Goal: Task Accomplishment & Management: Use online tool/utility

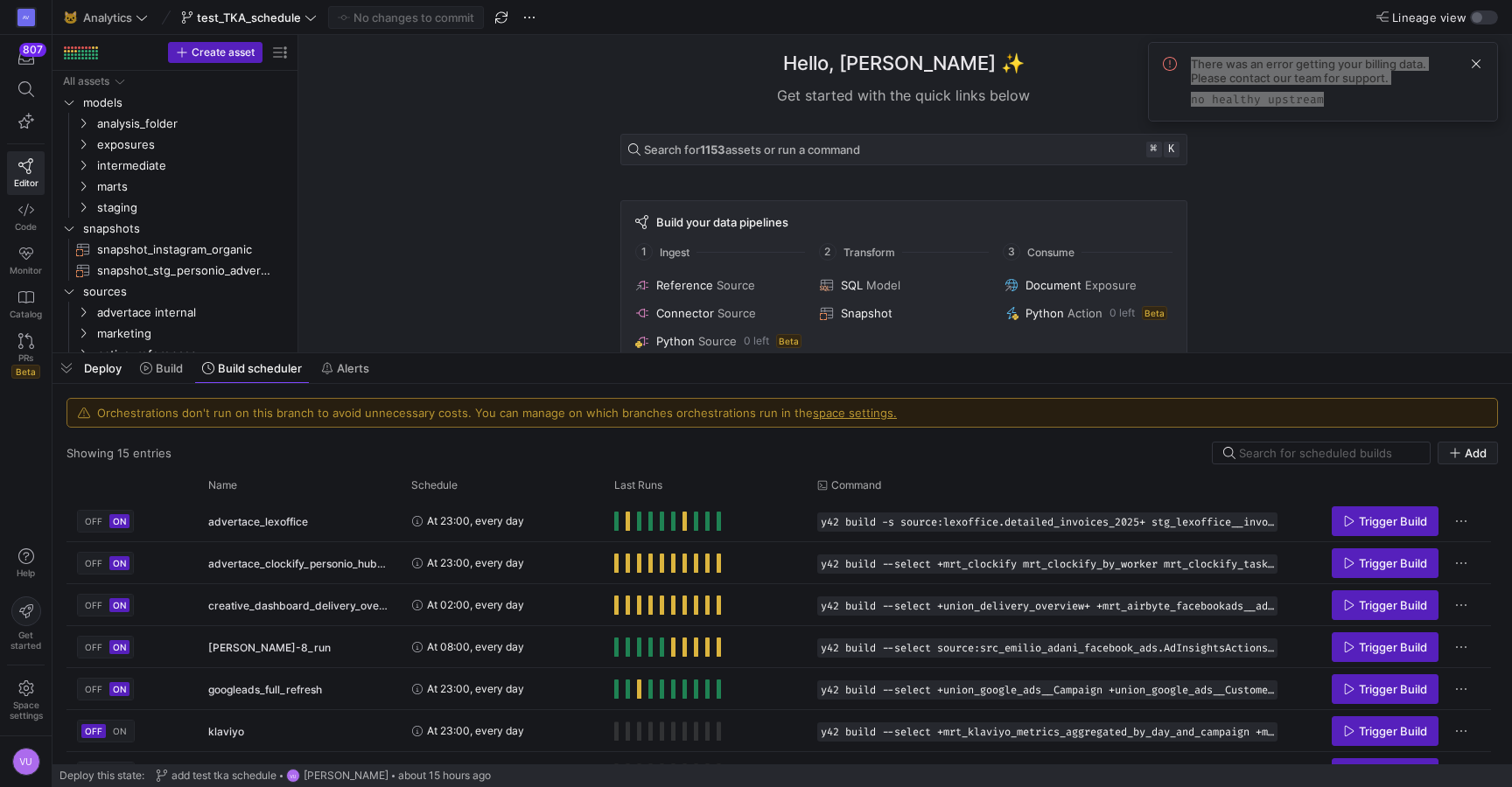
scroll to position [365, 0]
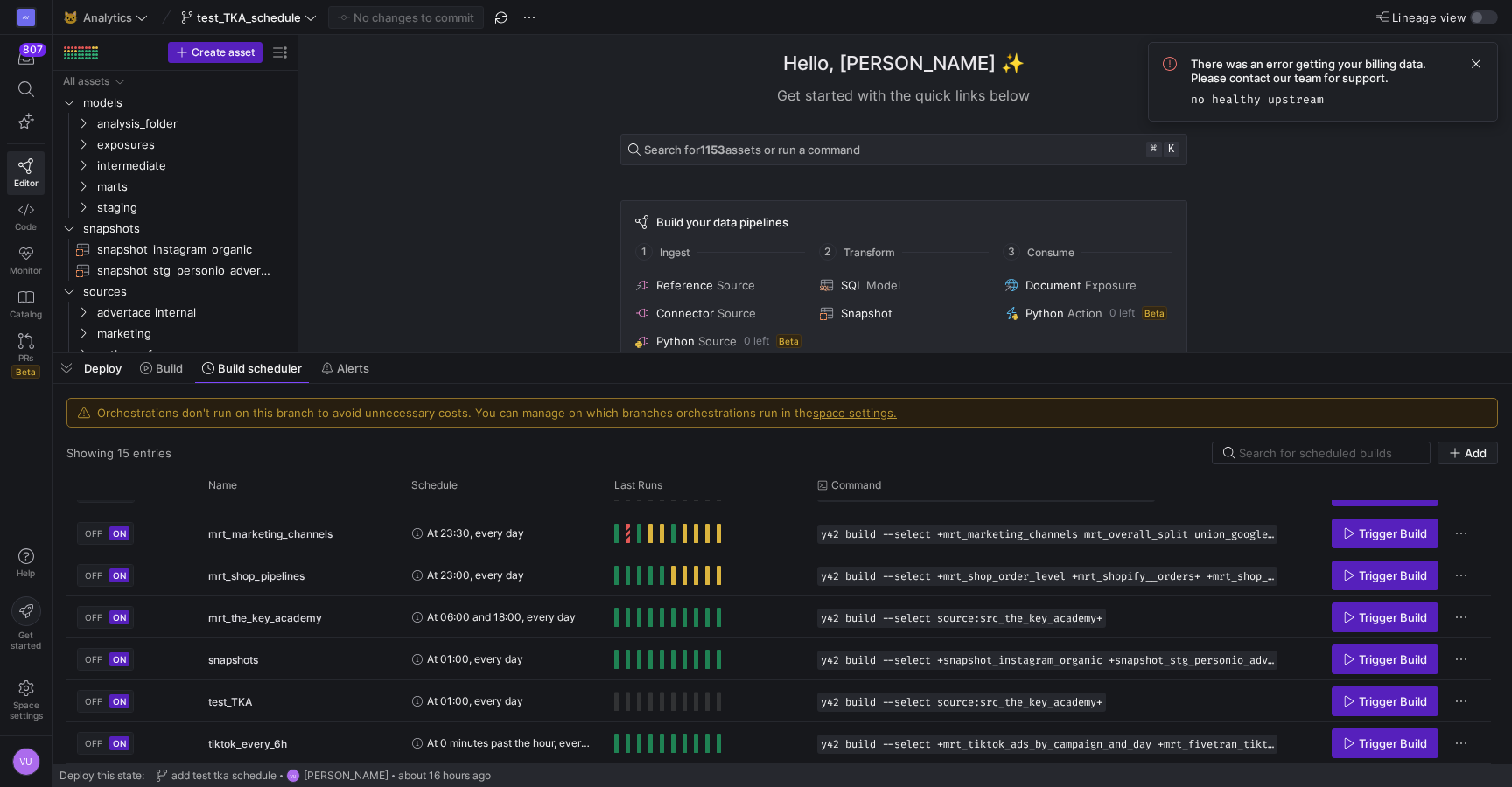
click at [482, 193] on div "Hello, [PERSON_NAME] ✨ Get started with the quick links below Search for 1153 a…" at bounding box center [903, 194] width 1196 height 317
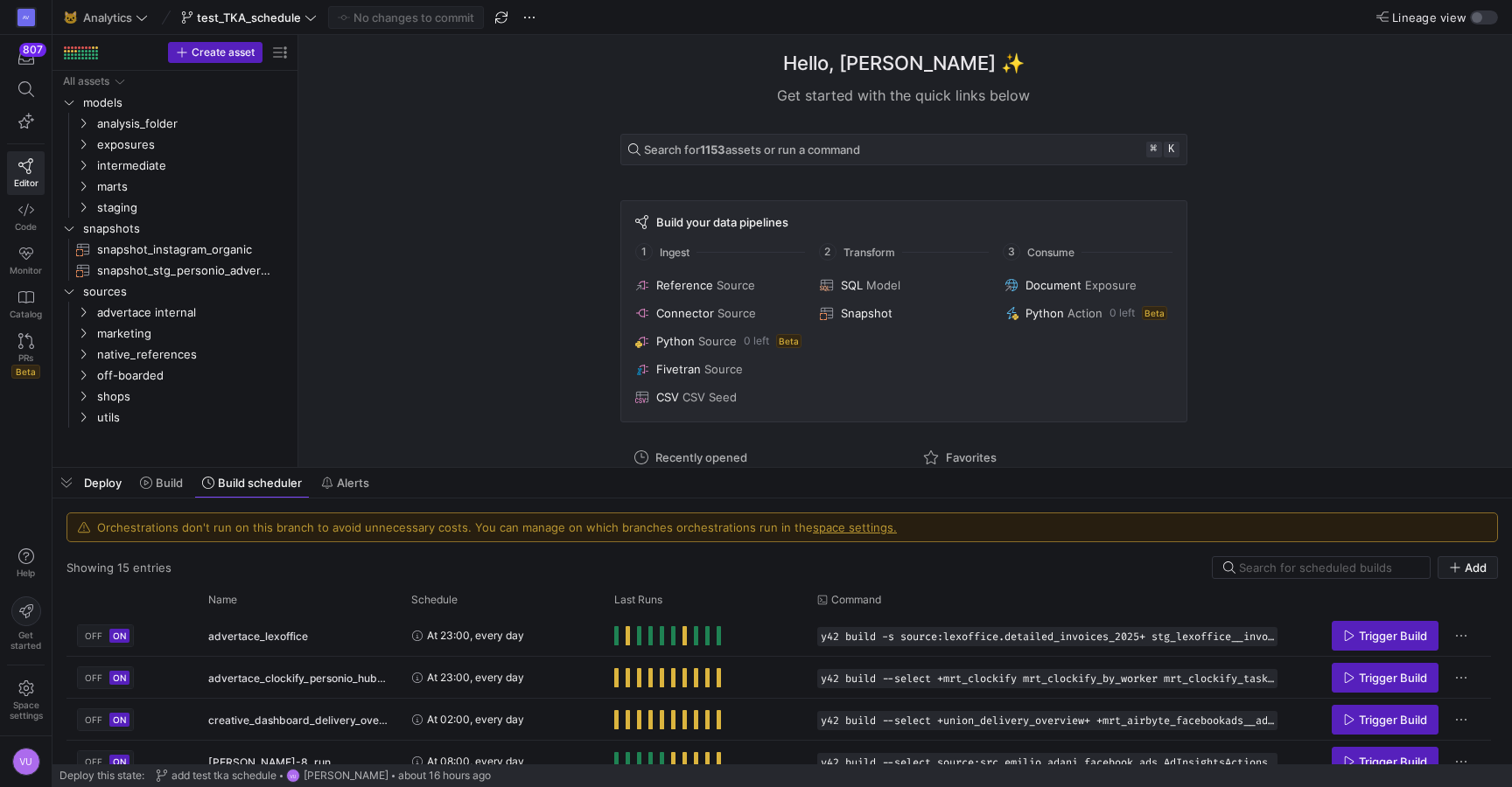
click at [351, 141] on div "Hello, [PERSON_NAME] ✨ Get started with the quick links below Search for 1153 a…" at bounding box center [903, 251] width 1196 height 432
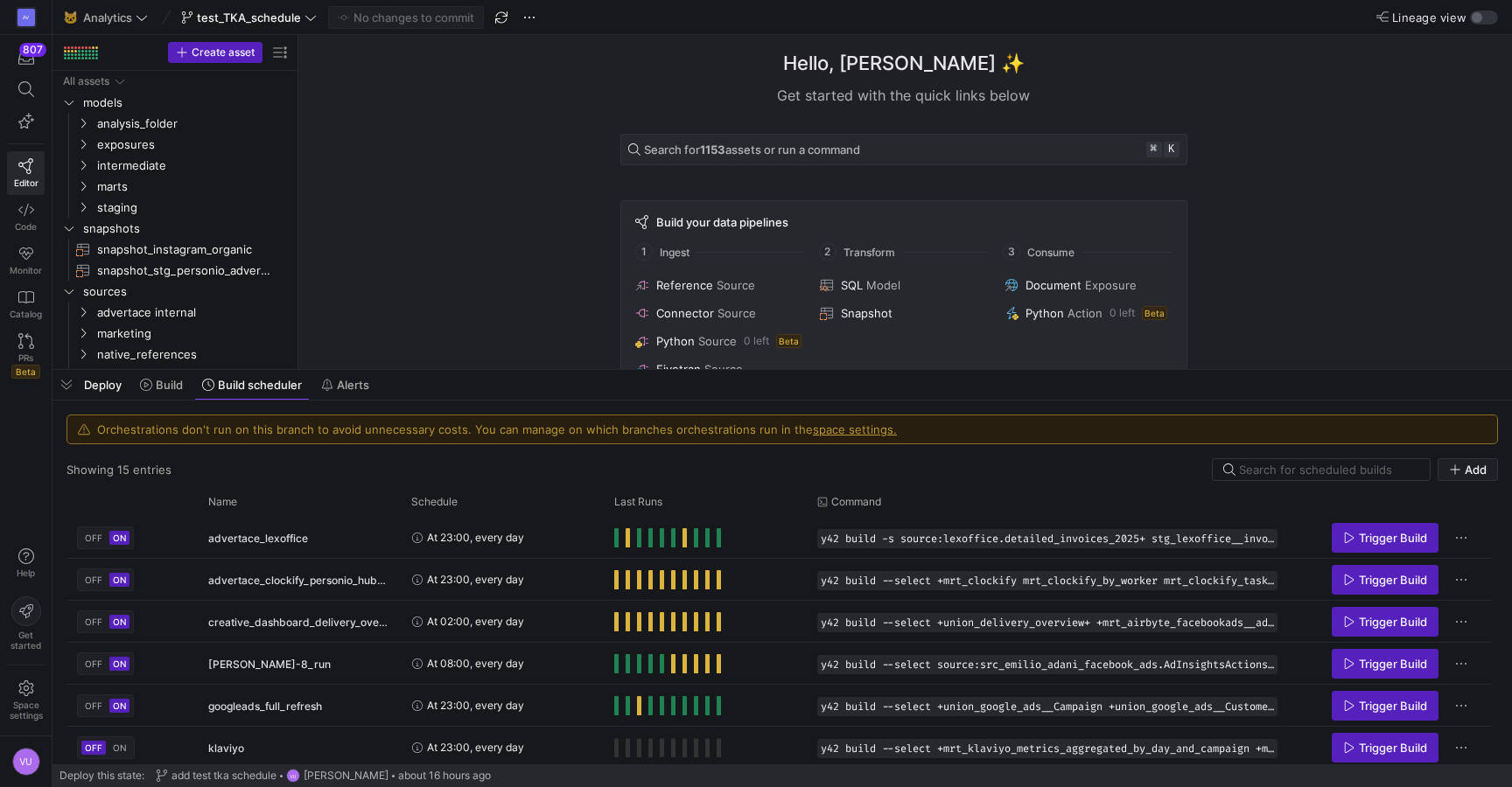
drag, startPoint x: 383, startPoint y: 467, endPoint x: 401, endPoint y: 467, distance: 18.0
click at [398, 374] on div at bounding box center [782, 369] width 1459 height 7
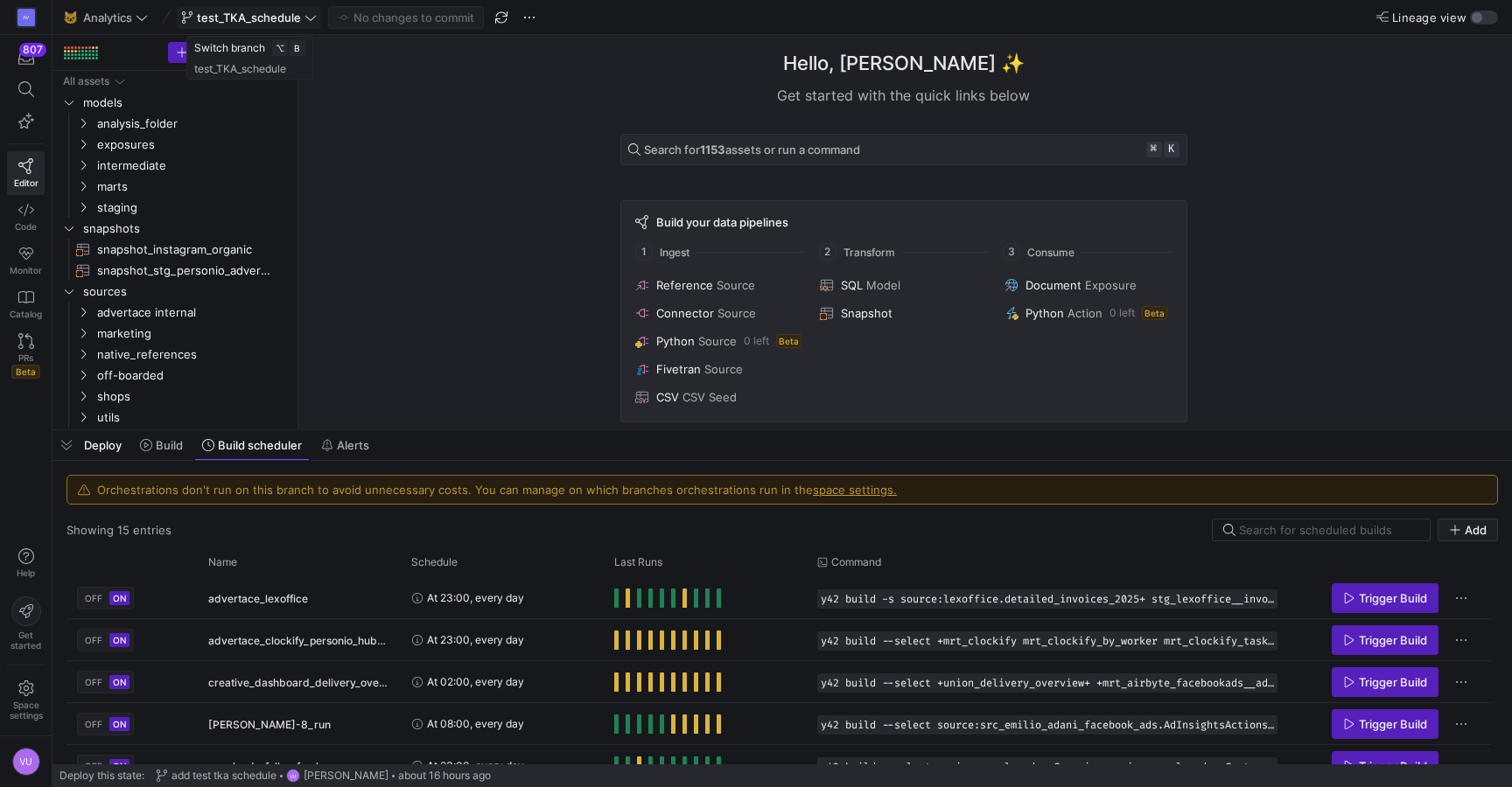
click at [301, 18] on span "test_TKA_schedule" at bounding box center [249, 17] width 104 height 14
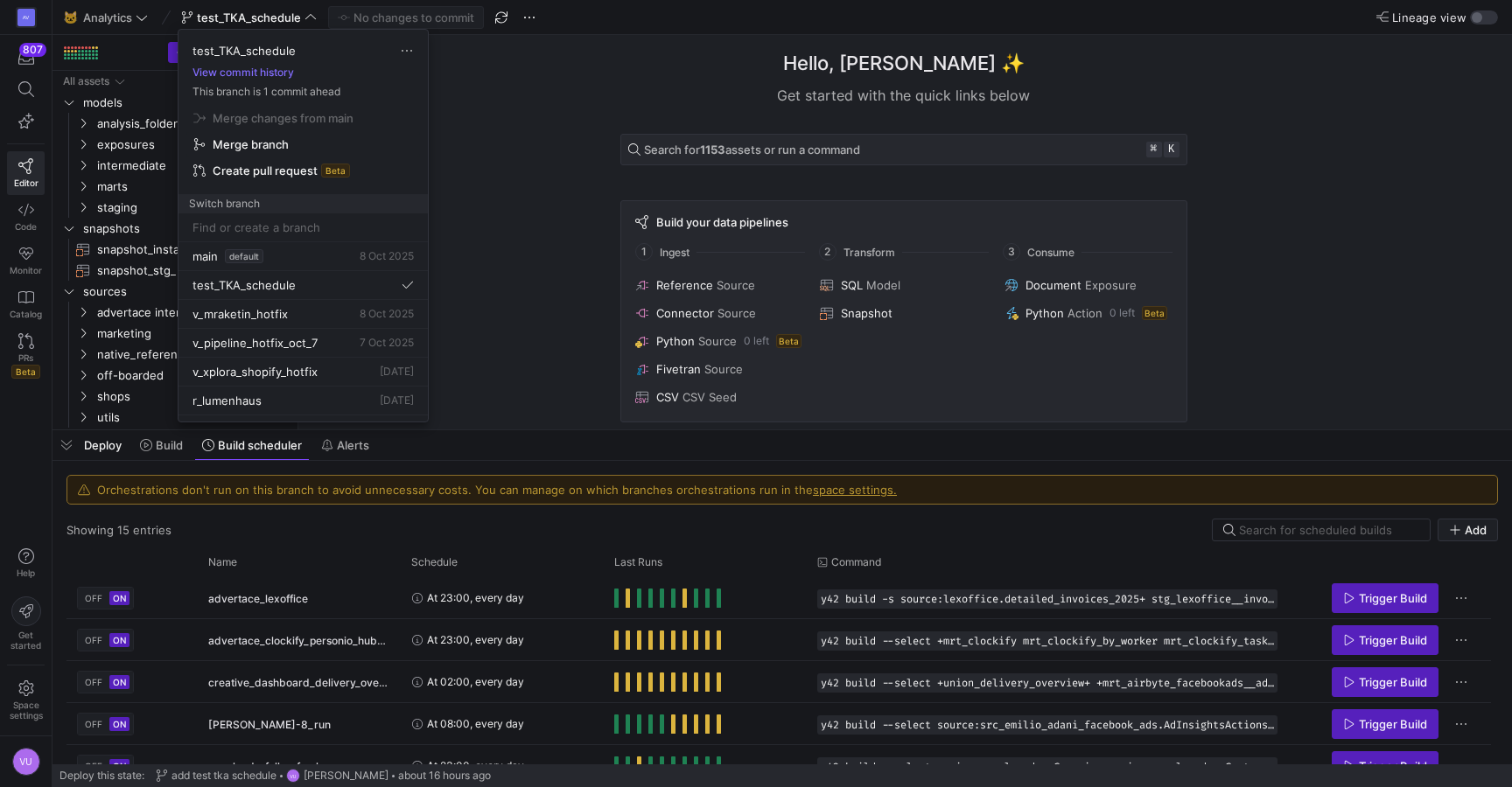
click at [264, 141] on span "Merge branch" at bounding box center [251, 144] width 77 height 14
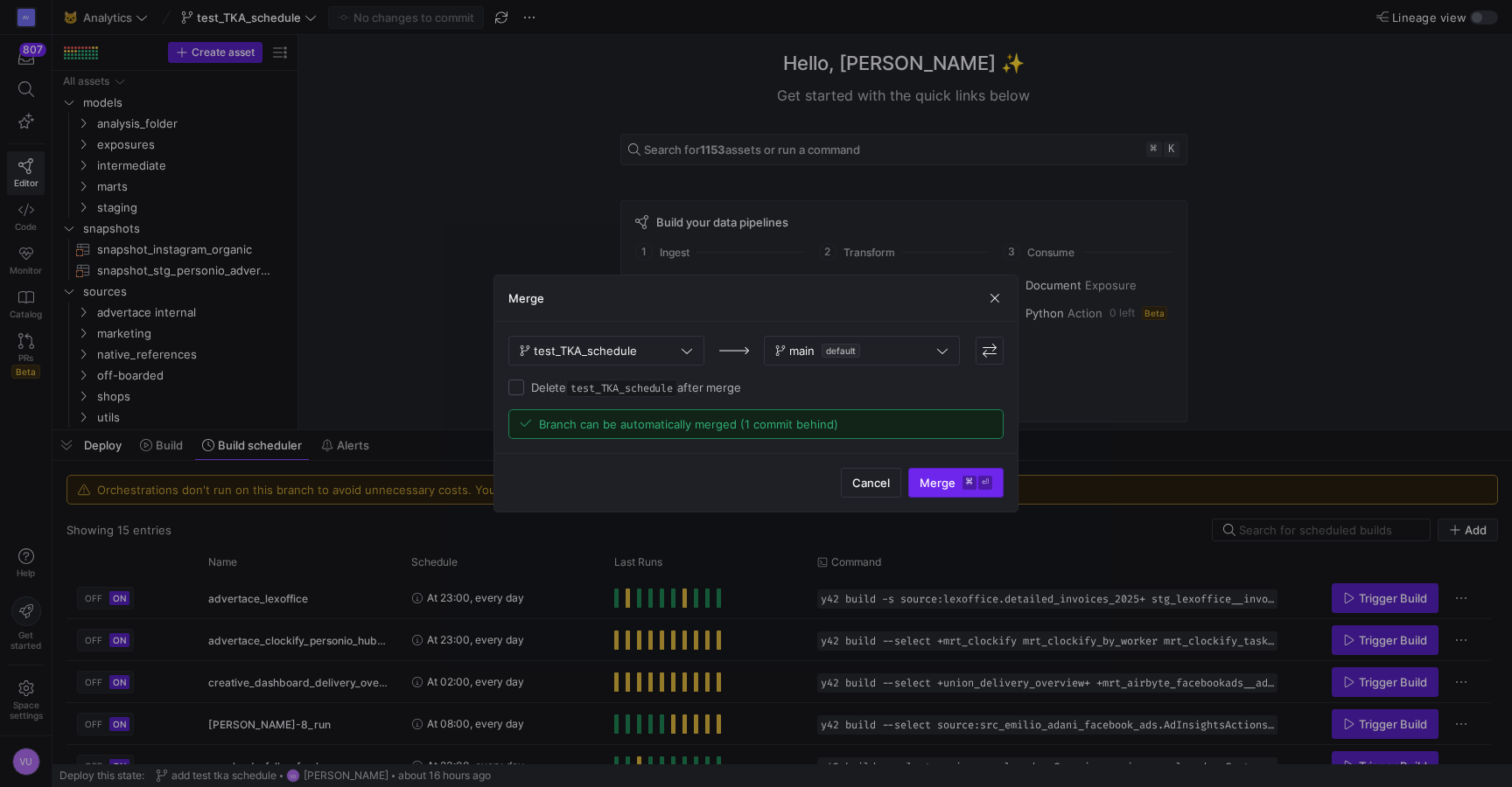
click at [930, 483] on span "Merge ⌘ ⏎" at bounding box center [955, 483] width 73 height 14
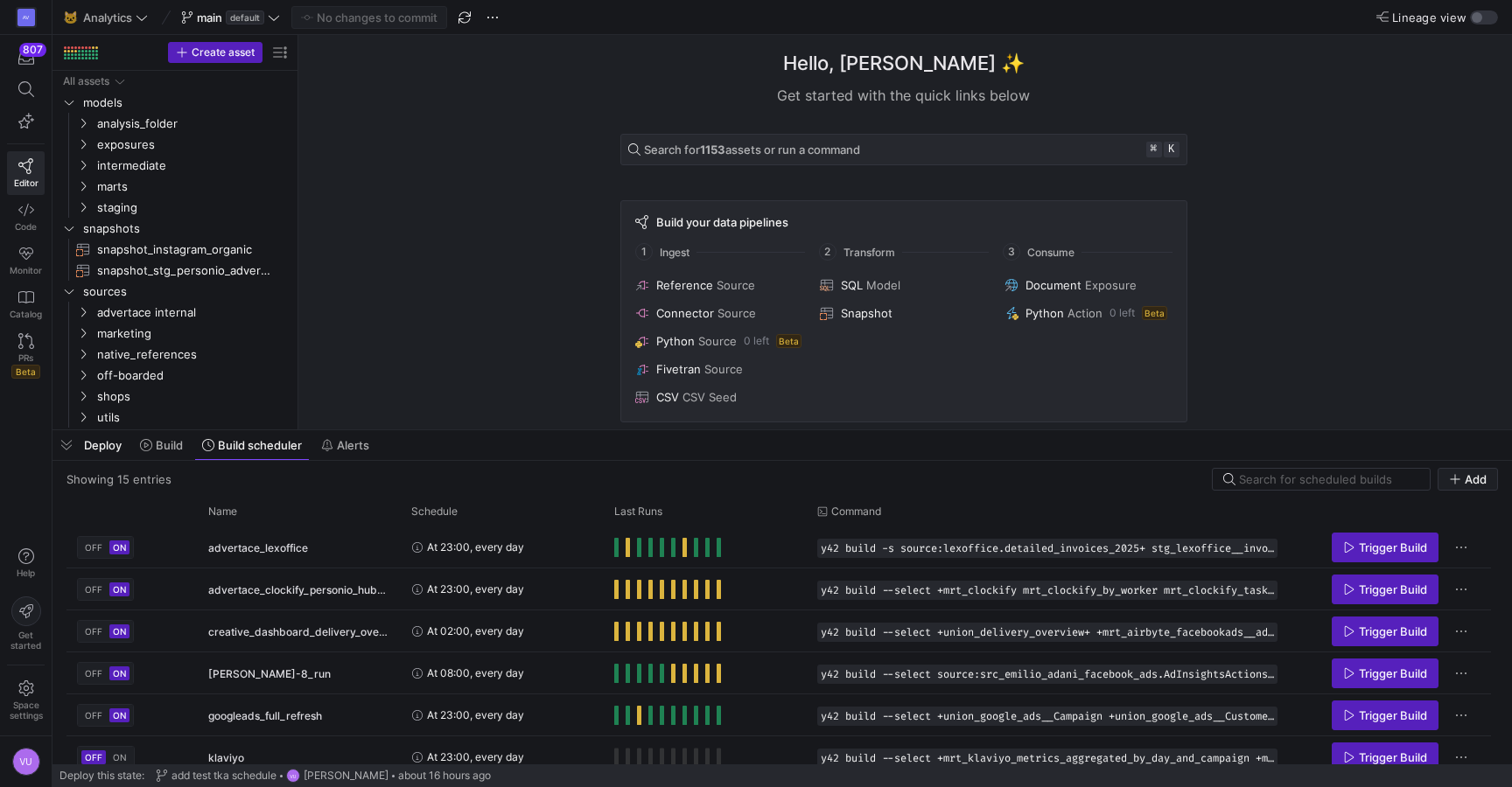
click at [406, 149] on div "Hello, Victor ✨ Get started with the quick links below Search for 1153 assets o…" at bounding box center [903, 232] width 1196 height 395
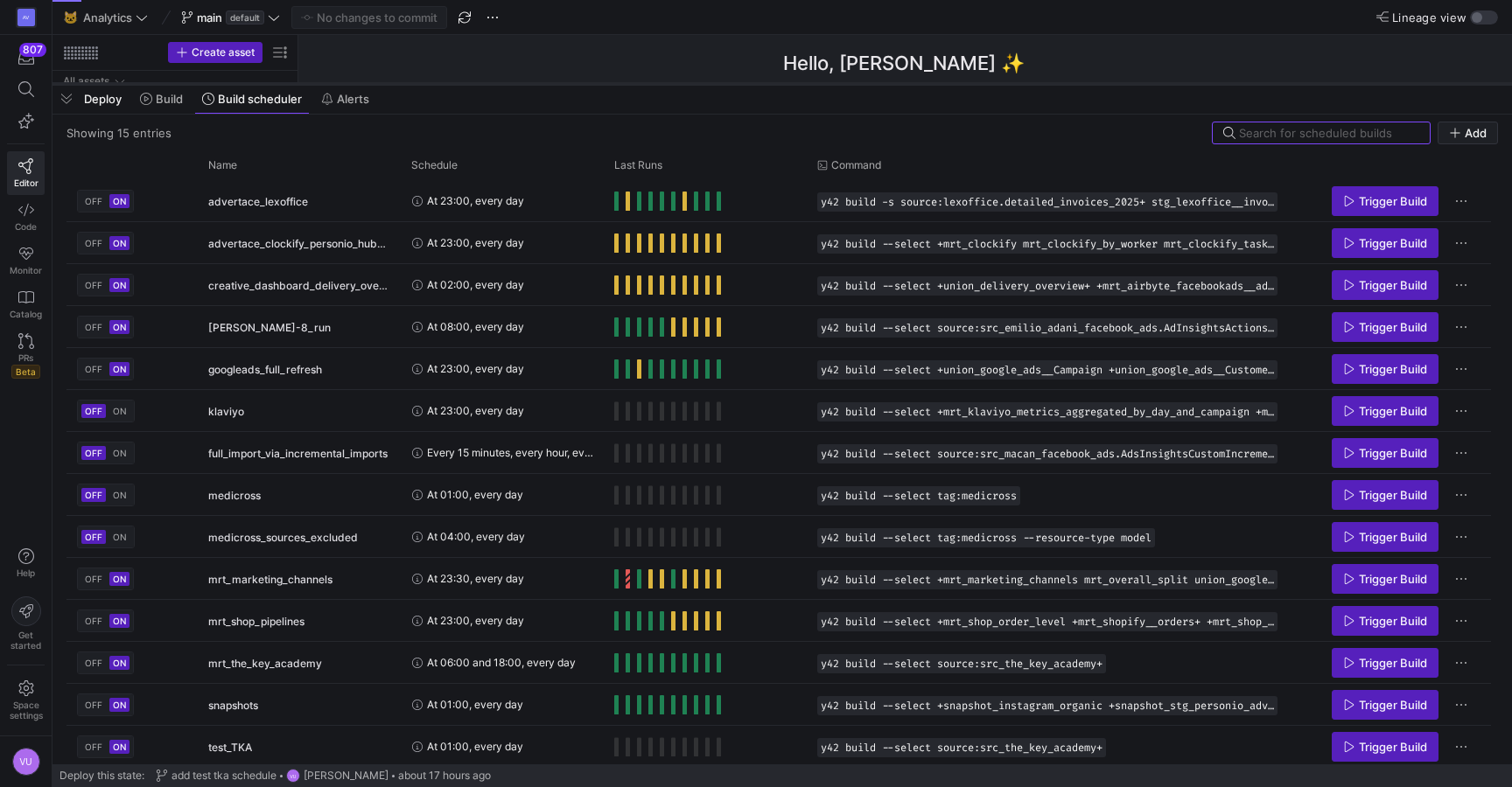
drag, startPoint x: 410, startPoint y: 467, endPoint x: 536, endPoint y: 83, distance: 404.1
click at [536, 83] on div at bounding box center [782, 83] width 1459 height 7
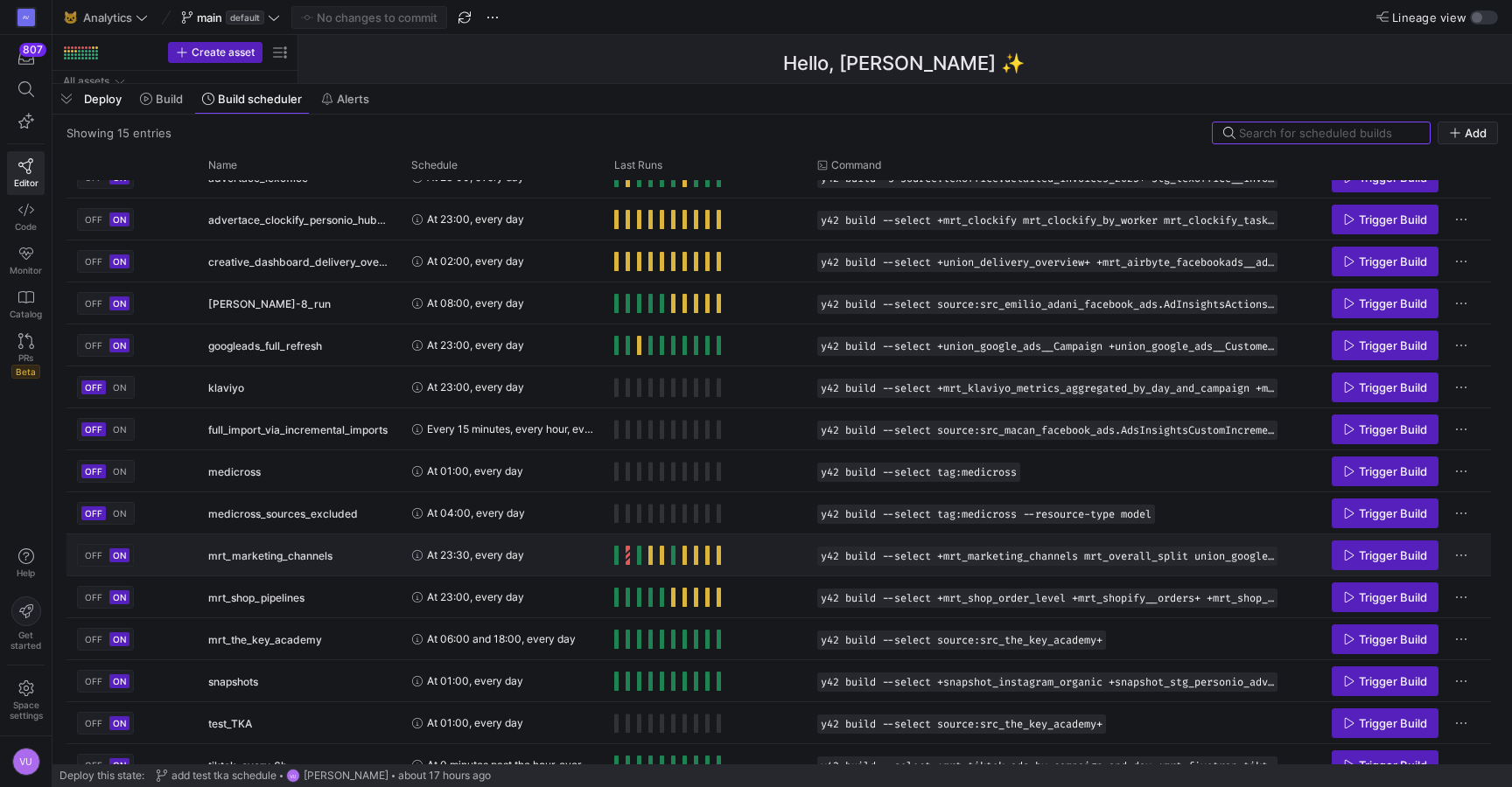
scroll to position [46, 0]
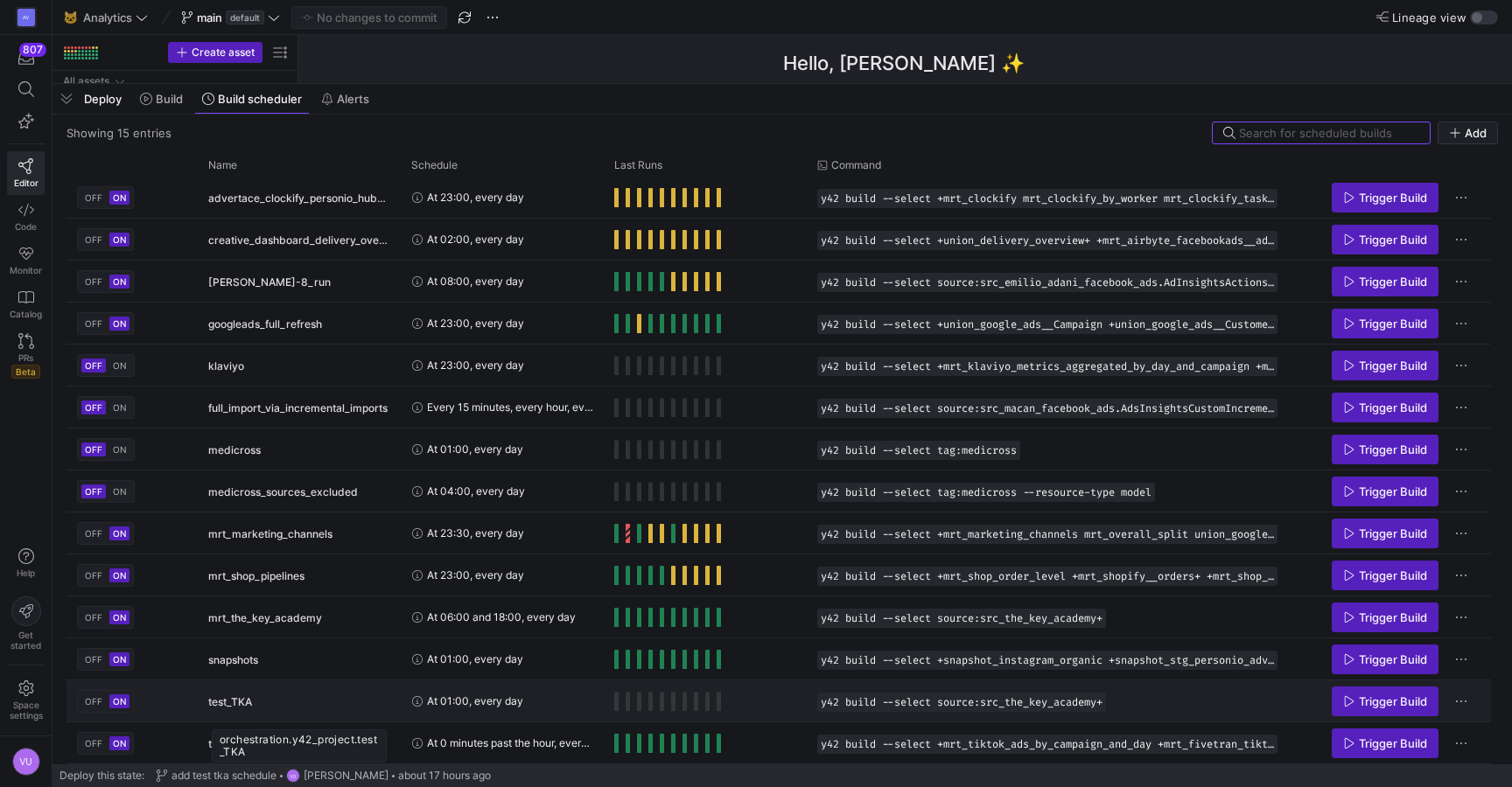
click at [218, 700] on span "test_TKA" at bounding box center [230, 702] width 44 height 41
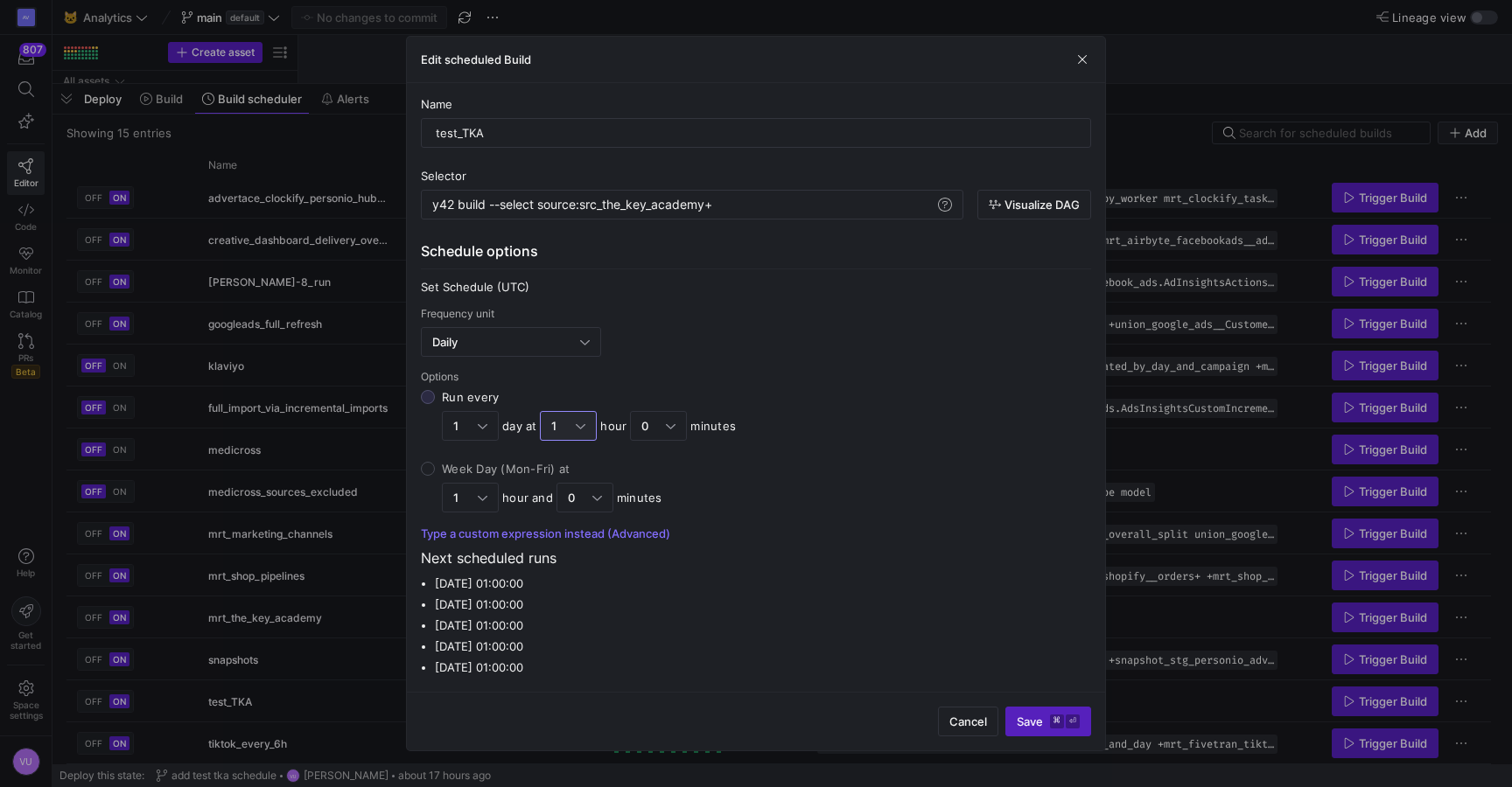
click at [569, 430] on div "1" at bounding box center [563, 426] width 25 height 14
click at [435, 404] on input "Run every 1 day at 1 hour 0 minutes" at bounding box center [427, 397] width 14 height 14
click at [553, 557] on span "7" at bounding box center [569, 560] width 41 height 14
click at [1032, 718] on span "Save ⌘ ⏎" at bounding box center [1048, 721] width 63 height 14
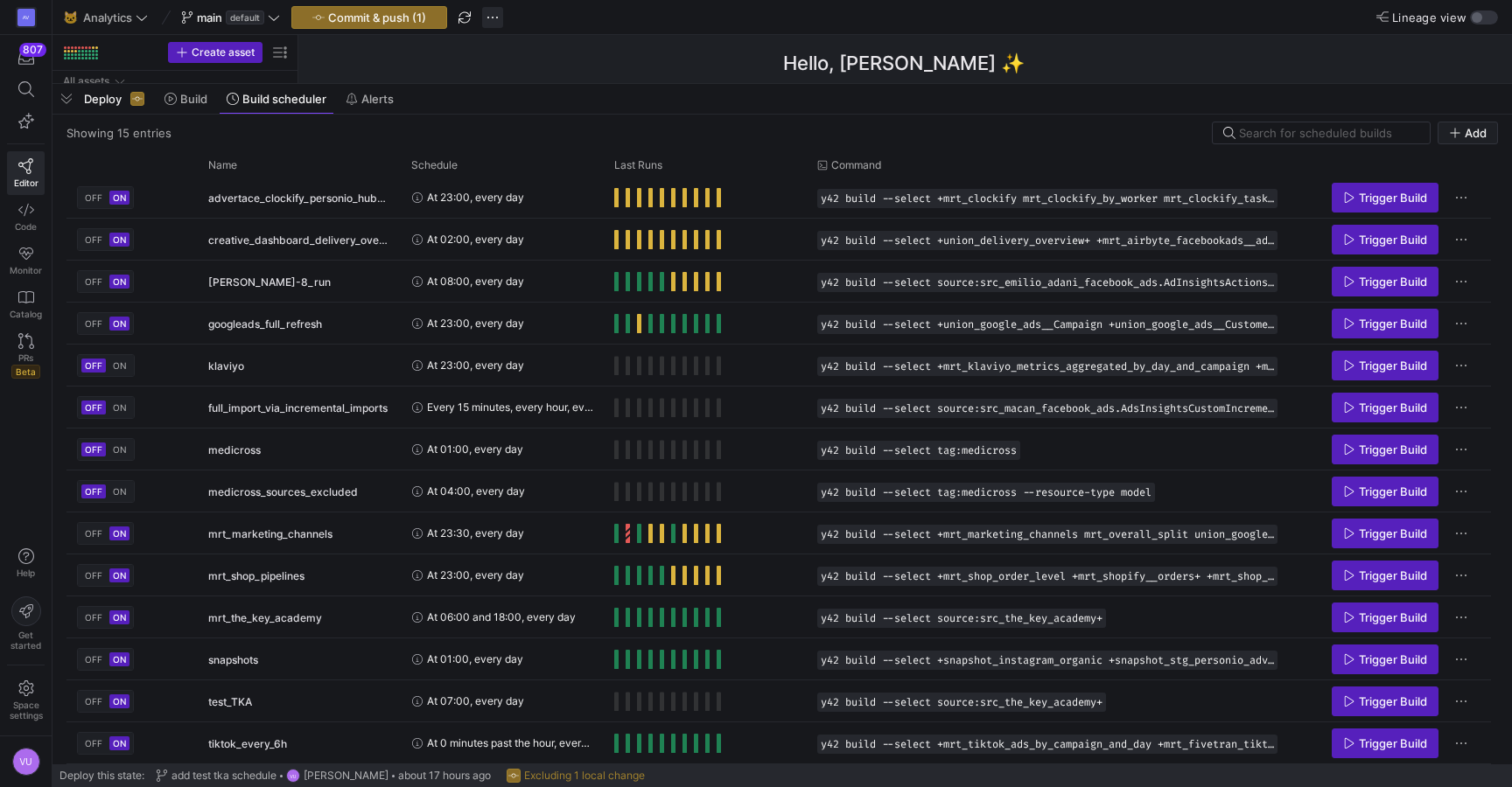
click at [492, 17] on span "button" at bounding box center [493, 17] width 21 height 21
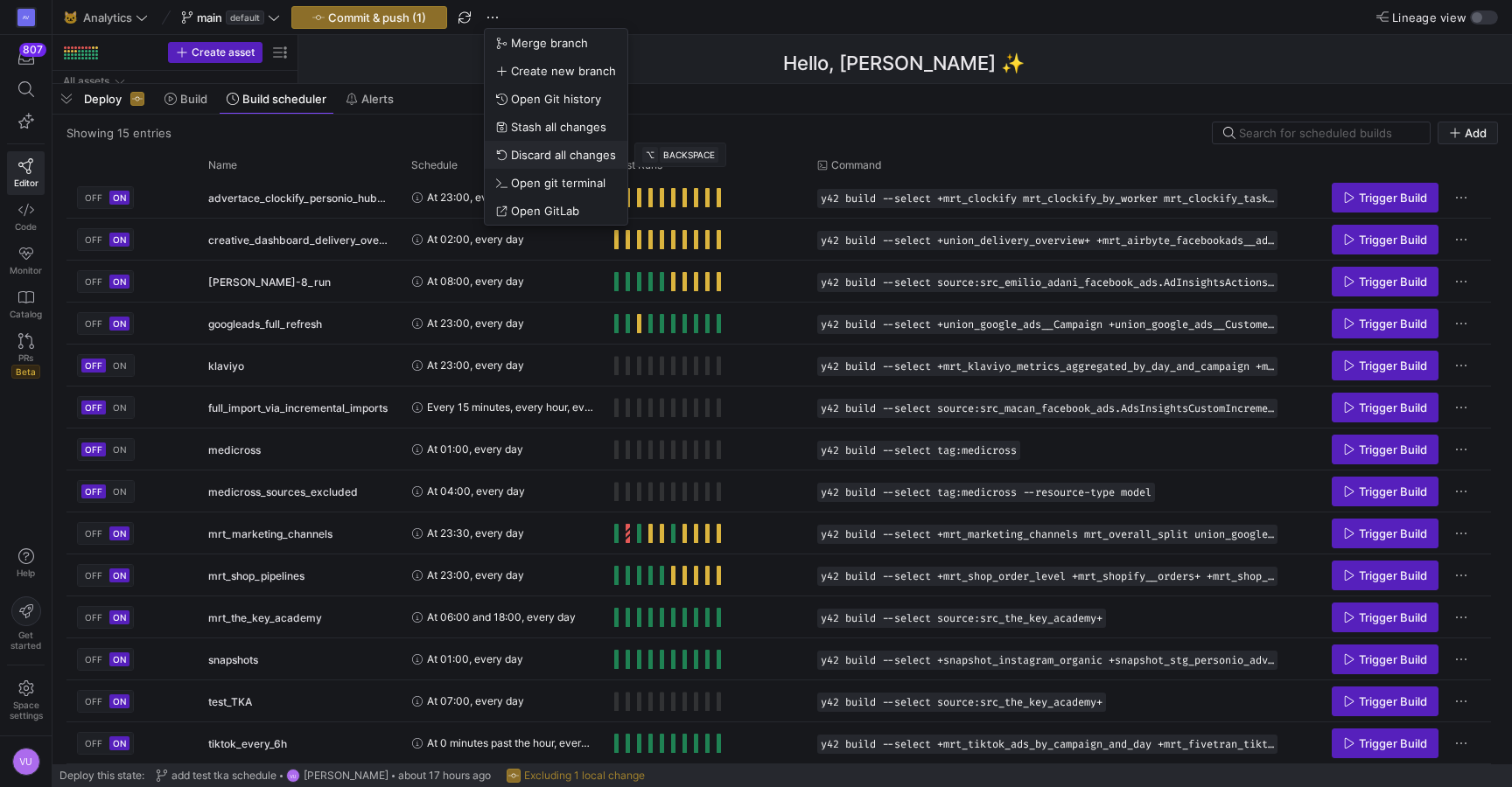
click at [556, 156] on span "Discard all changes" at bounding box center [563, 155] width 105 height 14
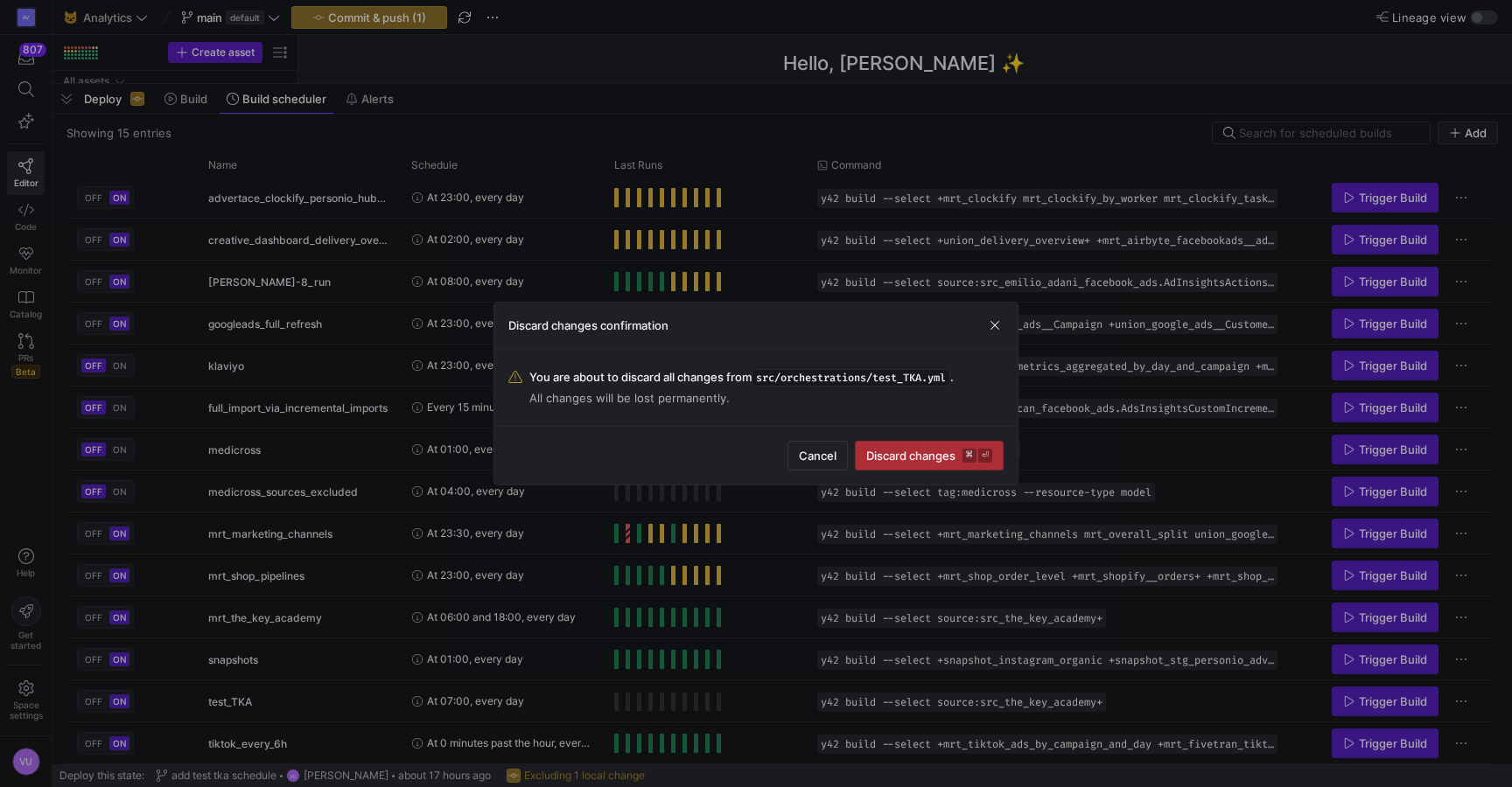
click at [895, 454] on span "Discard changes ⌘ ⏎" at bounding box center [930, 455] width 126 height 14
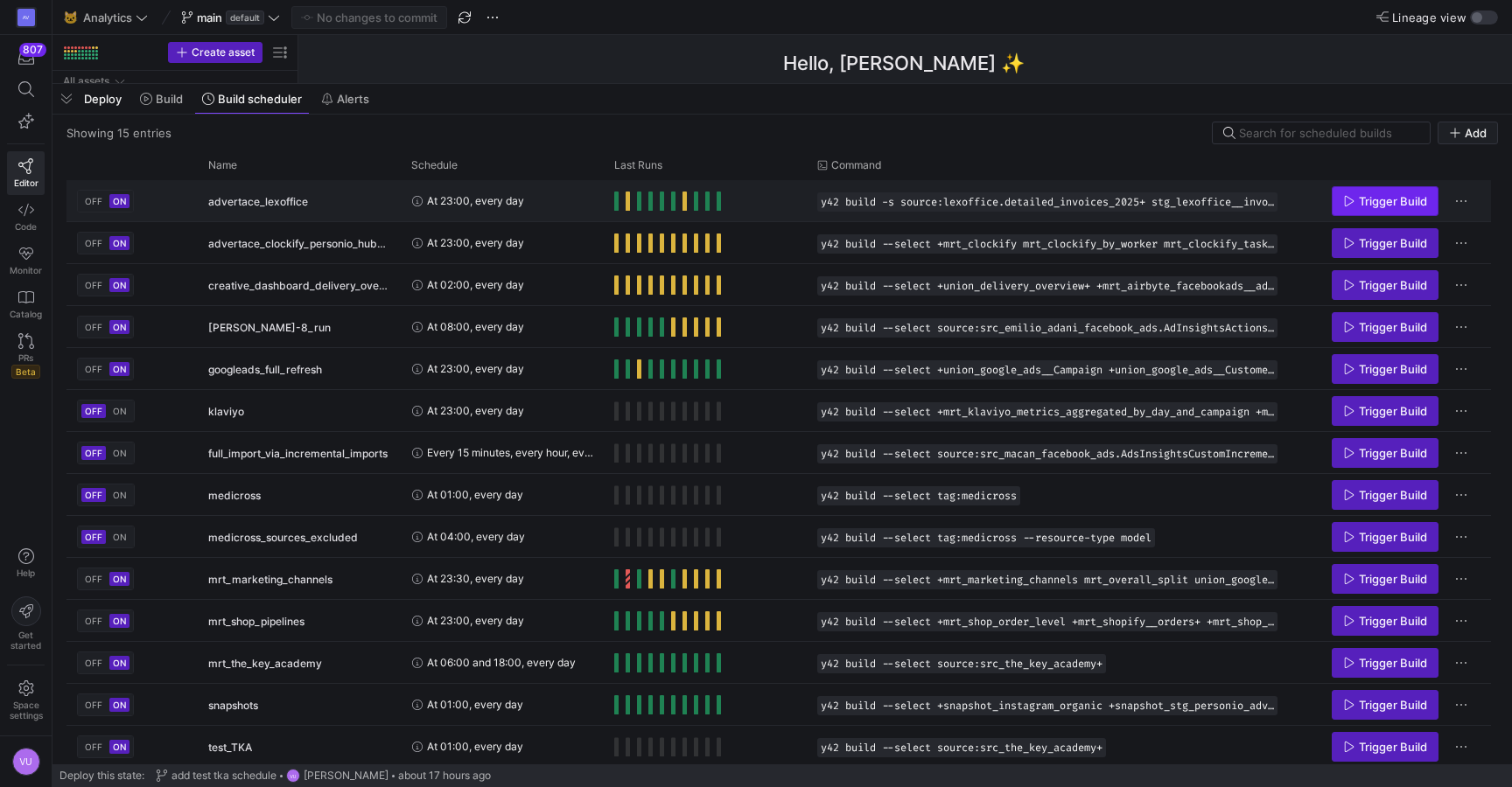
click at [1370, 204] on span "Trigger Build" at bounding box center [1392, 201] width 68 height 14
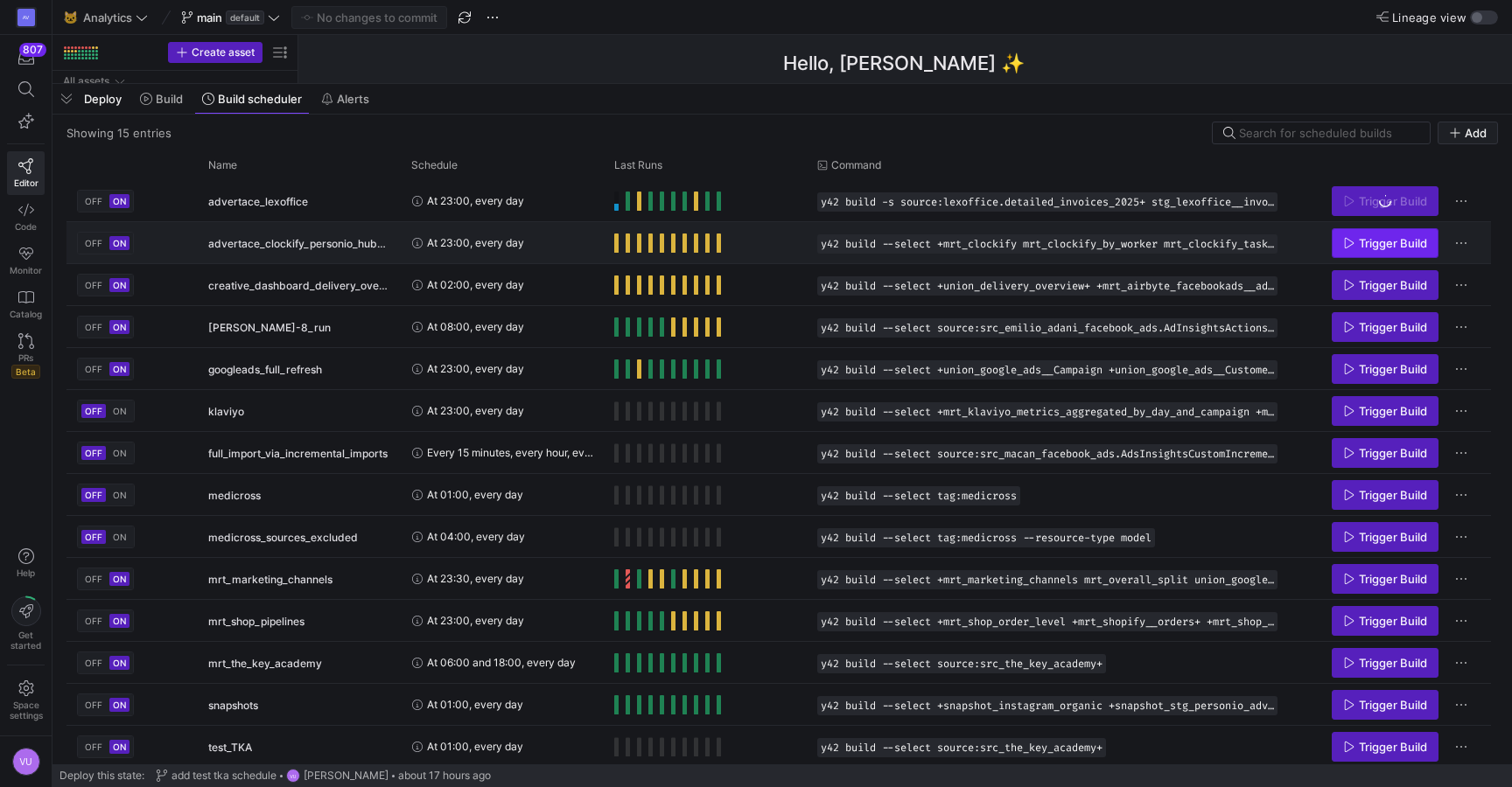
click at [1370, 242] on span "Trigger Build" at bounding box center [1392, 243] width 68 height 14
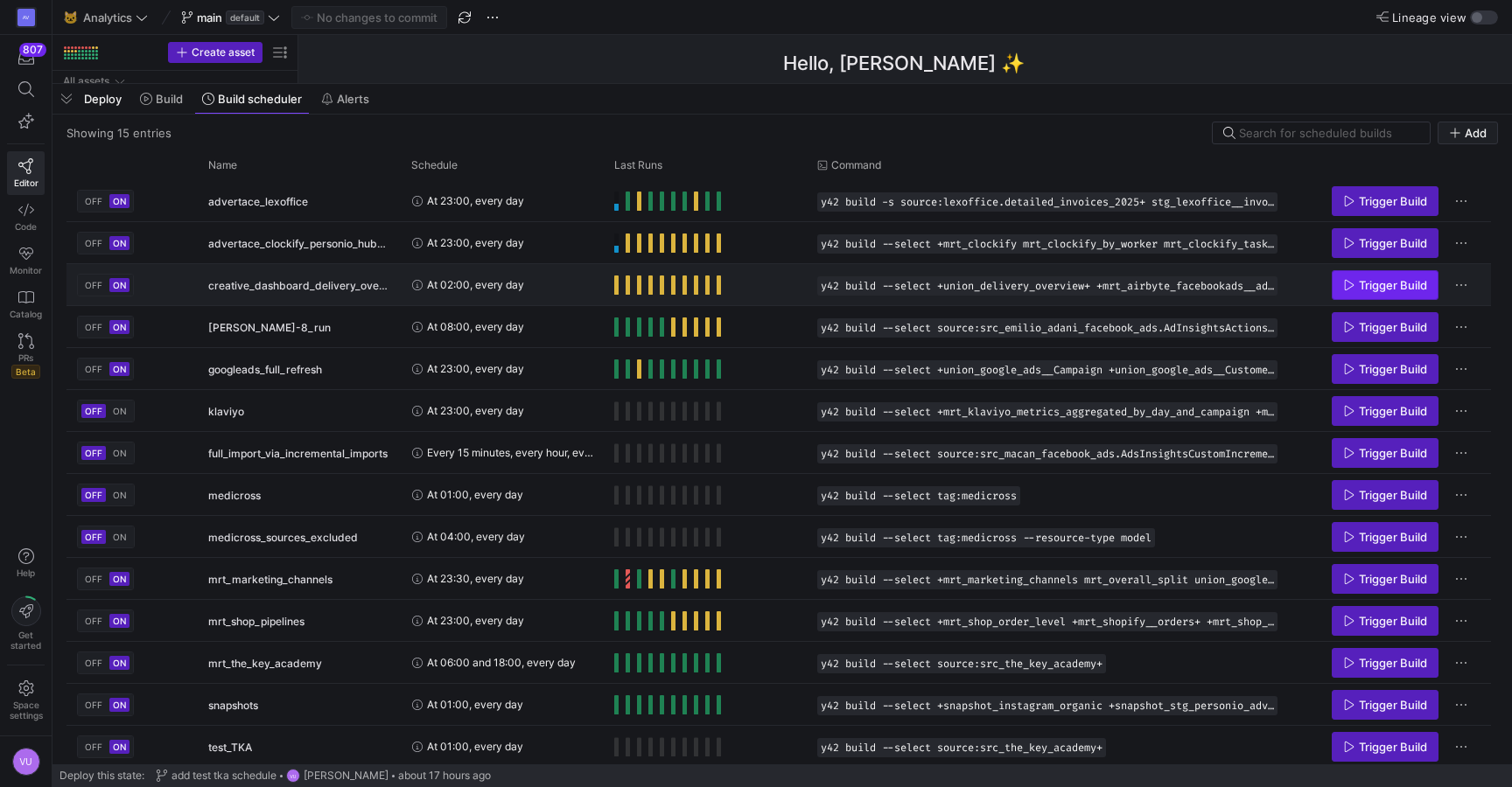
click at [1378, 282] on span "Trigger Build" at bounding box center [1392, 285] width 68 height 14
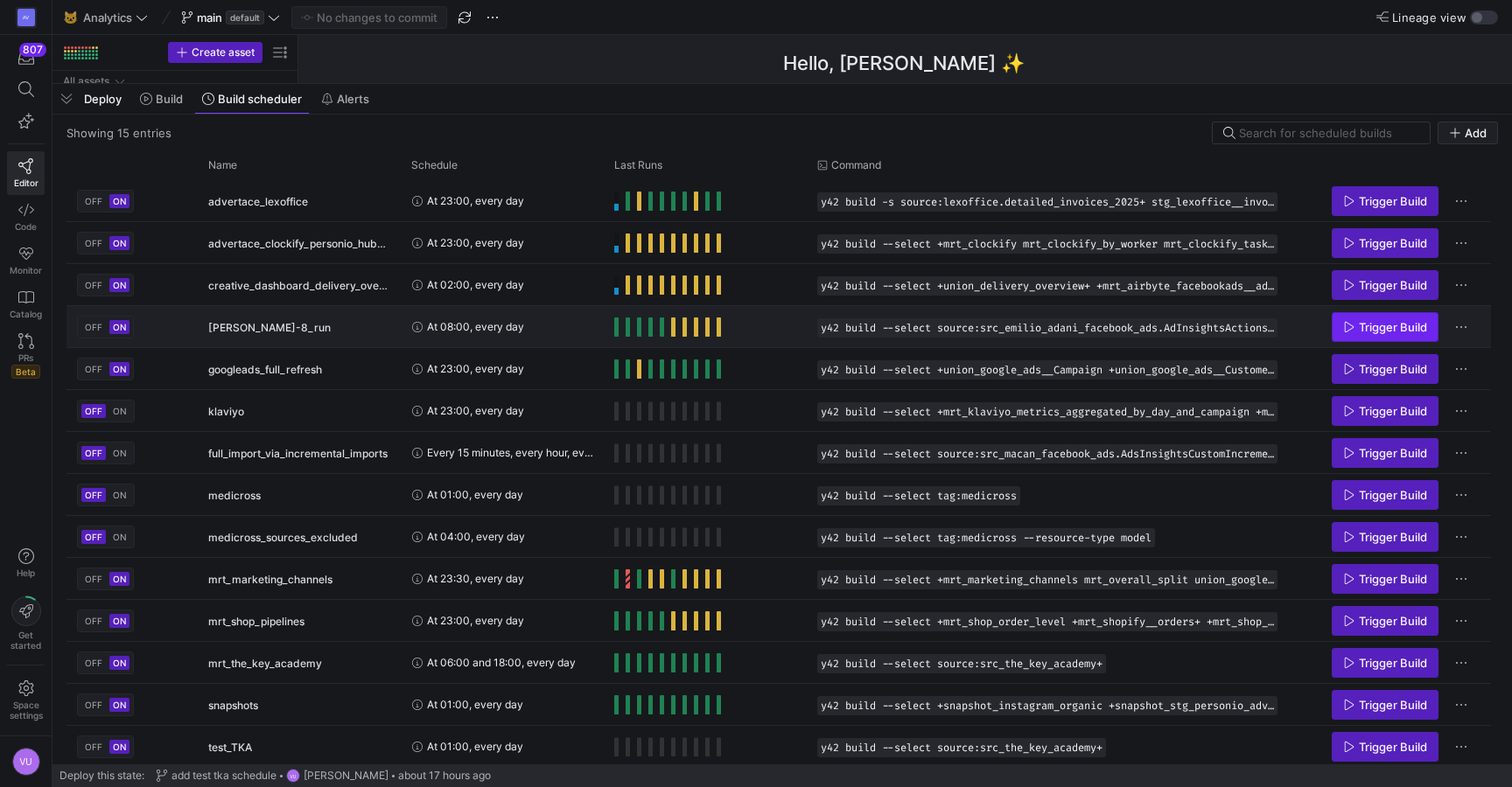
click at [1376, 330] on span "Trigger Build" at bounding box center [1392, 327] width 68 height 14
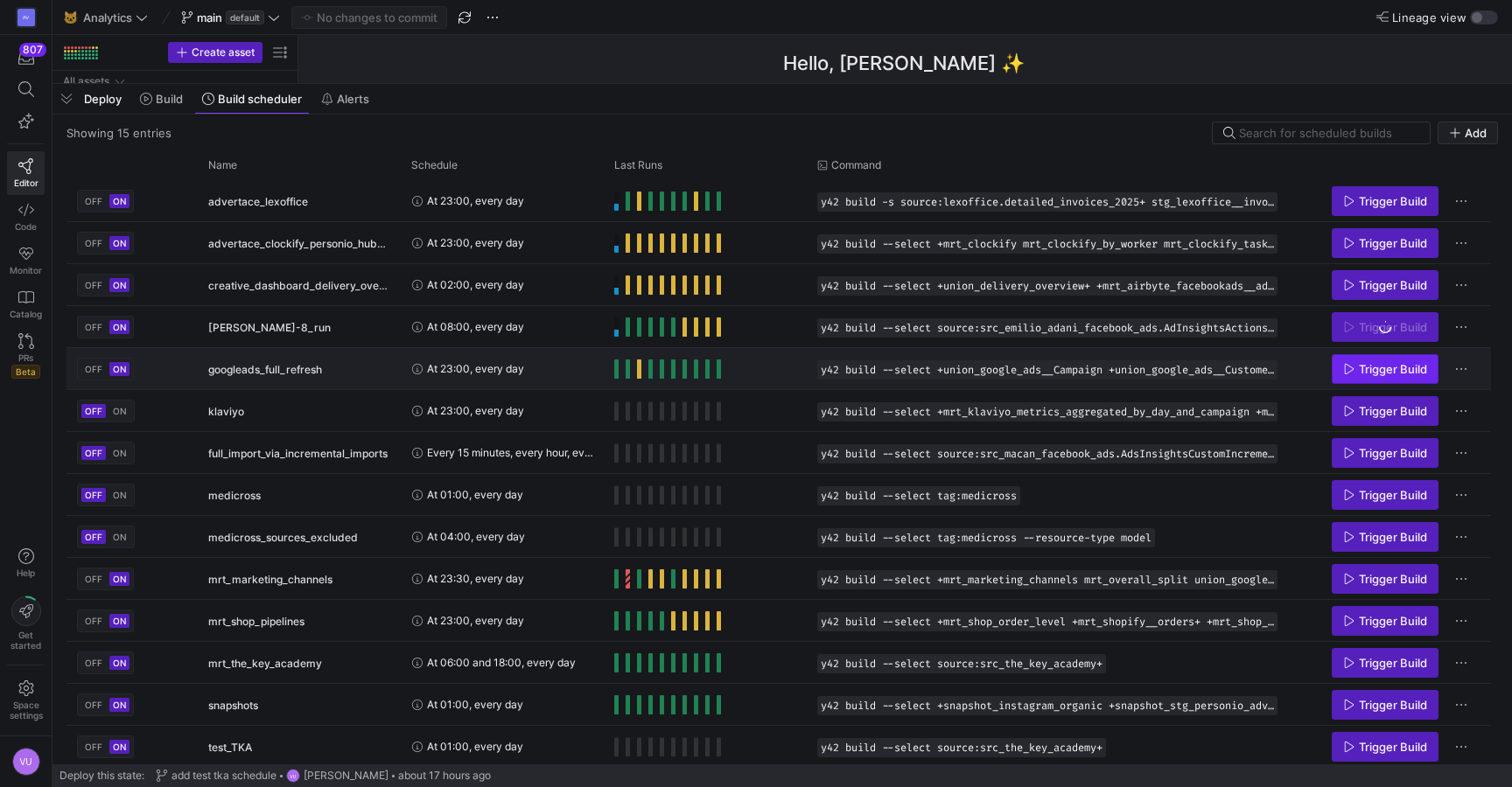
click at [1380, 371] on span "Trigger Build" at bounding box center [1392, 369] width 68 height 14
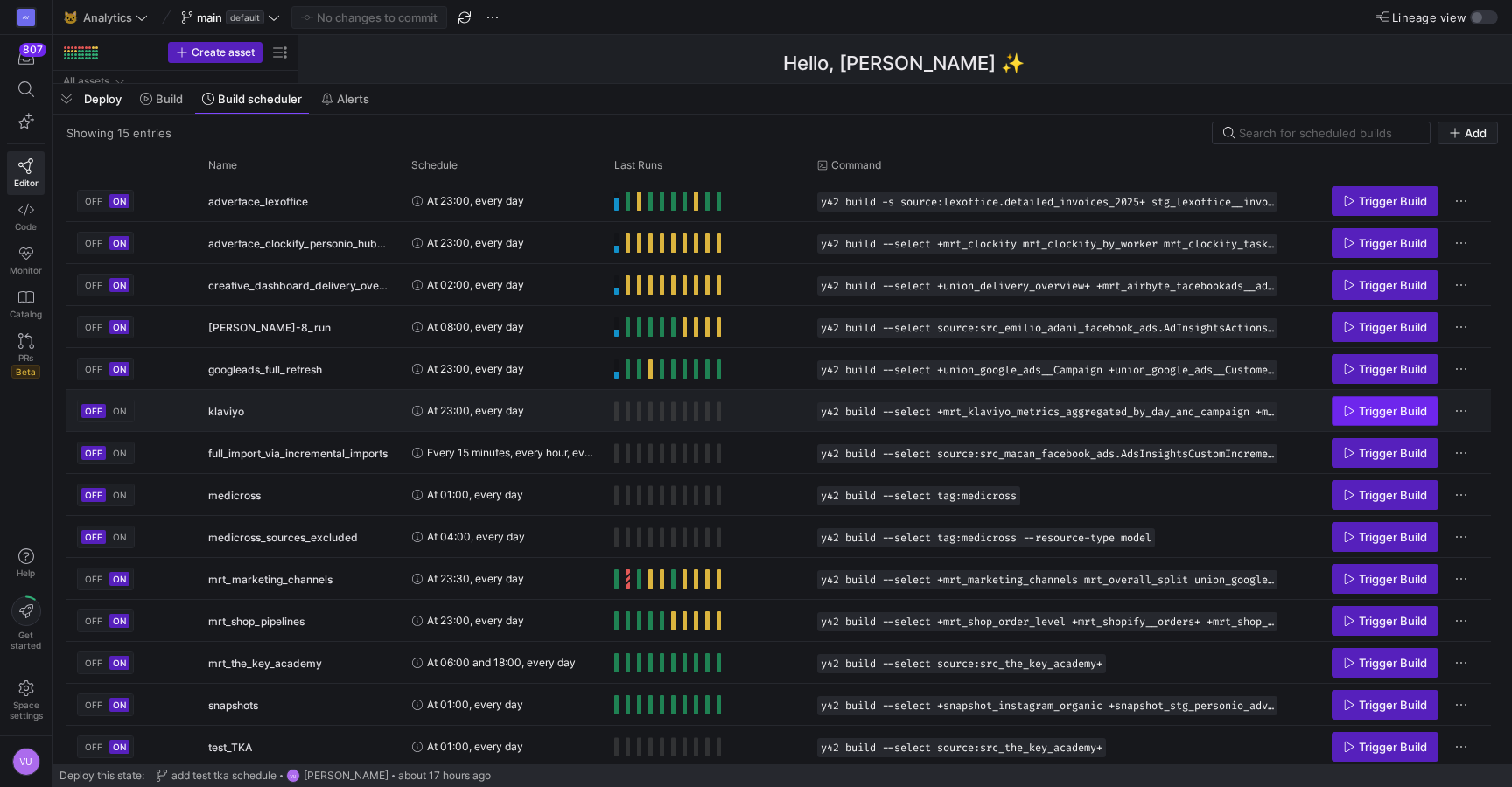
click at [1391, 410] on span "Trigger Build" at bounding box center [1392, 411] width 68 height 14
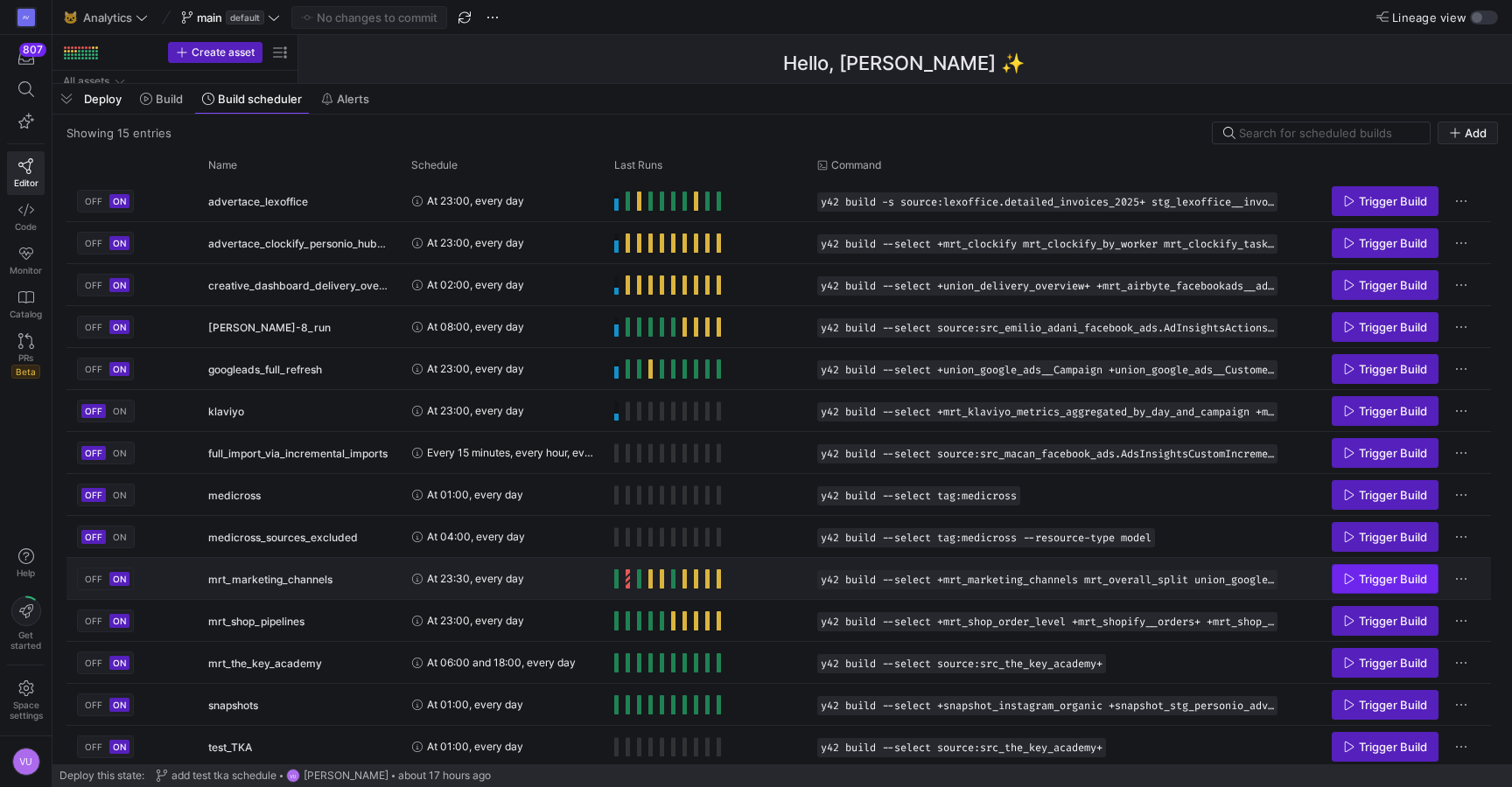
click at [1372, 577] on span "Trigger Build" at bounding box center [1392, 579] width 68 height 14
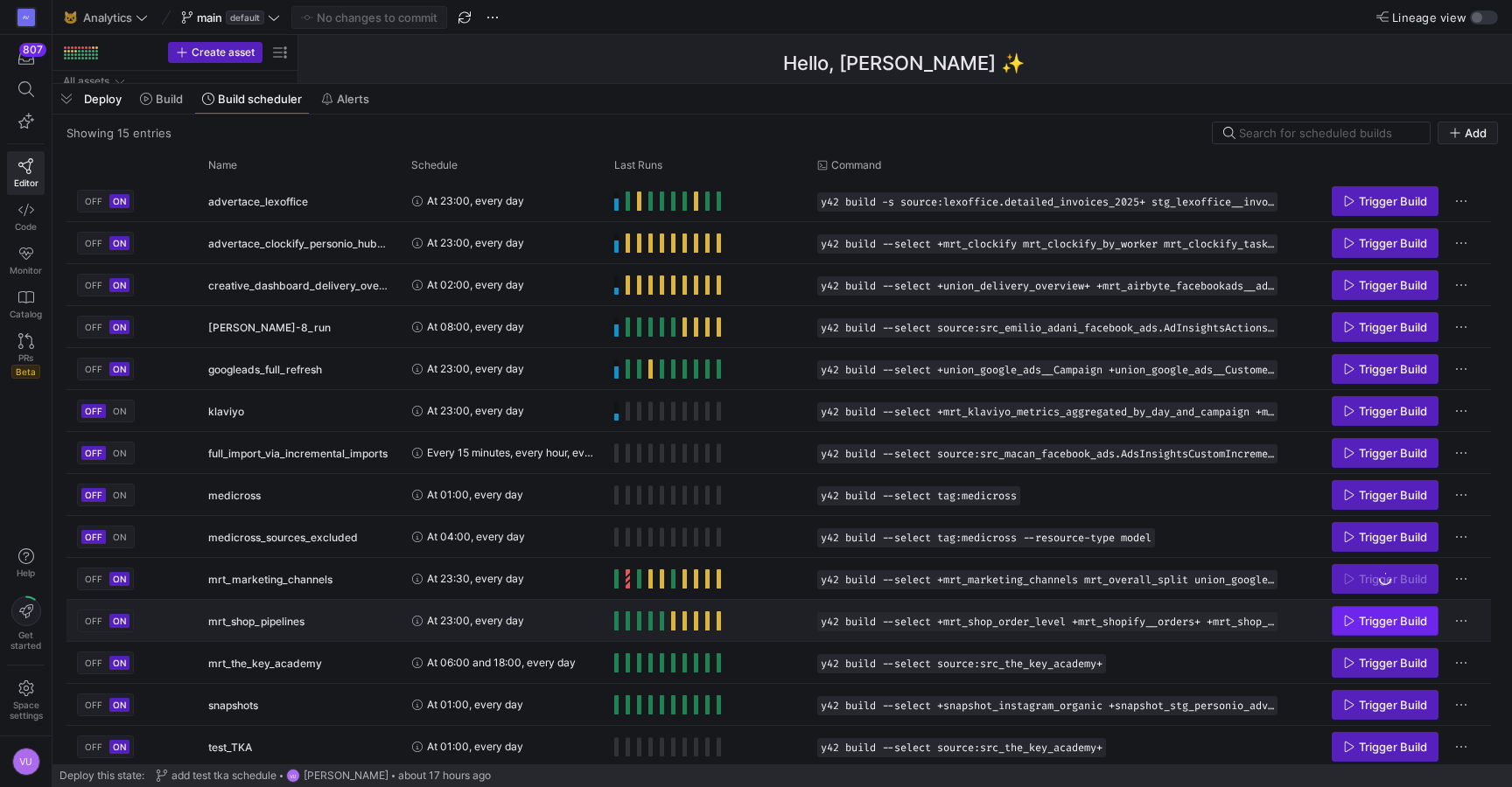
click at [1384, 624] on span "Trigger Build" at bounding box center [1392, 621] width 68 height 14
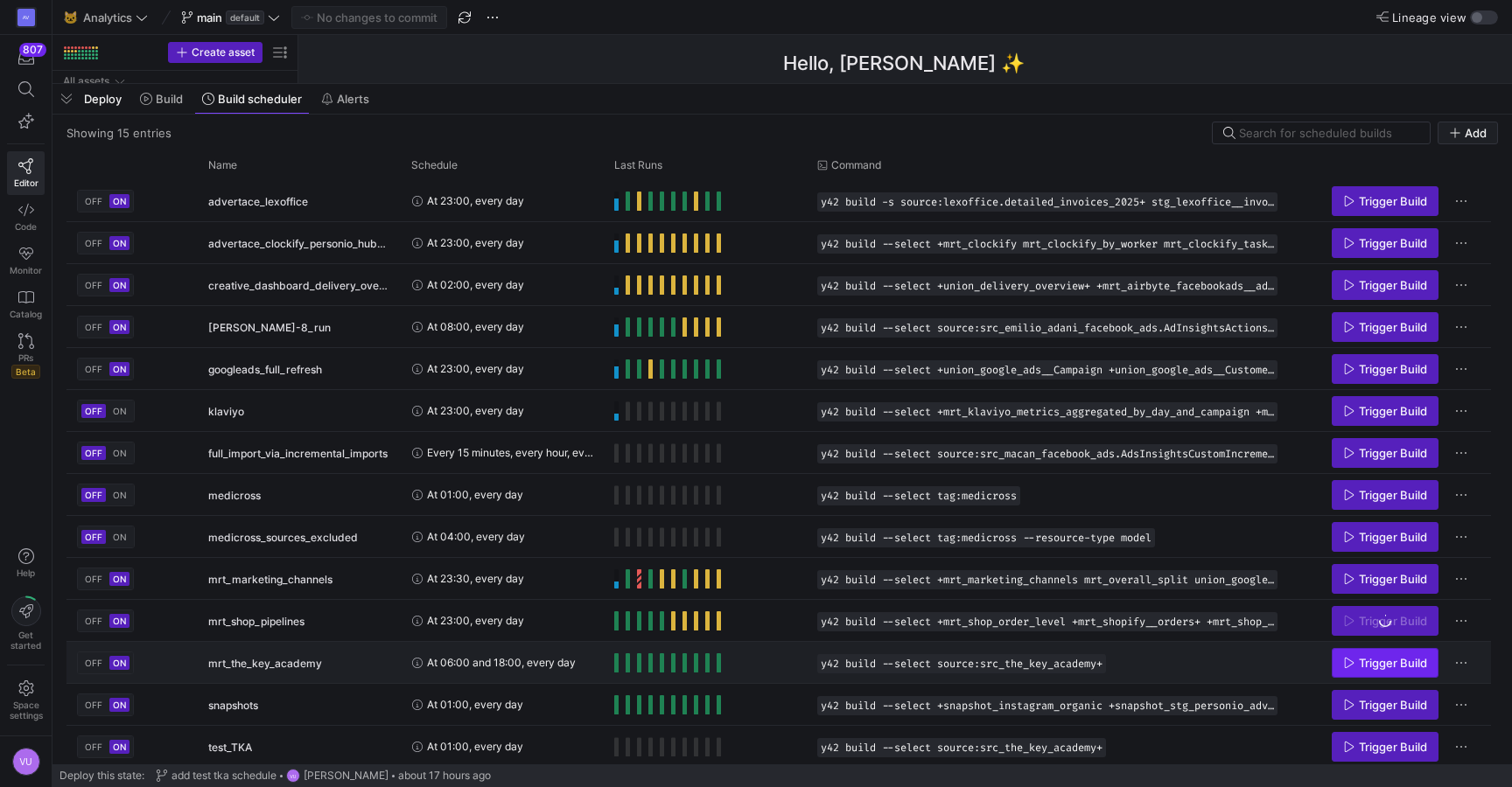
click at [1379, 672] on span "Press SPACE to select this row." at bounding box center [1385, 663] width 105 height 28
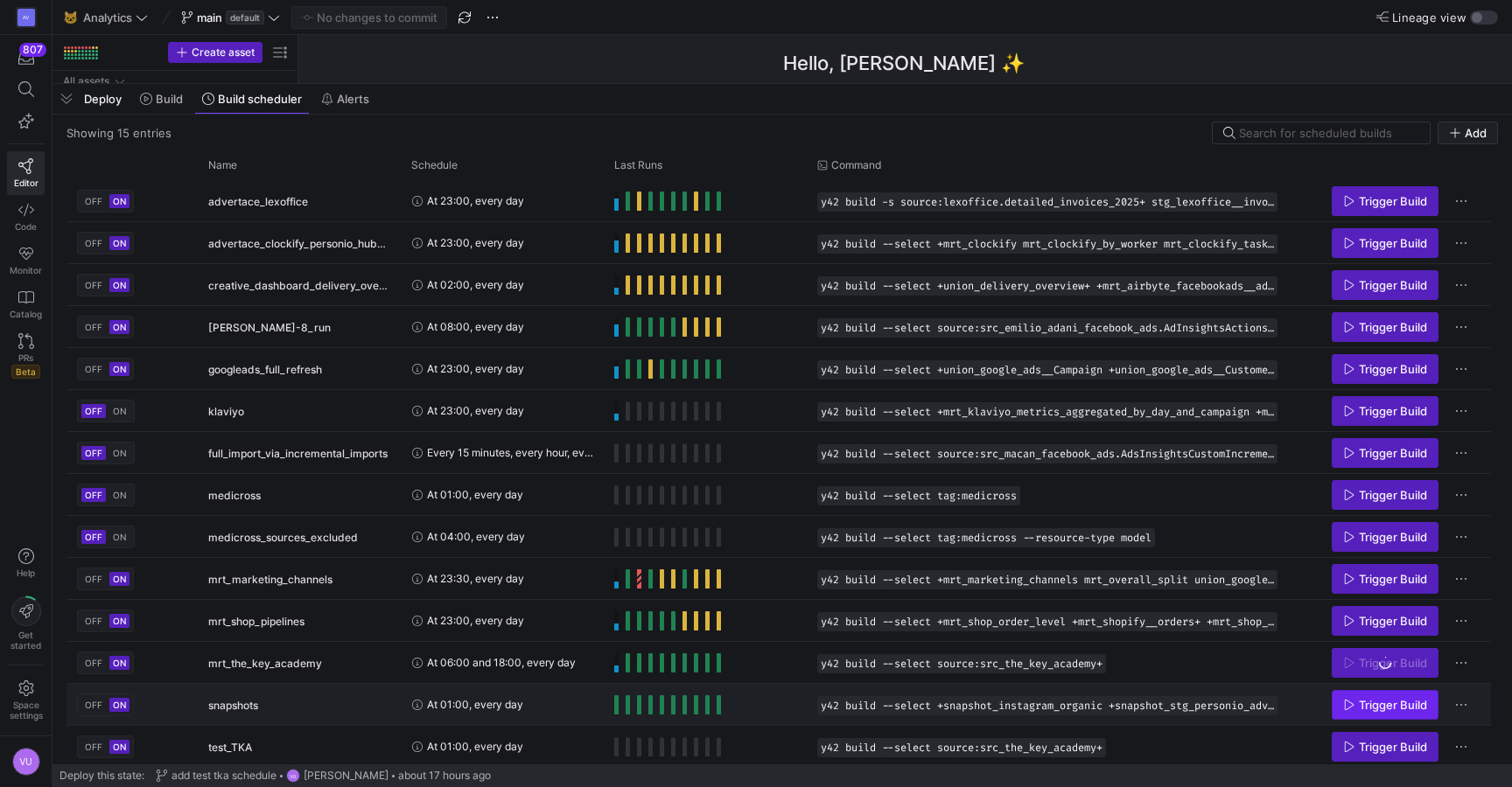
click at [1380, 705] on span "Trigger Build" at bounding box center [1392, 705] width 68 height 14
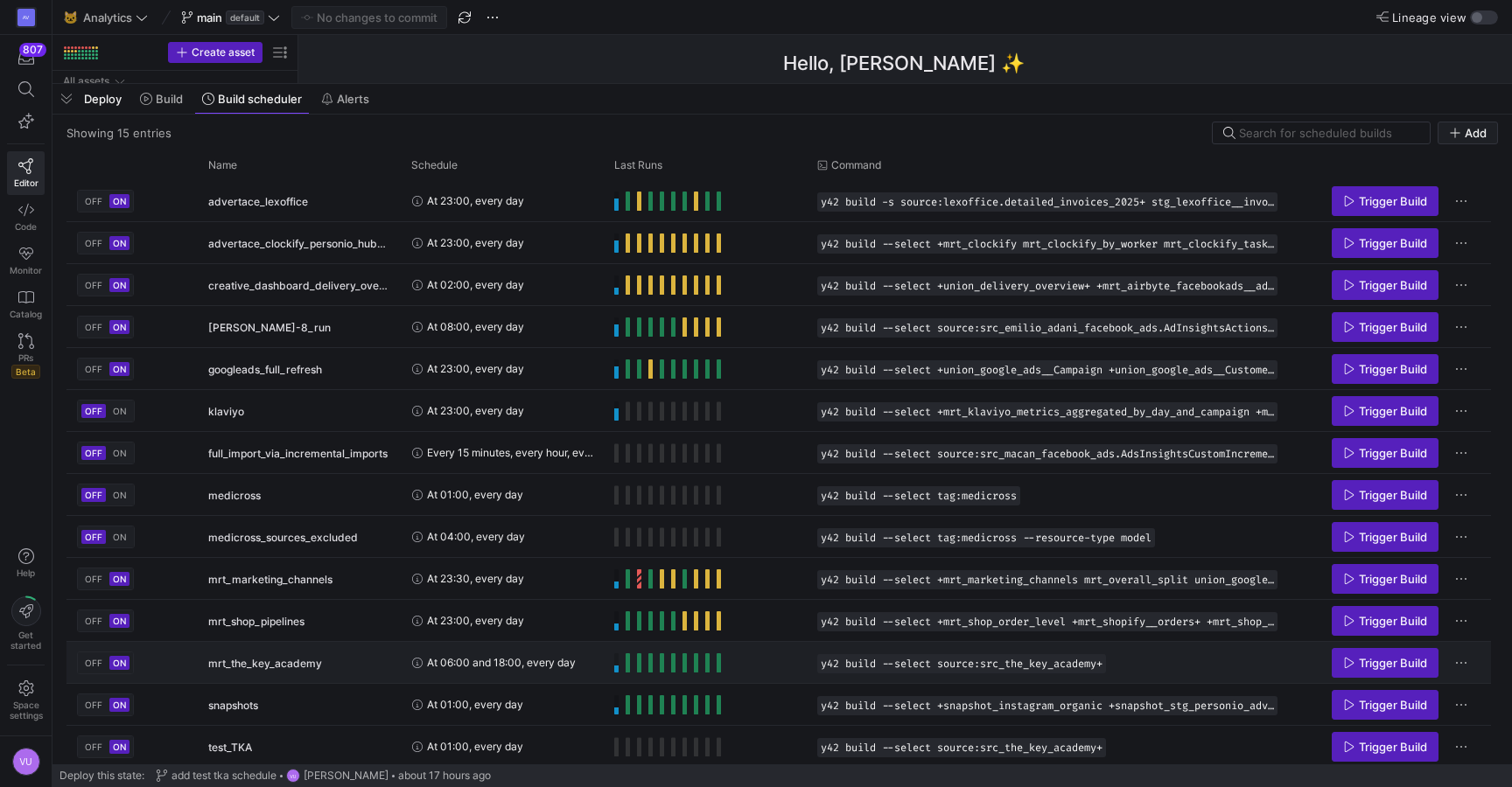
scroll to position [46, 0]
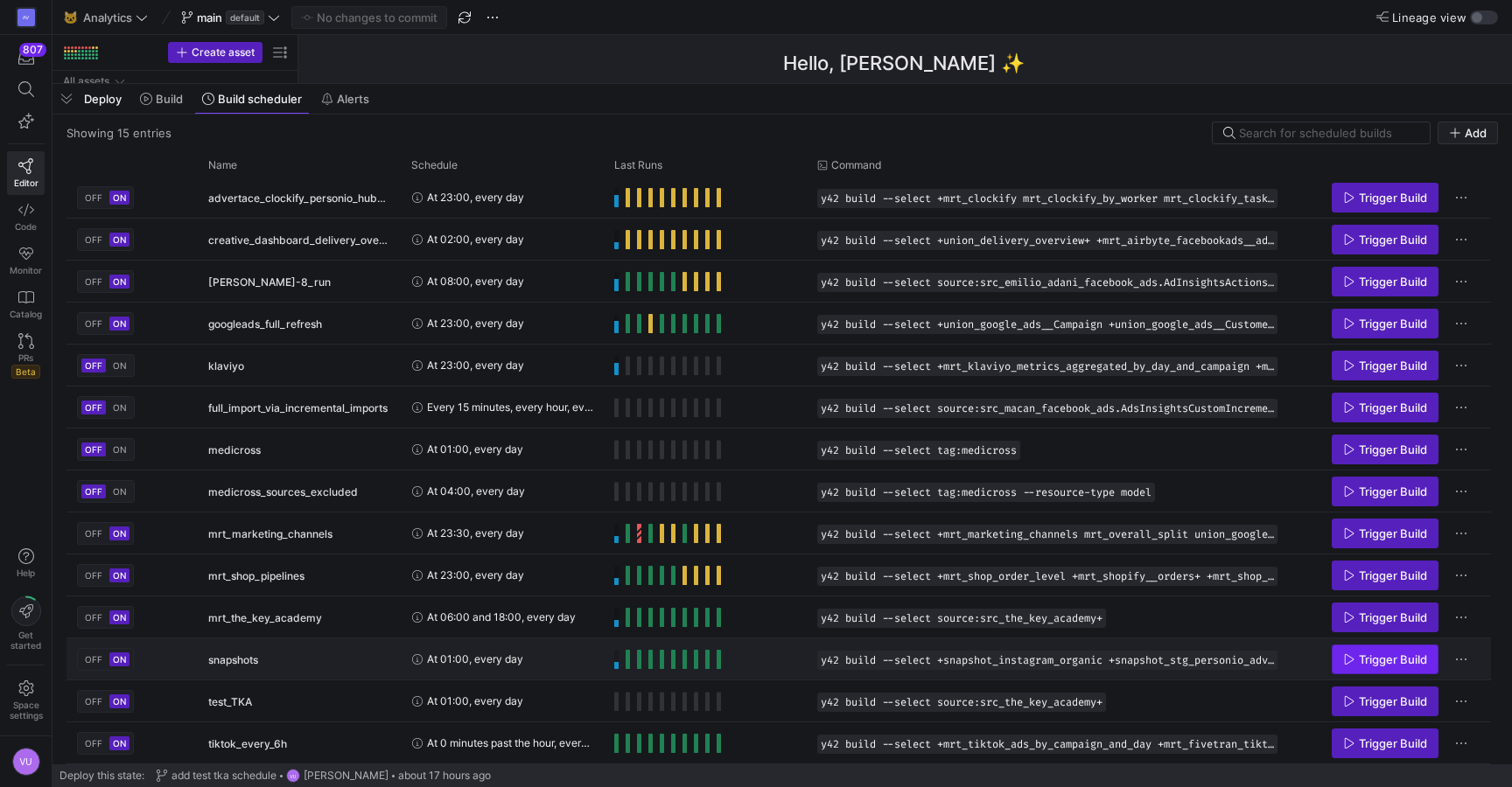
click at [1357, 653] on span "Trigger Build" at bounding box center [1385, 659] width 84 height 14
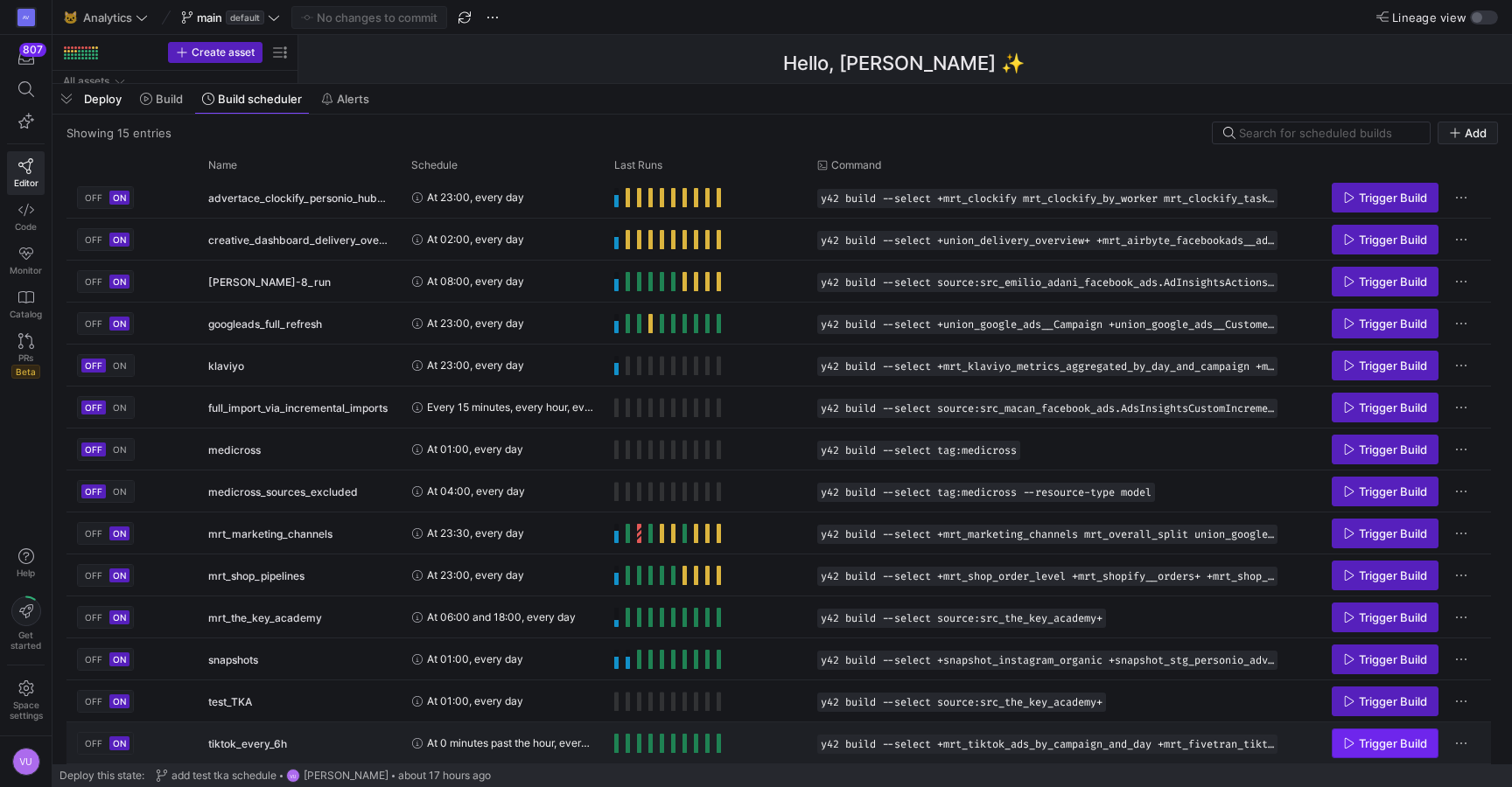
click at [1378, 746] on span "Trigger Build" at bounding box center [1392, 743] width 68 height 14
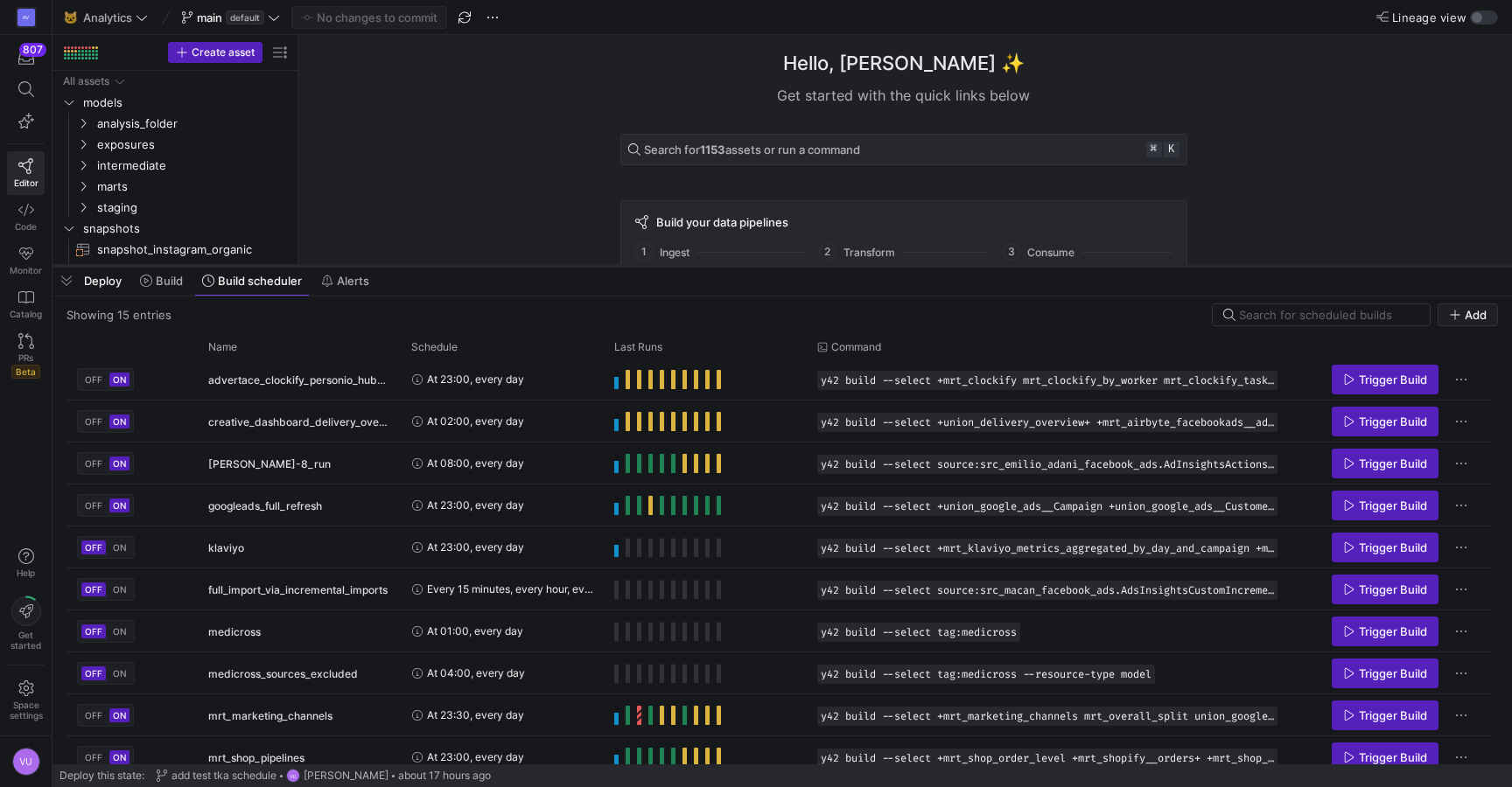
drag, startPoint x: 704, startPoint y: 84, endPoint x: 666, endPoint y: 276, distance: 195.7
click at [668, 270] on div at bounding box center [782, 265] width 1459 height 7
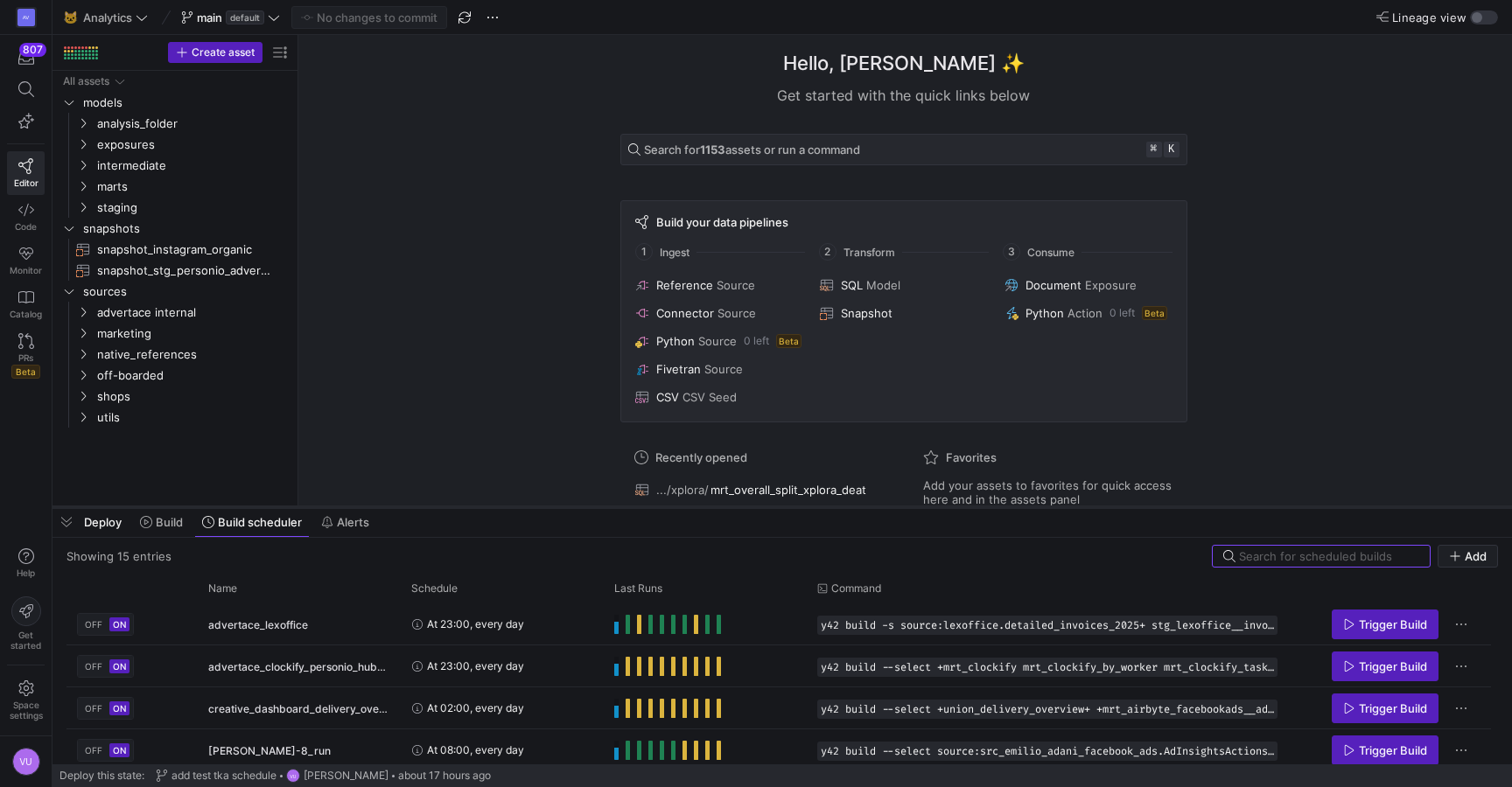
drag, startPoint x: 549, startPoint y: 468, endPoint x: 698, endPoint y: 508, distance: 154.3
click at [698, 508] on div at bounding box center [782, 507] width 1459 height 7
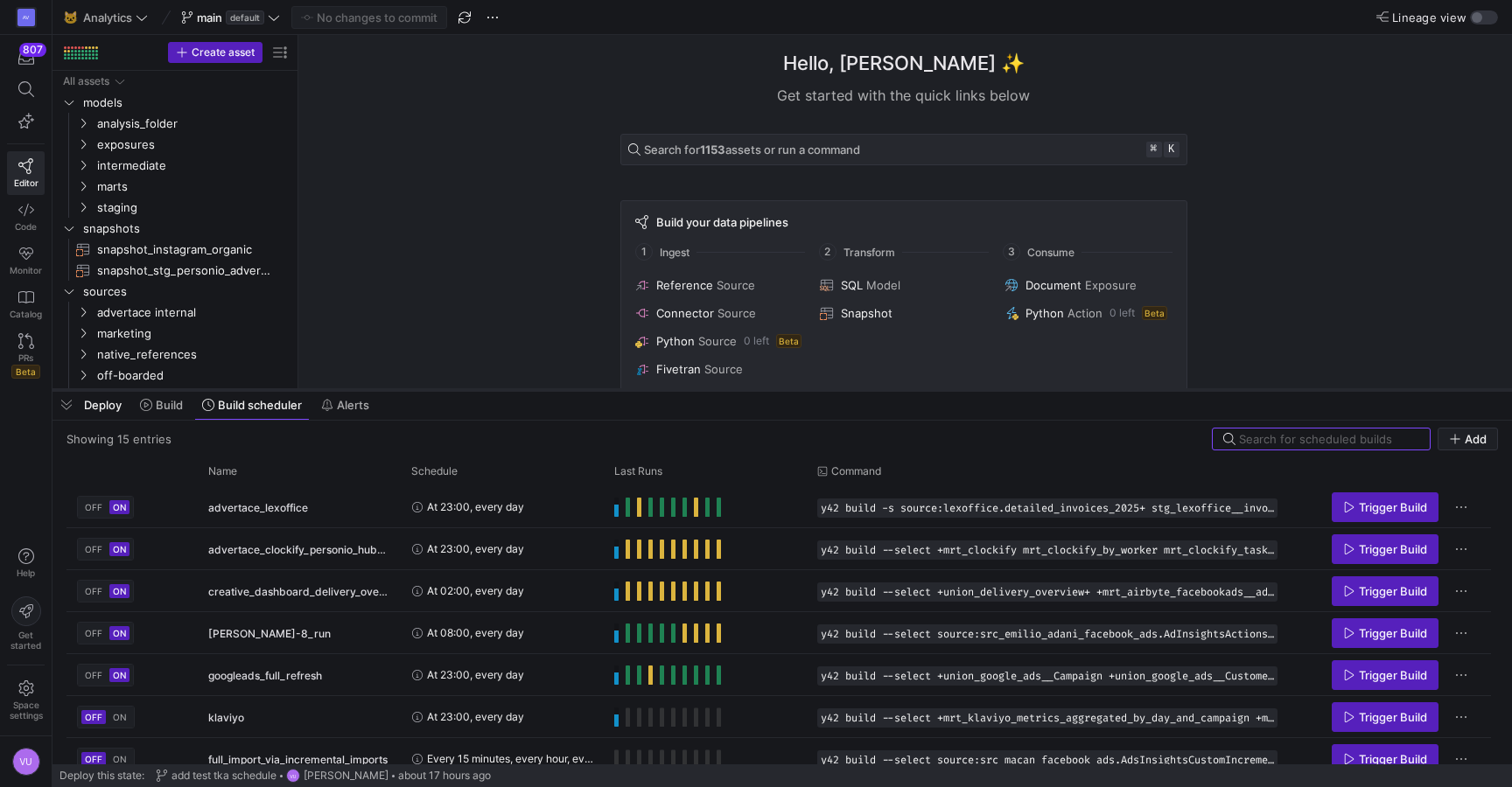
drag, startPoint x: 771, startPoint y: 505, endPoint x: 787, endPoint y: 388, distance: 118.1
click at [787, 388] on div at bounding box center [782, 389] width 1459 height 7
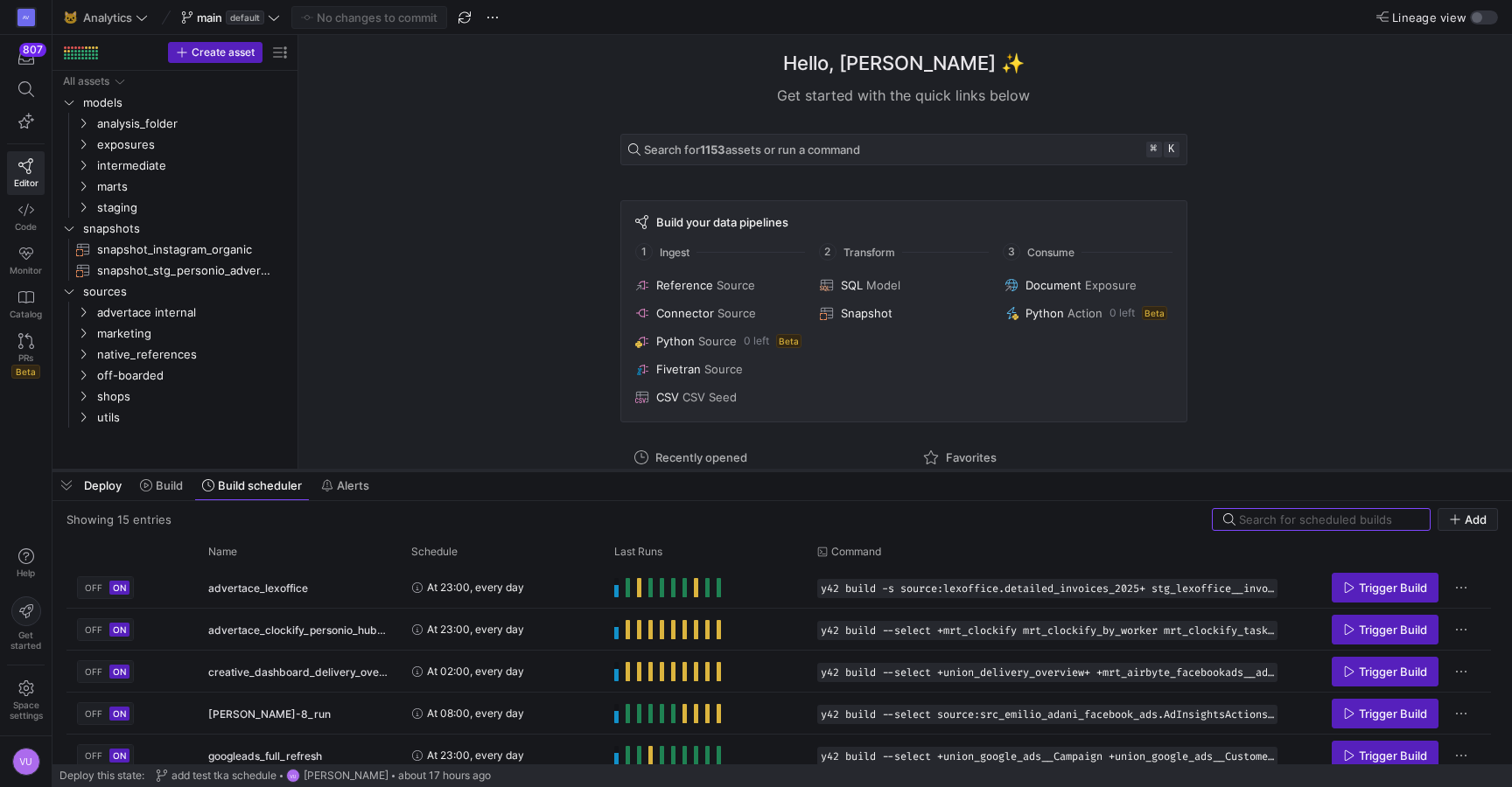
drag, startPoint x: 890, startPoint y: 389, endPoint x: 884, endPoint y: 469, distance: 80.2
click at [884, 469] on div at bounding box center [782, 470] width 1459 height 7
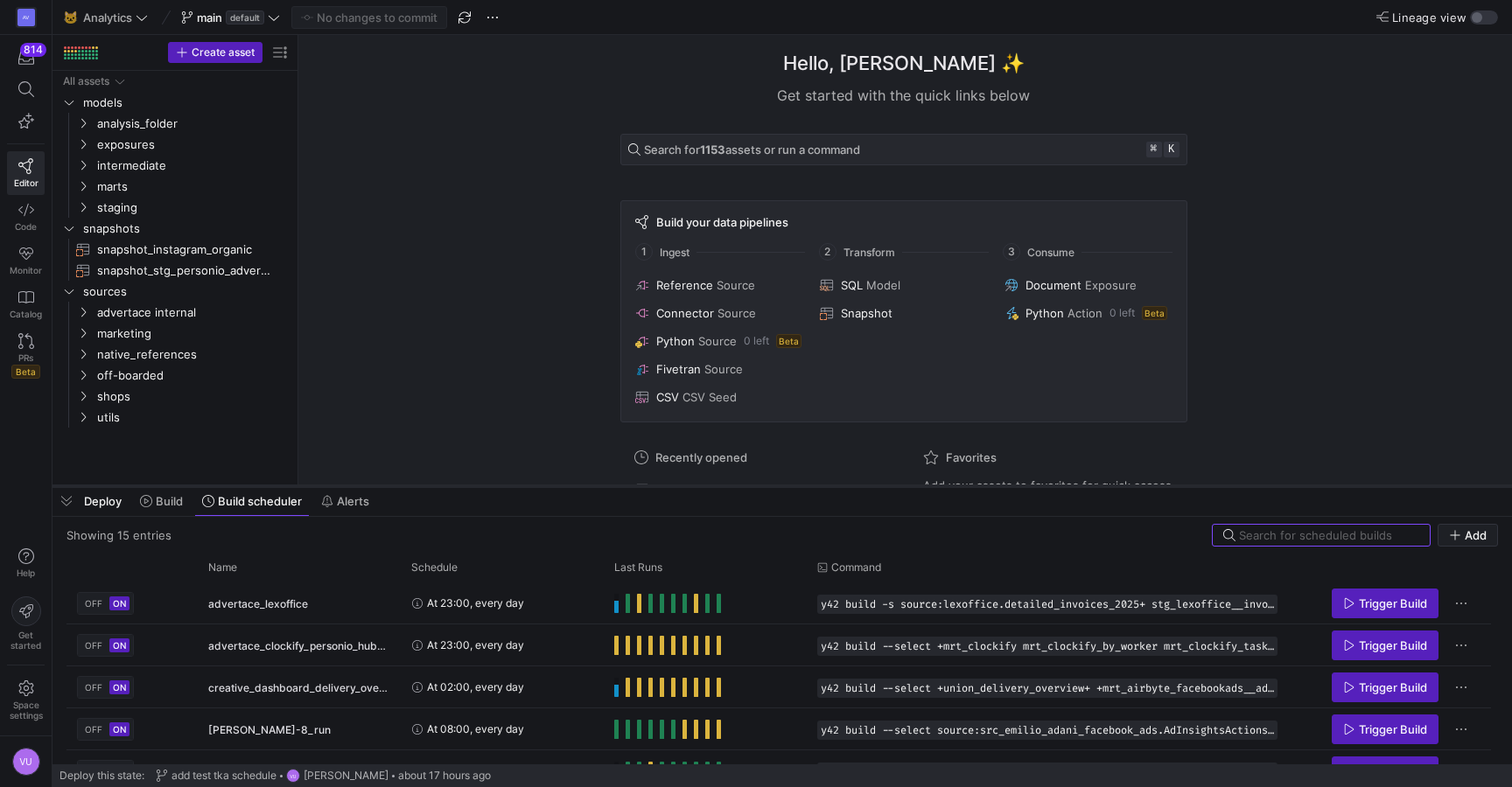
drag, startPoint x: 529, startPoint y: 470, endPoint x: 529, endPoint y: 487, distance: 17.0
click at [529, 487] on div at bounding box center [782, 486] width 1459 height 7
click at [268, 20] on span "main default" at bounding box center [230, 17] width 99 height 14
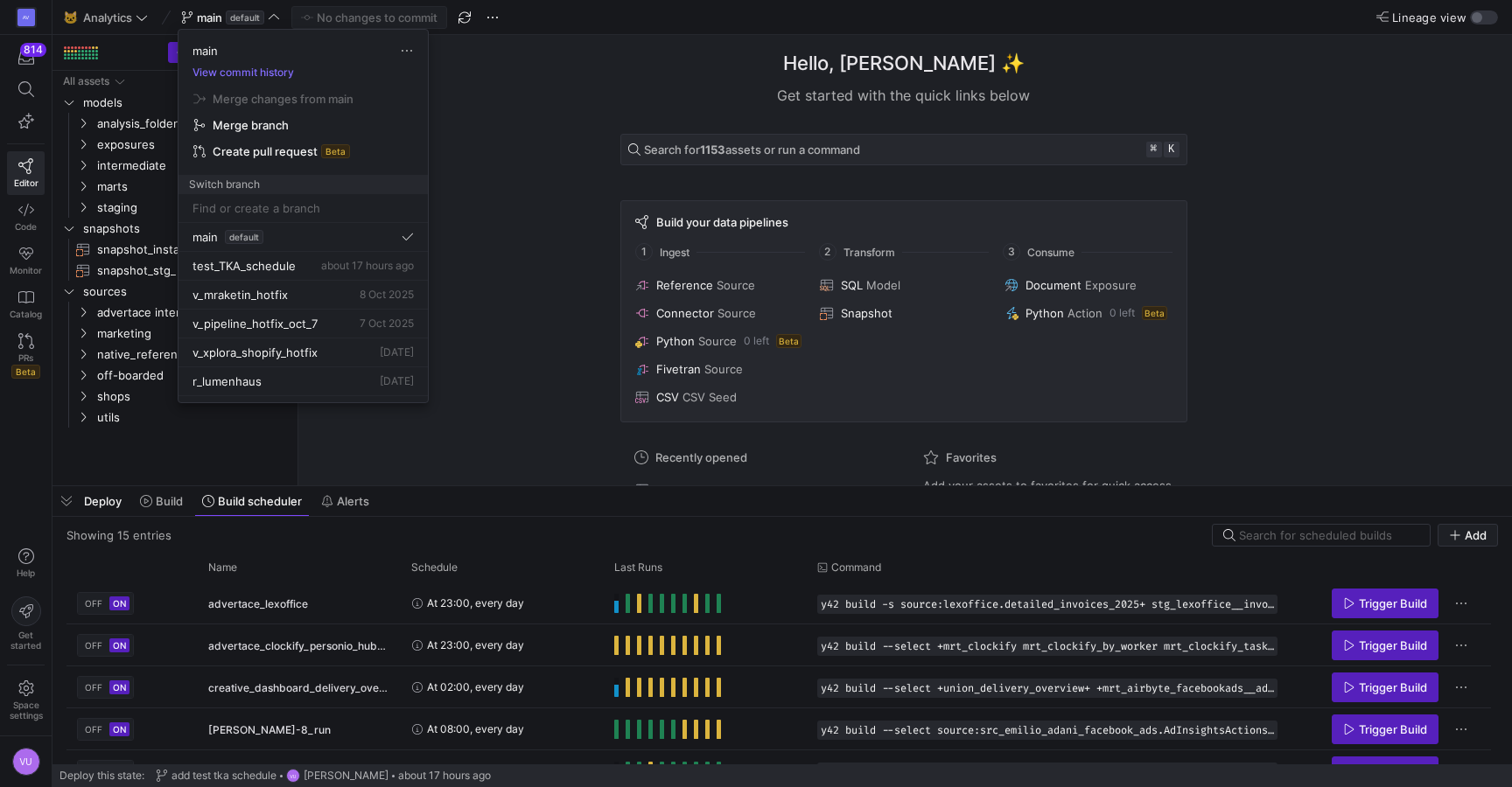
click at [535, 126] on div at bounding box center [756, 393] width 1512 height 787
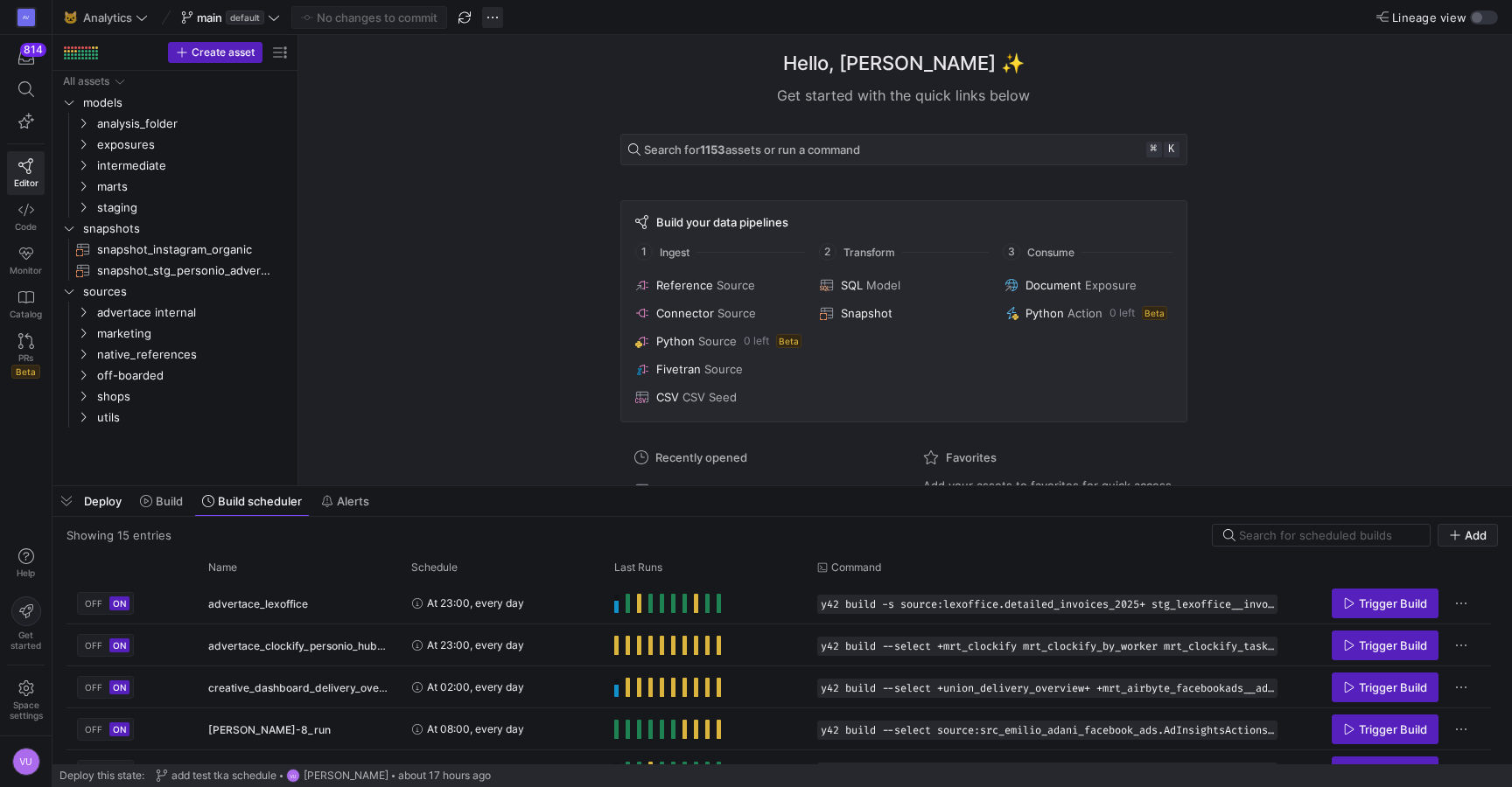
click at [491, 15] on span "button" at bounding box center [493, 17] width 21 height 21
click at [406, 139] on div at bounding box center [756, 393] width 1512 height 787
click at [489, 11] on span "button" at bounding box center [493, 17] width 21 height 21
click at [537, 68] on span "Create new branch" at bounding box center [563, 71] width 105 height 14
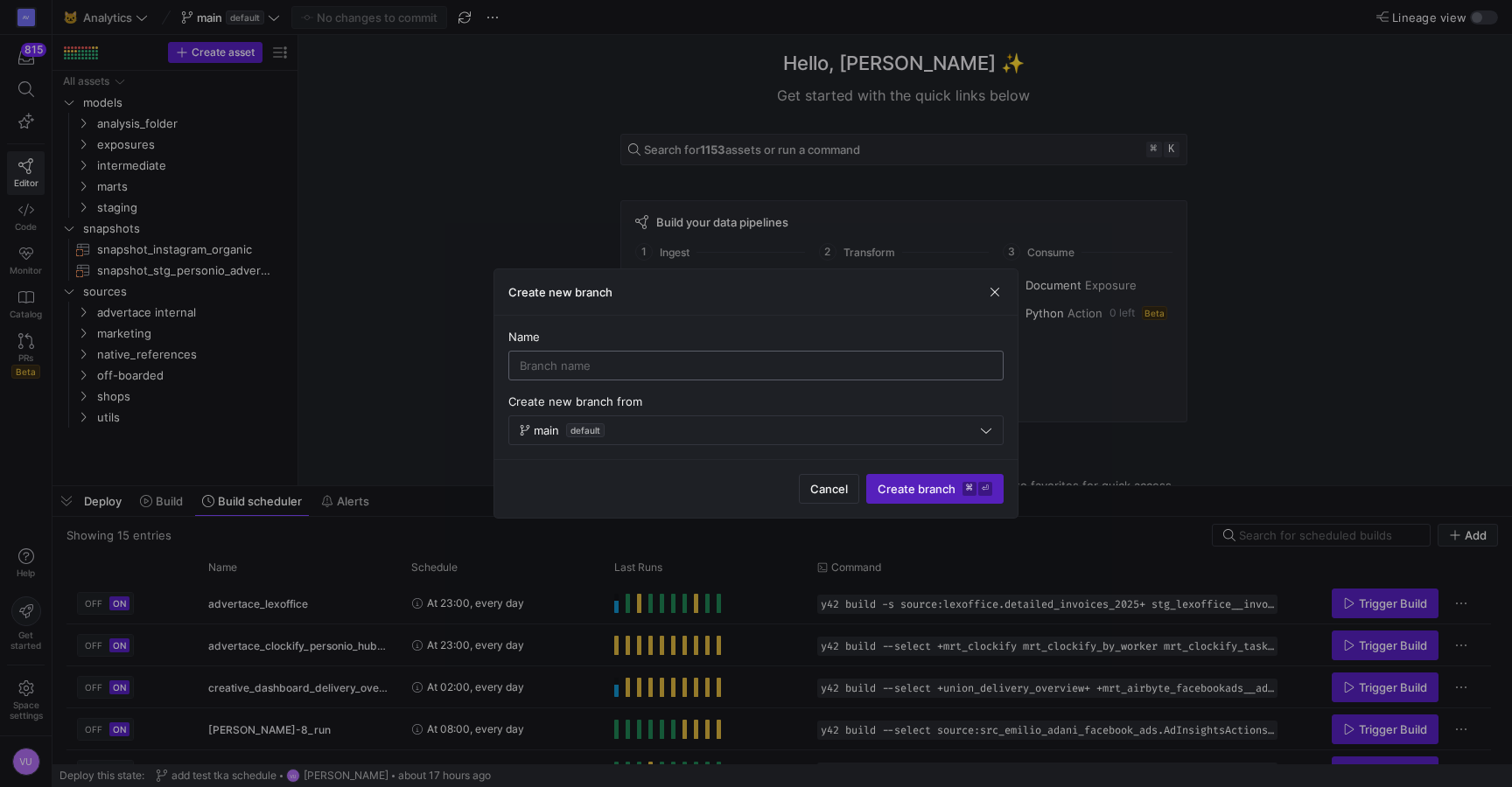
click at [713, 367] on input at bounding box center [756, 365] width 472 height 14
type input "v"
type input "v_DE-551_lumenhaus_hotfix"
click at [919, 486] on span "Create branch ⌘ ⏎" at bounding box center [935, 489] width 115 height 14
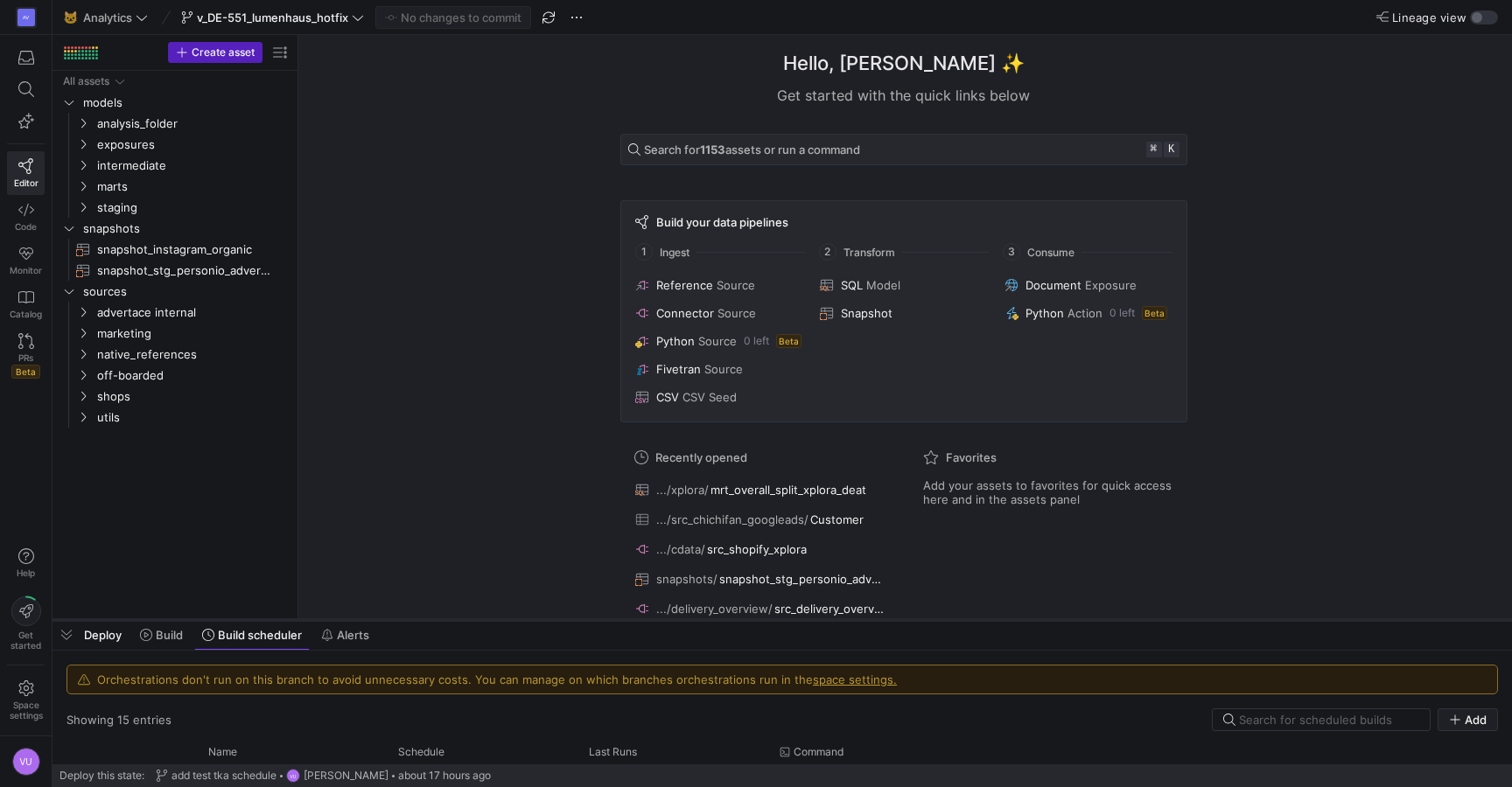
drag, startPoint x: 817, startPoint y: 484, endPoint x: 792, endPoint y: 618, distance: 136.3
click at [792, 618] on div at bounding box center [782, 620] width 1459 height 7
click at [82, 186] on icon "Press SPACE to select this row." at bounding box center [83, 186] width 12 height 11
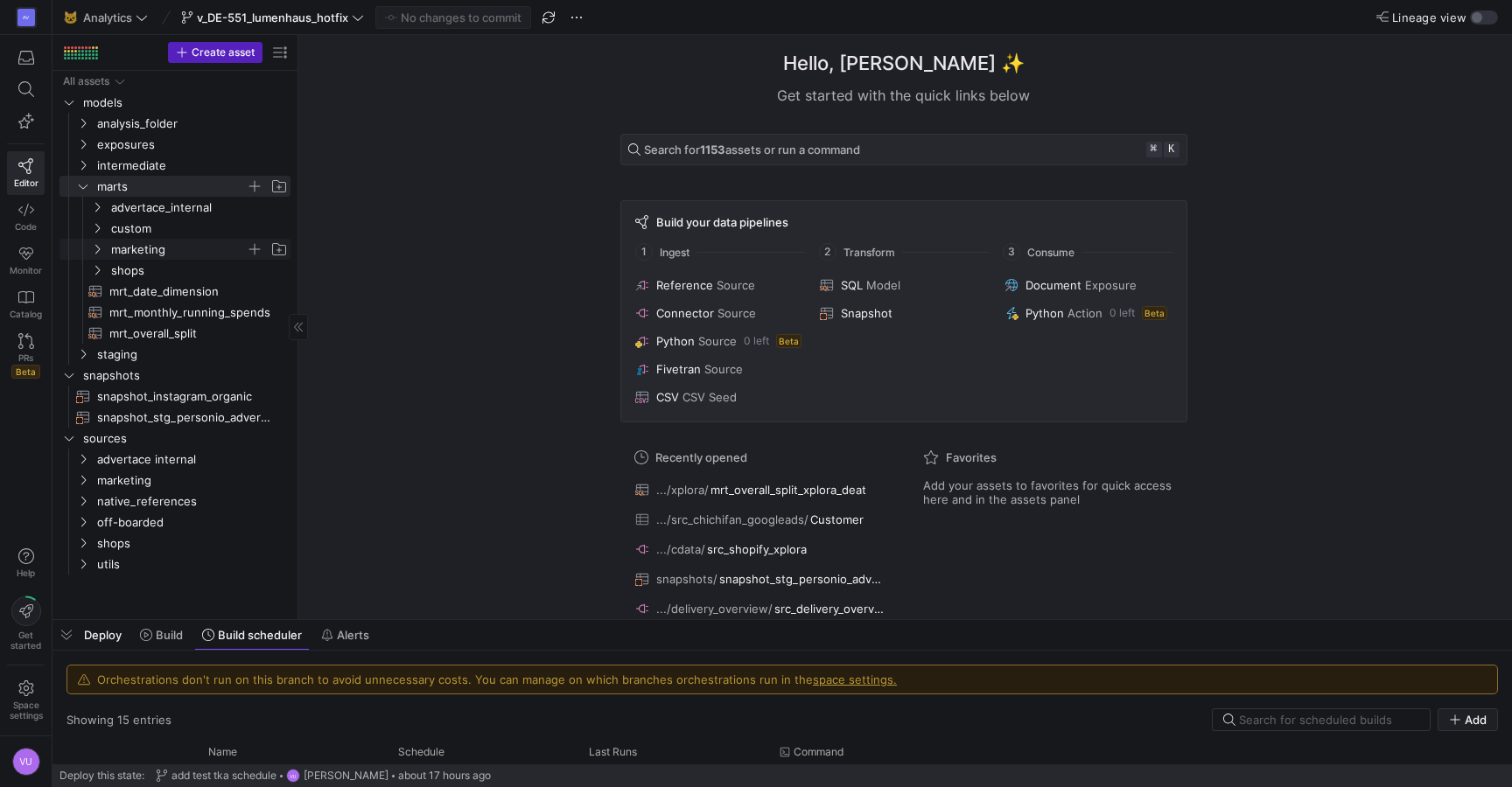
click at [98, 247] on icon "Press SPACE to select this row." at bounding box center [98, 250] width 5 height 10
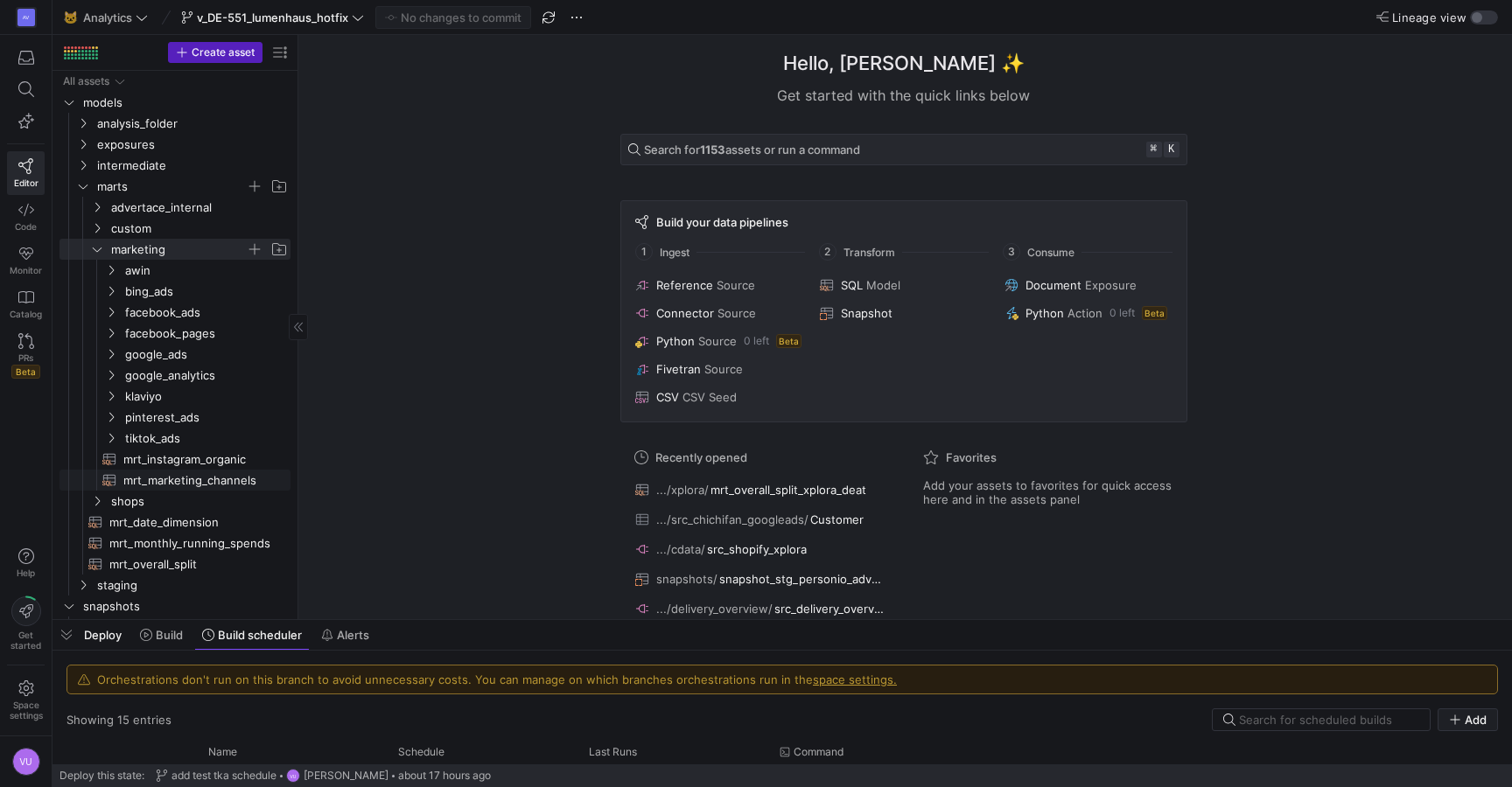
click at [203, 481] on span "mrt_marketing_channels​​​​​​​​​​" at bounding box center [197, 480] width 147 height 20
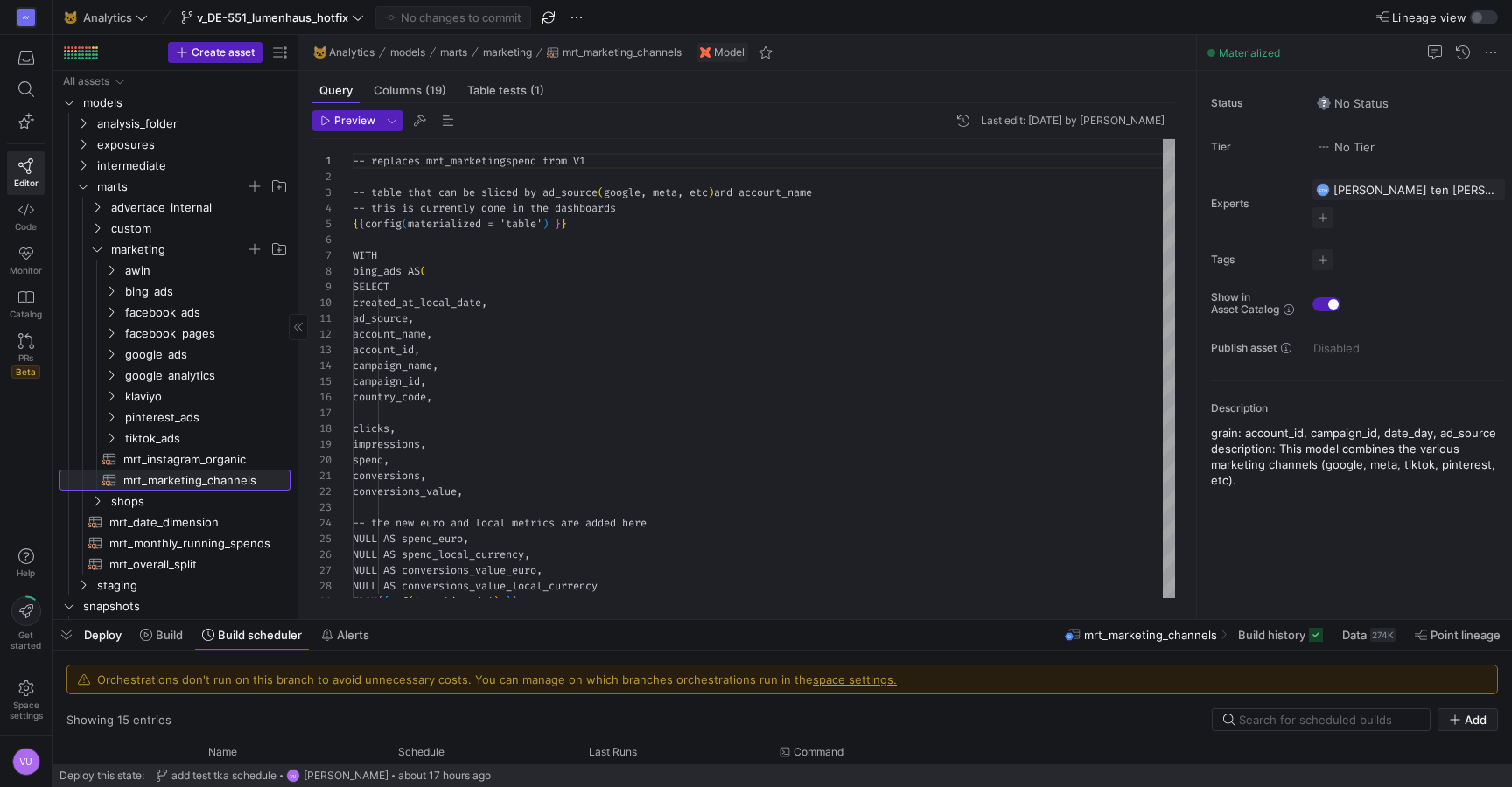
scroll to position [158, 0]
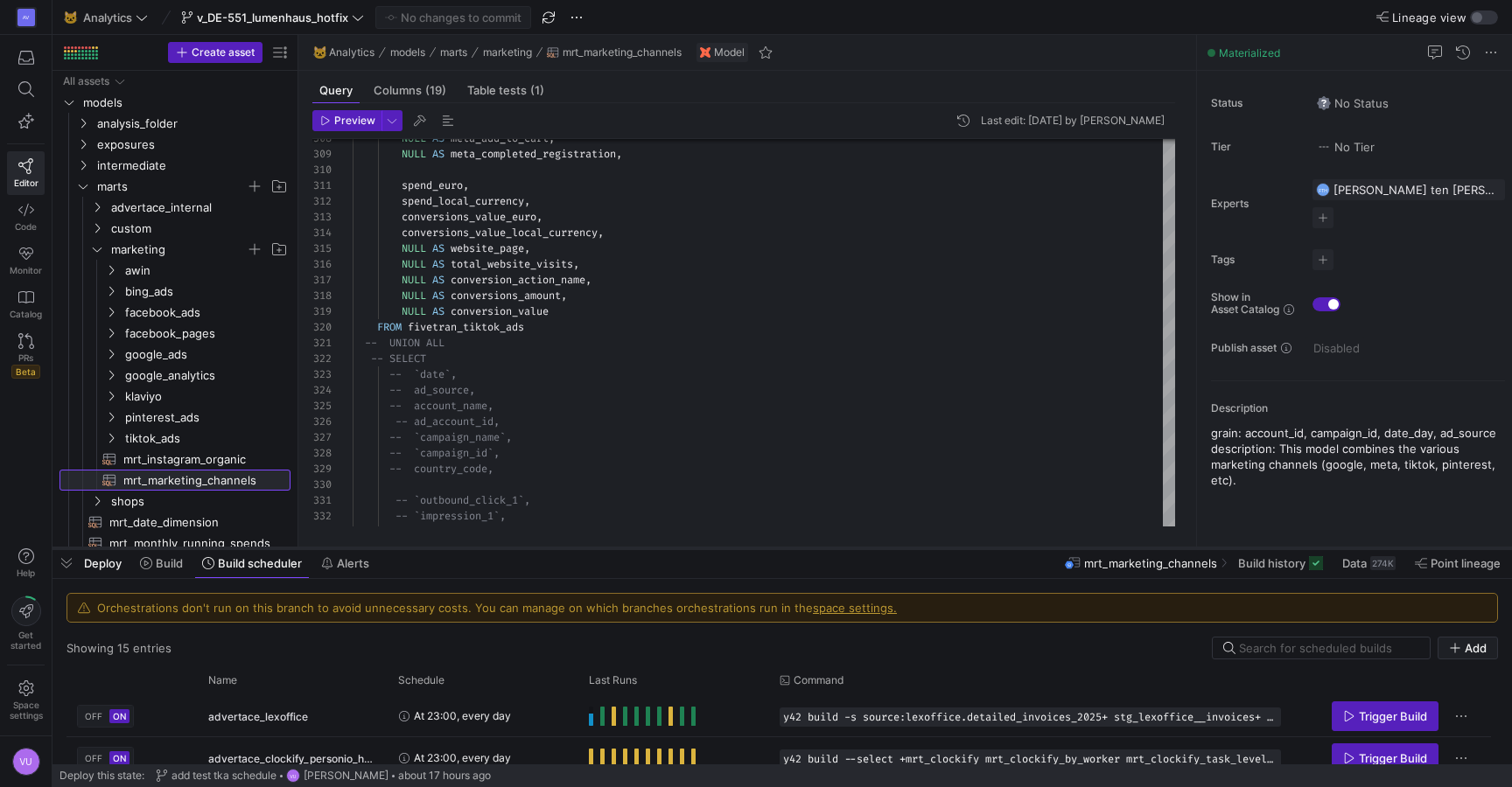
drag, startPoint x: 503, startPoint y: 617, endPoint x: 507, endPoint y: 545, distance: 72.1
click at [507, 545] on div at bounding box center [782, 548] width 1459 height 7
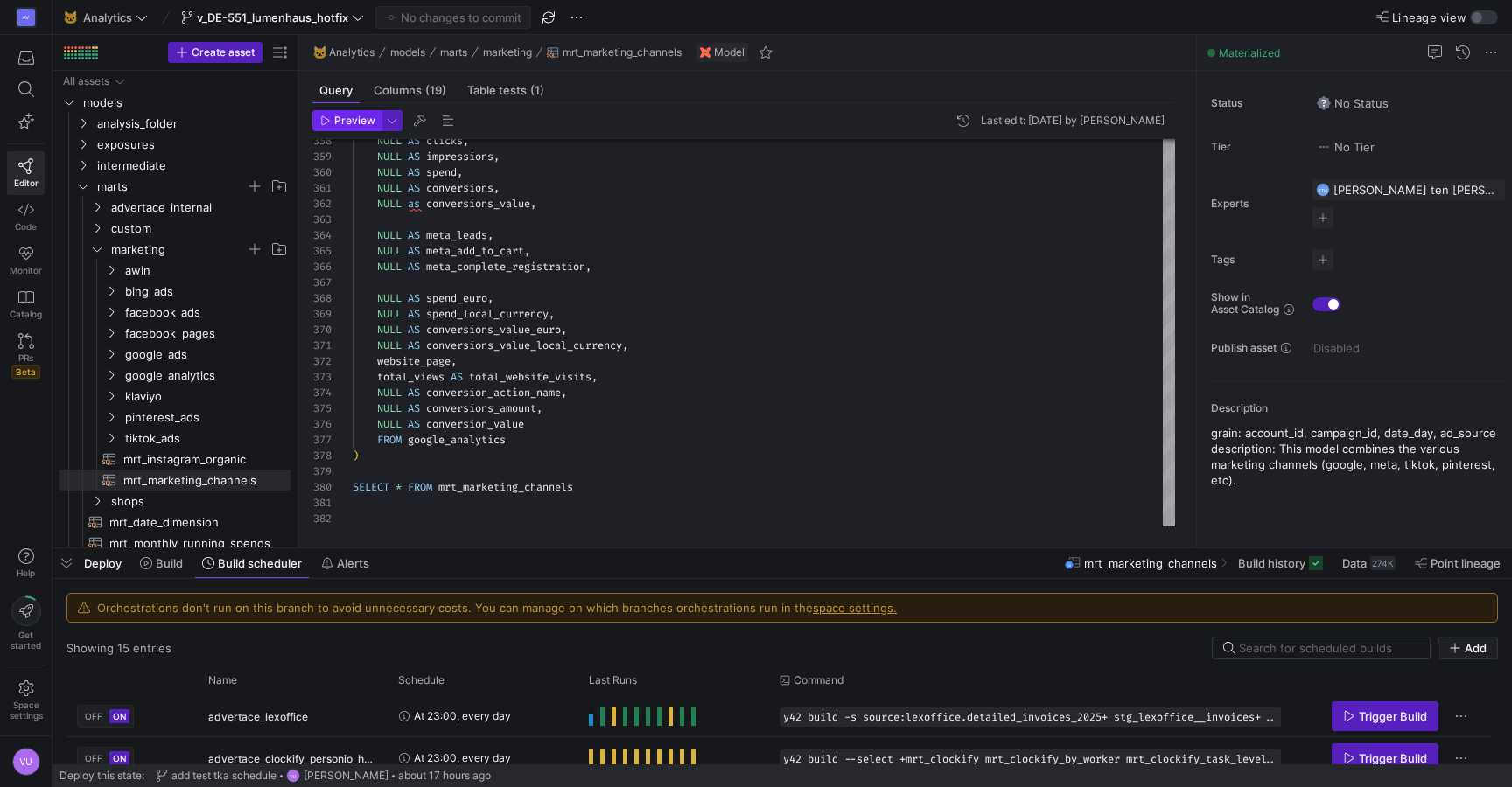
click at [344, 121] on span "Preview" at bounding box center [354, 120] width 41 height 12
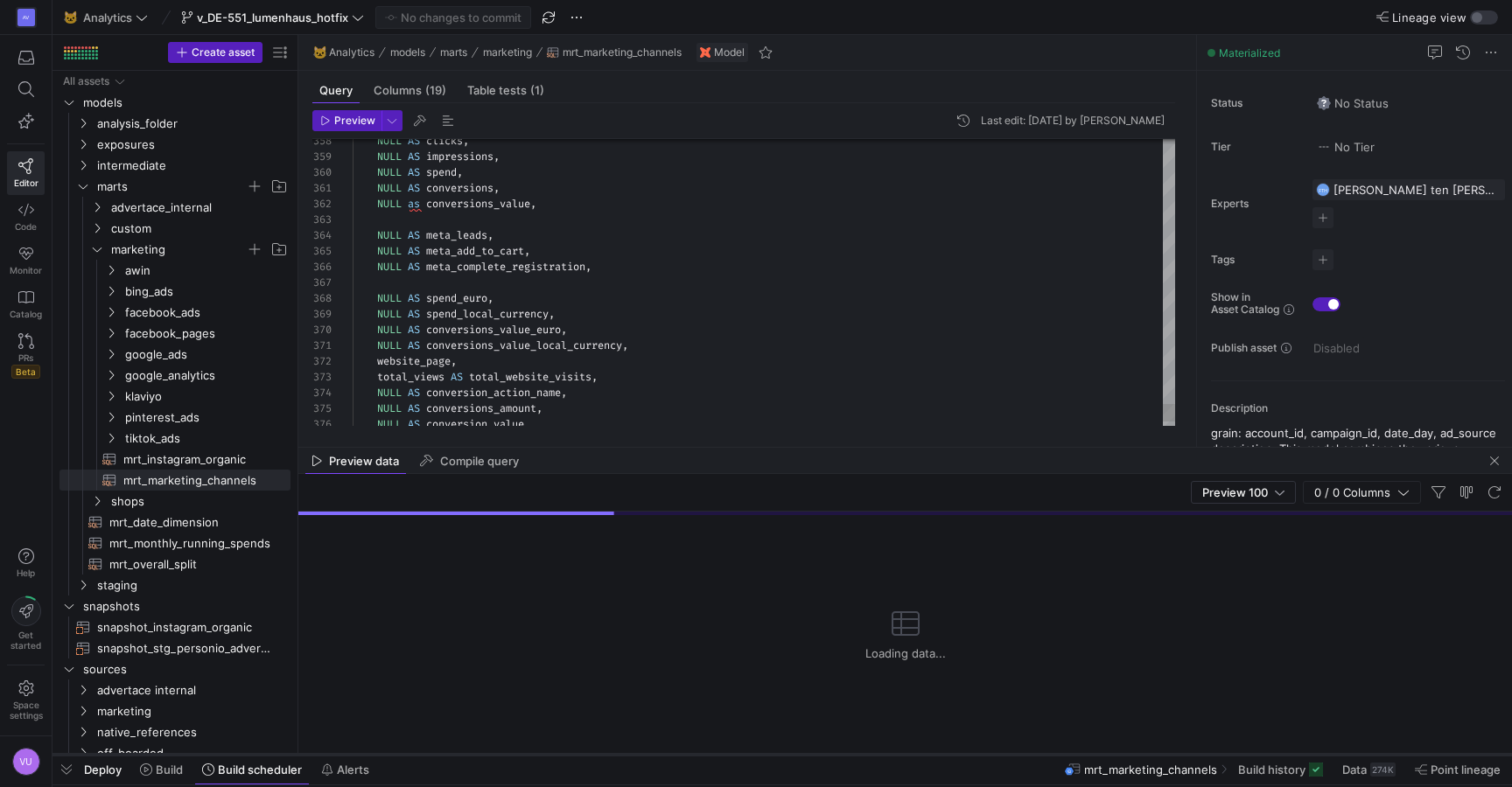
drag, startPoint x: 538, startPoint y: 549, endPoint x: 506, endPoint y: 755, distance: 208.5
click at [506, 755] on div at bounding box center [782, 754] width 1459 height 7
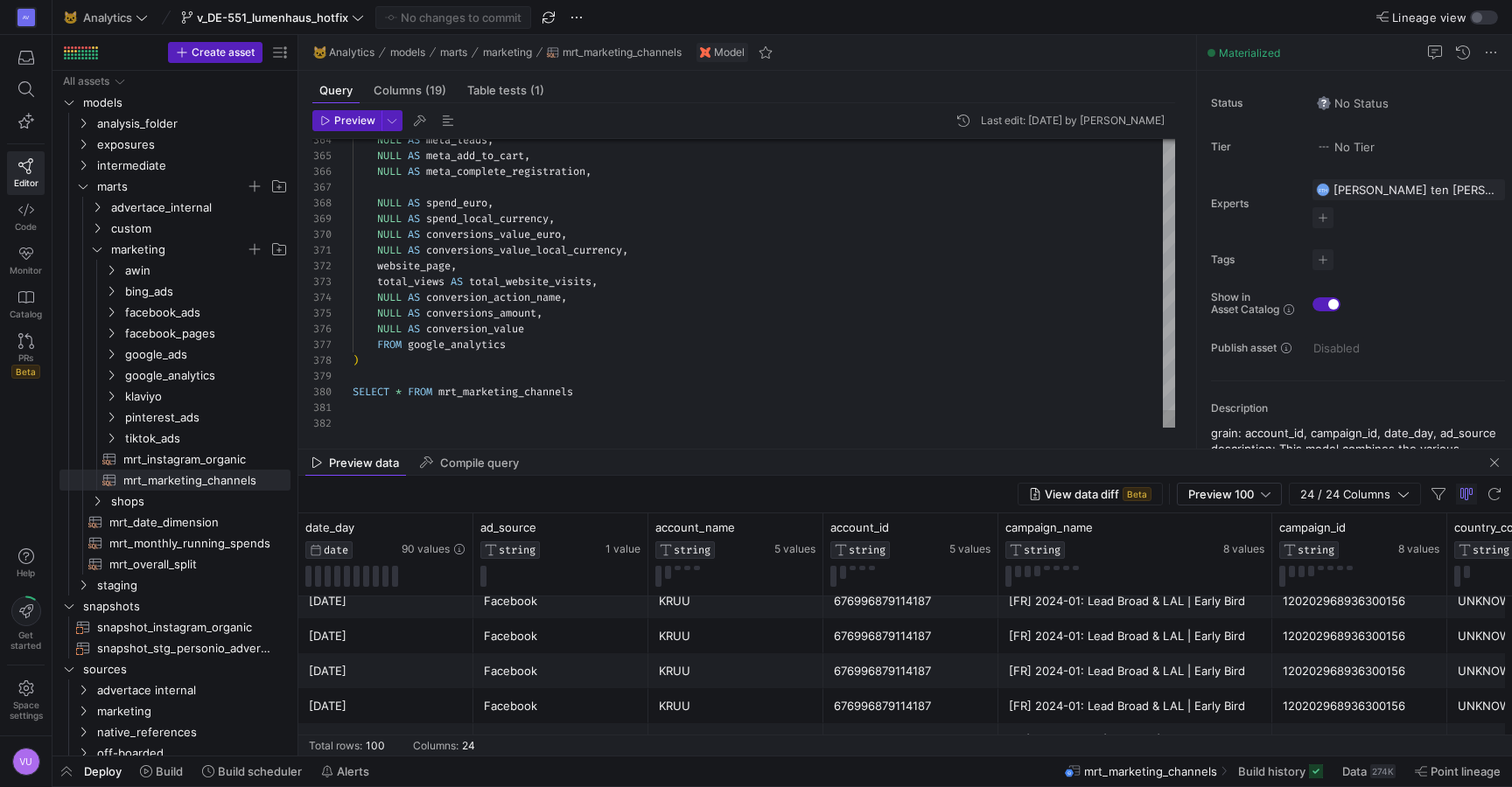
type textarea "NULL AS conversions_value_local_currency, website_page, total_views AS total_we…"
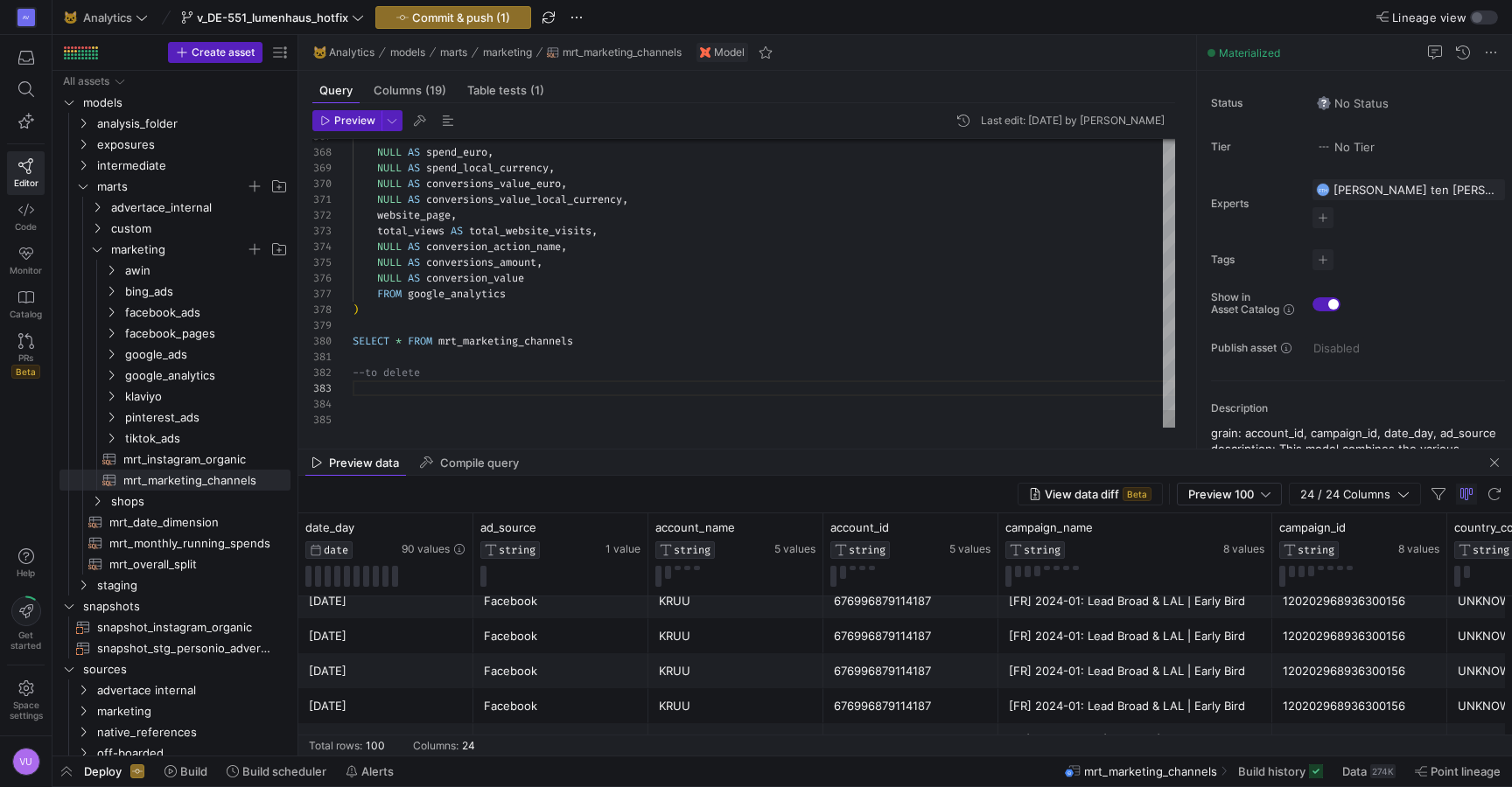
click at [352, 339] on div "380" at bounding box center [333, 341] width 40 height 15
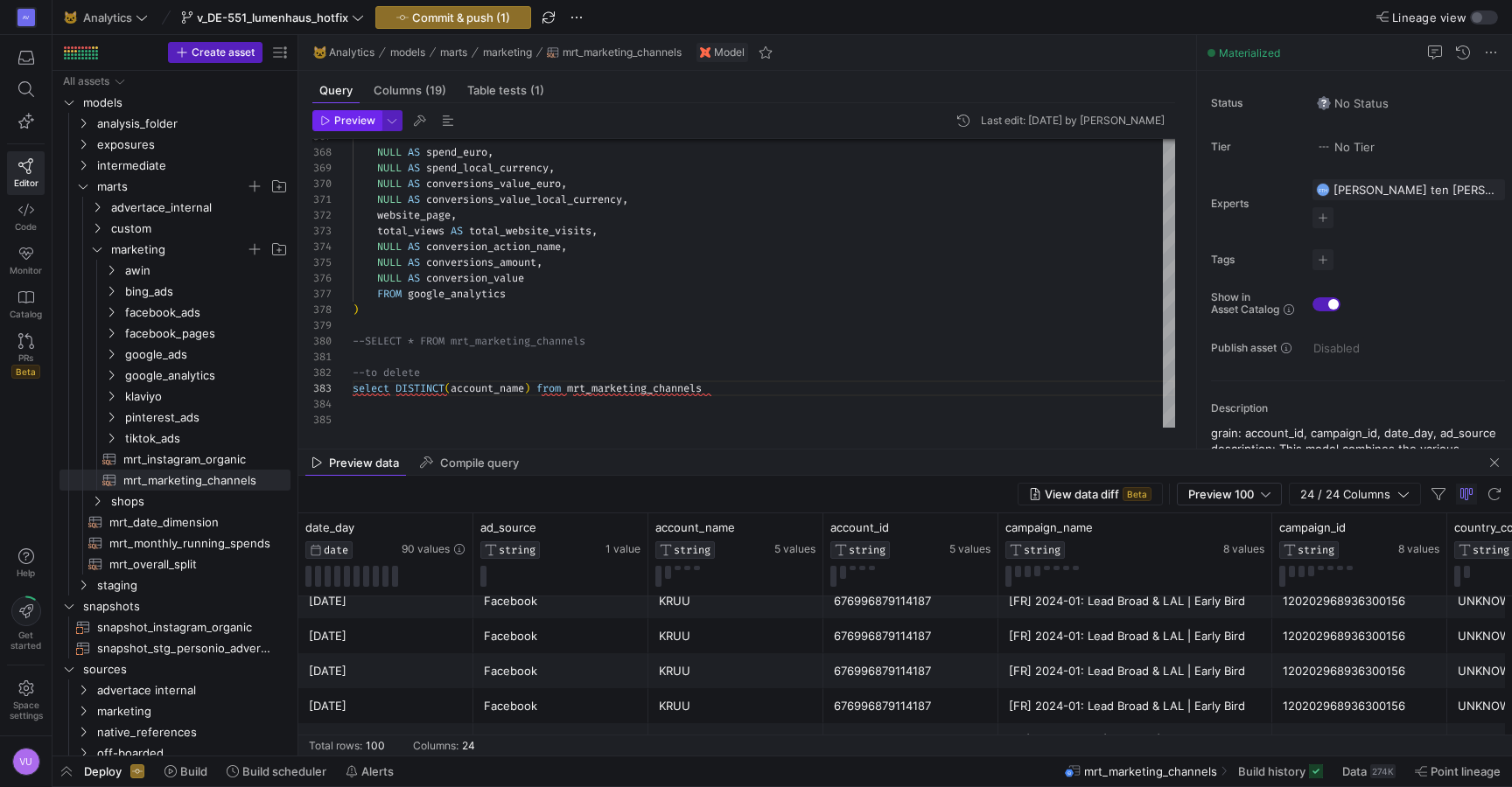
click at [350, 120] on span "Preview" at bounding box center [354, 120] width 41 height 12
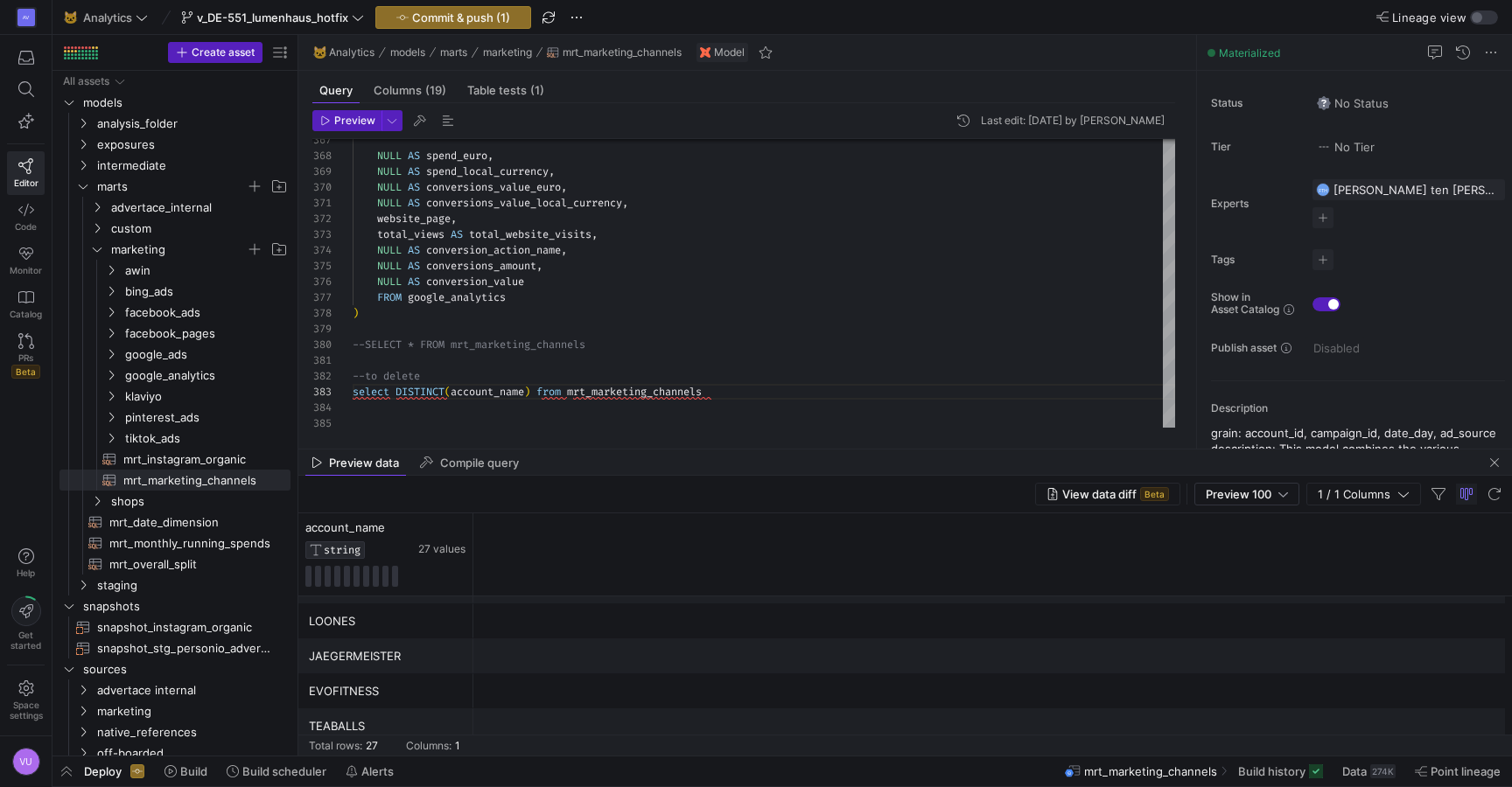
scroll to position [186, 0]
click at [355, 645] on div "LUMENHAUS" at bounding box center [385, 646] width 154 height 34
drag, startPoint x: 396, startPoint y: 645, endPoint x: 342, endPoint y: 644, distance: 54.0
click at [342, 644] on div "LUMENHAUS" at bounding box center [385, 646] width 154 height 34
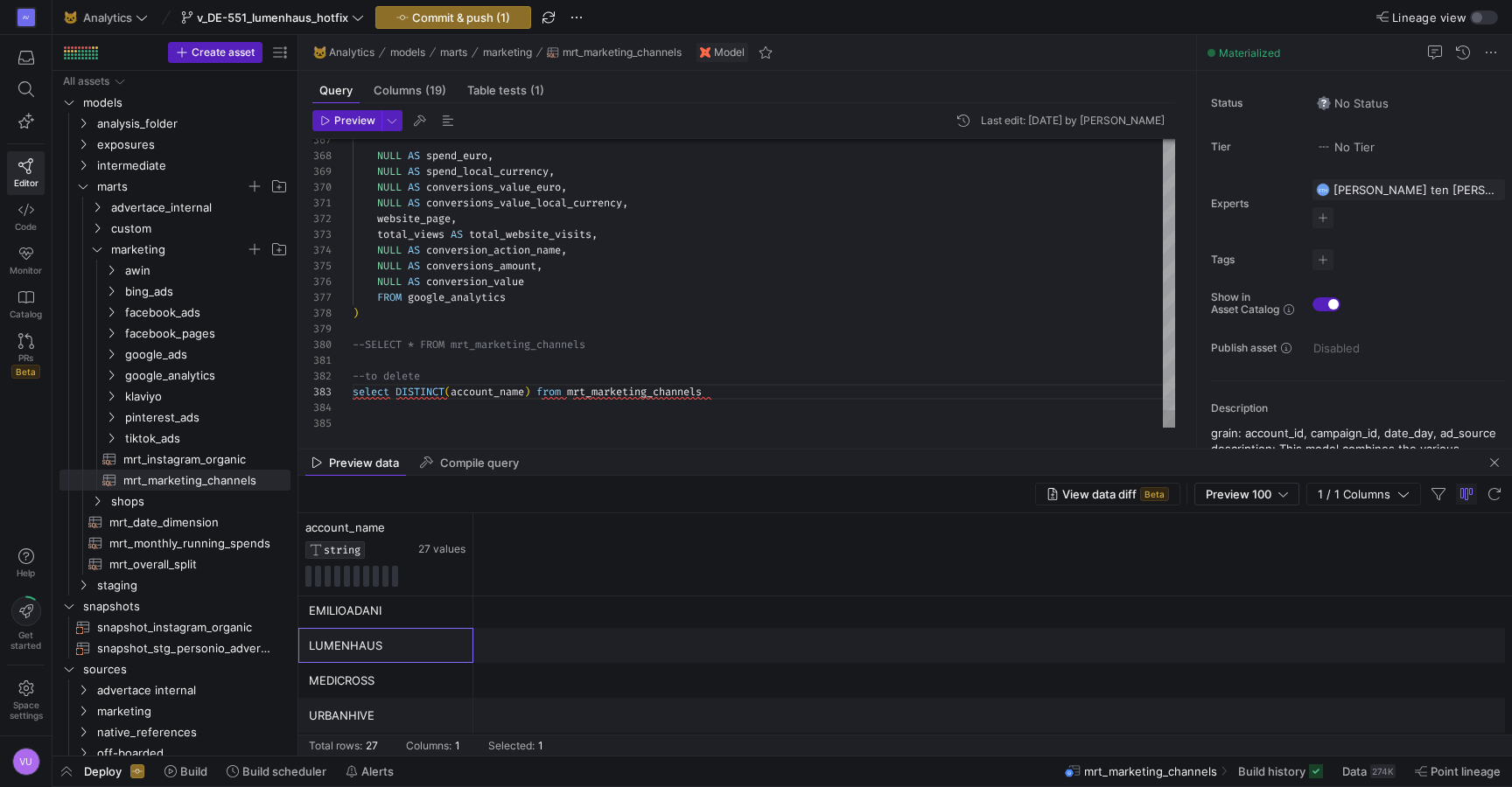
drag, startPoint x: 393, startPoint y: 392, endPoint x: 535, endPoint y: 389, distance: 142.0
drag, startPoint x: 395, startPoint y: 395, endPoint x: 537, endPoint y: 392, distance: 142.0
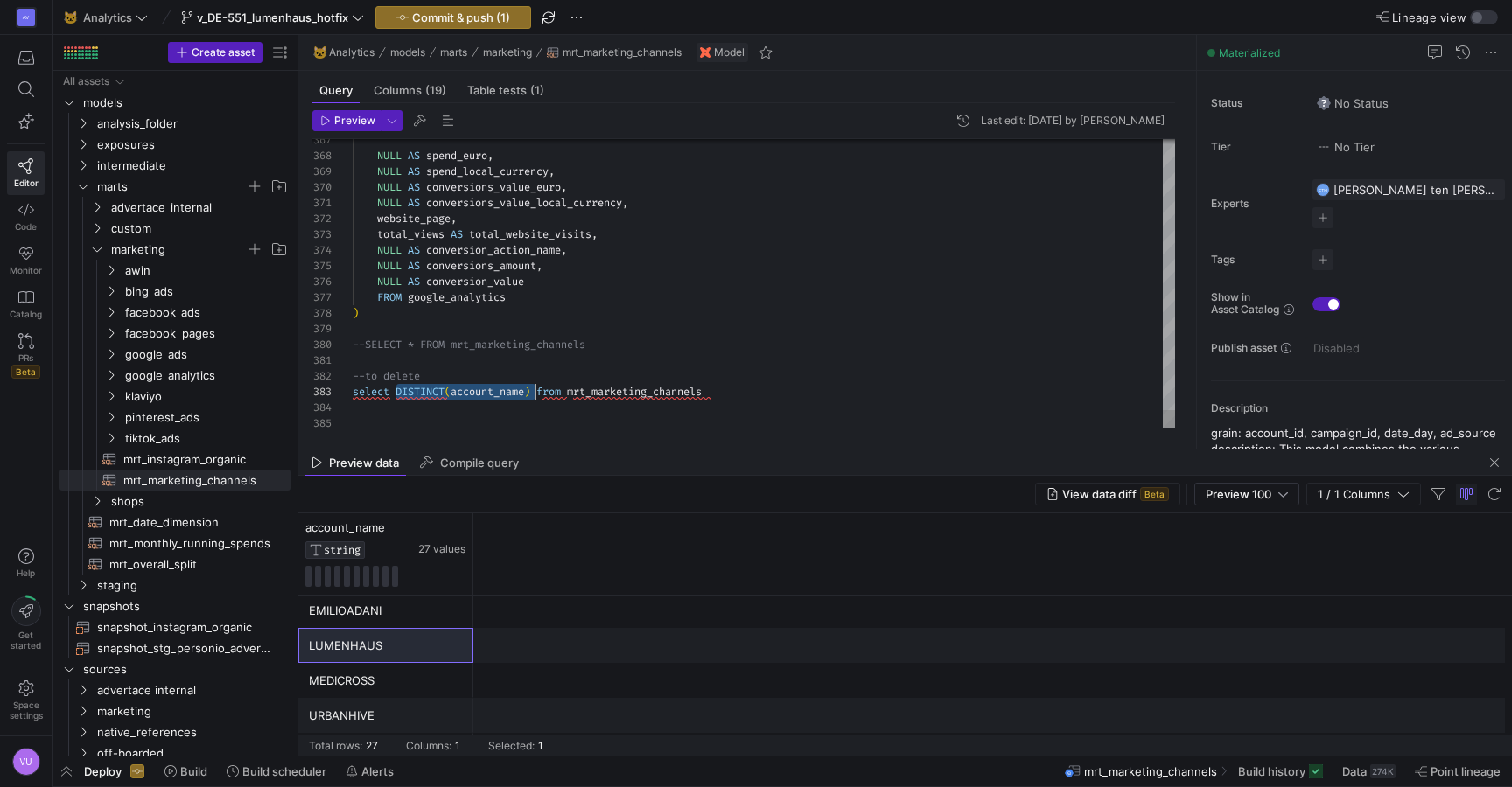
click at [352, 118] on span "Preview" at bounding box center [354, 120] width 41 height 12
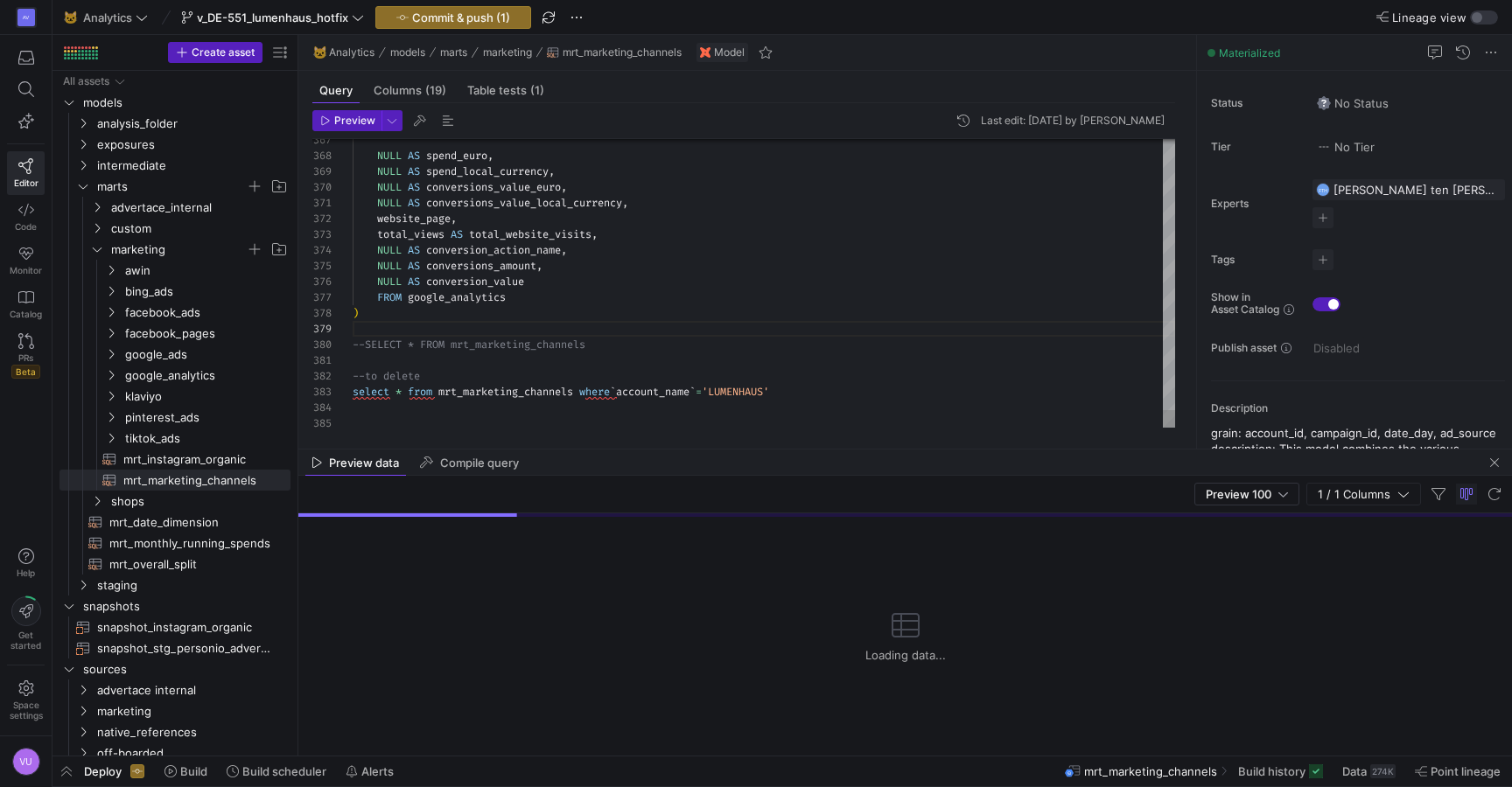
scroll to position [0, 0]
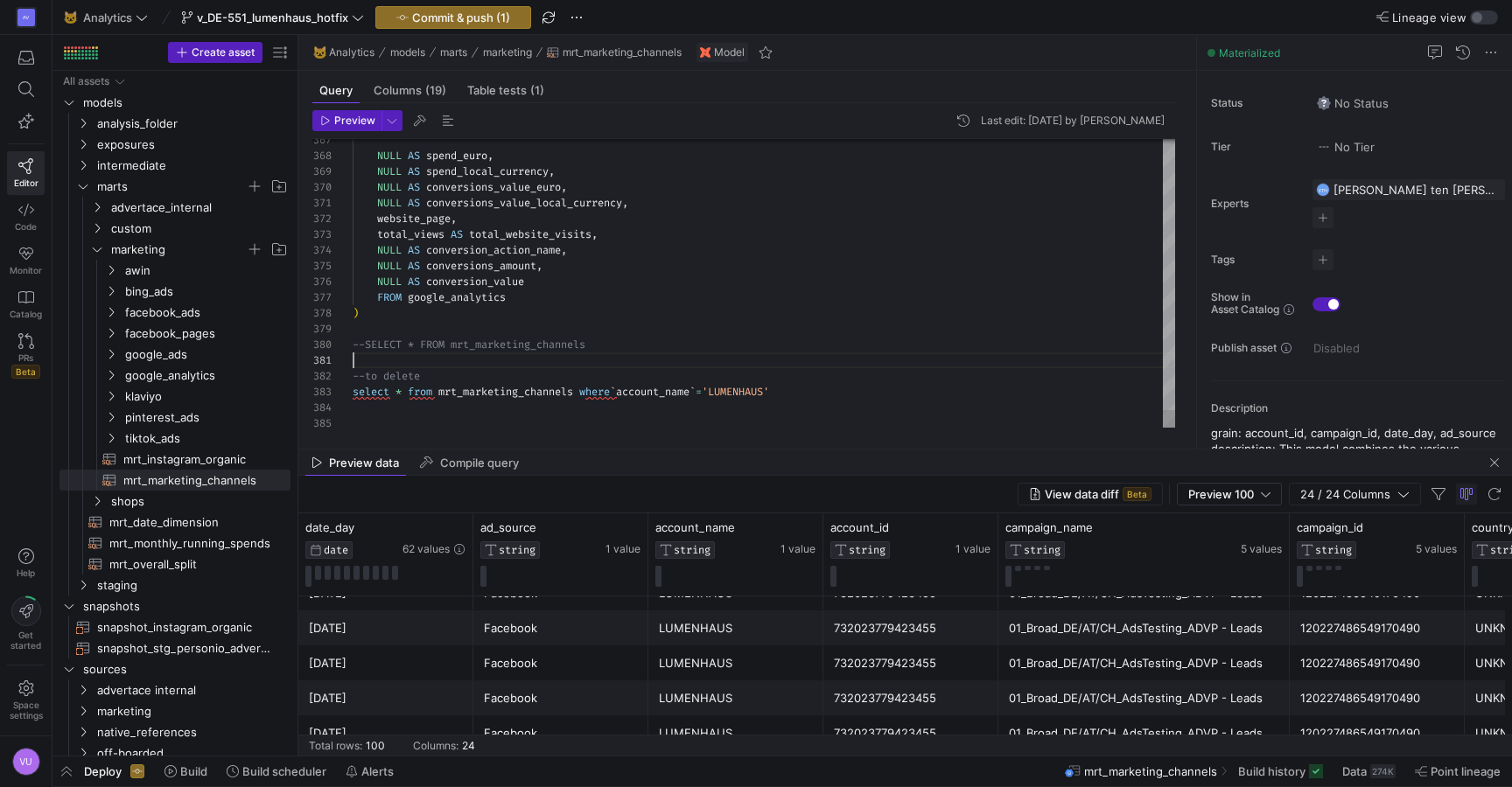
scroll to position [63, 195]
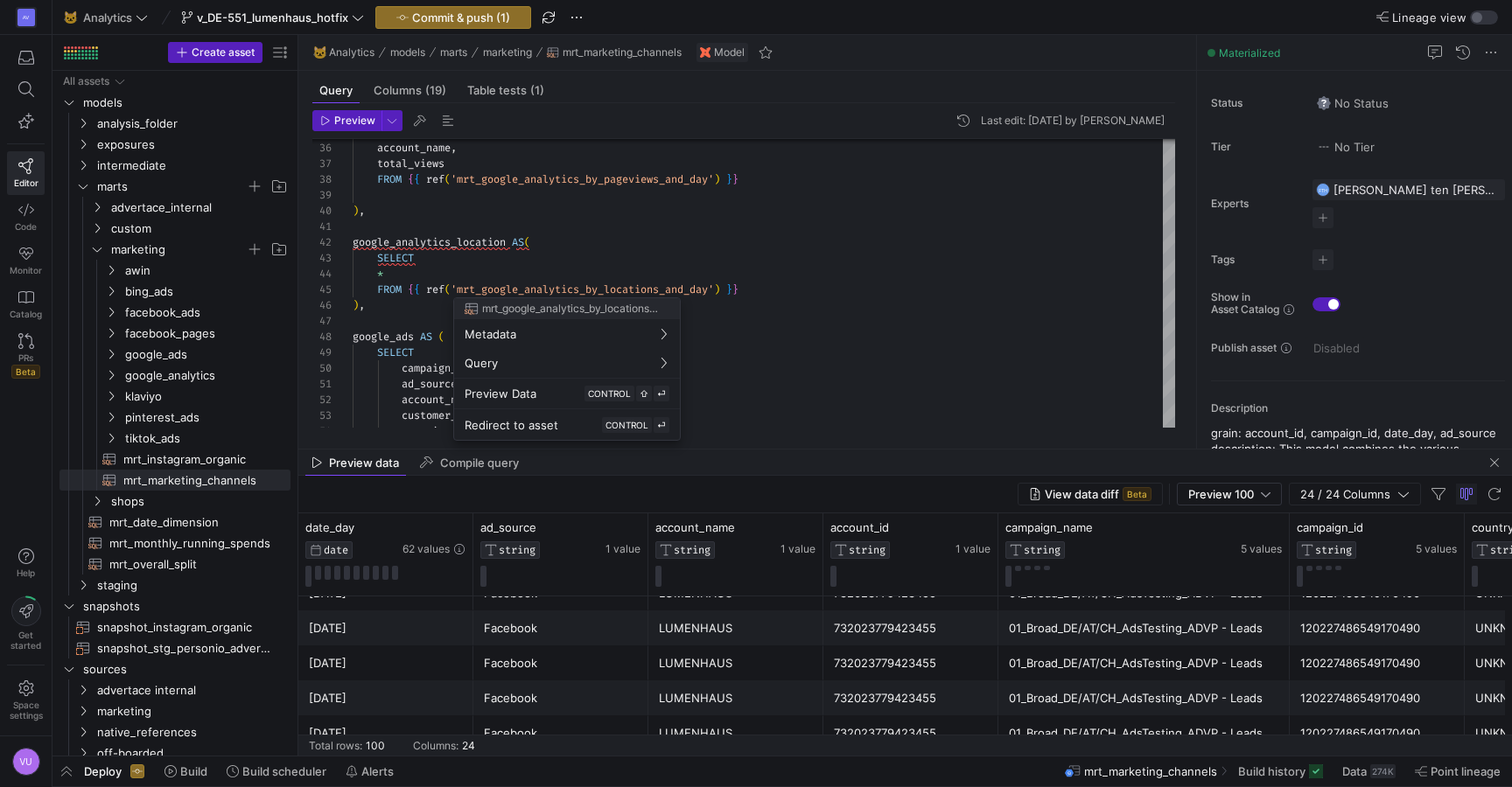
click at [811, 273] on div at bounding box center [756, 393] width 1512 height 787
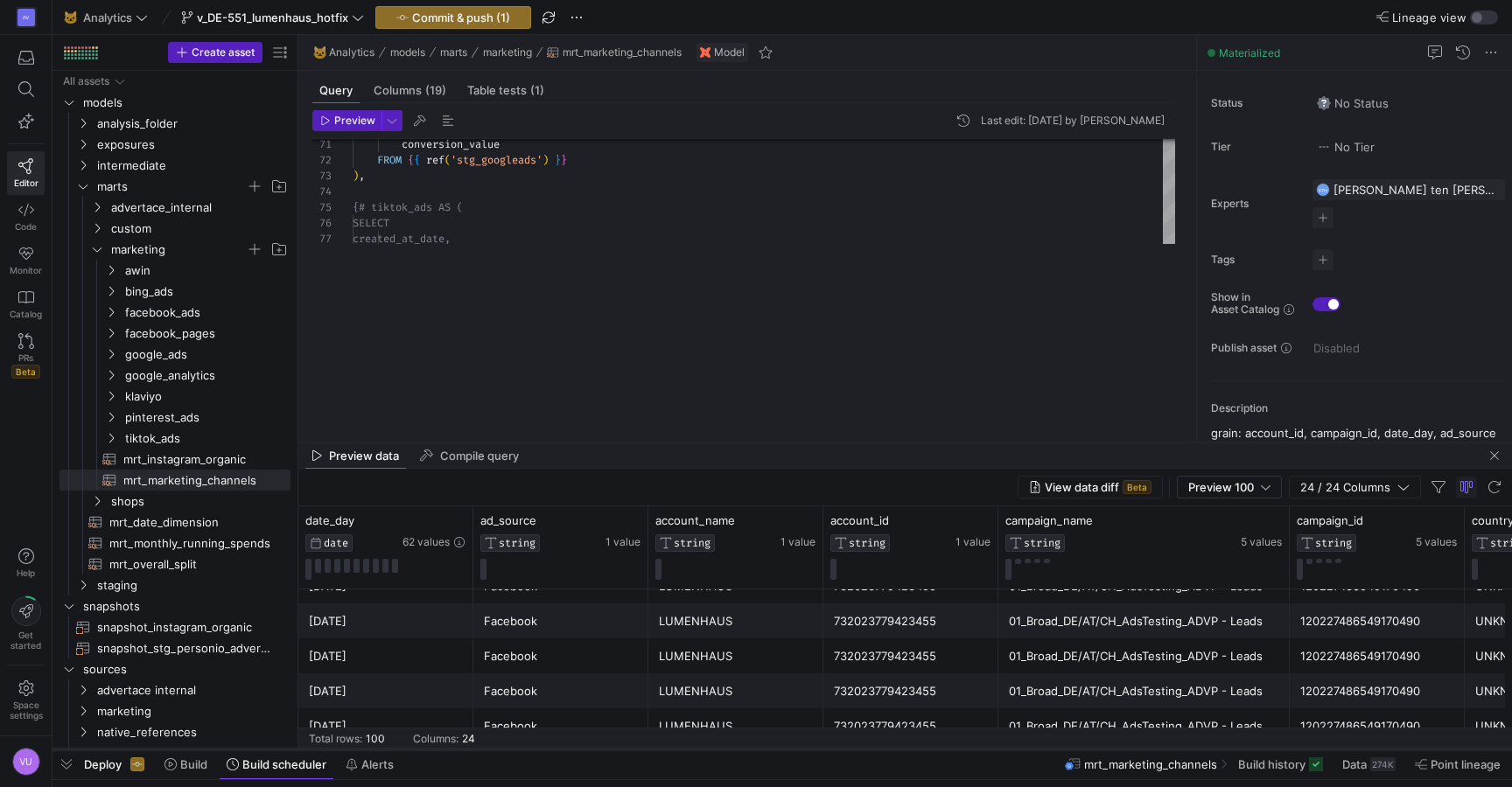
drag, startPoint x: 749, startPoint y: 467, endPoint x: 709, endPoint y: 749, distance: 284.8
click at [709, 749] on div at bounding box center [782, 749] width 1459 height 7
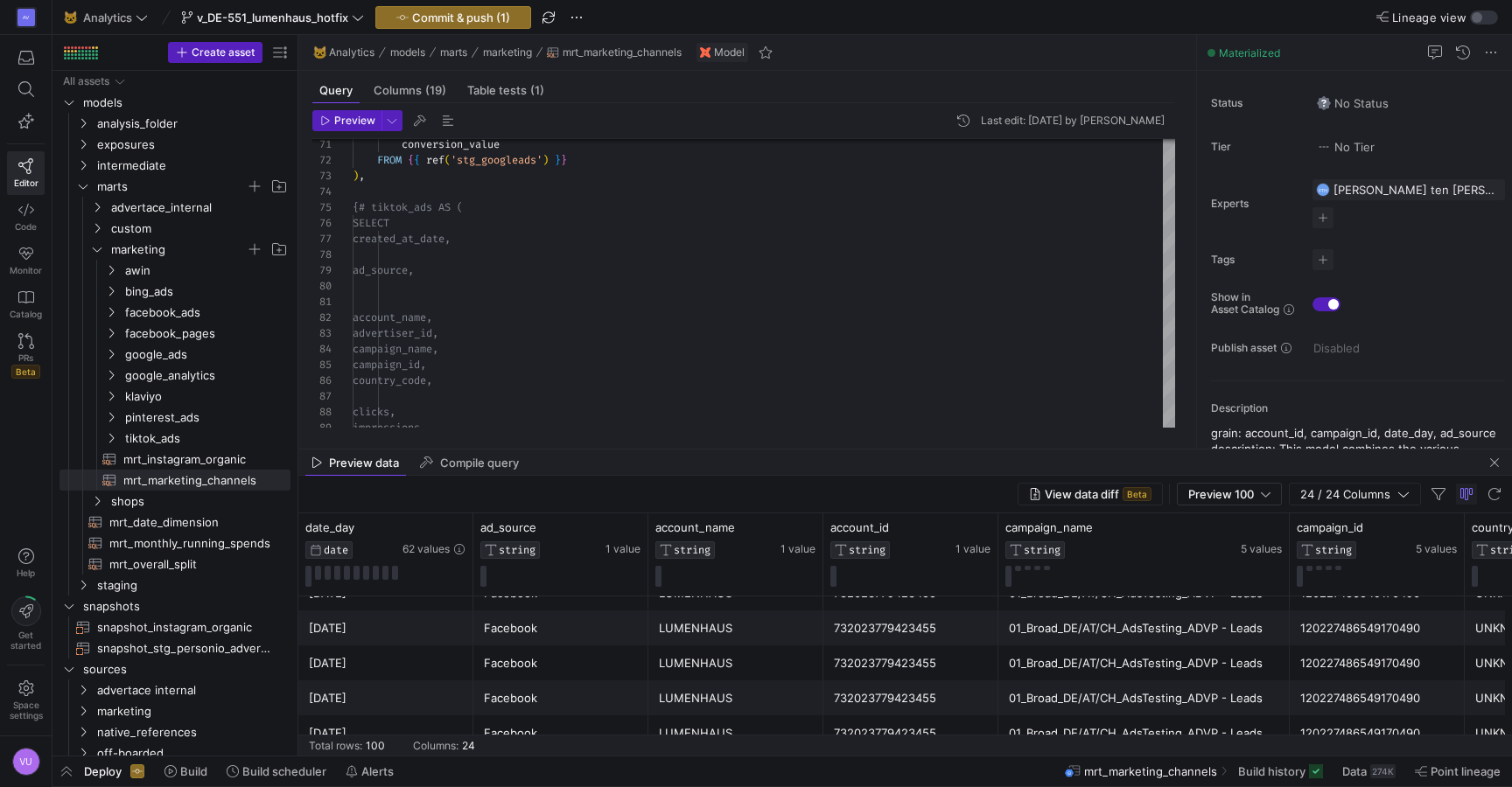
click at [683, 450] on div "Preview data Compile query" at bounding box center [905, 462] width 1214 height 26
drag, startPoint x: 635, startPoint y: 466, endPoint x: 600, endPoint y: 759, distance: 295.1
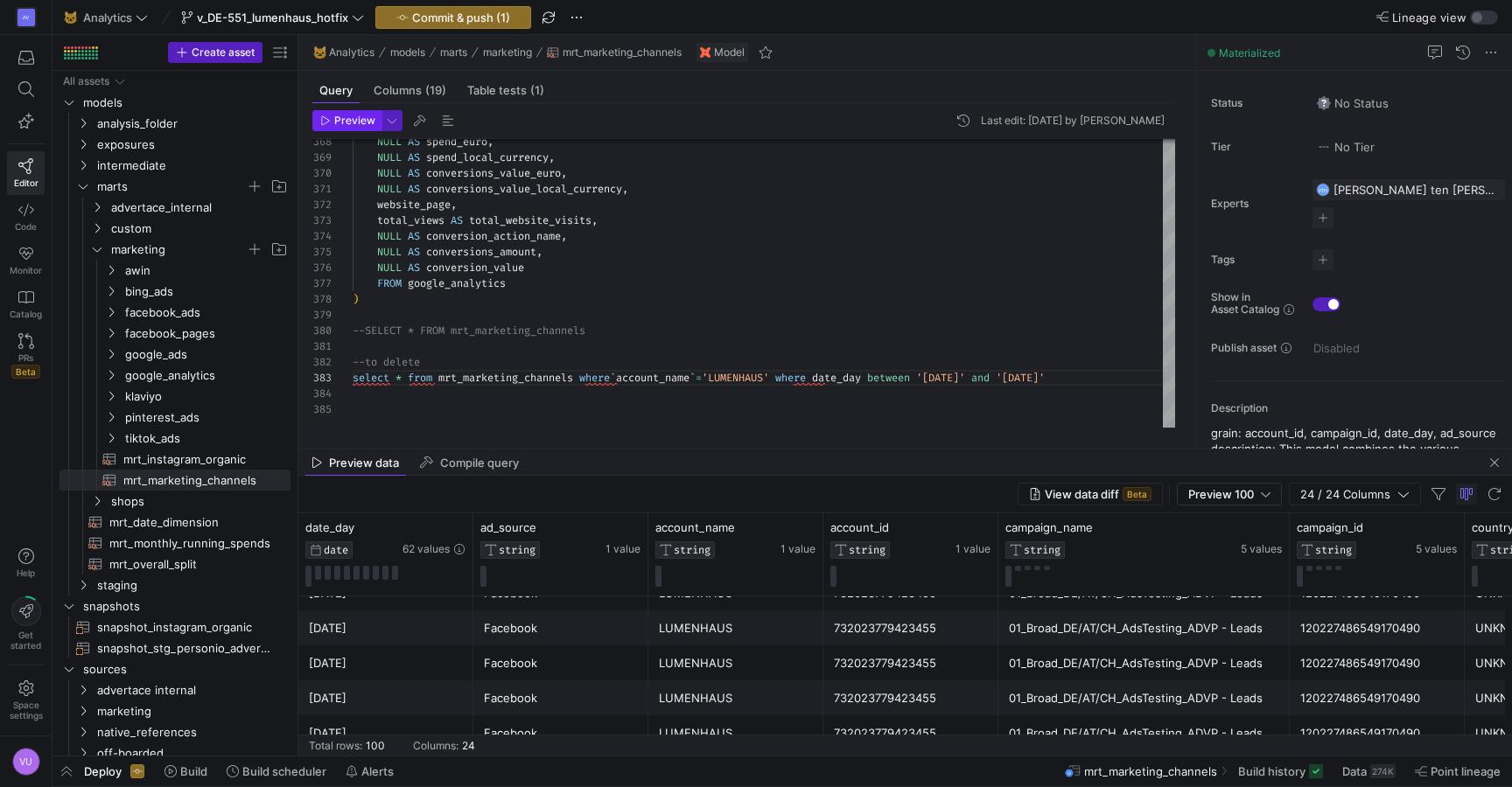
click at [351, 122] on span "Preview" at bounding box center [354, 120] width 41 height 12
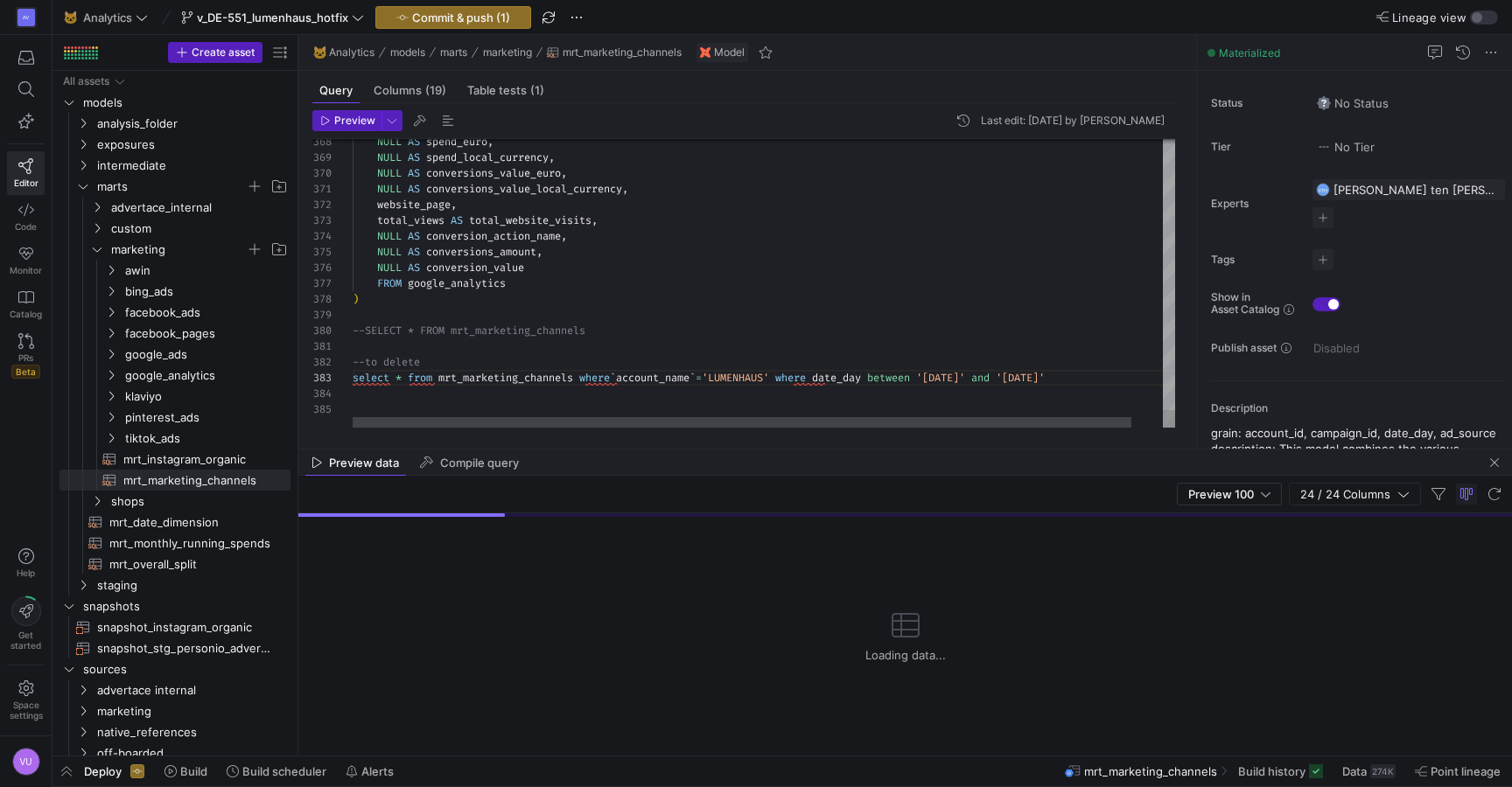
scroll to position [78, 177]
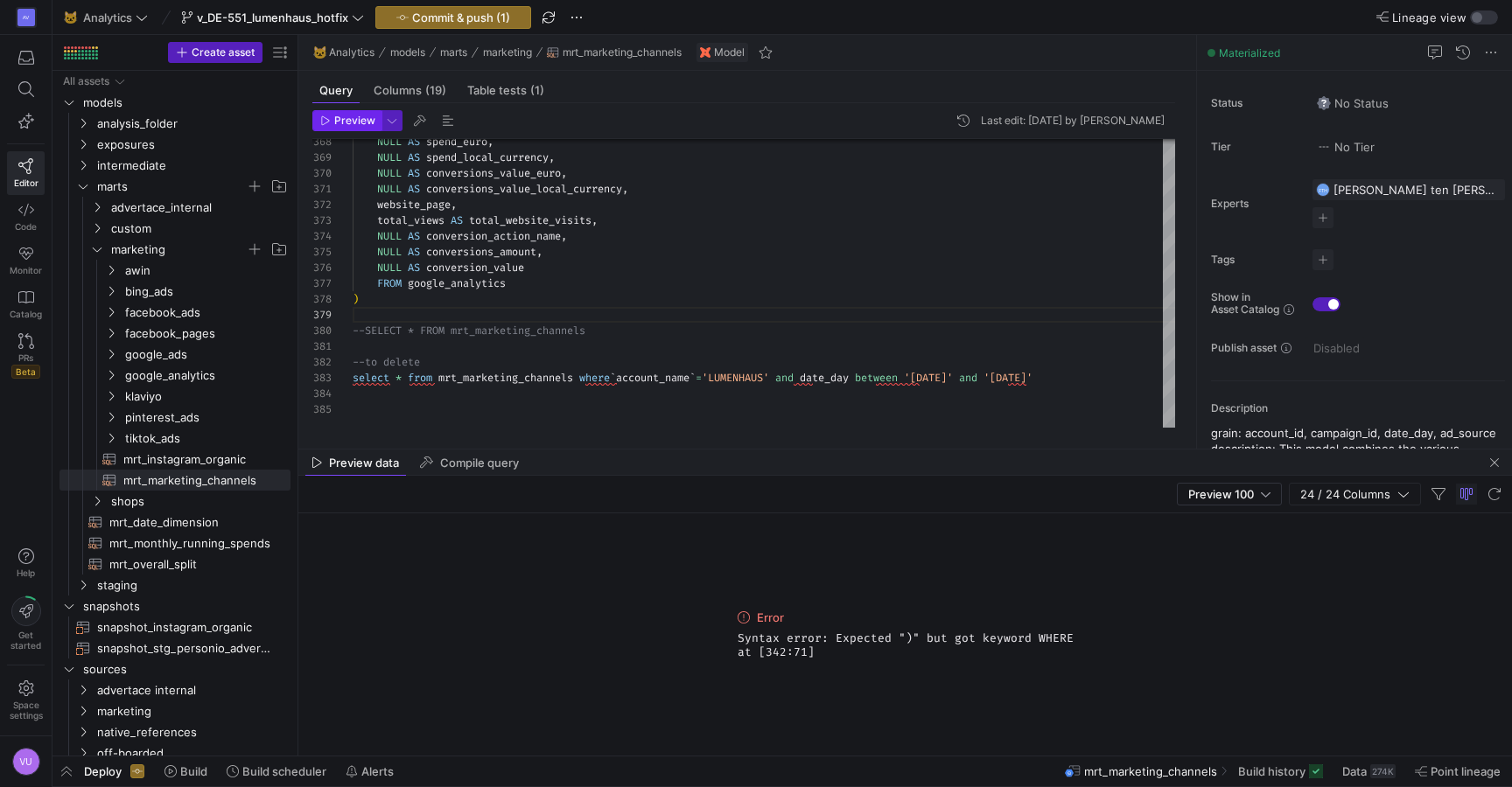
click at [364, 121] on span "Preview" at bounding box center [354, 120] width 41 height 12
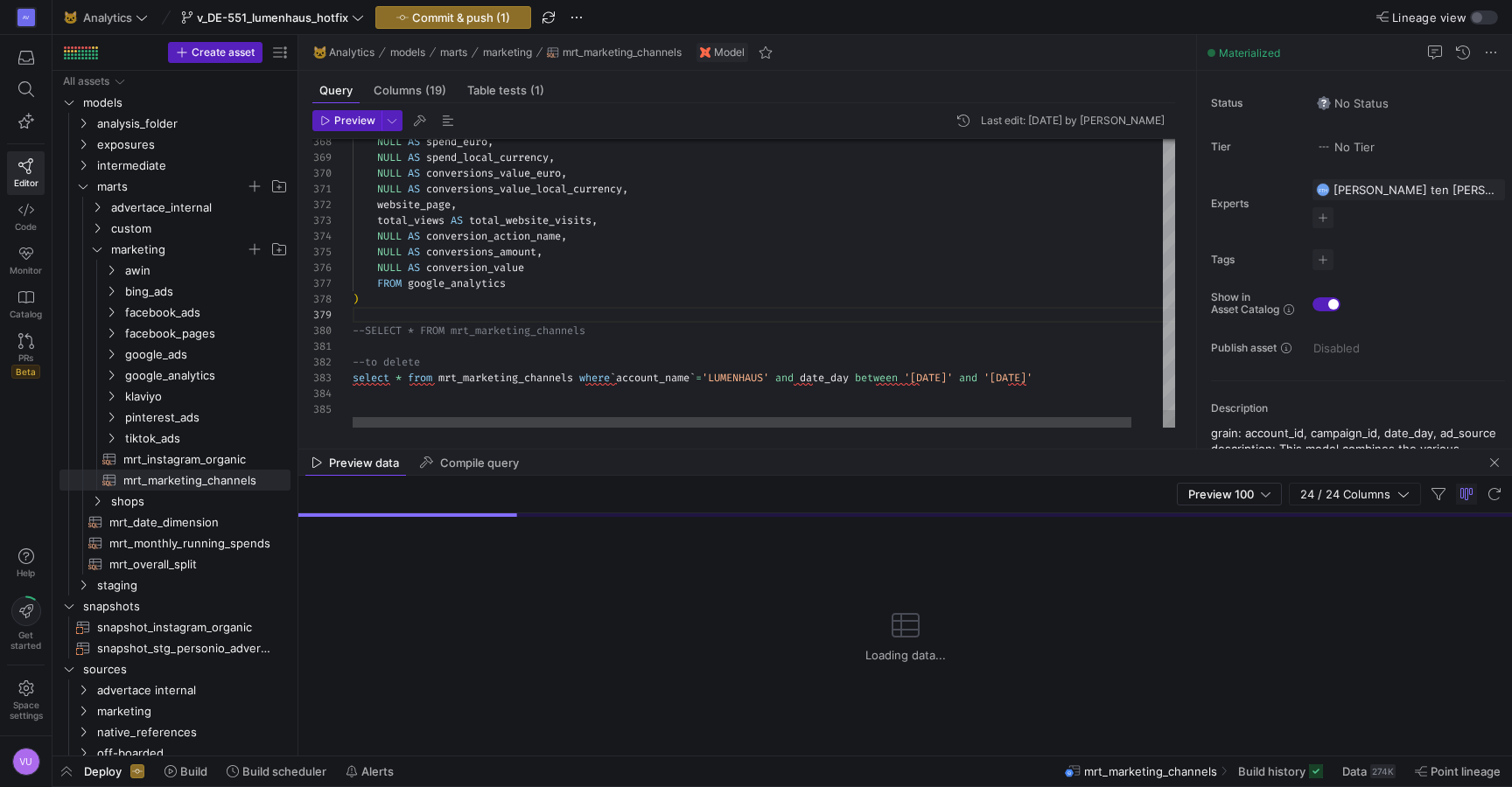
scroll to position [78, 177]
drag, startPoint x: 969, startPoint y: 375, endPoint x: 996, endPoint y: 374, distance: 27.0
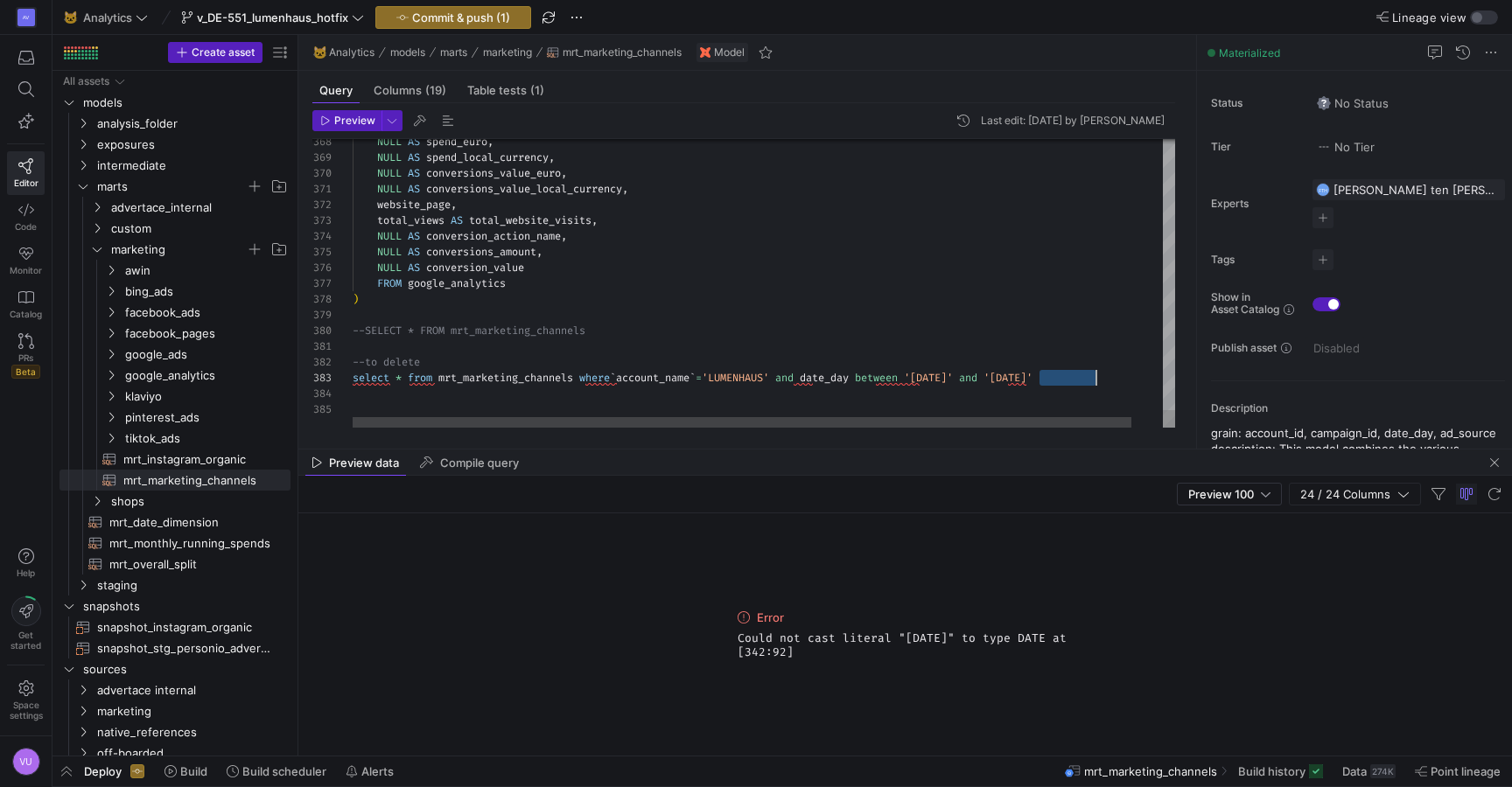
drag, startPoint x: 1040, startPoint y: 379, endPoint x: 1100, endPoint y: 373, distance: 60.3
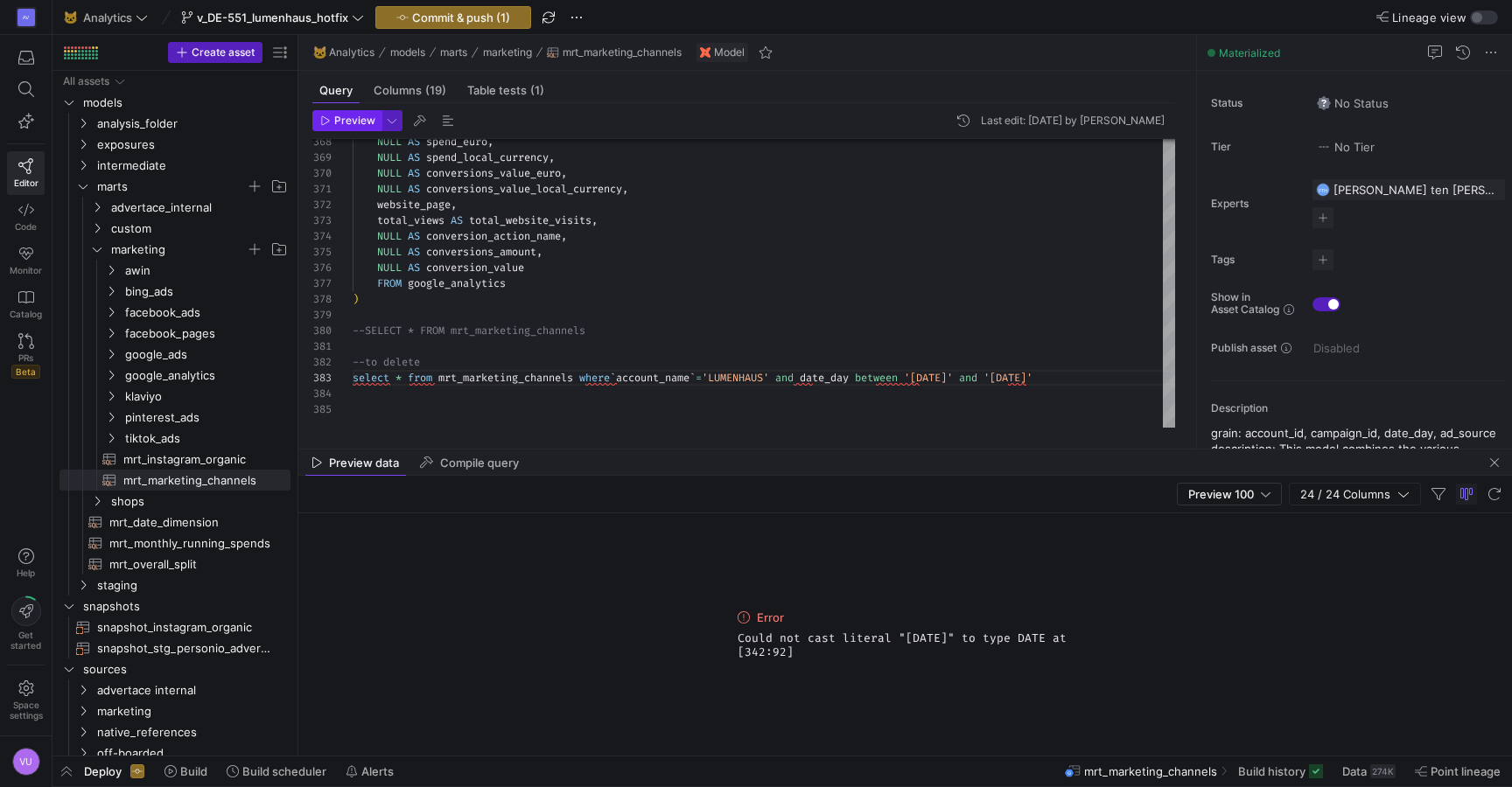
click at [353, 119] on span "Preview" at bounding box center [354, 120] width 41 height 12
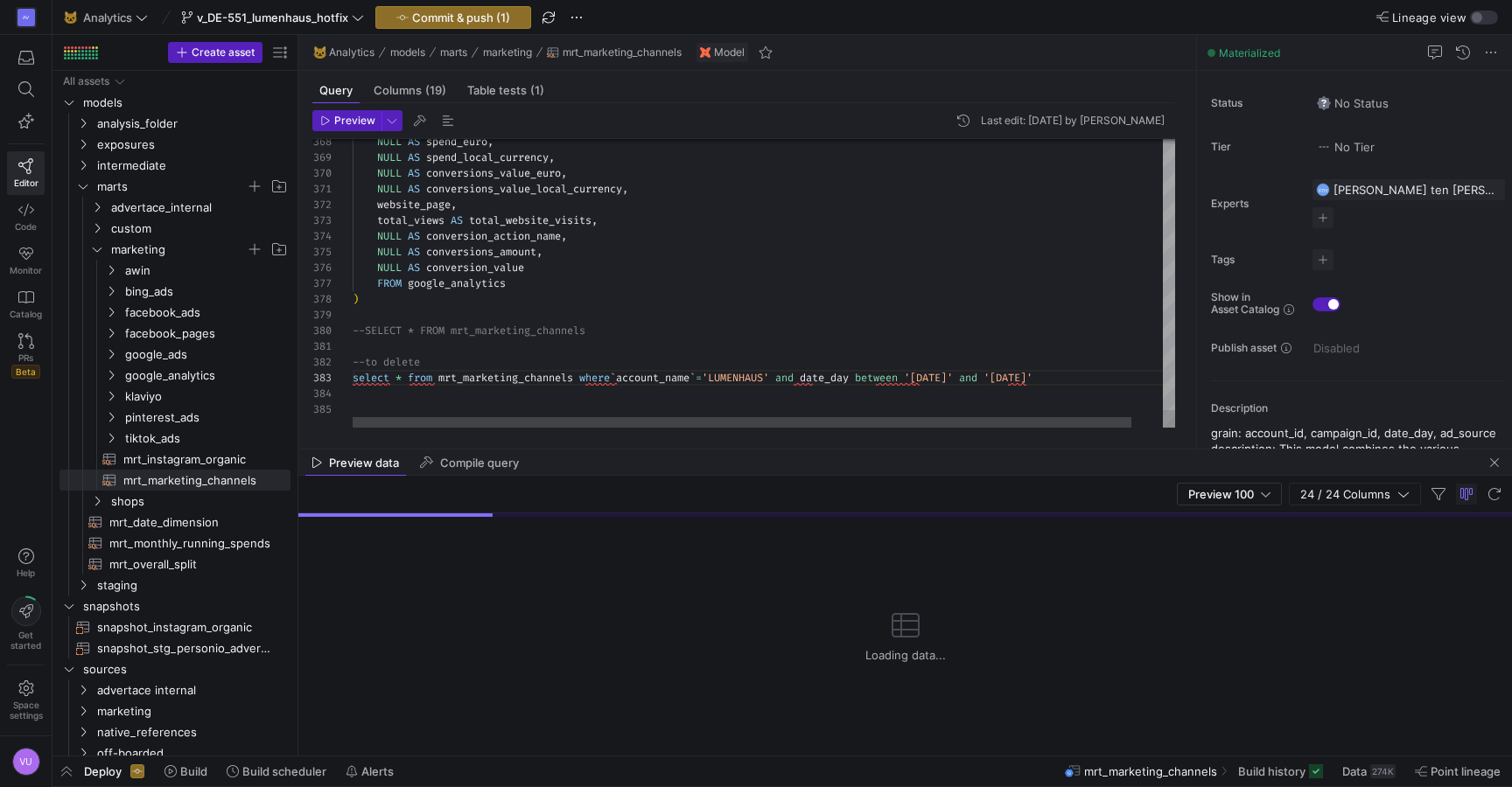
scroll to position [95, 158]
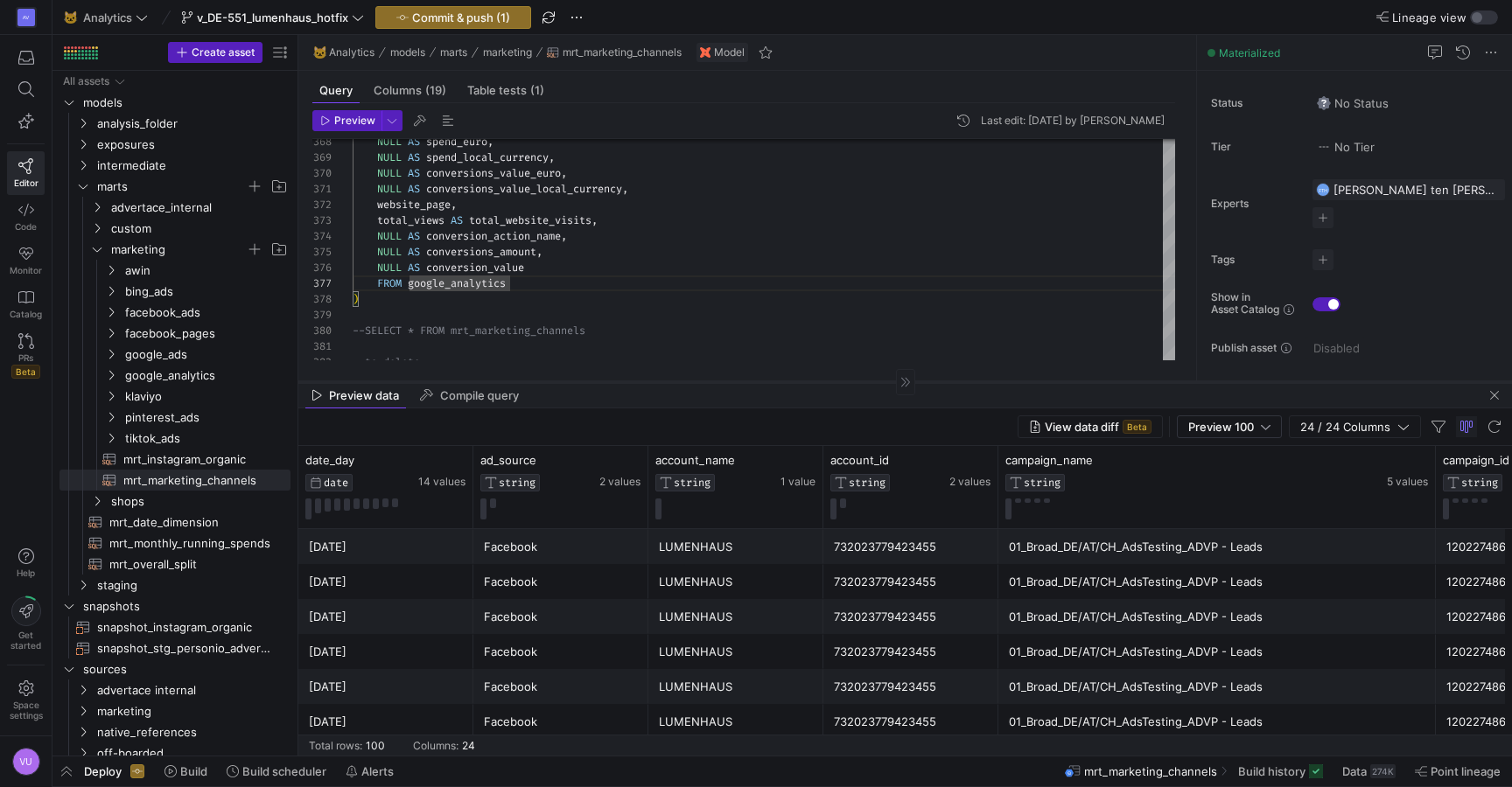
drag, startPoint x: 609, startPoint y: 448, endPoint x: 621, endPoint y: 383, distance: 66.1
click at [621, 383] on div at bounding box center [905, 382] width 1214 height 1
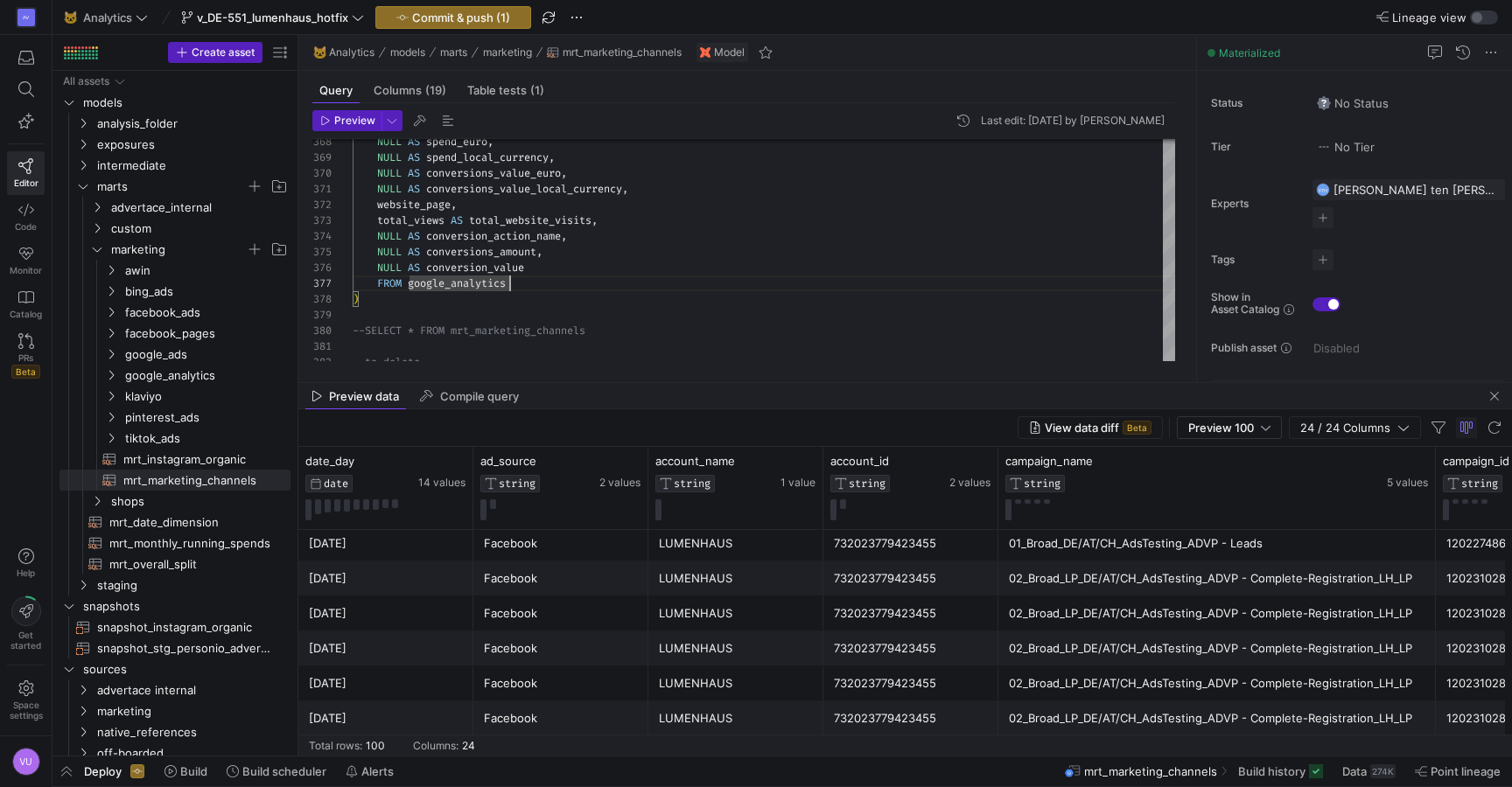
scroll to position [351, 0]
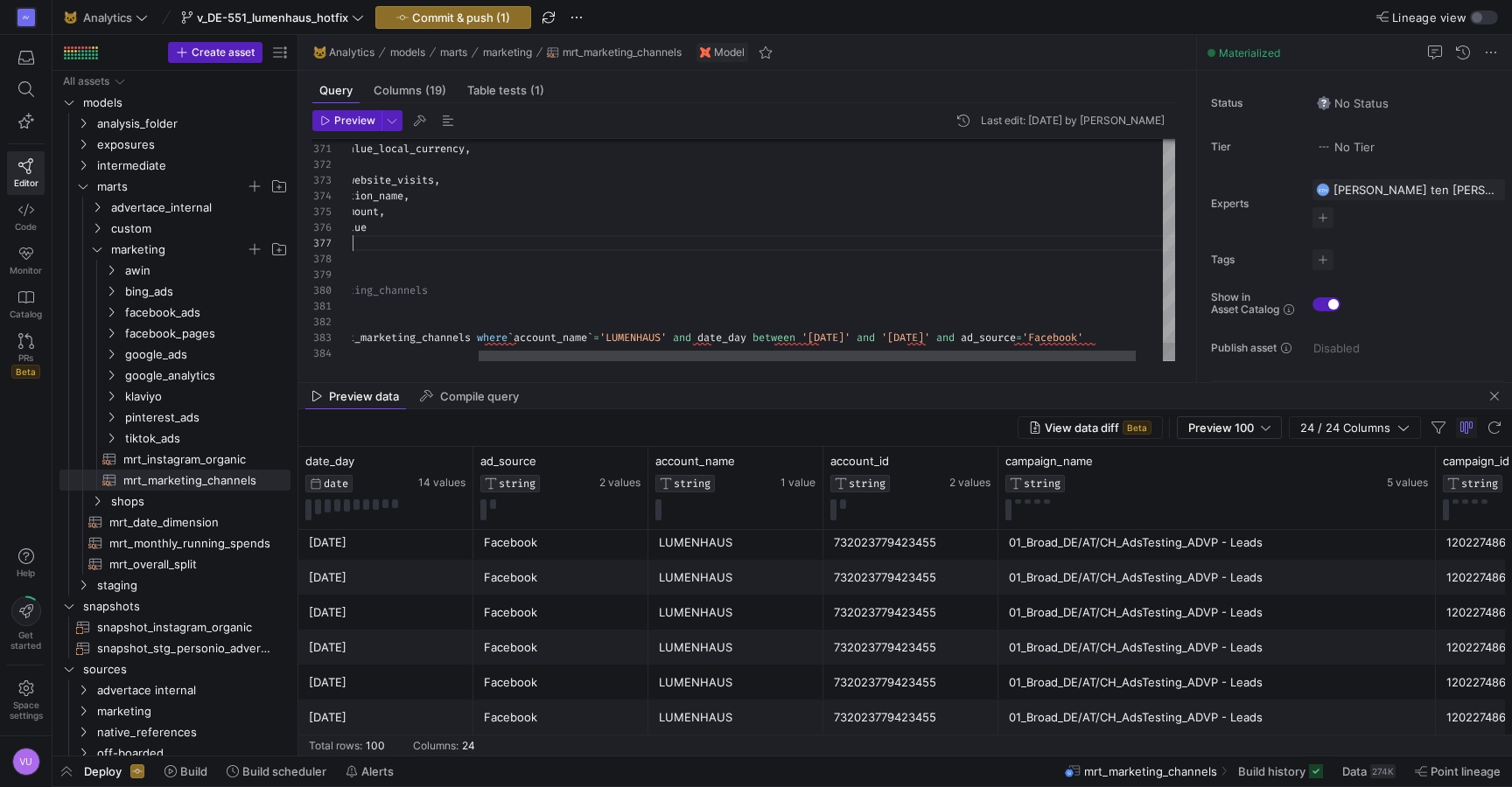
click at [349, 111] on span "button" at bounding box center [346, 120] width 67 height 19
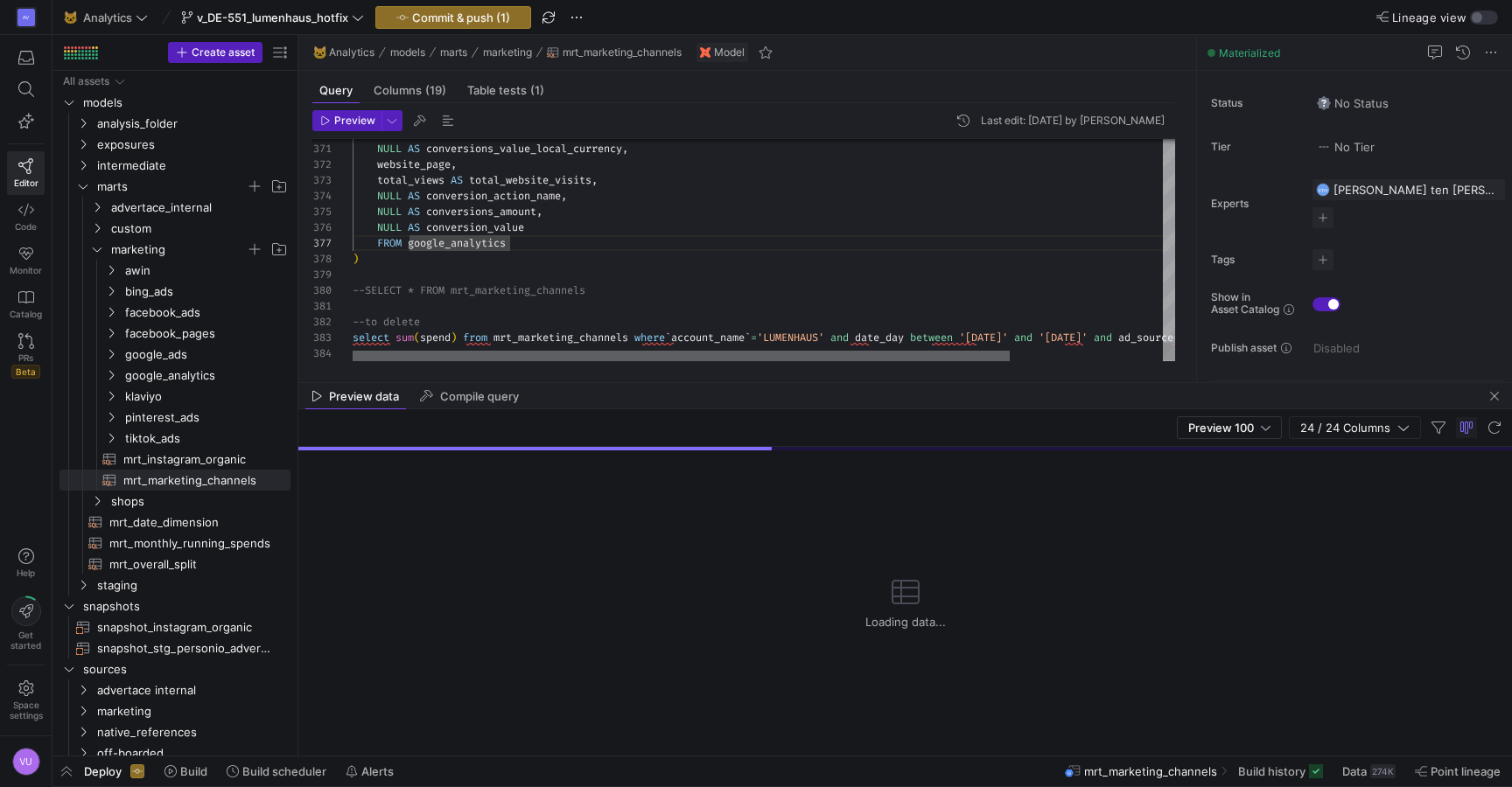
click at [543, 351] on div at bounding box center [681, 356] width 657 height 11
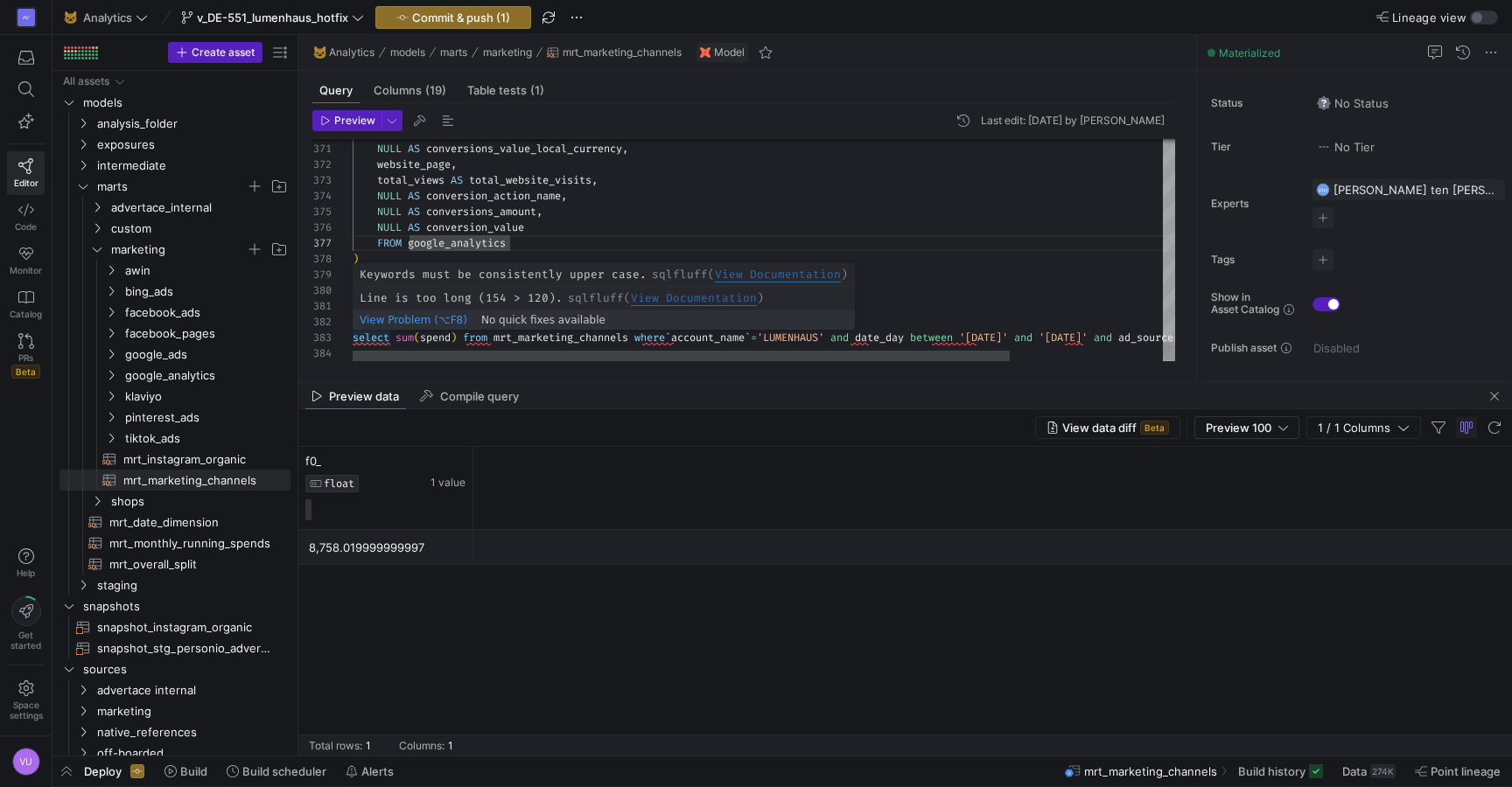
scroll to position [32, 0]
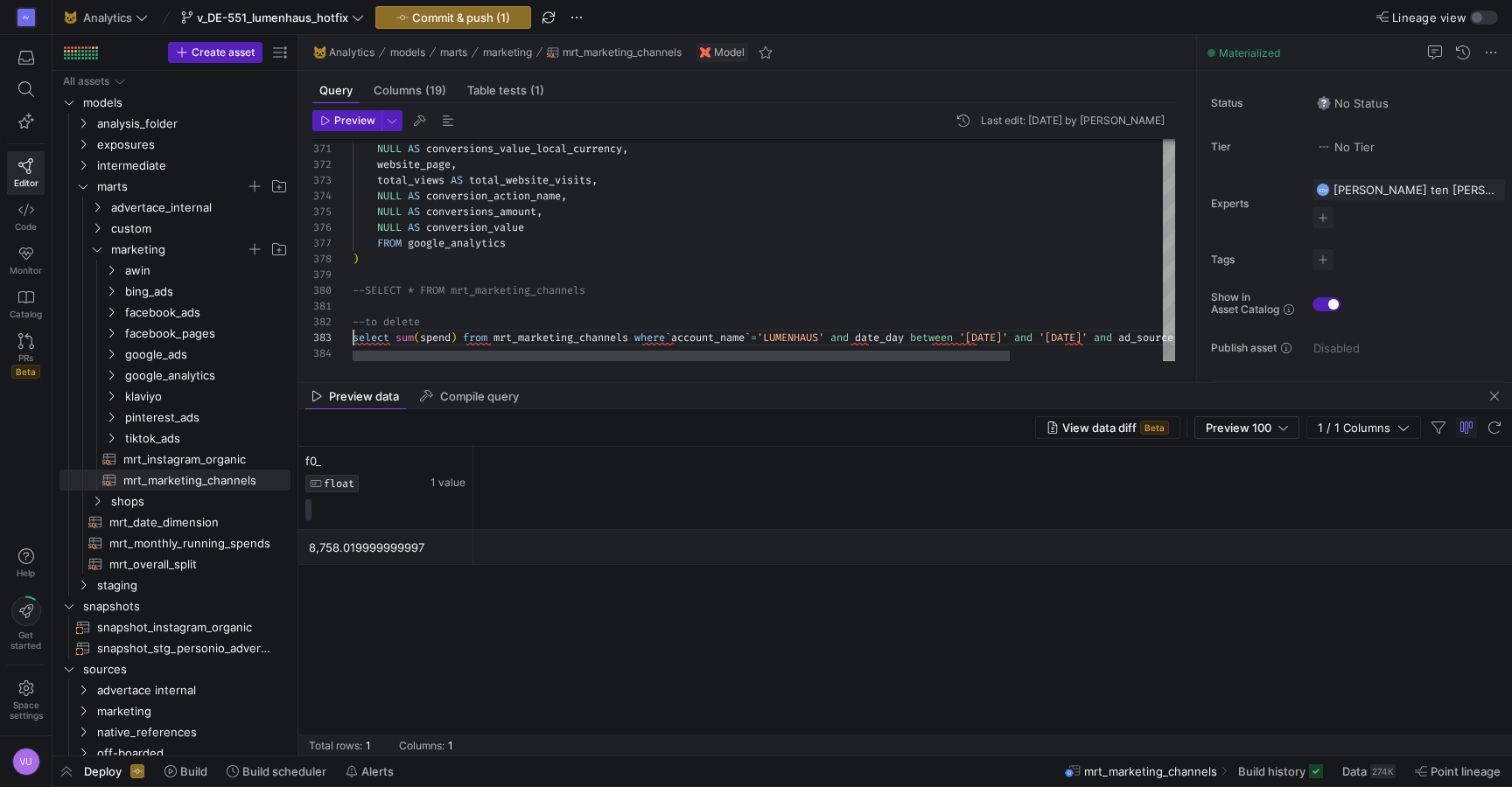
click at [506, 358] on div at bounding box center [679, 356] width 653 height 11
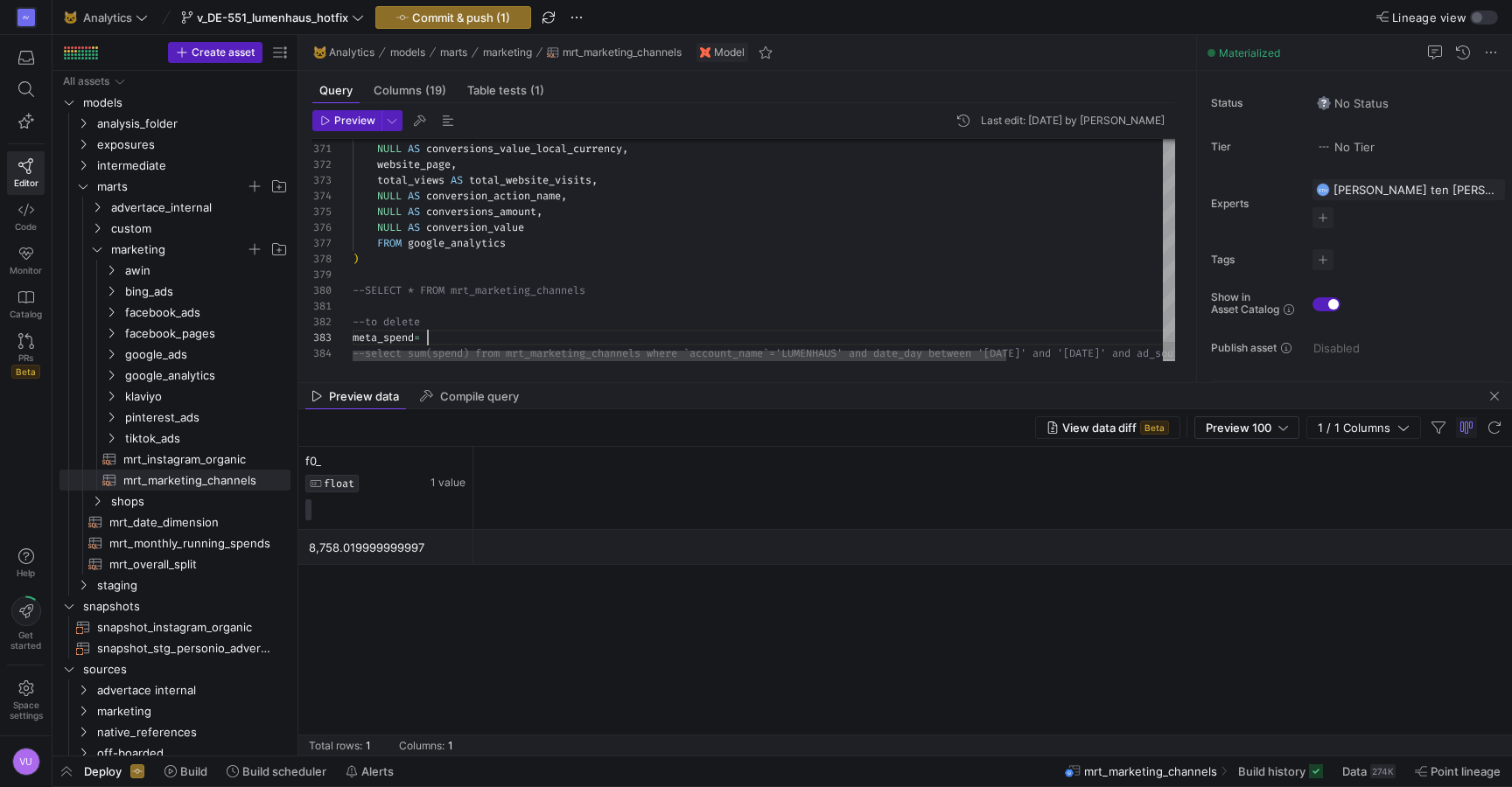
scroll to position [32, 76]
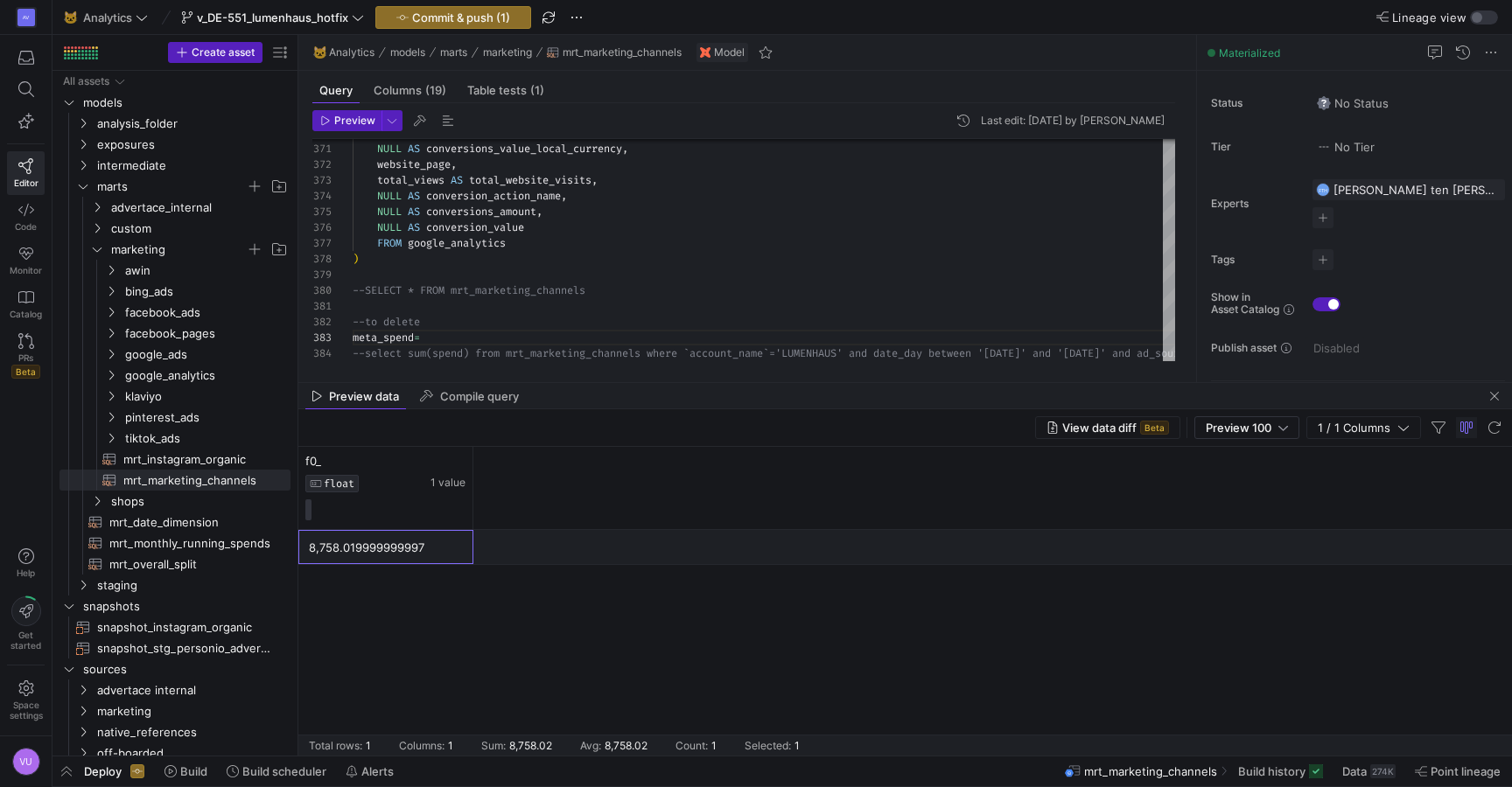
click at [313, 550] on div "8,758.019999999997" at bounding box center [385, 548] width 154 height 34
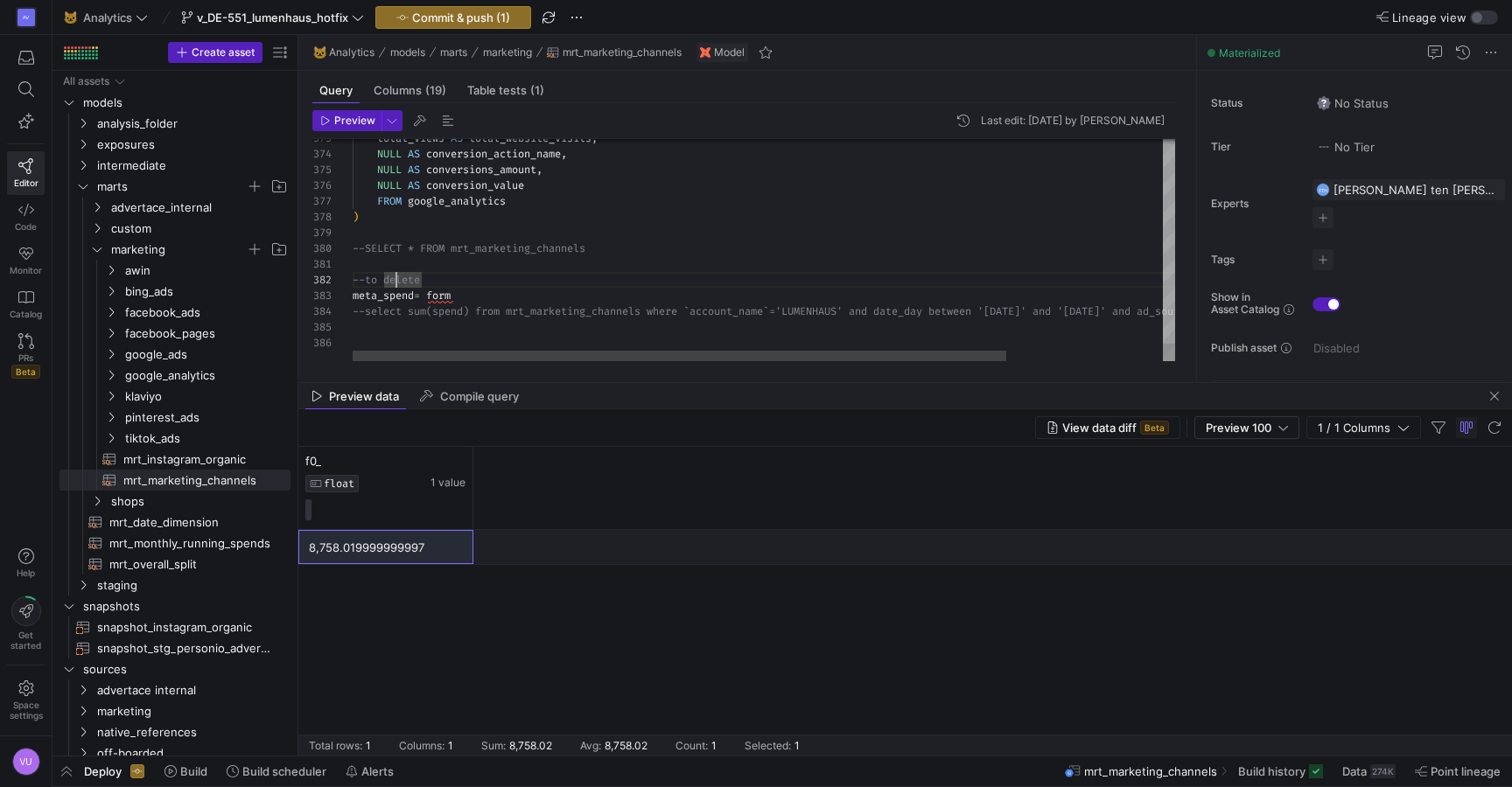
scroll to position [32, 0]
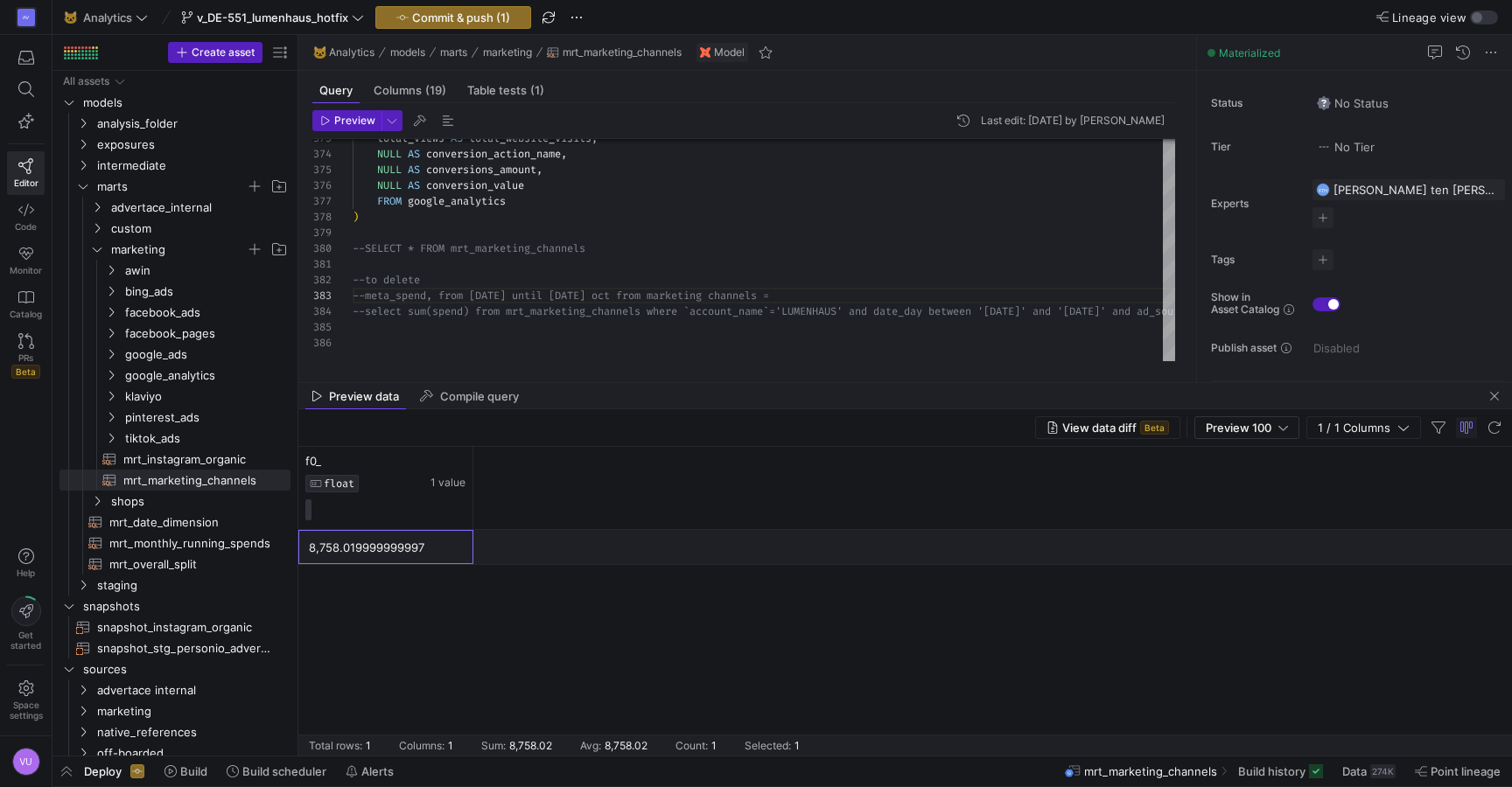
drag, startPoint x: 306, startPoint y: 546, endPoint x: 334, endPoint y: 549, distance: 28.2
click at [334, 549] on div "8,758.019999999997" at bounding box center [385, 547] width 175 height 34
drag, startPoint x: 346, startPoint y: 547, endPoint x: 309, endPoint y: 543, distance: 37.2
click at [310, 543] on div "8,758.019999999997" at bounding box center [385, 548] width 154 height 34
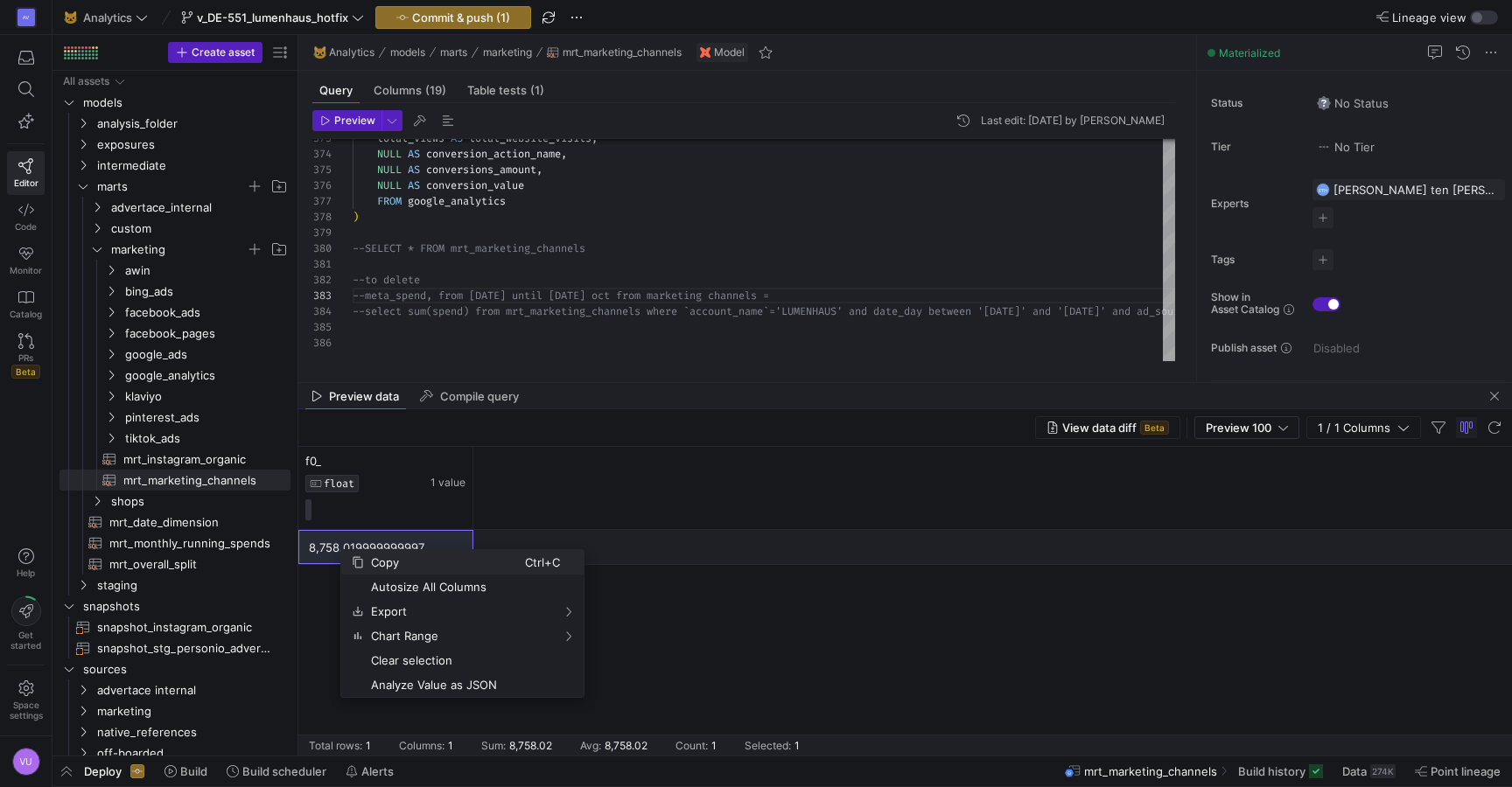
click at [380, 563] on span "Copy" at bounding box center [445, 562] width 161 height 25
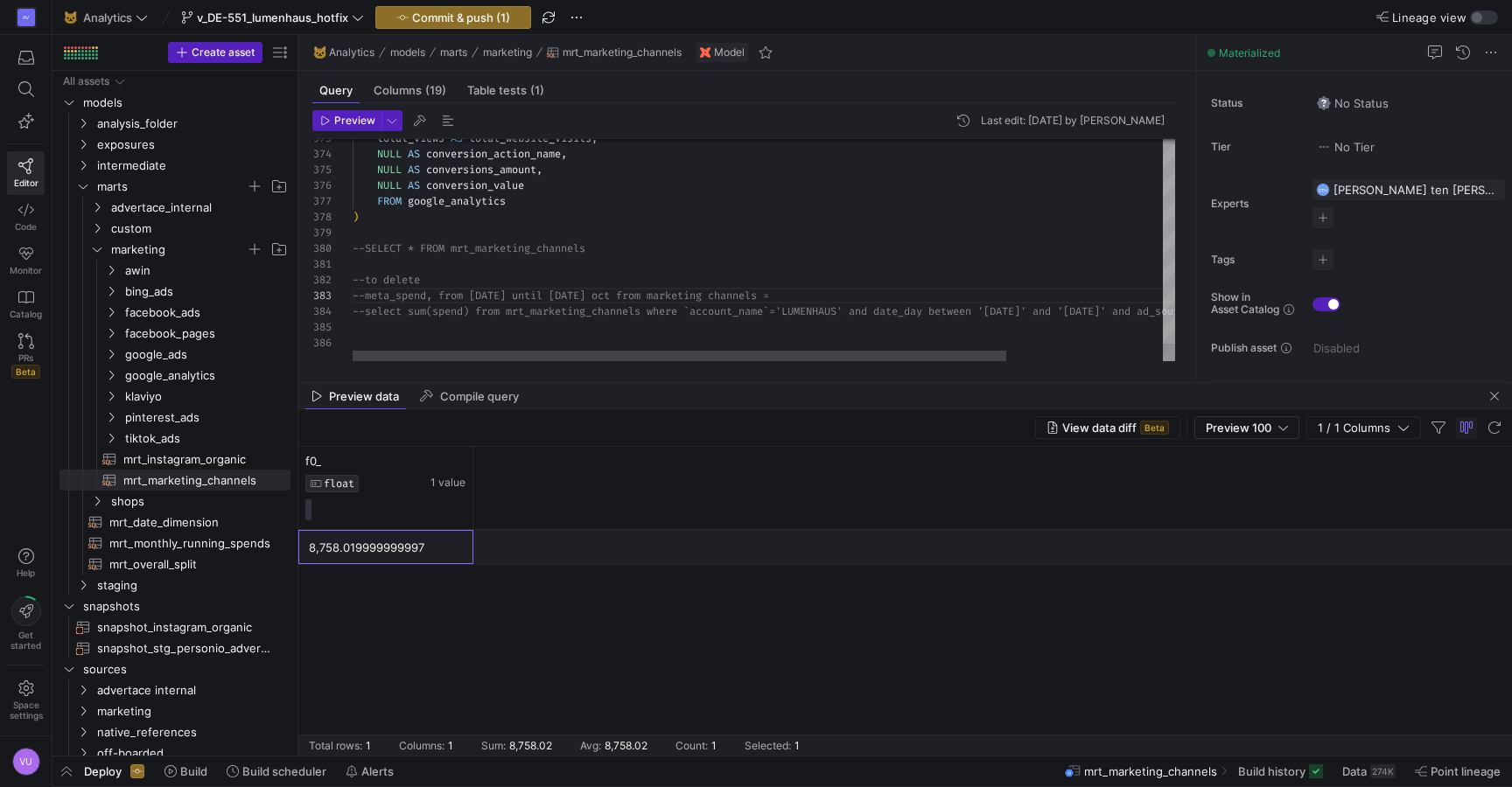
drag, startPoint x: 822, startPoint y: 293, endPoint x: 891, endPoint y: 293, distance: 69.0
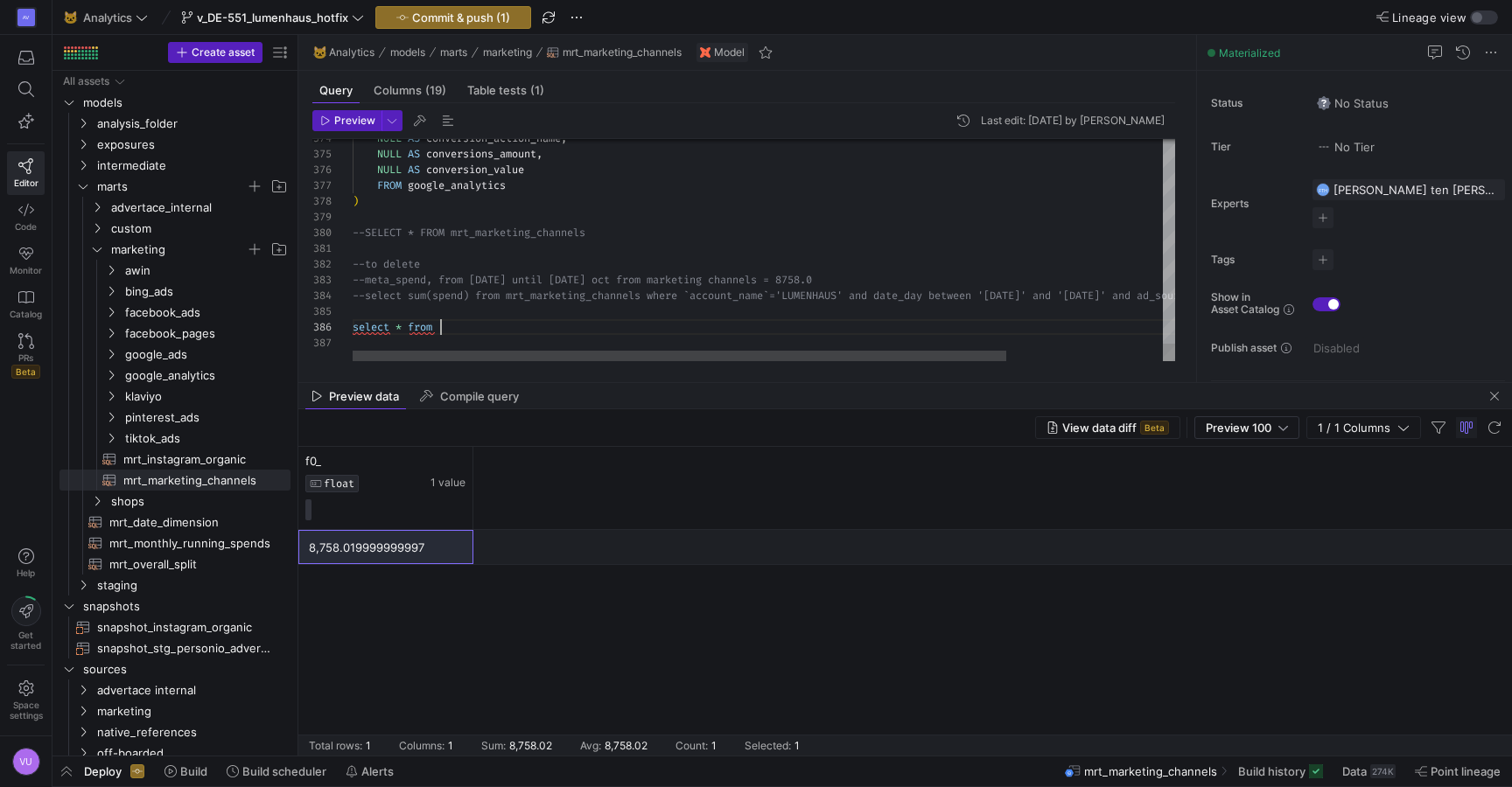
scroll to position [78, 88]
click at [345, 121] on span "Preview" at bounding box center [354, 120] width 41 height 12
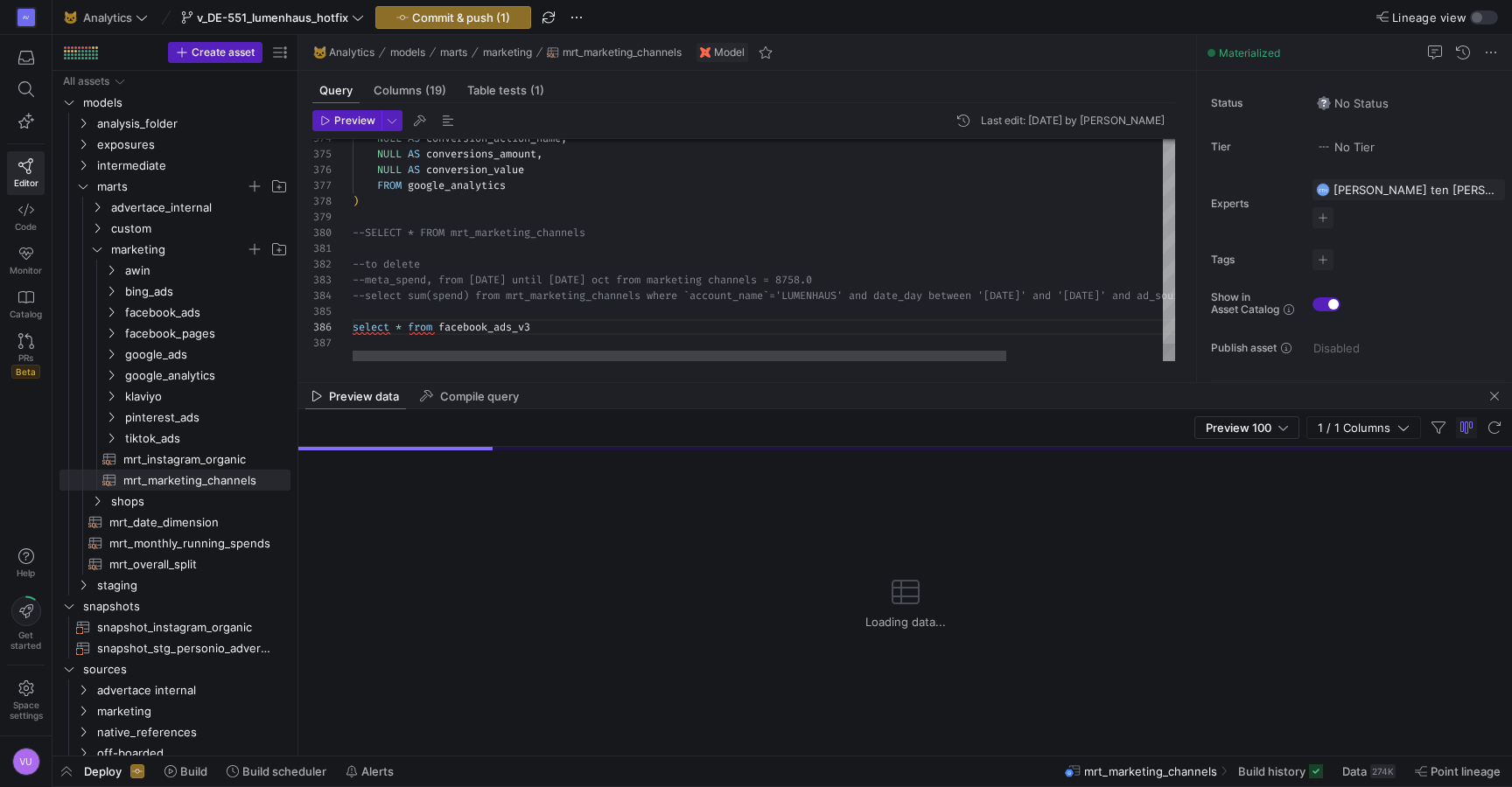
scroll to position [47, 221]
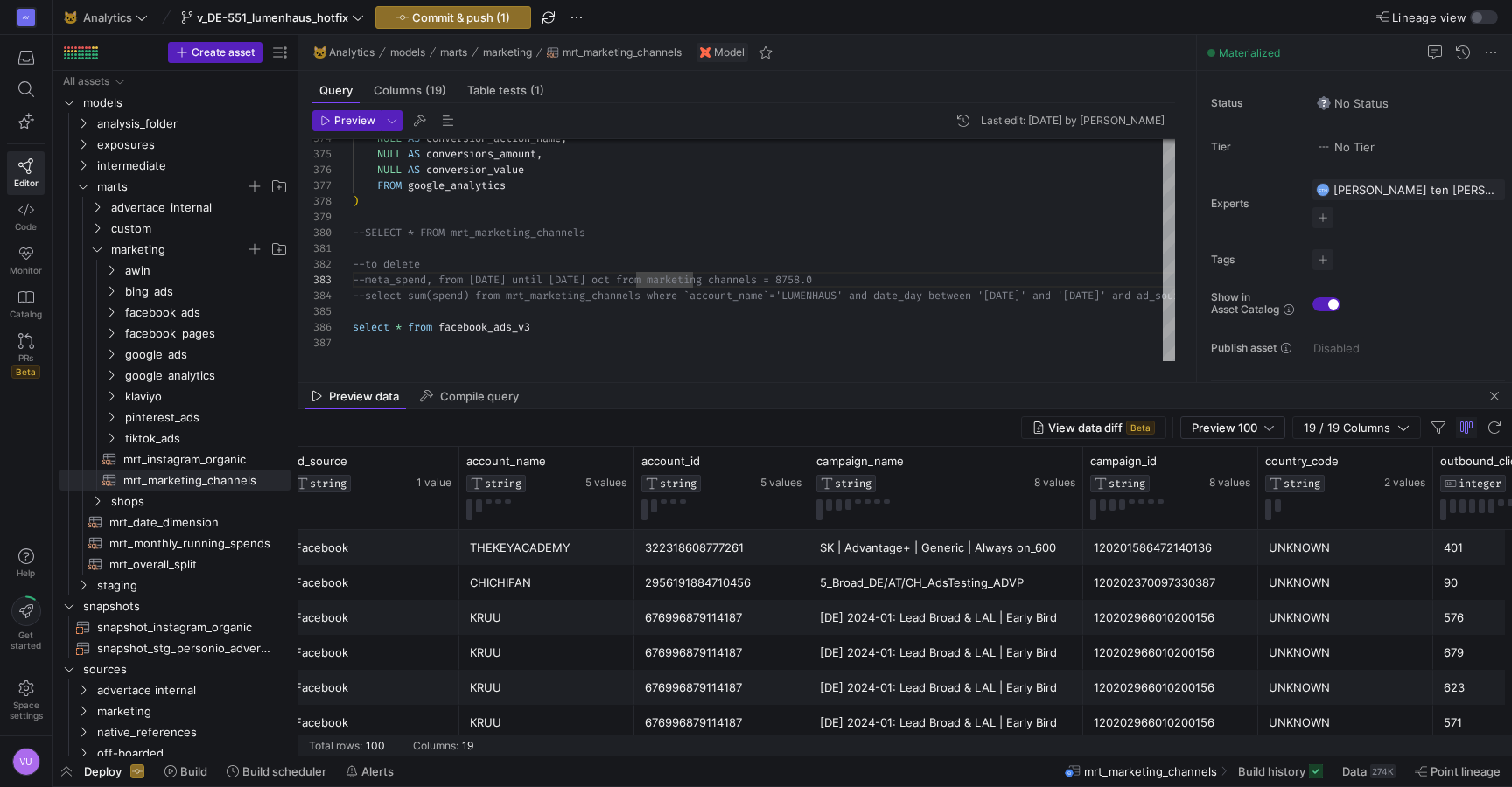
scroll to position [0, 216]
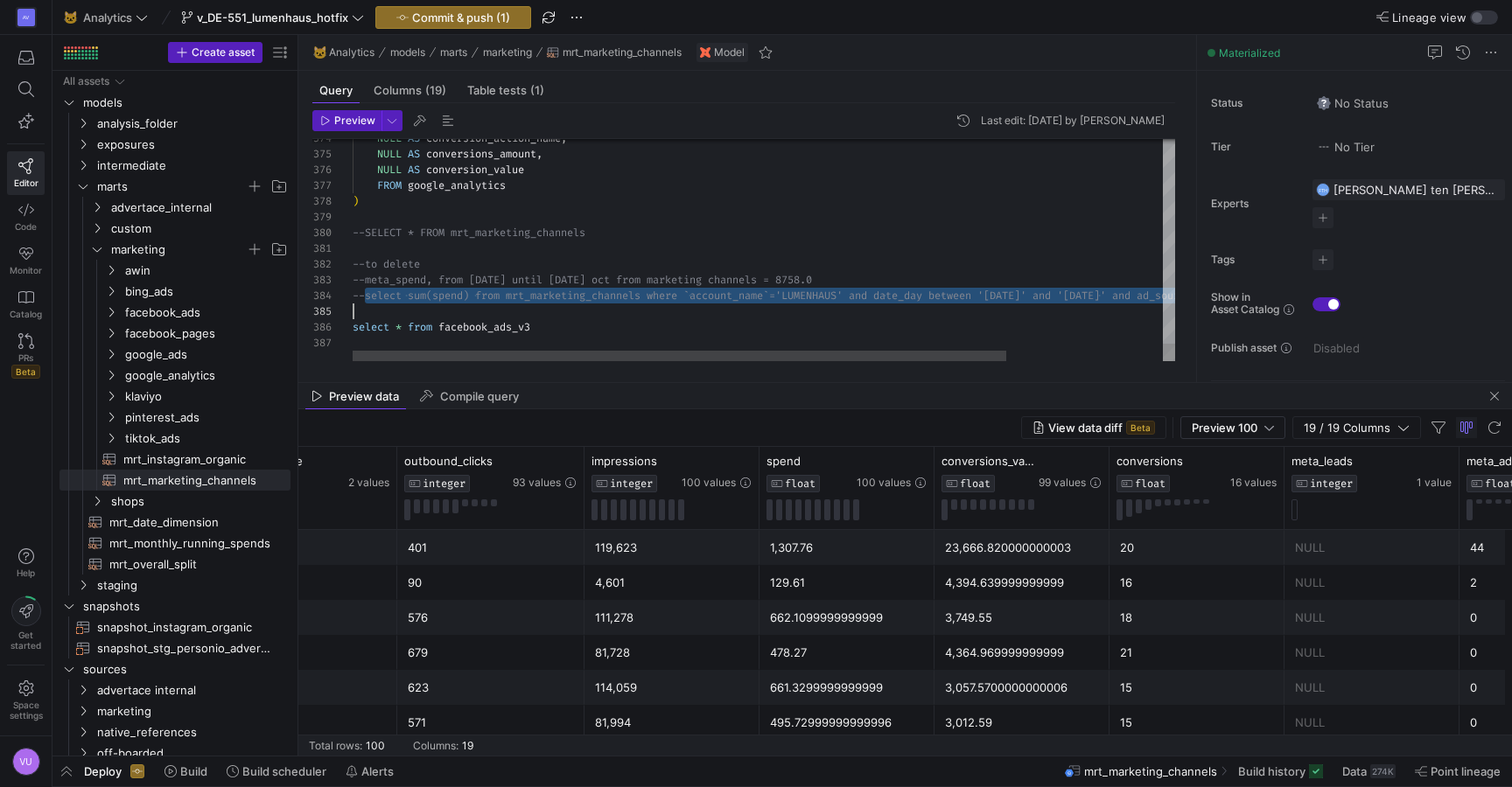
drag, startPoint x: 363, startPoint y: 300, endPoint x: 577, endPoint y: 314, distance: 214.5
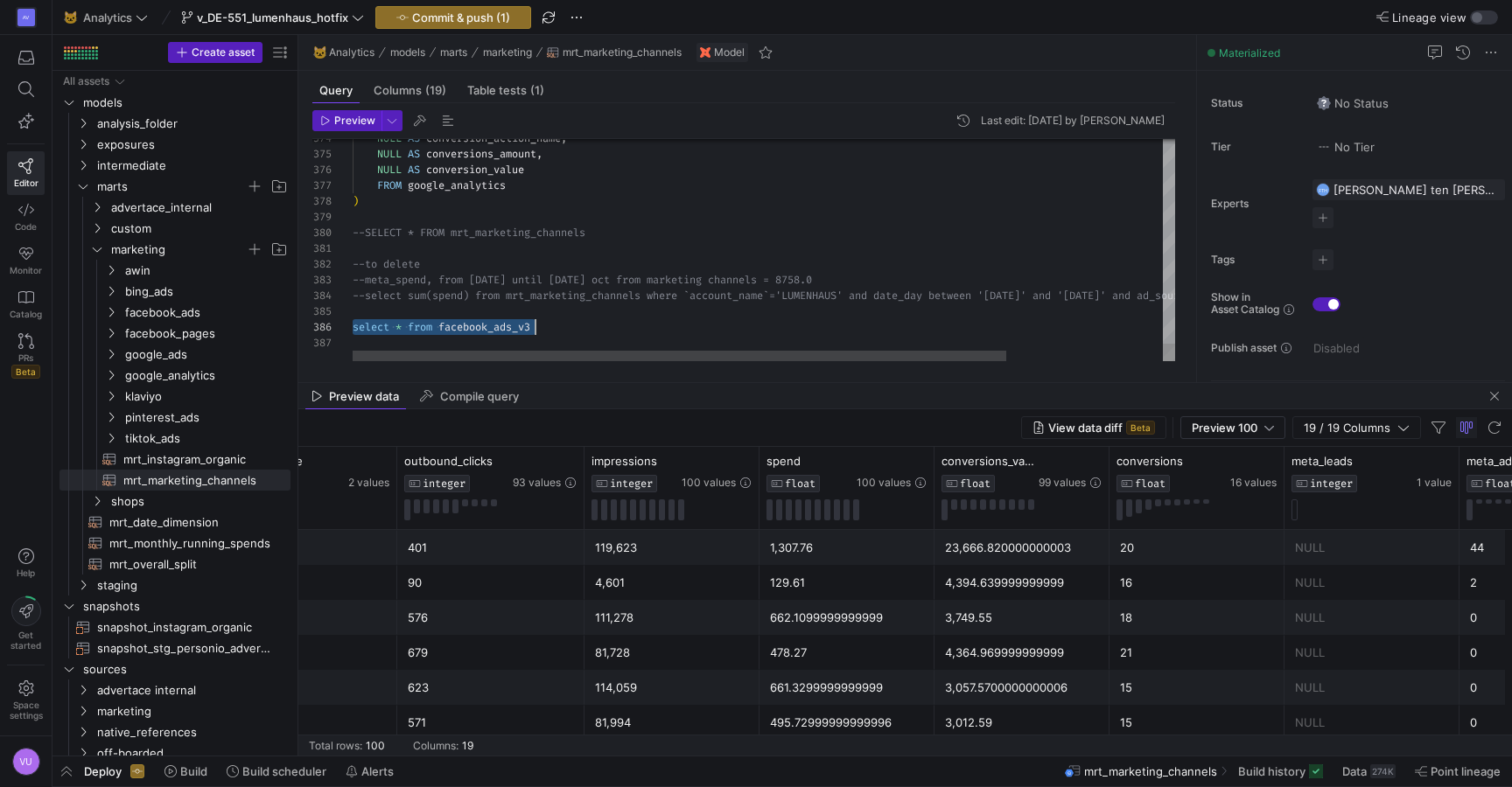
drag, startPoint x: 354, startPoint y: 329, endPoint x: 544, endPoint y: 325, distance: 190.0
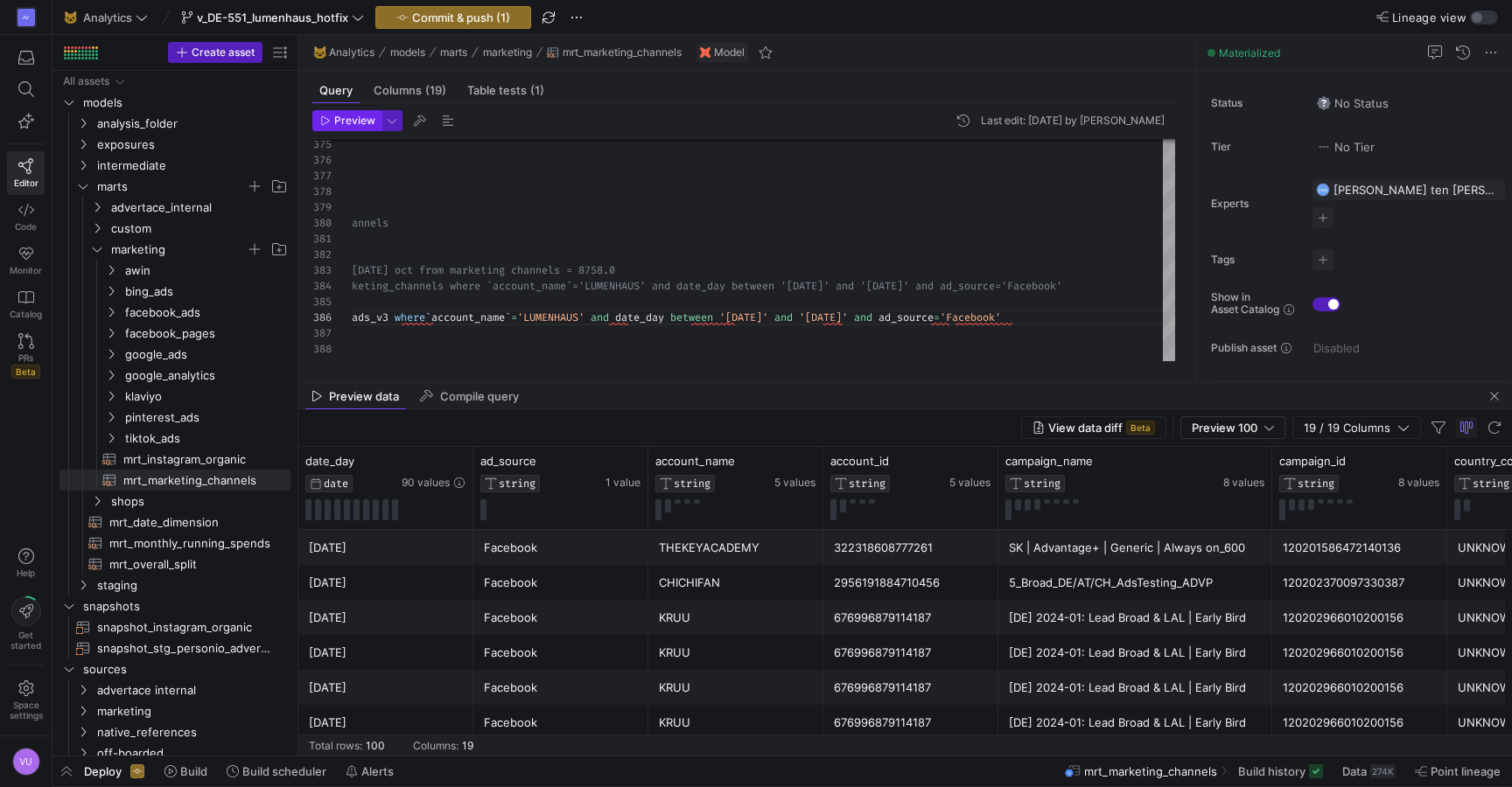
click at [346, 120] on span "Preview" at bounding box center [354, 120] width 41 height 12
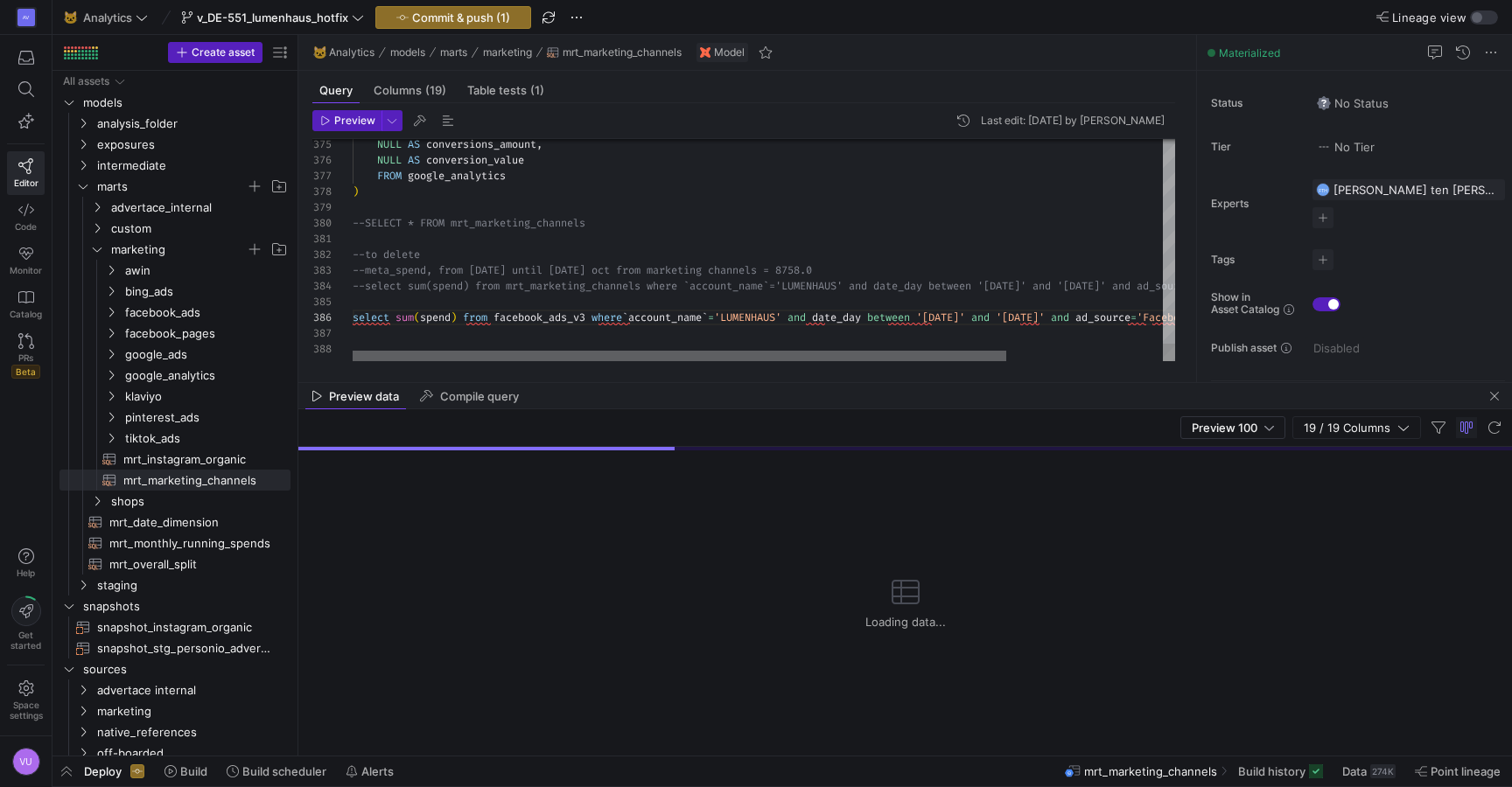
click at [385, 361] on div at bounding box center [679, 356] width 653 height 11
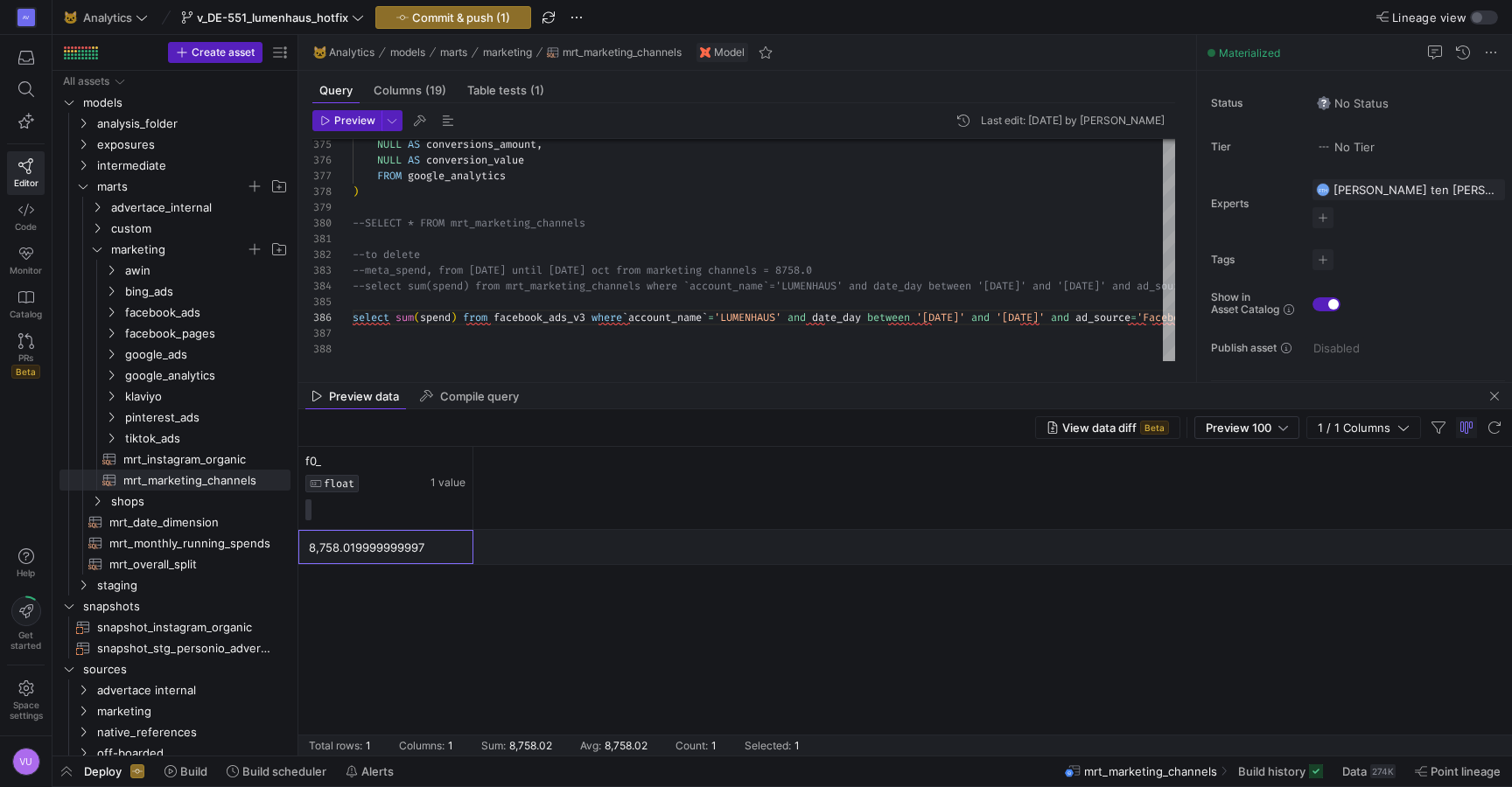
drag, startPoint x: 308, startPoint y: 551, endPoint x: 331, endPoint y: 549, distance: 23.1
click at [331, 549] on div "8,758.019999999997" at bounding box center [385, 547] width 175 height 34
drag, startPoint x: 303, startPoint y: 548, endPoint x: 332, endPoint y: 549, distance: 29.0
click at [332, 549] on div "8,758.019999999997" at bounding box center [385, 547] width 175 height 34
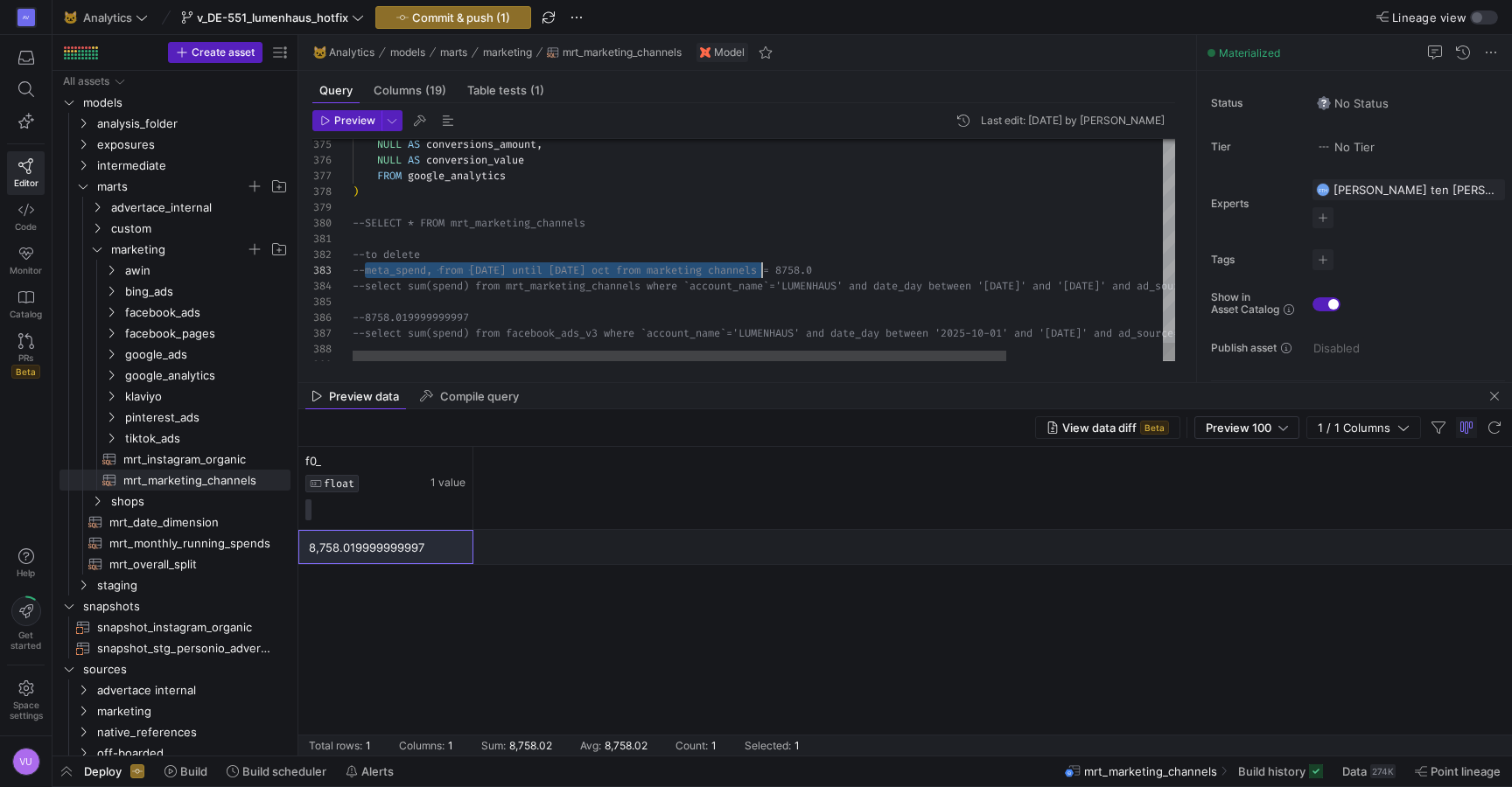
drag, startPoint x: 364, startPoint y: 273, endPoint x: 764, endPoint y: 269, distance: 400.0
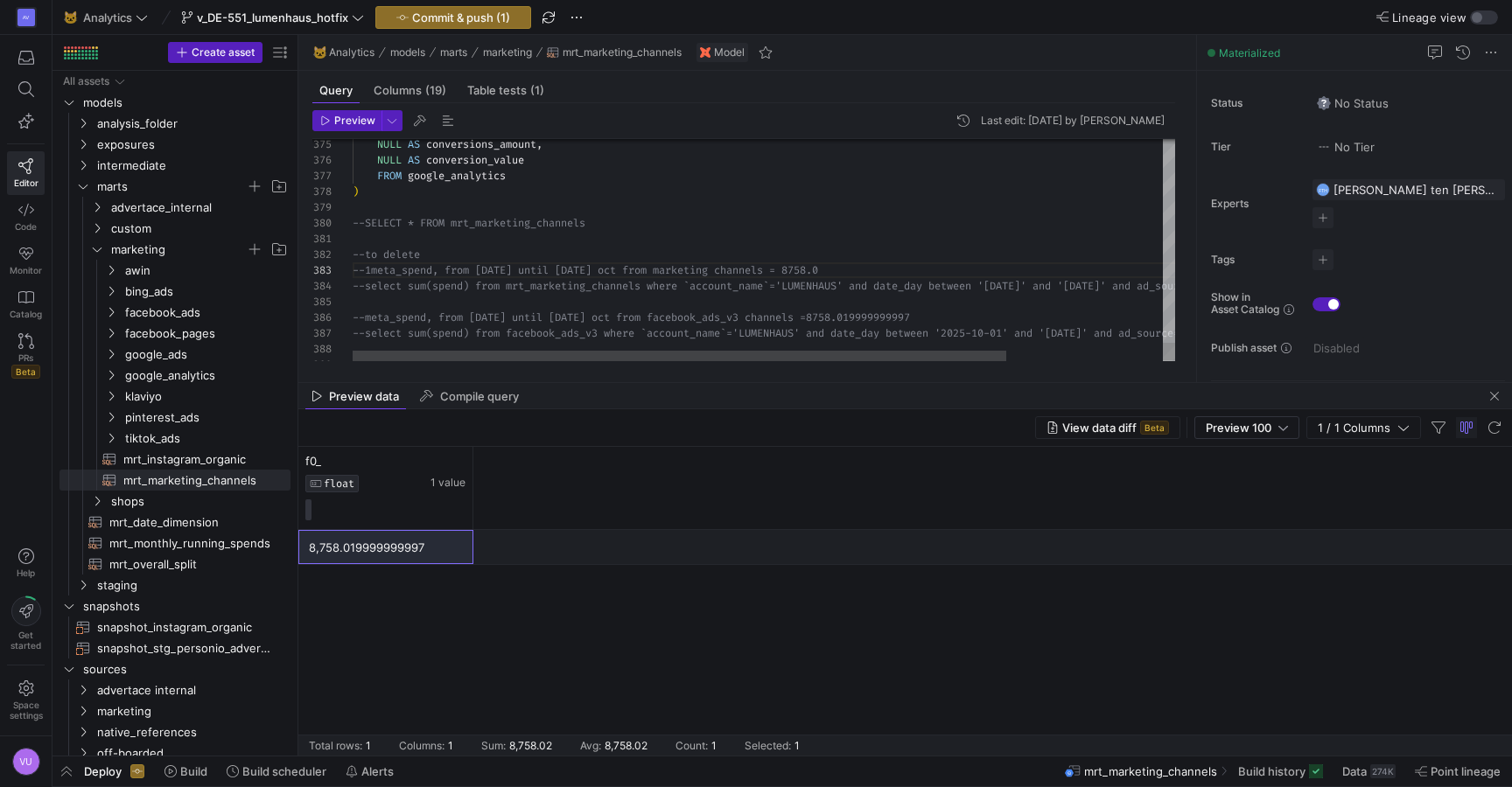
scroll to position [32, 26]
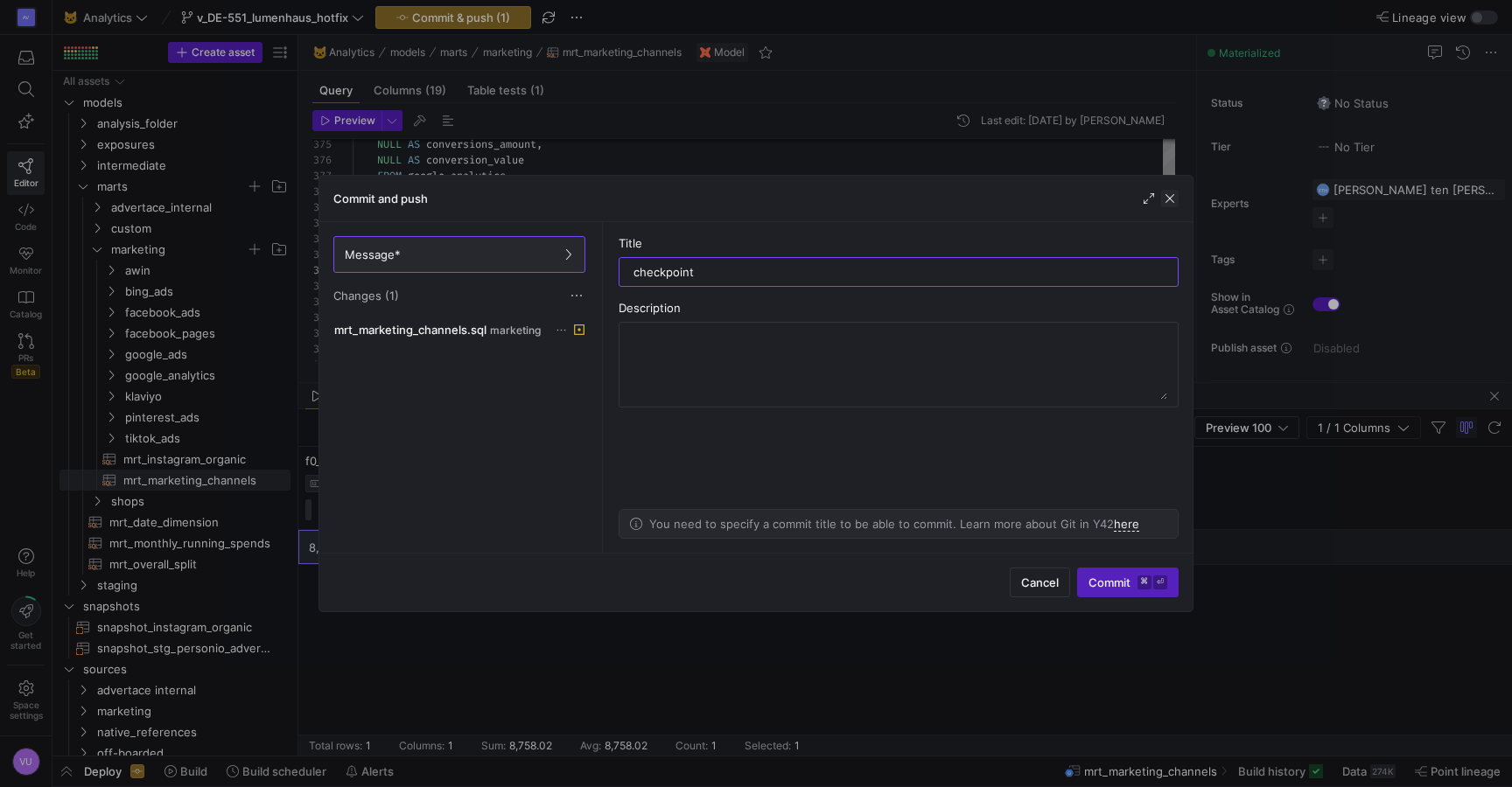
click at [1168, 201] on span "button" at bounding box center [1170, 199] width 17 height 17
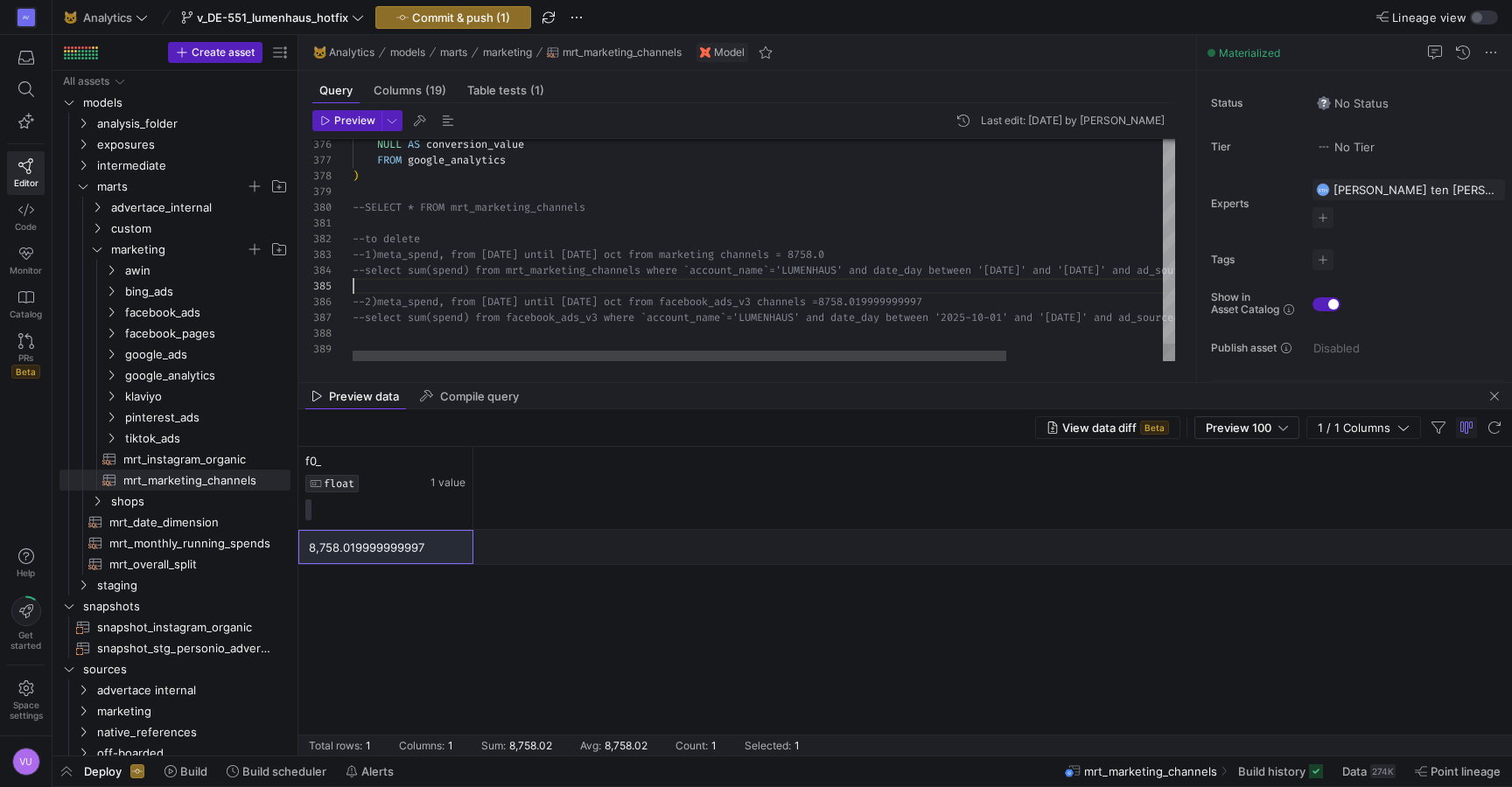
scroll to position [63, 0]
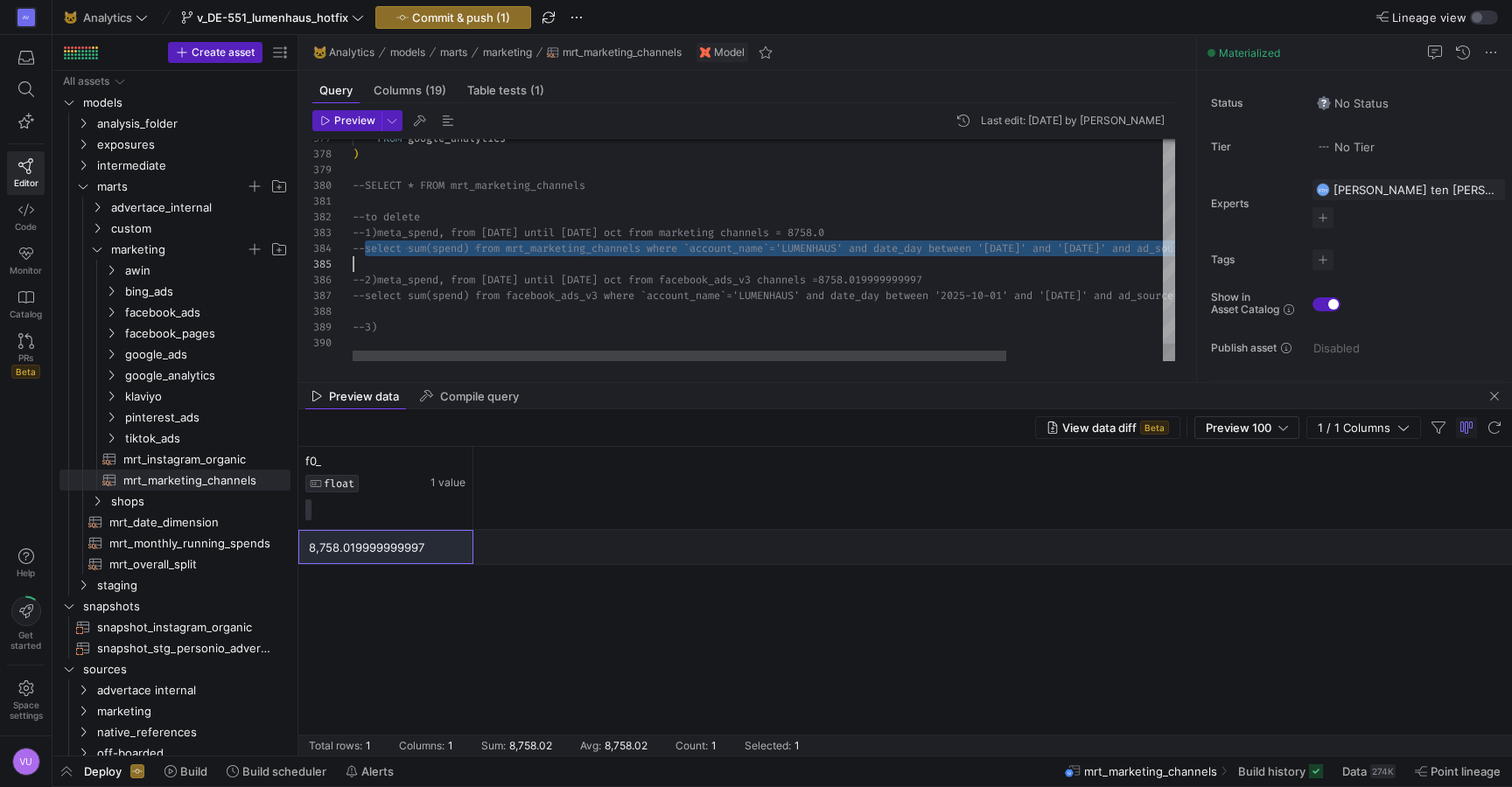
scroll to position [47, 981]
drag, startPoint x: 364, startPoint y: 251, endPoint x: 1205, endPoint y: 251, distance: 841.0
click at [637, 361] on div at bounding box center [679, 356] width 653 height 11
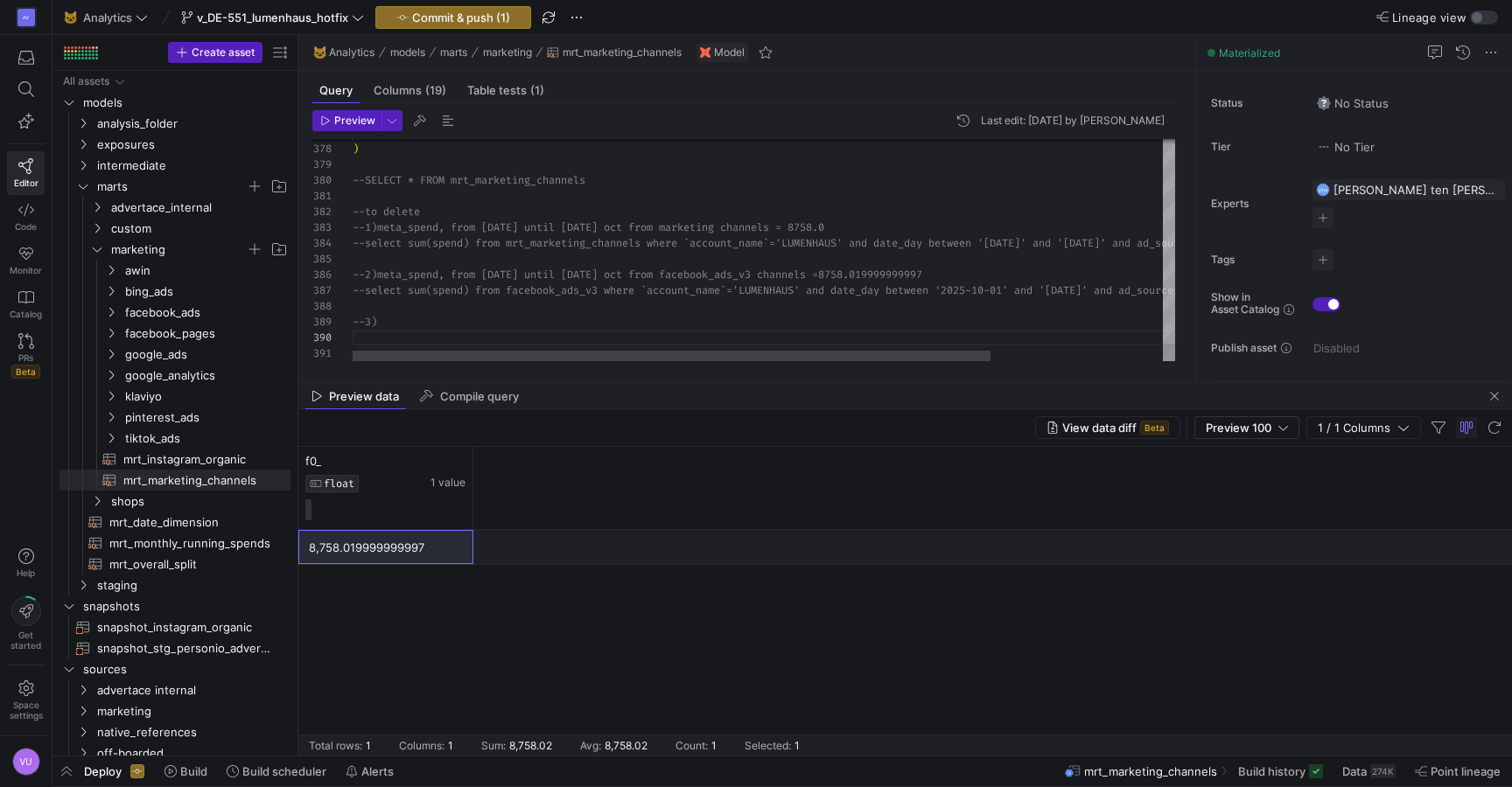
scroll to position [95, 970]
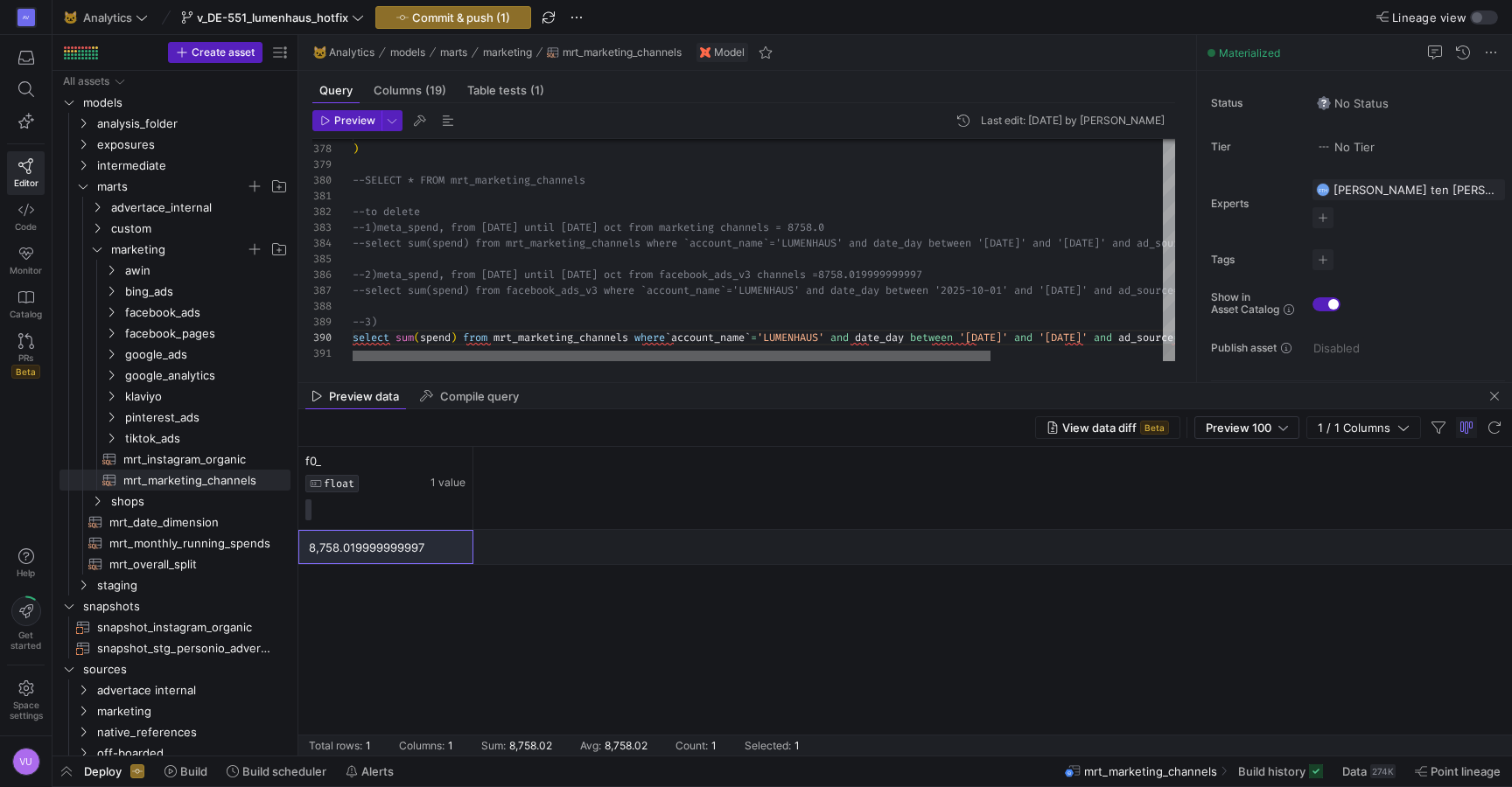
click at [557, 361] on div at bounding box center [671, 356] width 638 height 11
click at [337, 119] on span "Preview" at bounding box center [354, 120] width 41 height 12
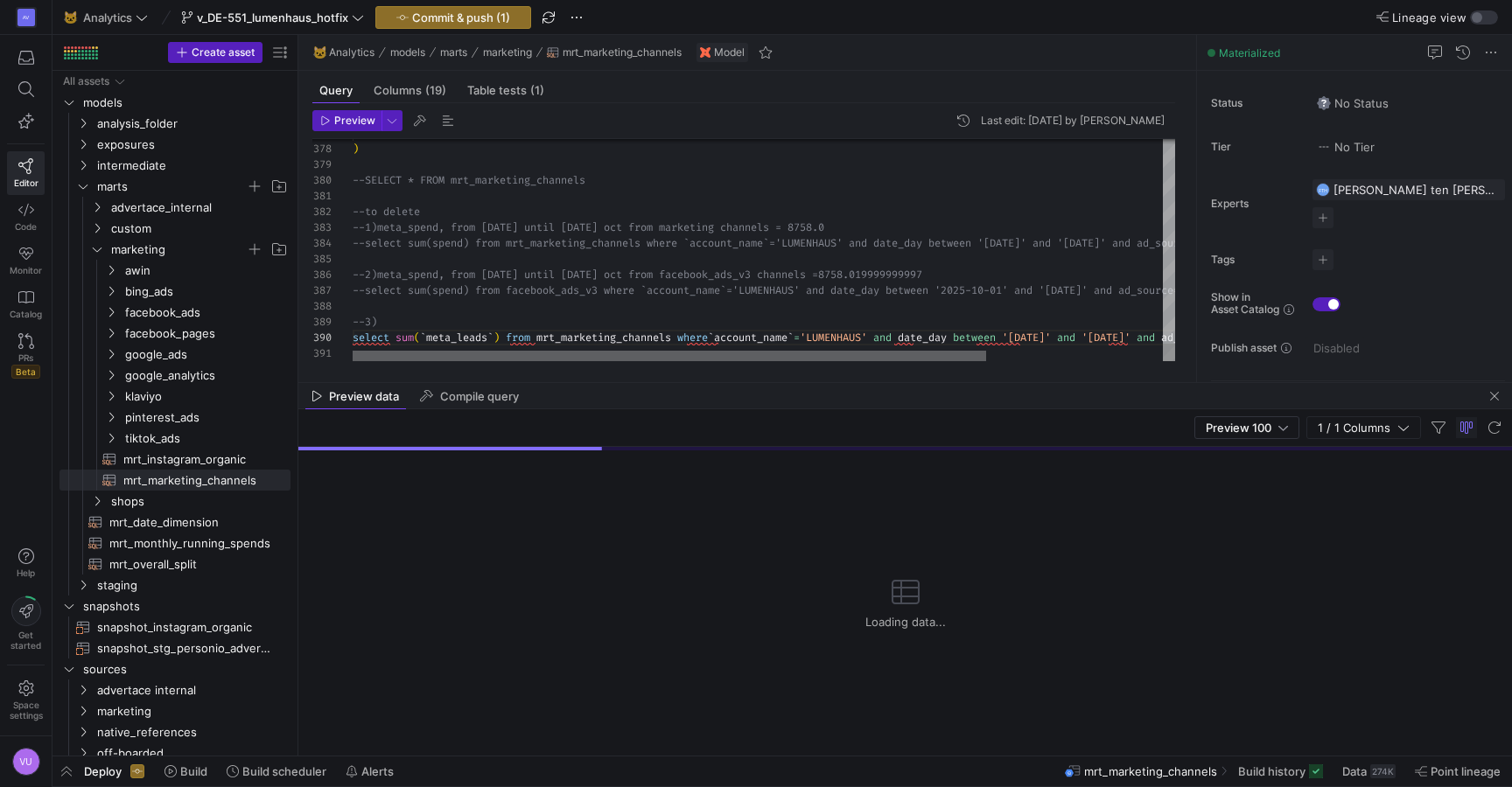
click at [474, 360] on div at bounding box center [669, 356] width 633 height 11
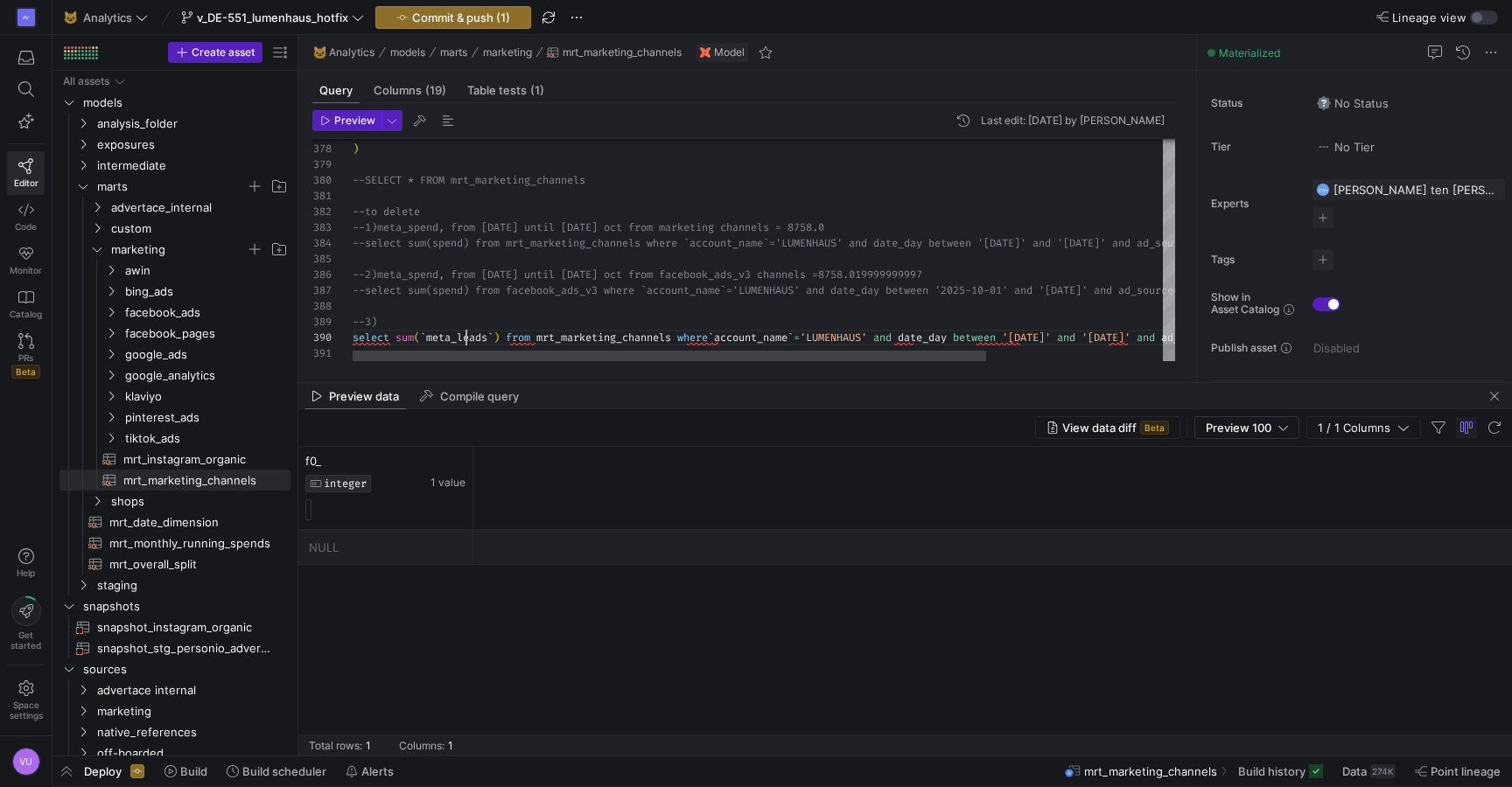
click at [410, 354] on div at bounding box center [669, 356] width 633 height 11
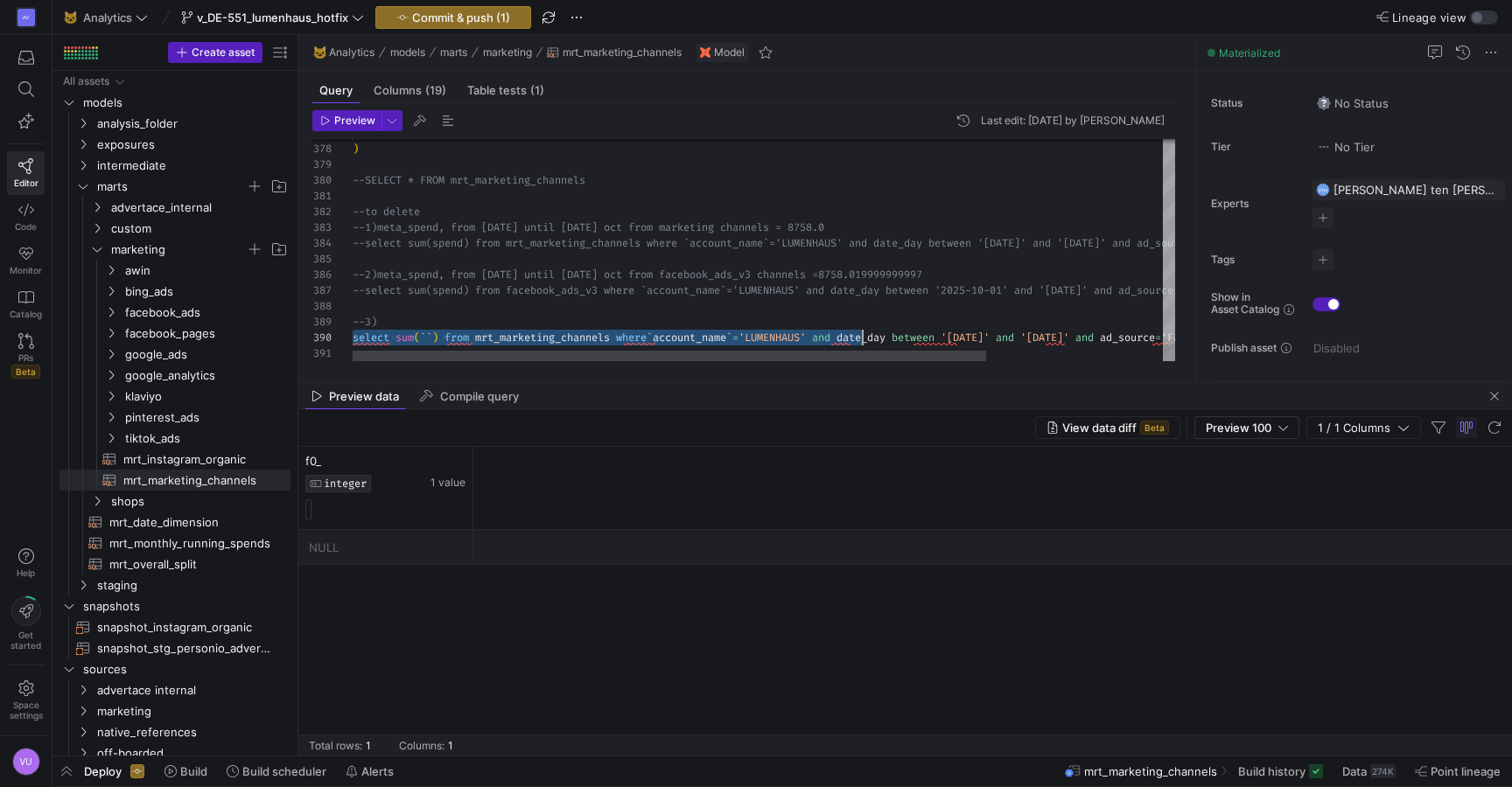
scroll to position [142, 0]
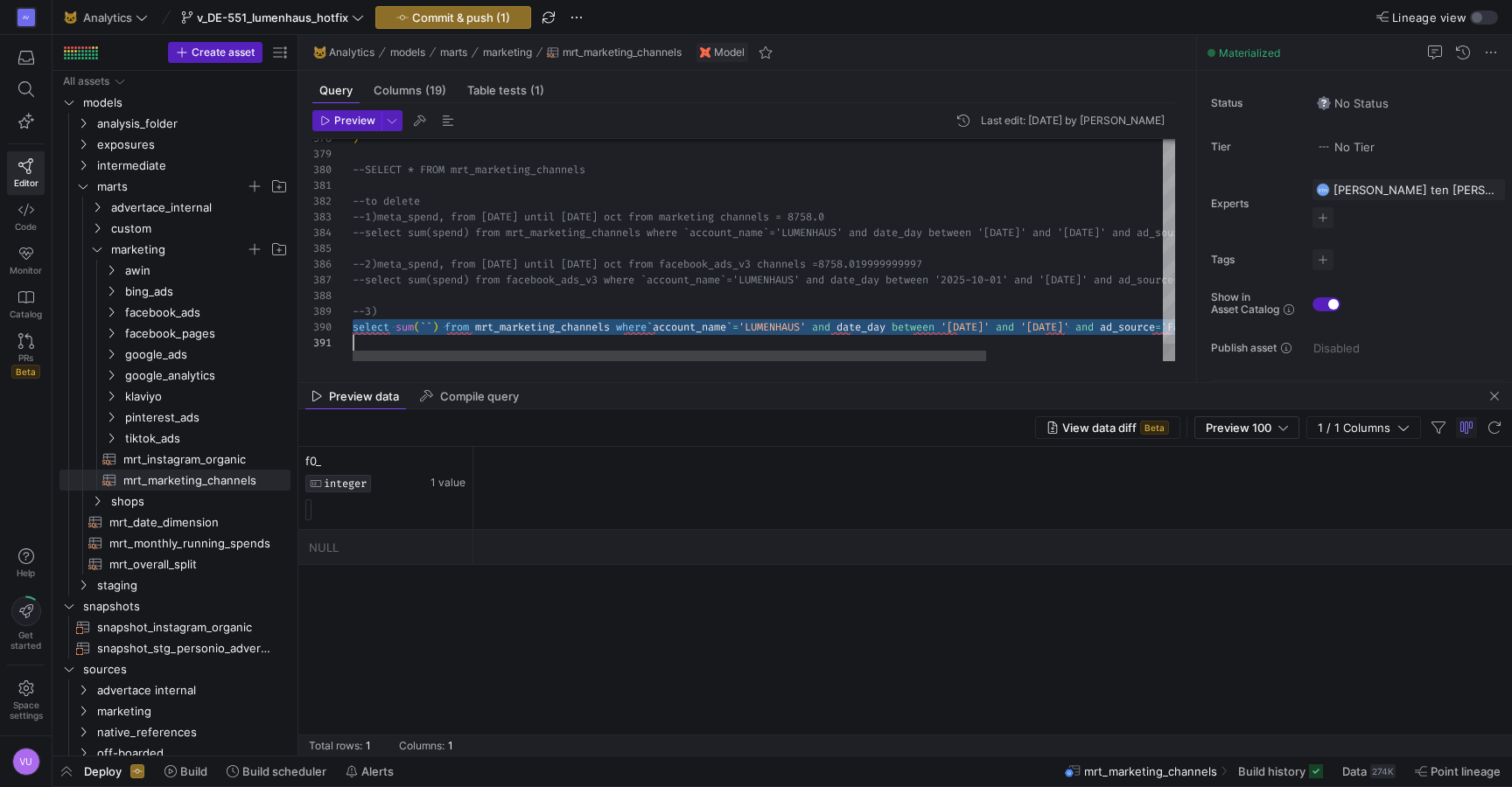
drag, startPoint x: 354, startPoint y: 339, endPoint x: 1003, endPoint y: 379, distance: 650.2
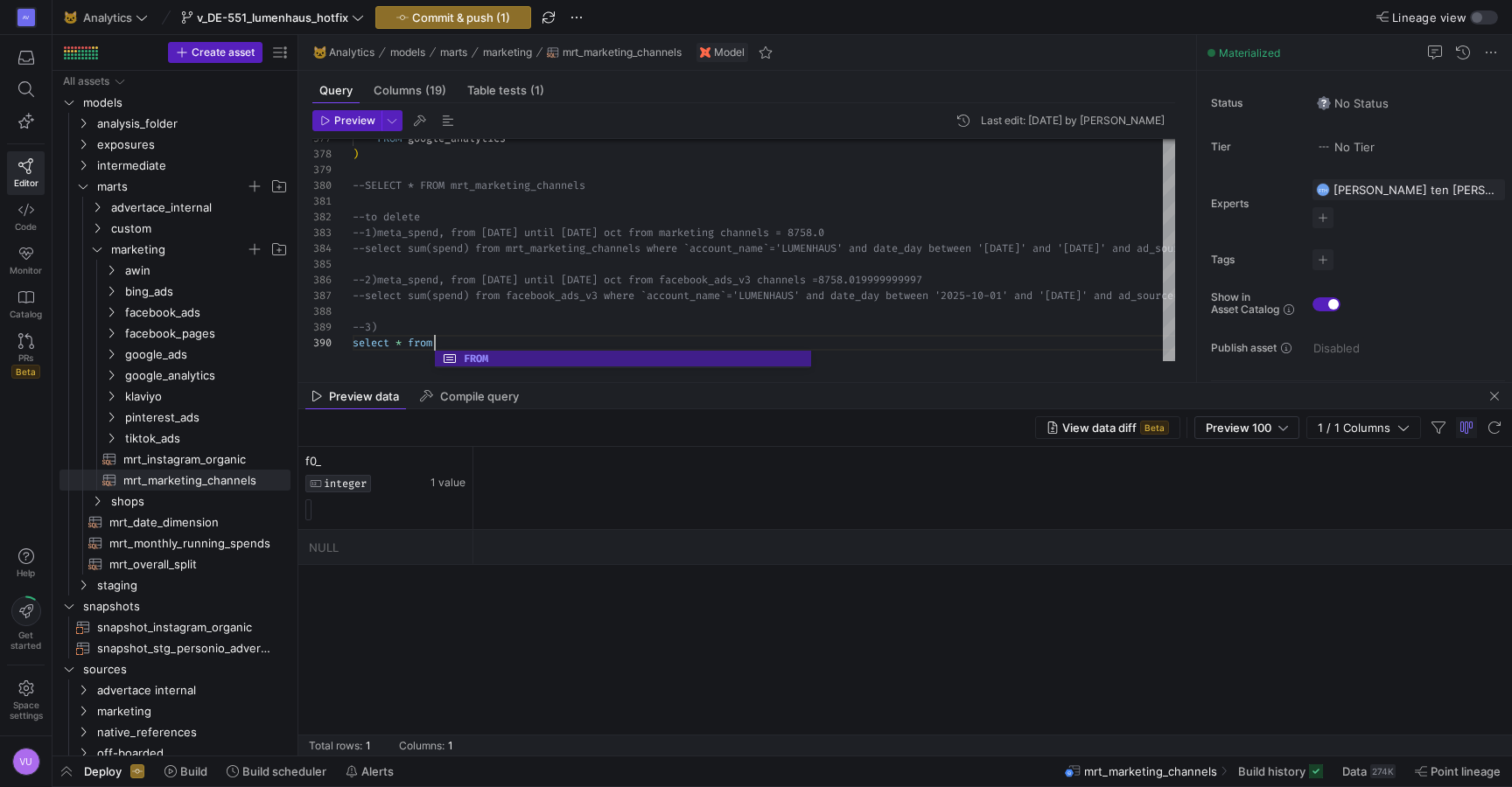
scroll to position [126, 82]
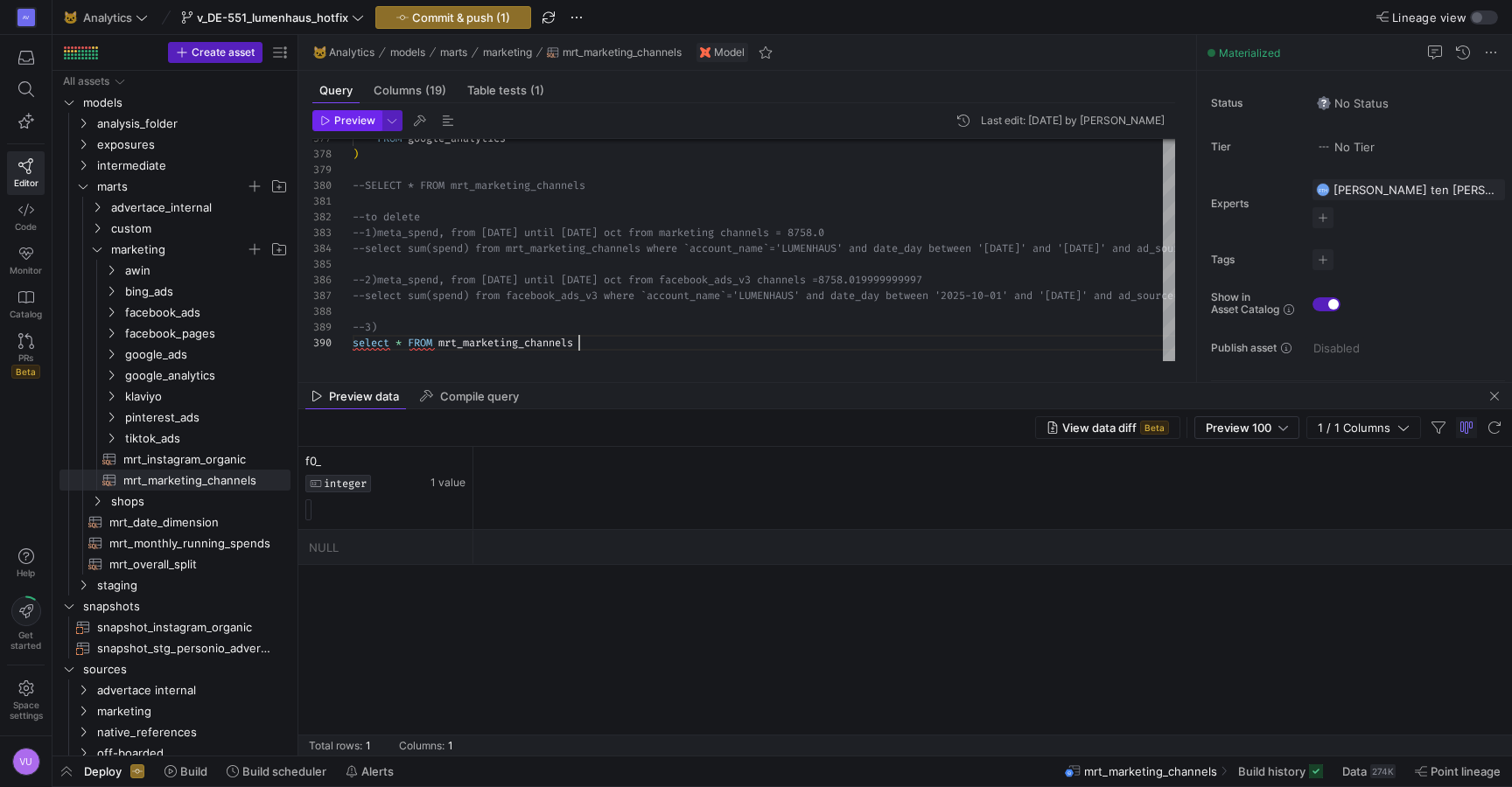
type textarea "from oct 1st until 14 oct from marketing channels = 8758.0 --select sum(spend) …"
click at [350, 126] on span "Preview" at bounding box center [354, 120] width 41 height 12
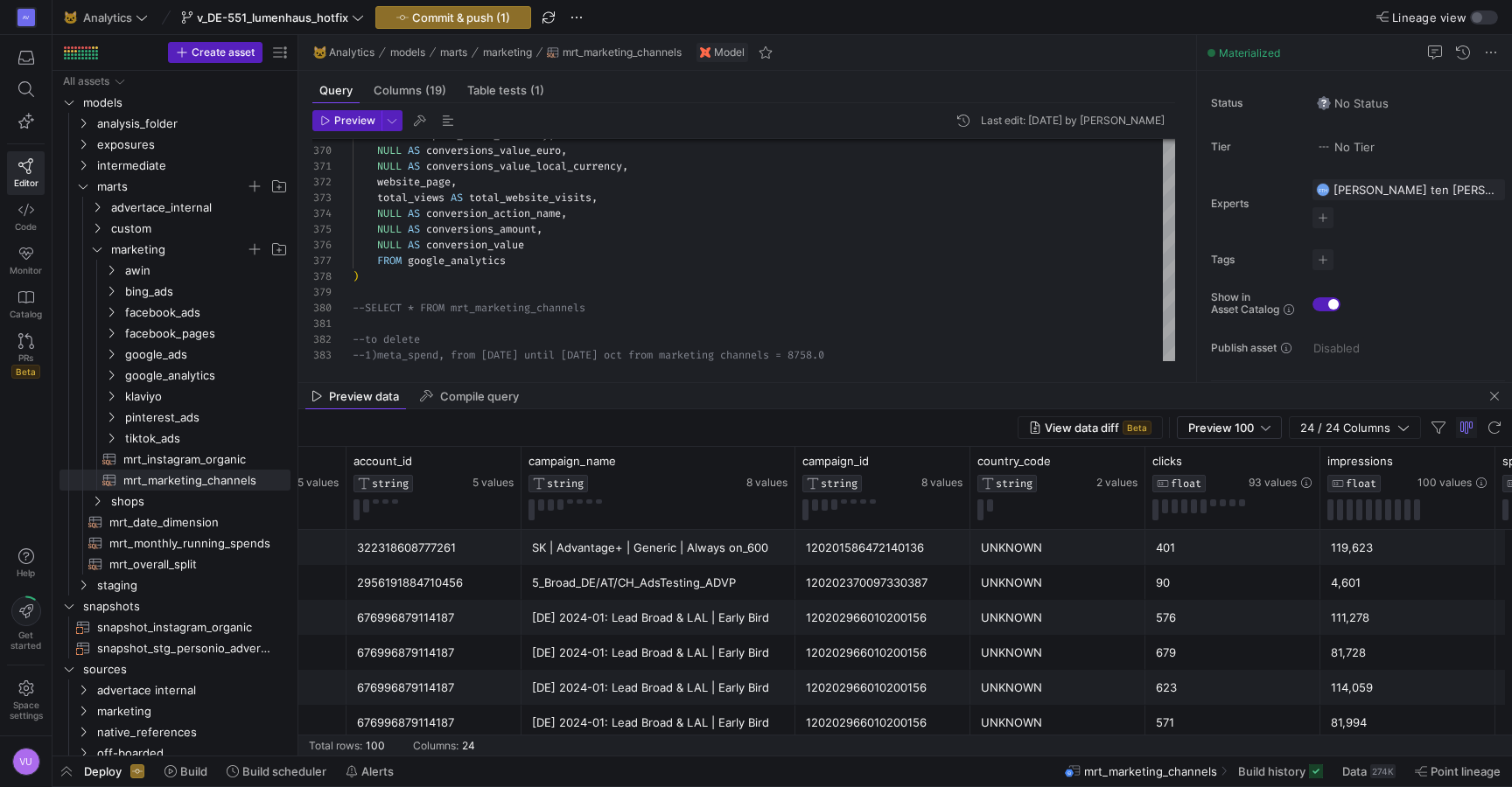
scroll to position [0, 667]
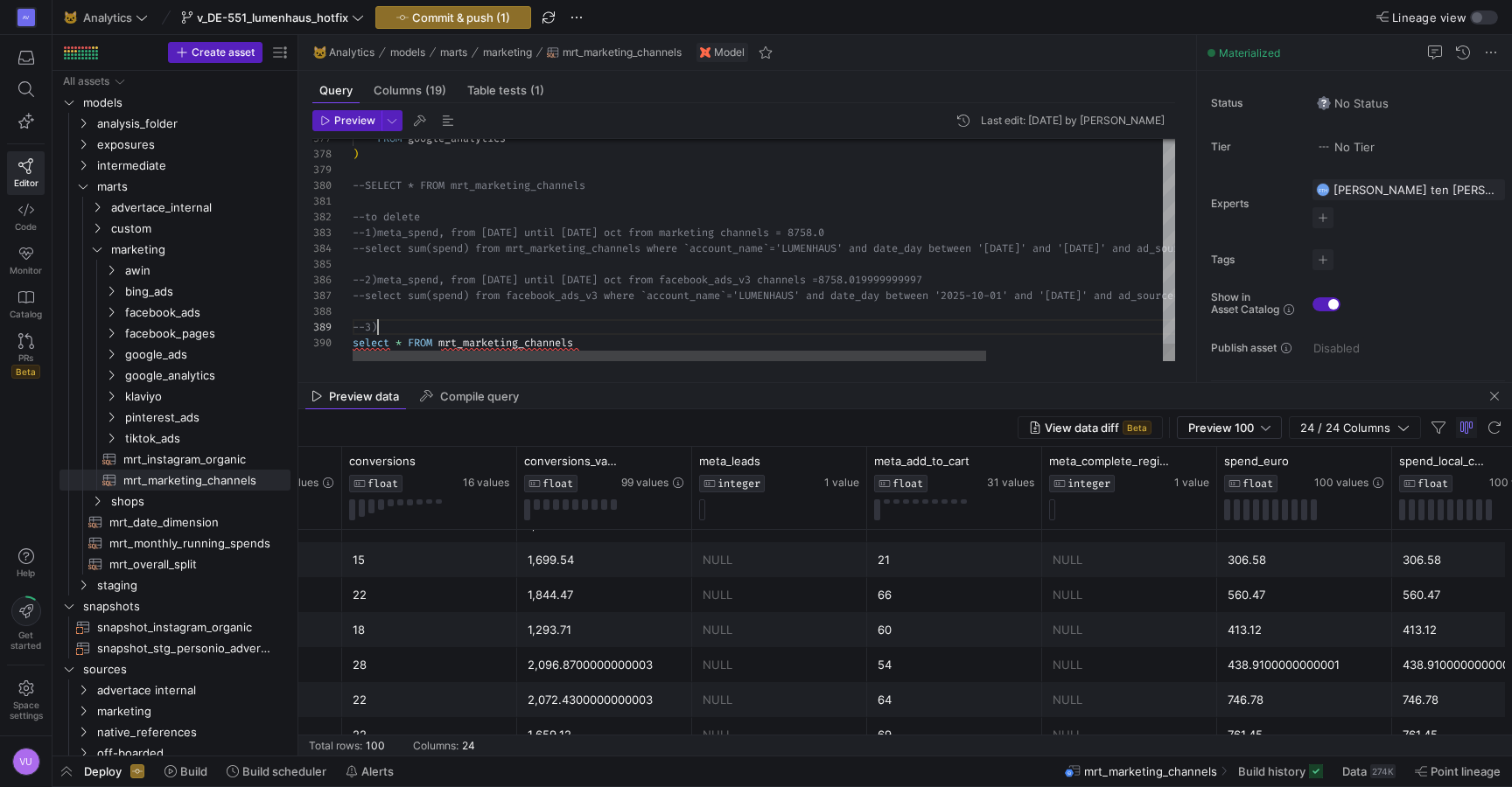
scroll to position [126, 26]
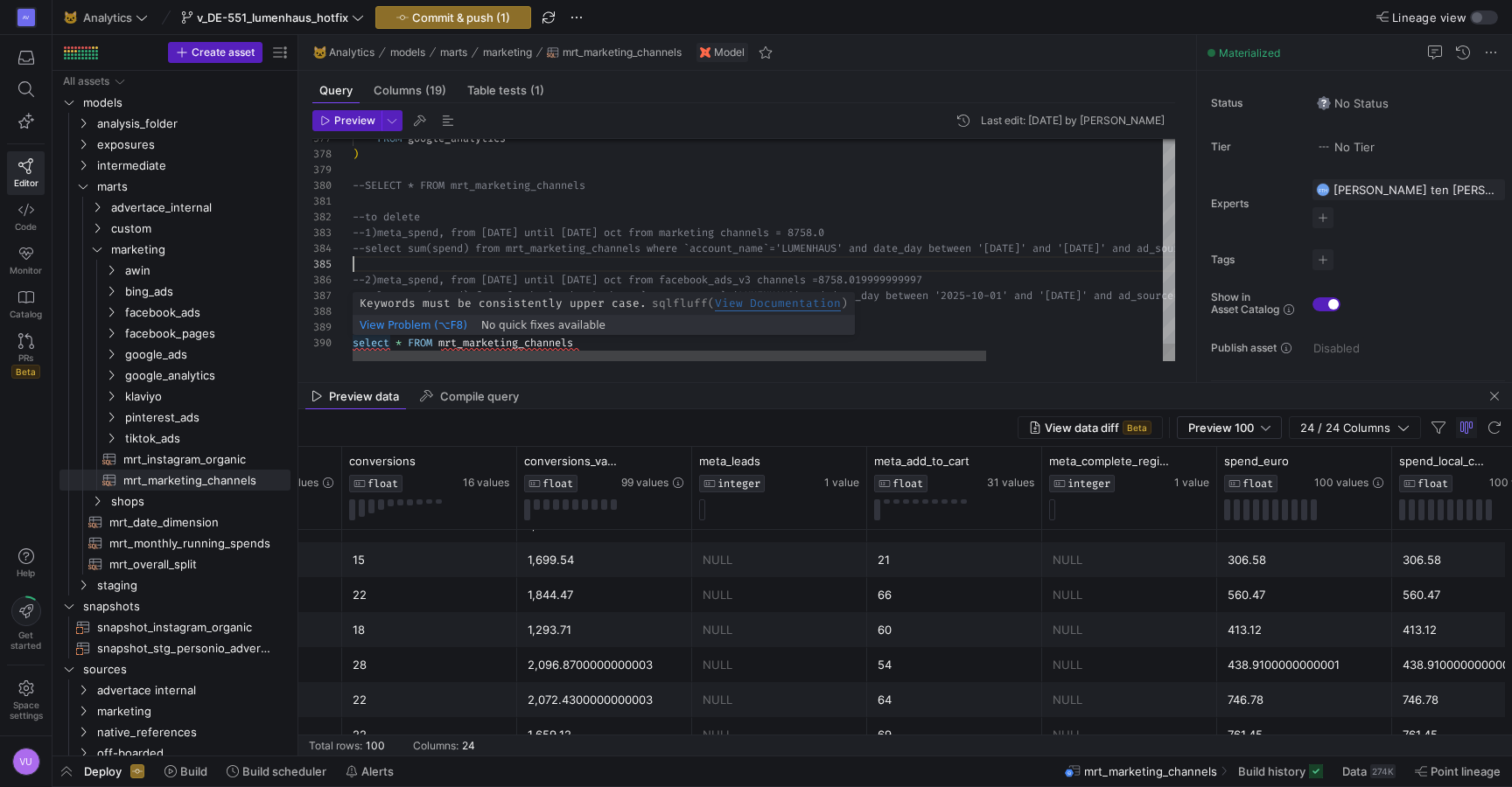
scroll to position [142, 0]
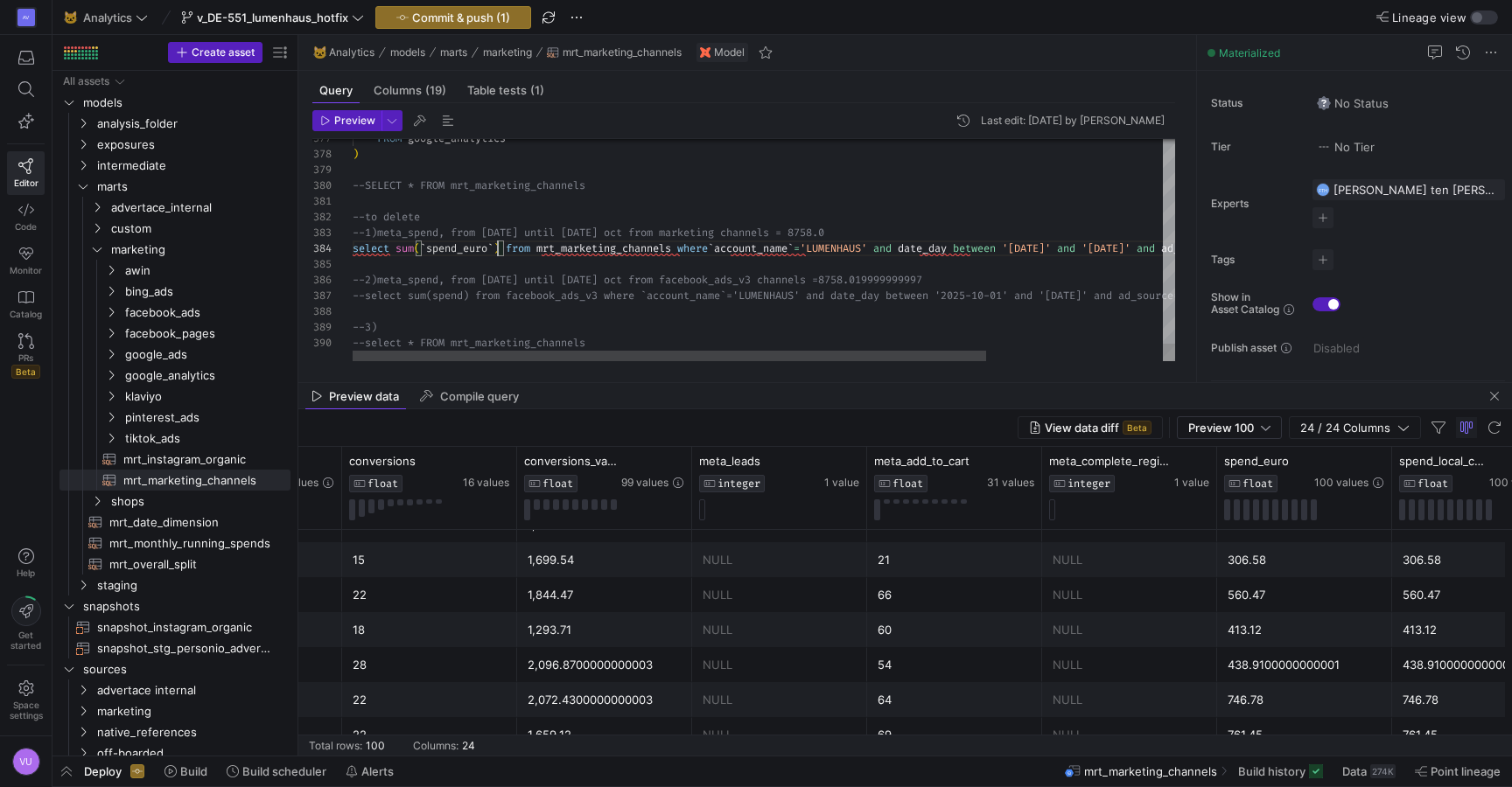
scroll to position [47, 145]
click at [348, 122] on span "Preview" at bounding box center [354, 120] width 41 height 12
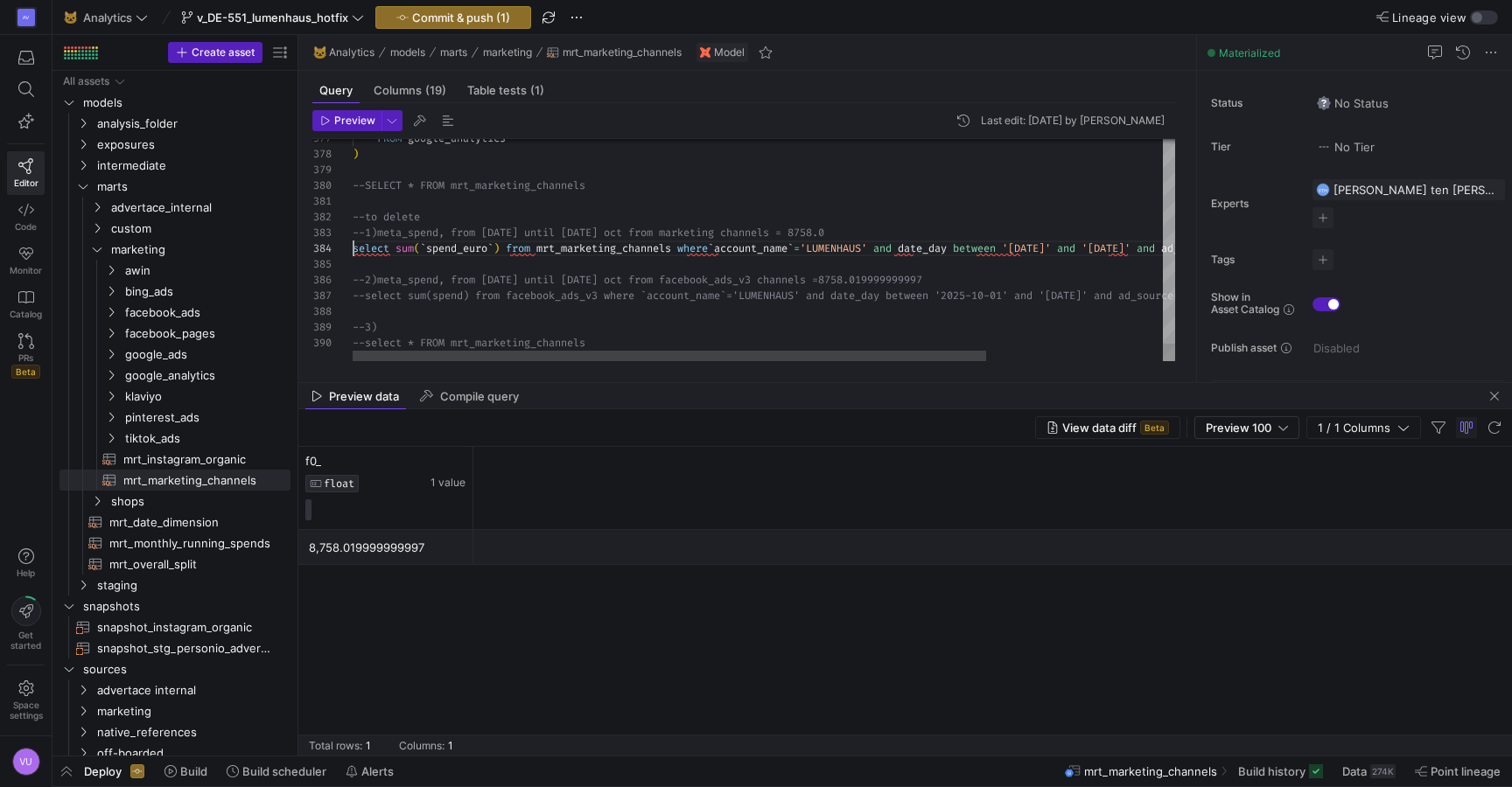
scroll to position [47, 0]
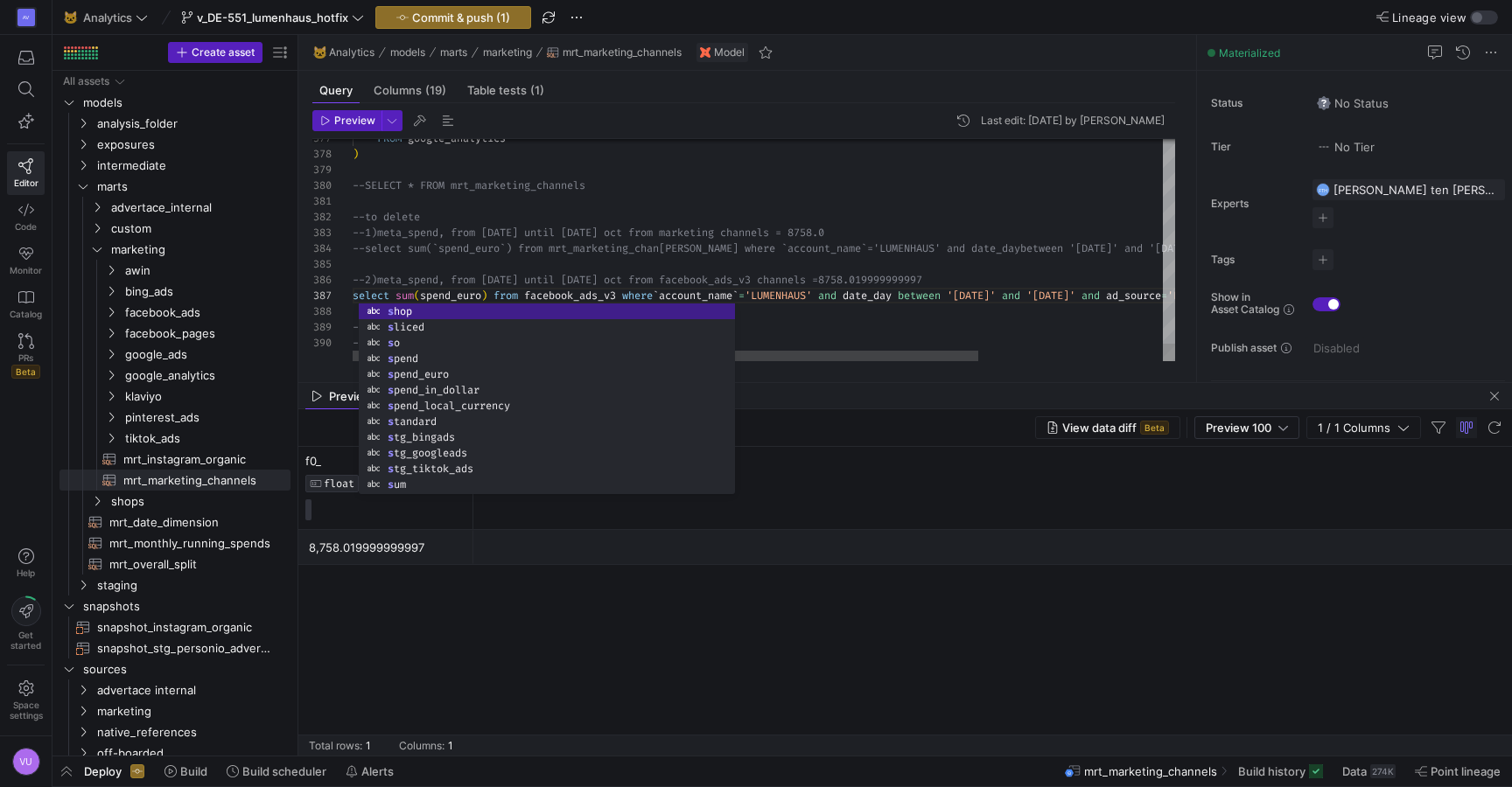
scroll to position [47, 126]
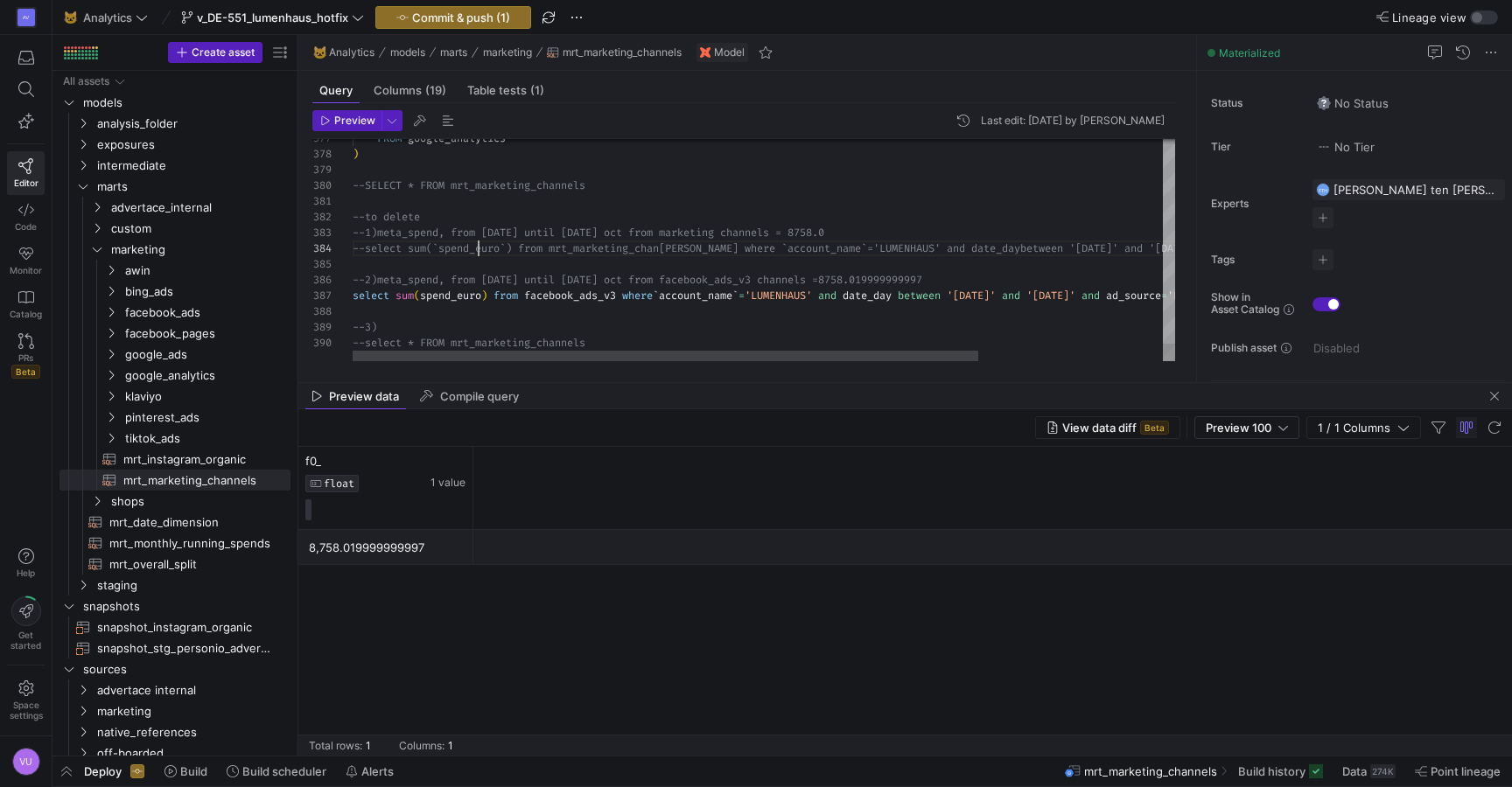
click at [359, 118] on span "Preview" at bounding box center [354, 120] width 41 height 12
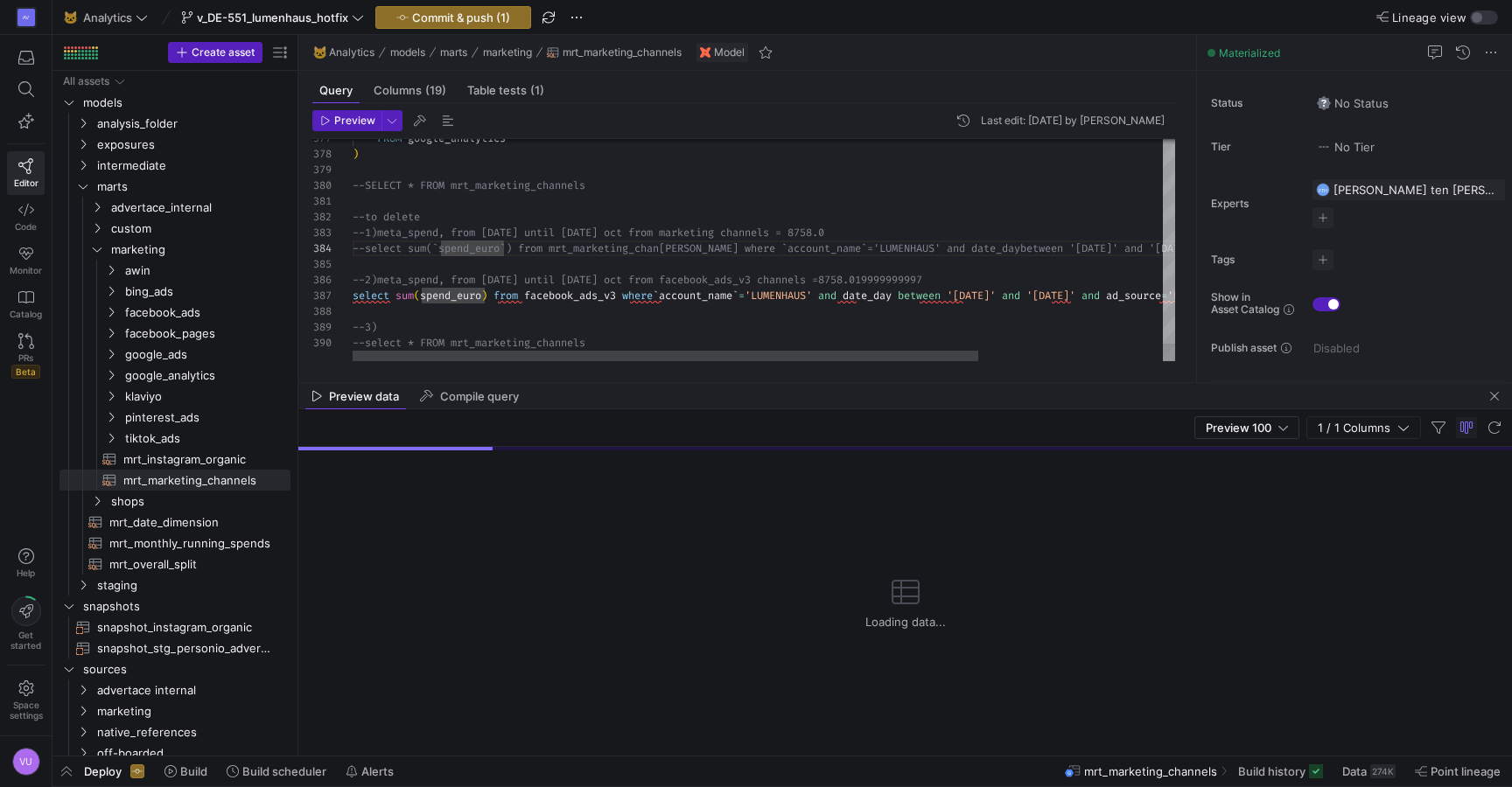
scroll to position [32, 240]
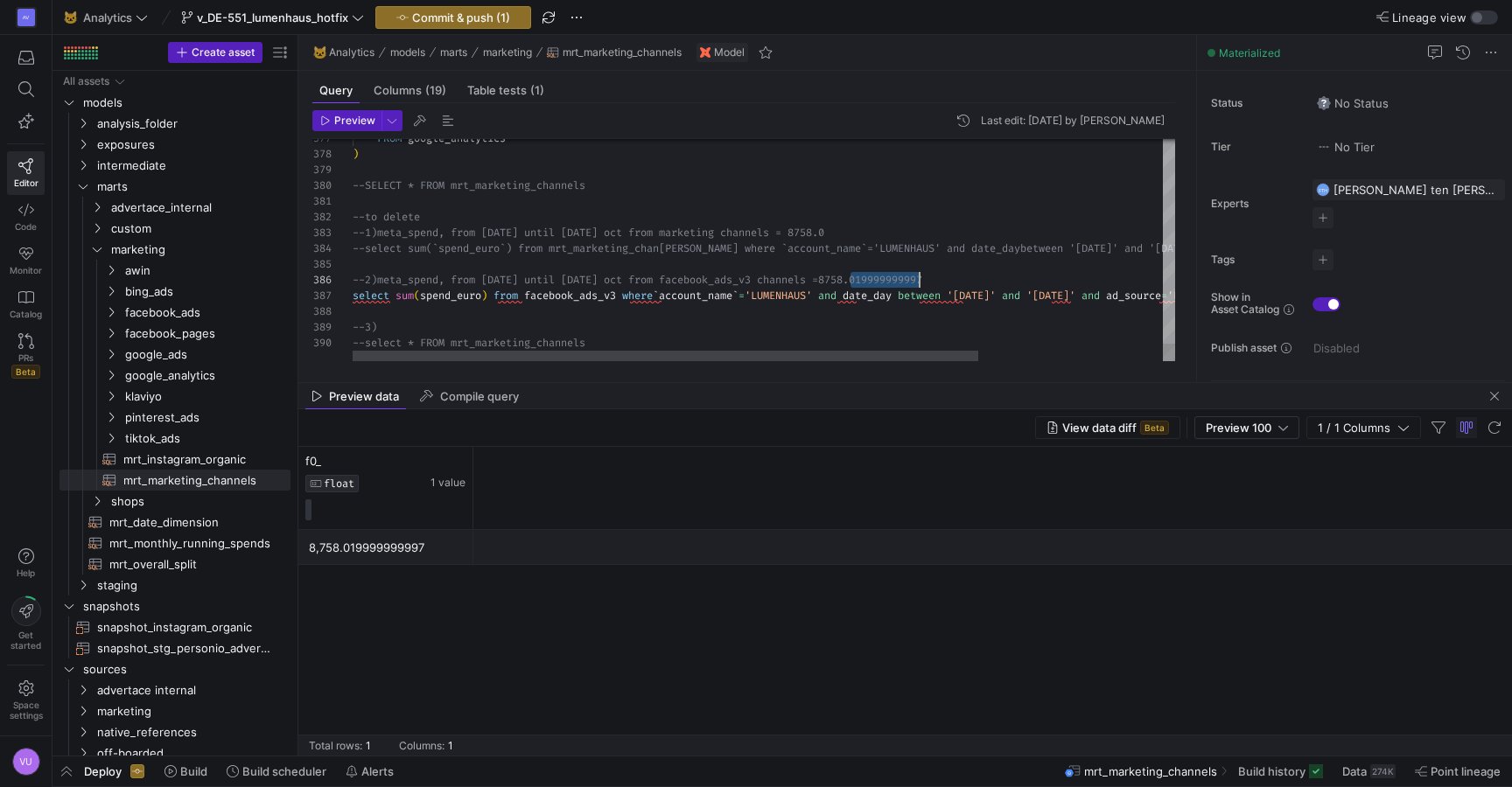
drag, startPoint x: 853, startPoint y: 282, endPoint x: 929, endPoint y: 278, distance: 76.1
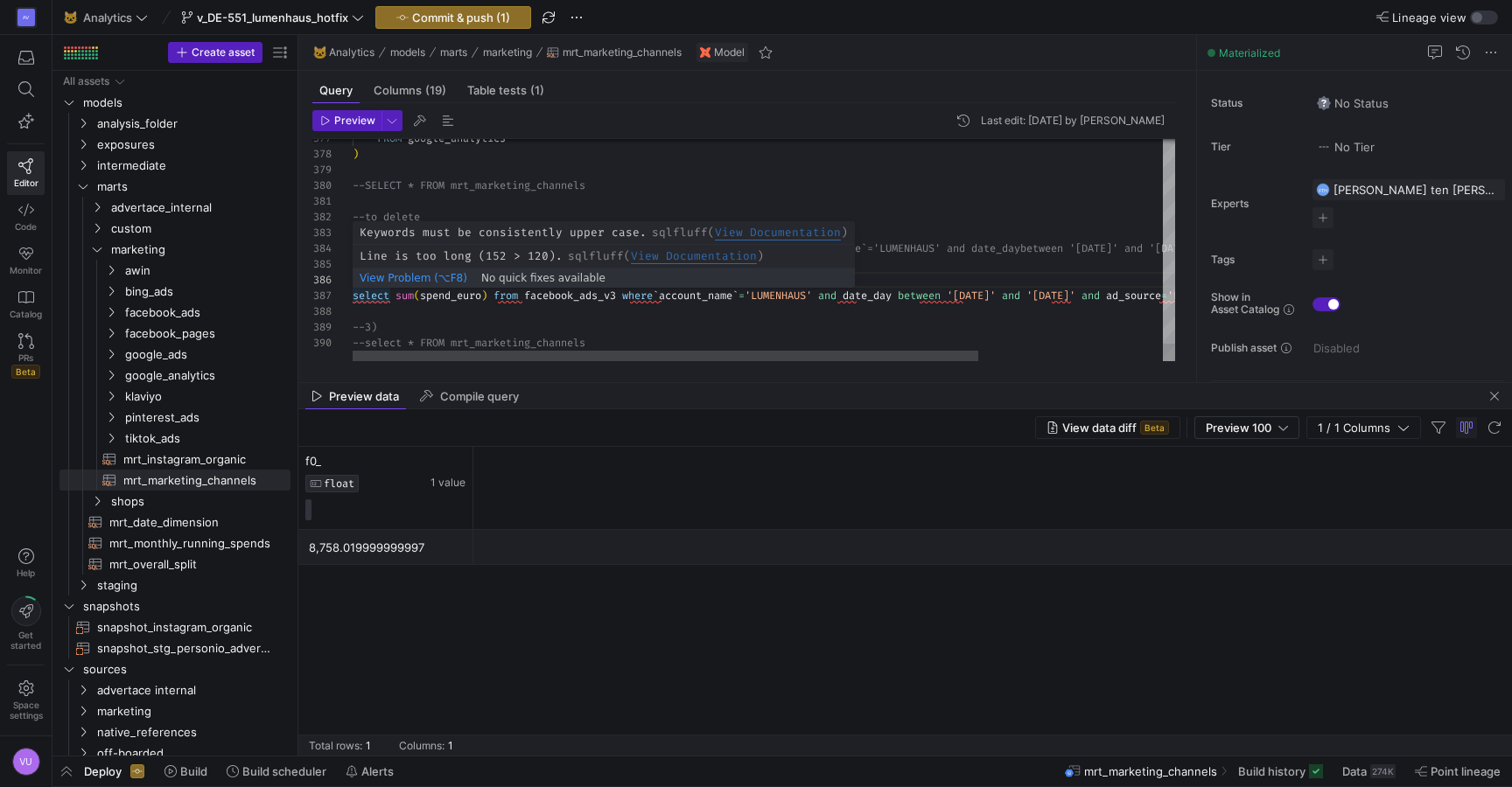
scroll to position [95, 0]
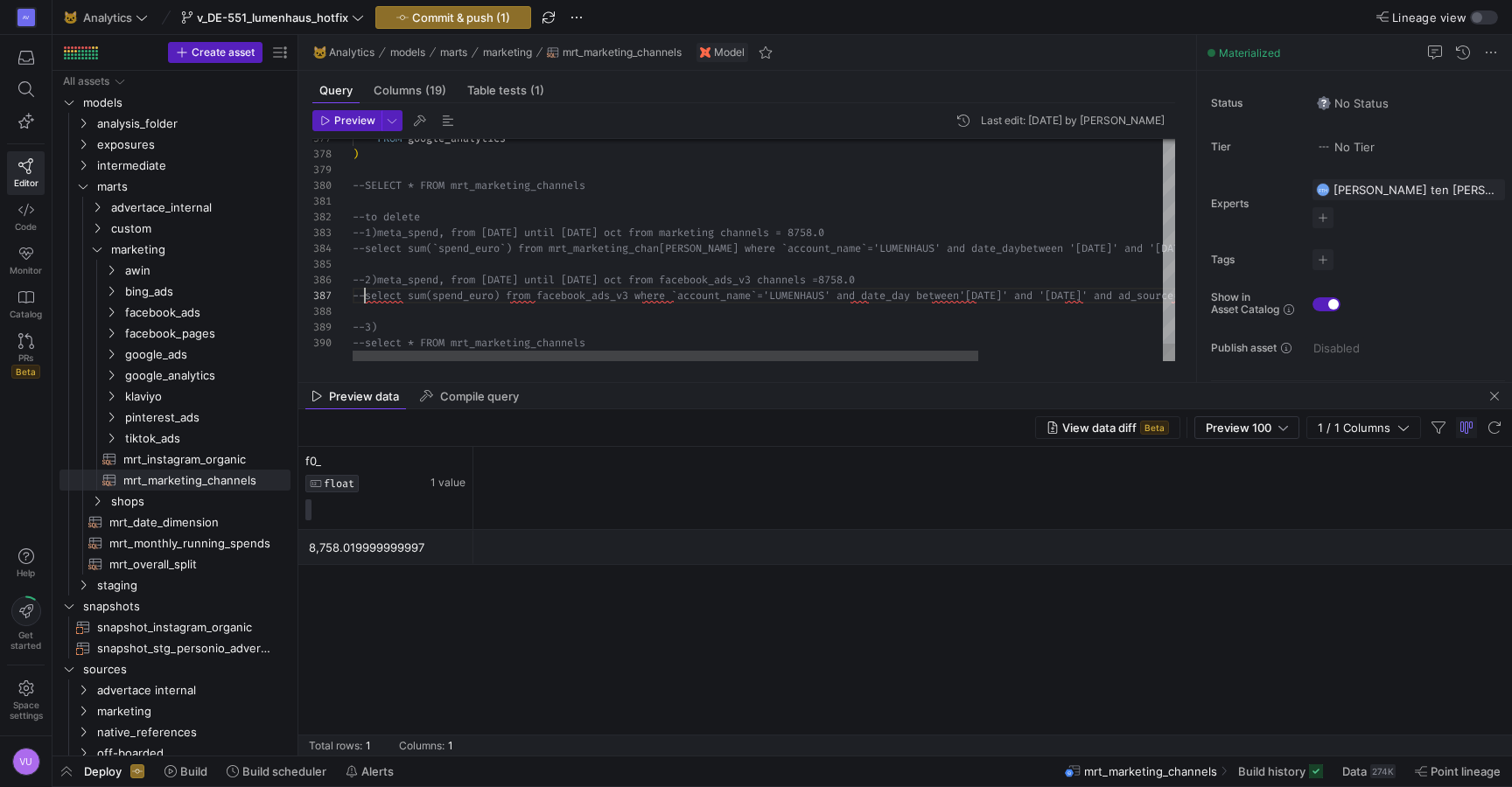
scroll to position [95, 12]
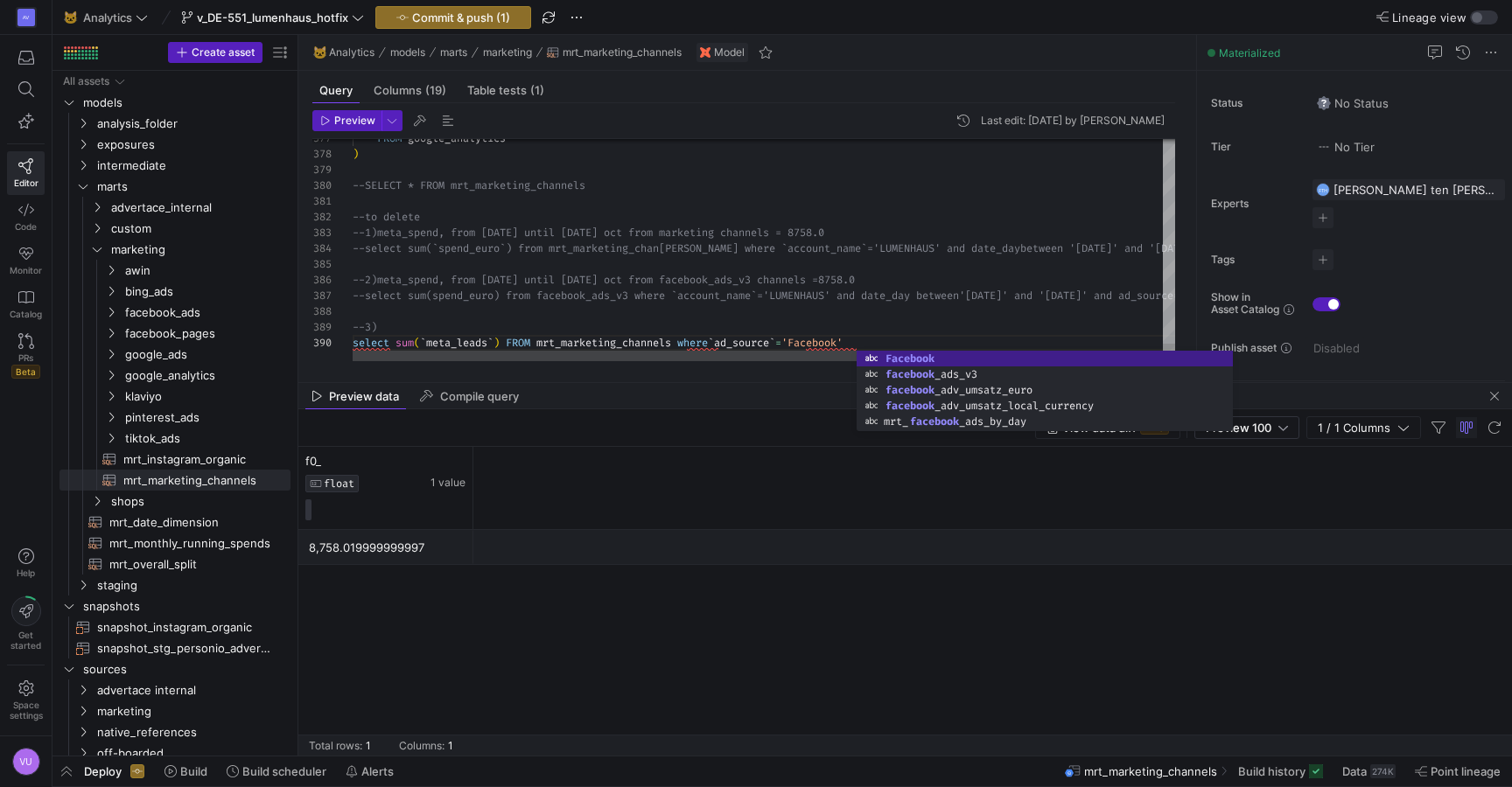
scroll to position [47, 334]
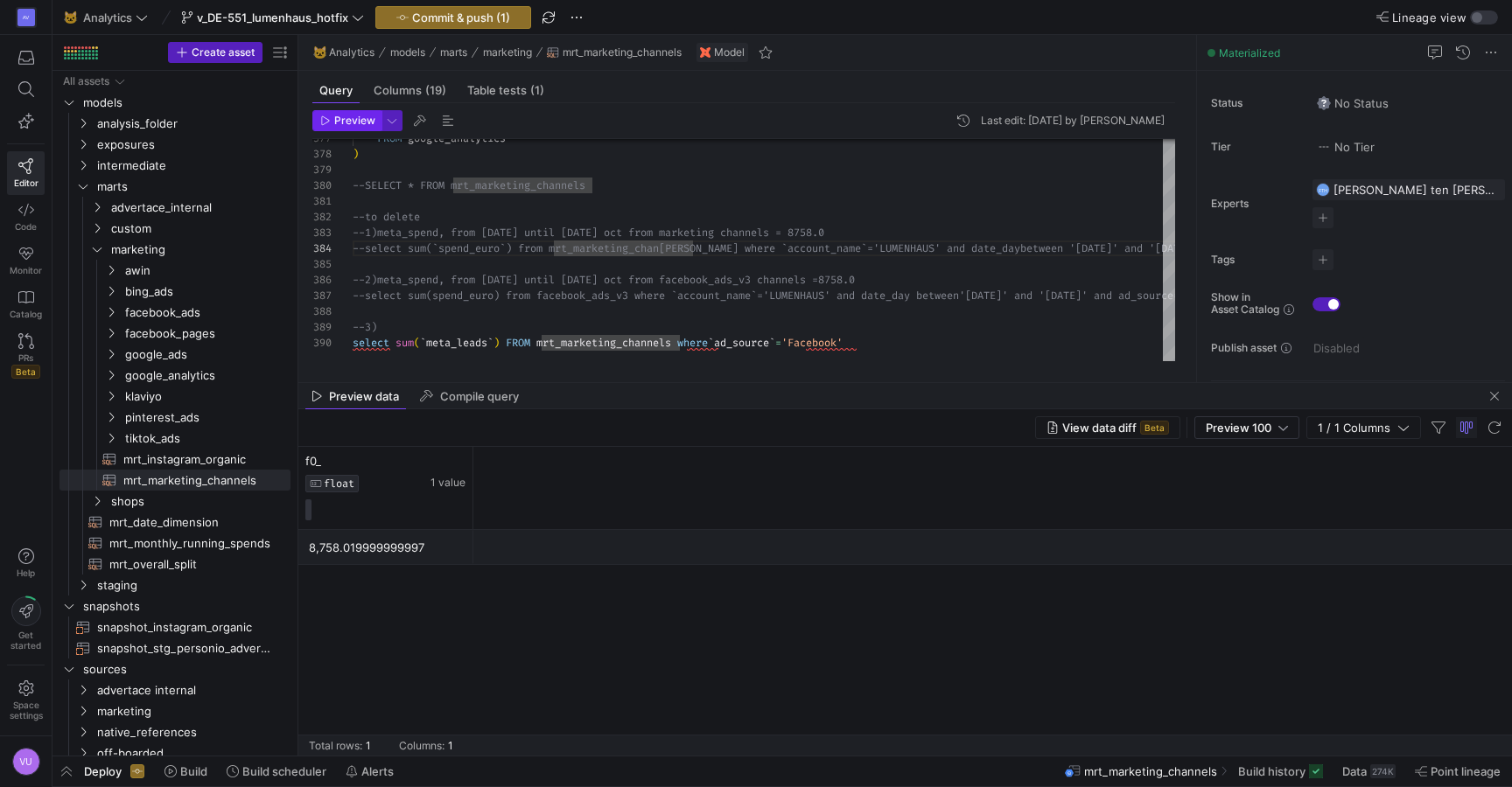
click at [348, 118] on span "Preview" at bounding box center [354, 120] width 41 height 12
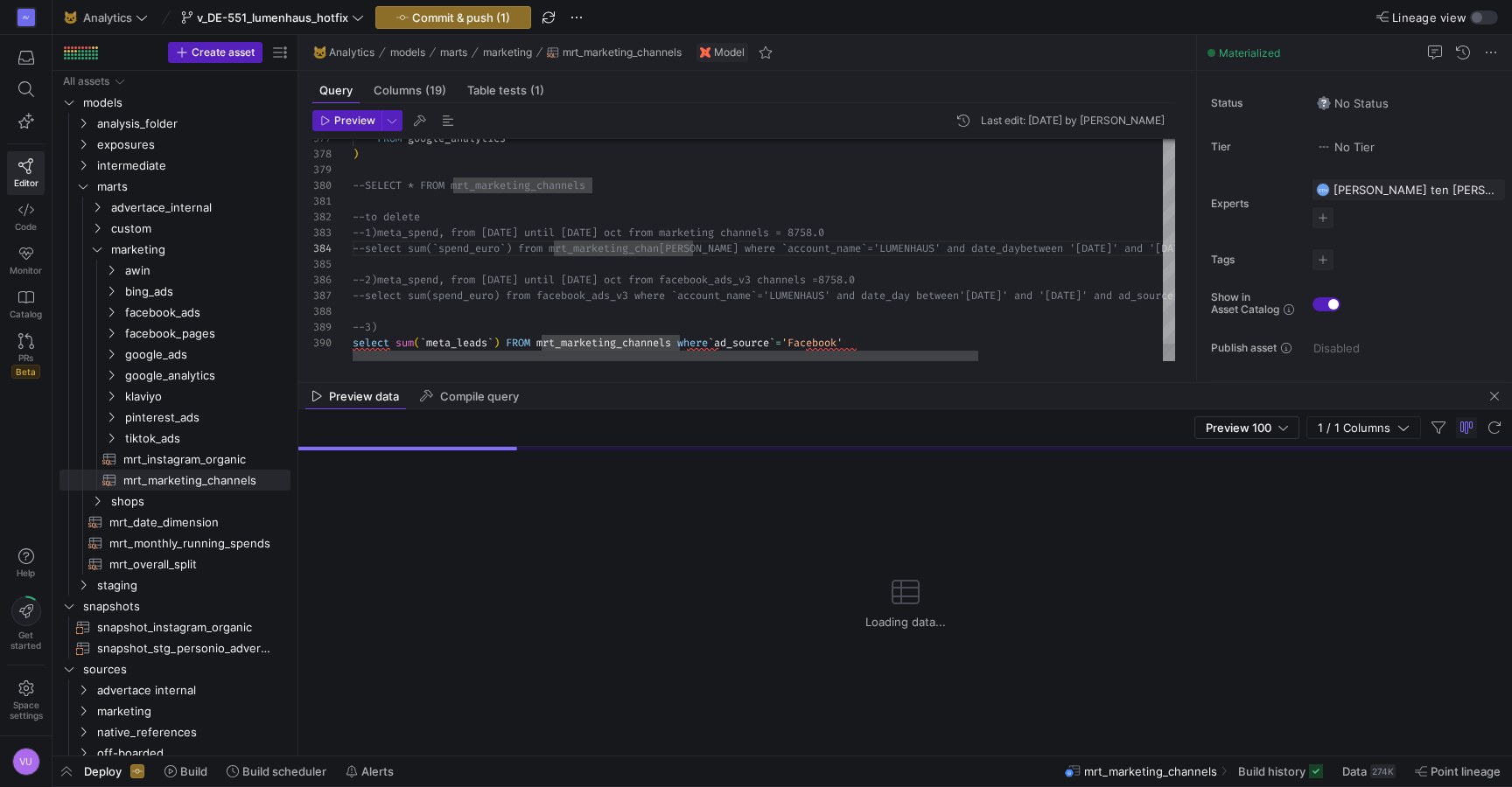
scroll to position [78, 290]
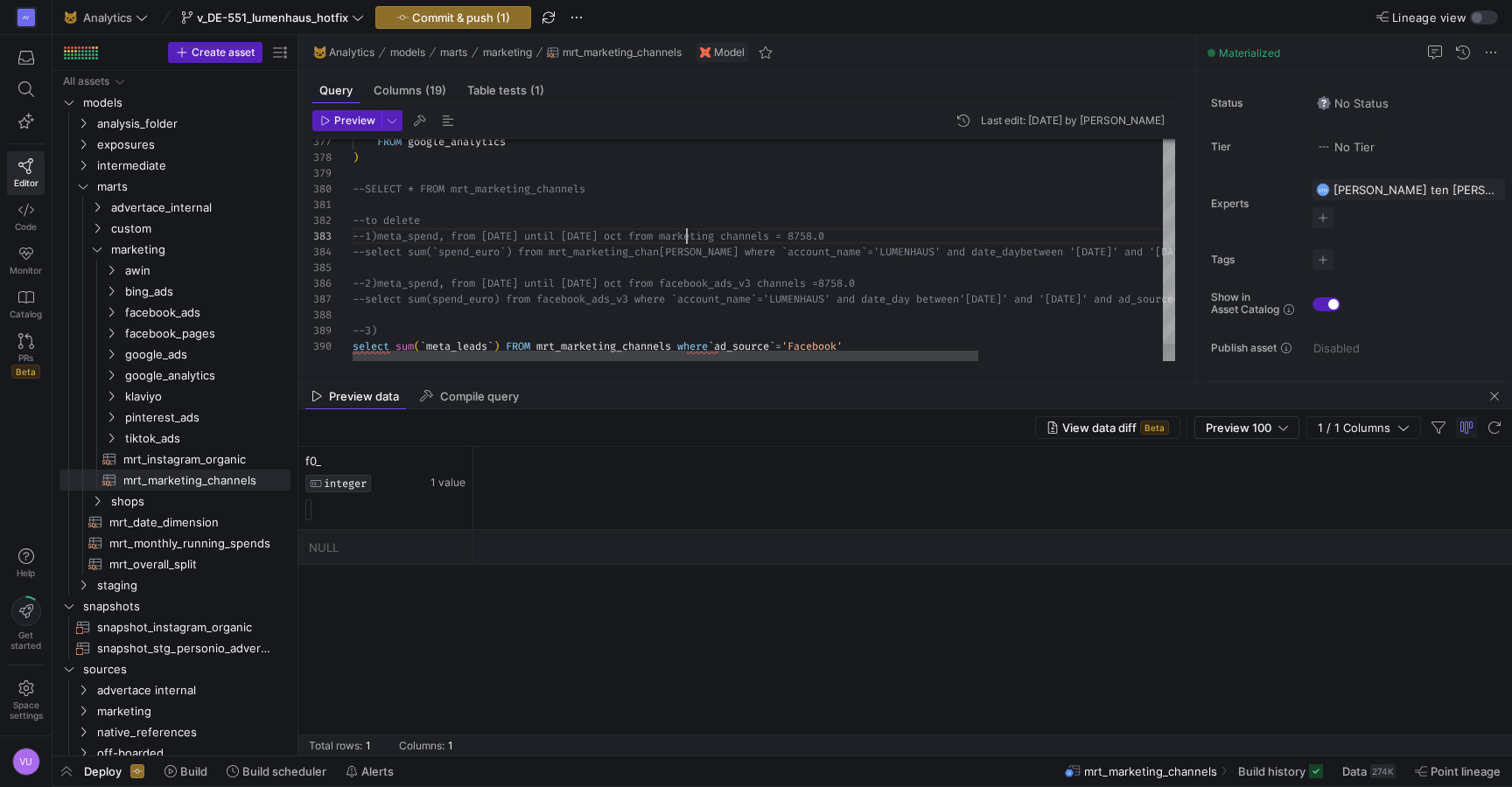
scroll to position [32, 334]
drag, startPoint x: 399, startPoint y: 346, endPoint x: 503, endPoint y: 347, distance: 104.0
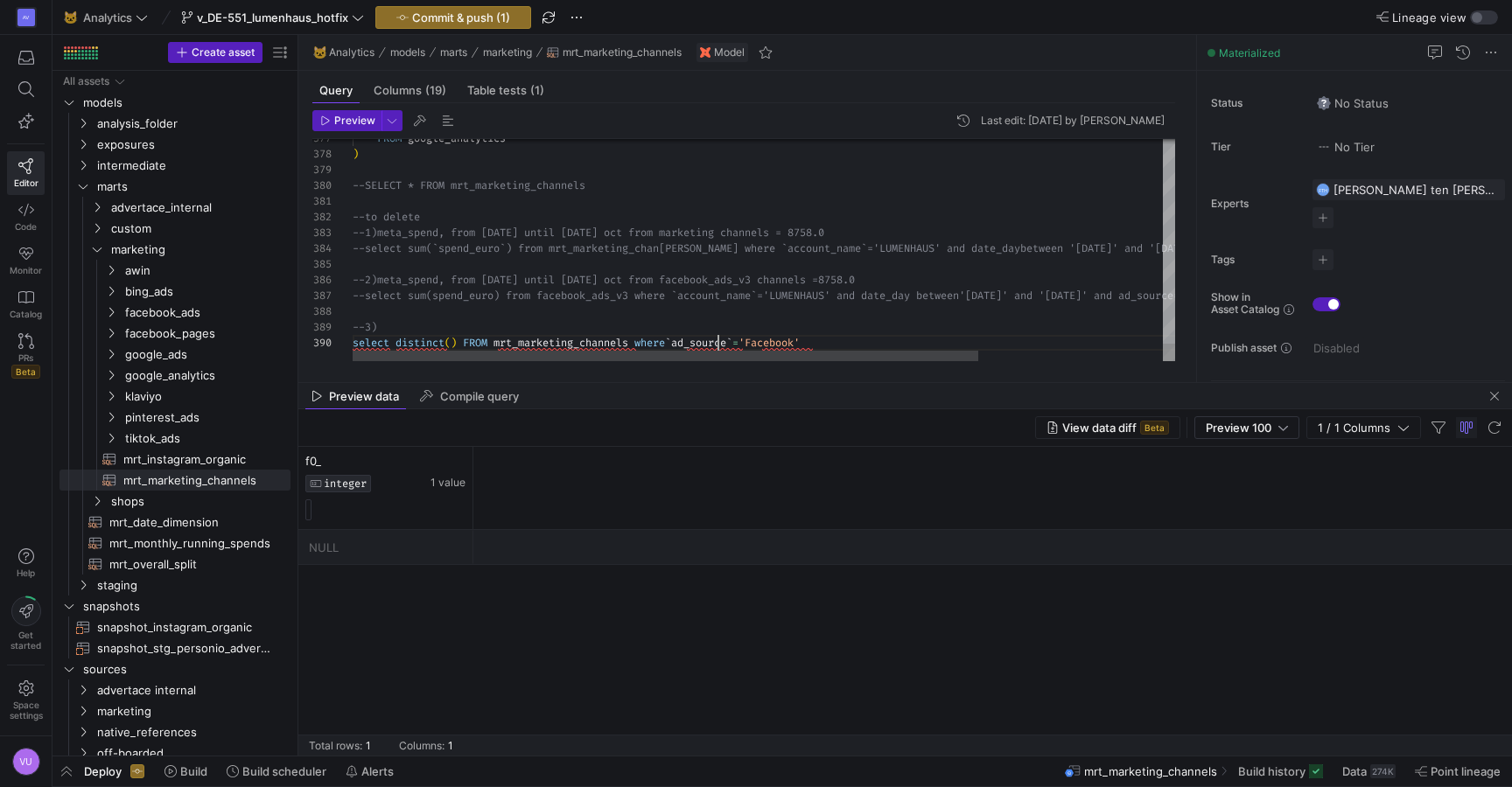
scroll to position [110, 390]
type textarea "te --1)meta_spend, from oct 1st until 14 oct from marketing channels = 8758.0 -…"
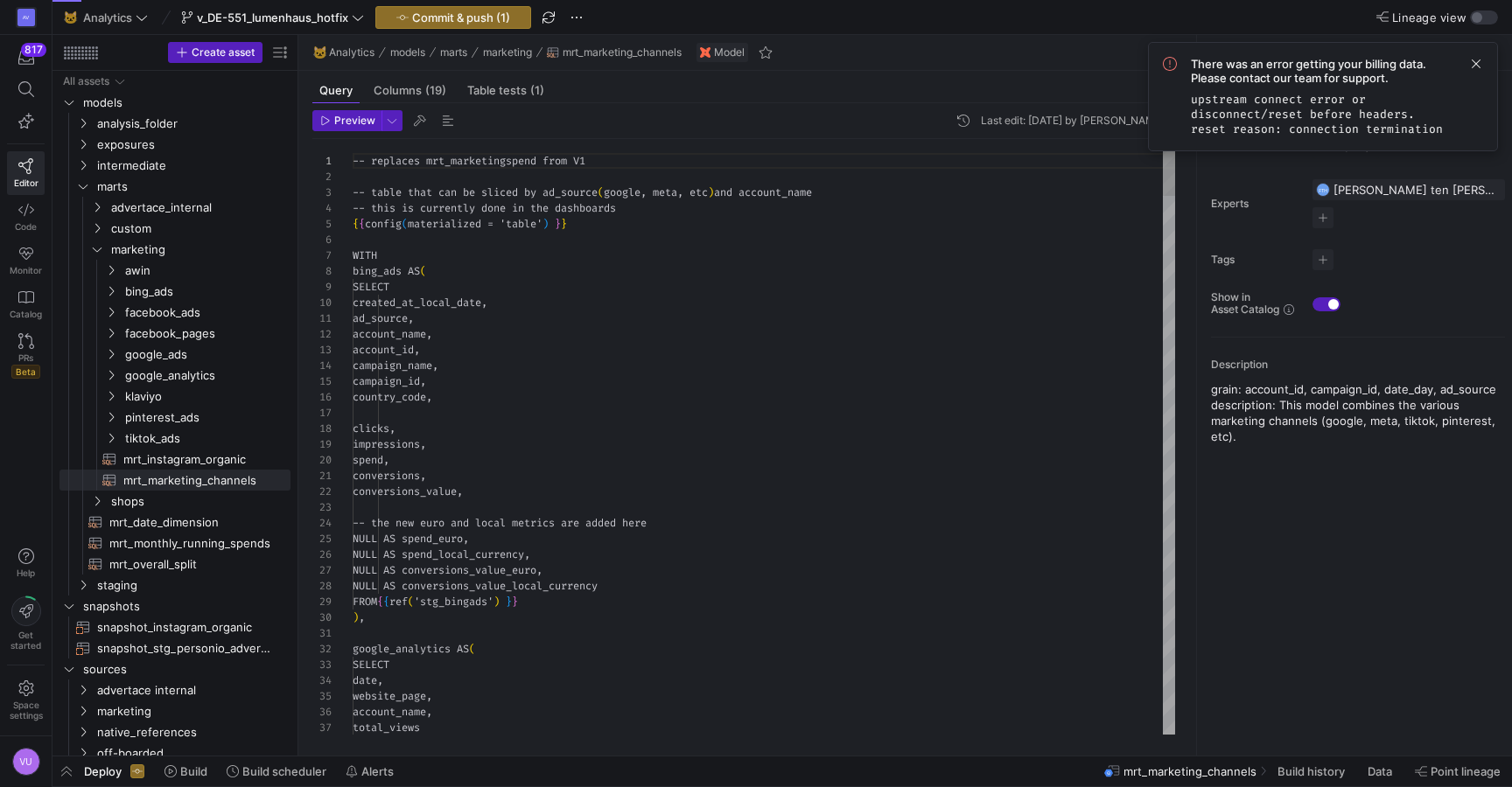
scroll to position [158, 0]
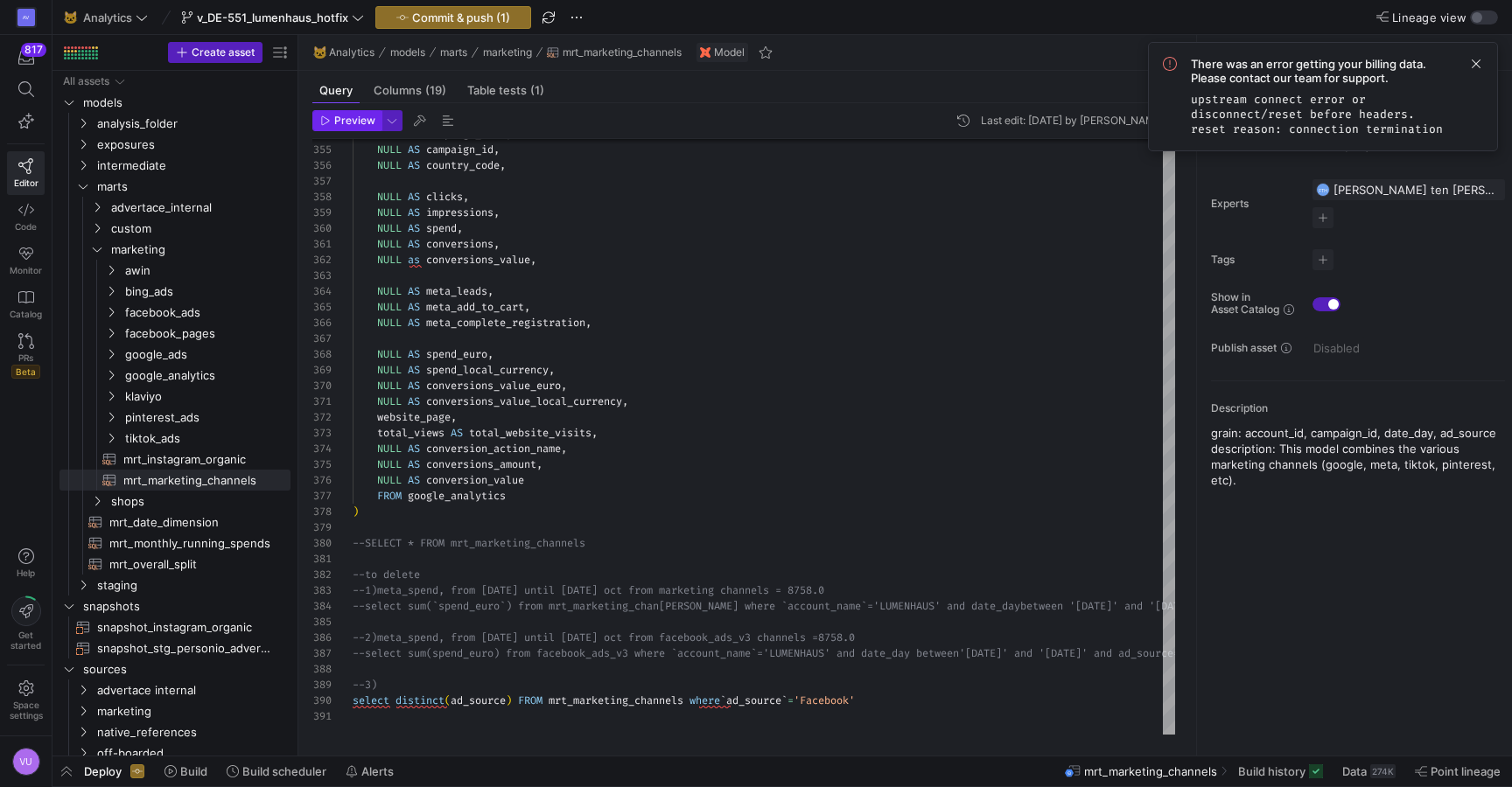
click at [341, 118] on span "Preview" at bounding box center [354, 120] width 41 height 12
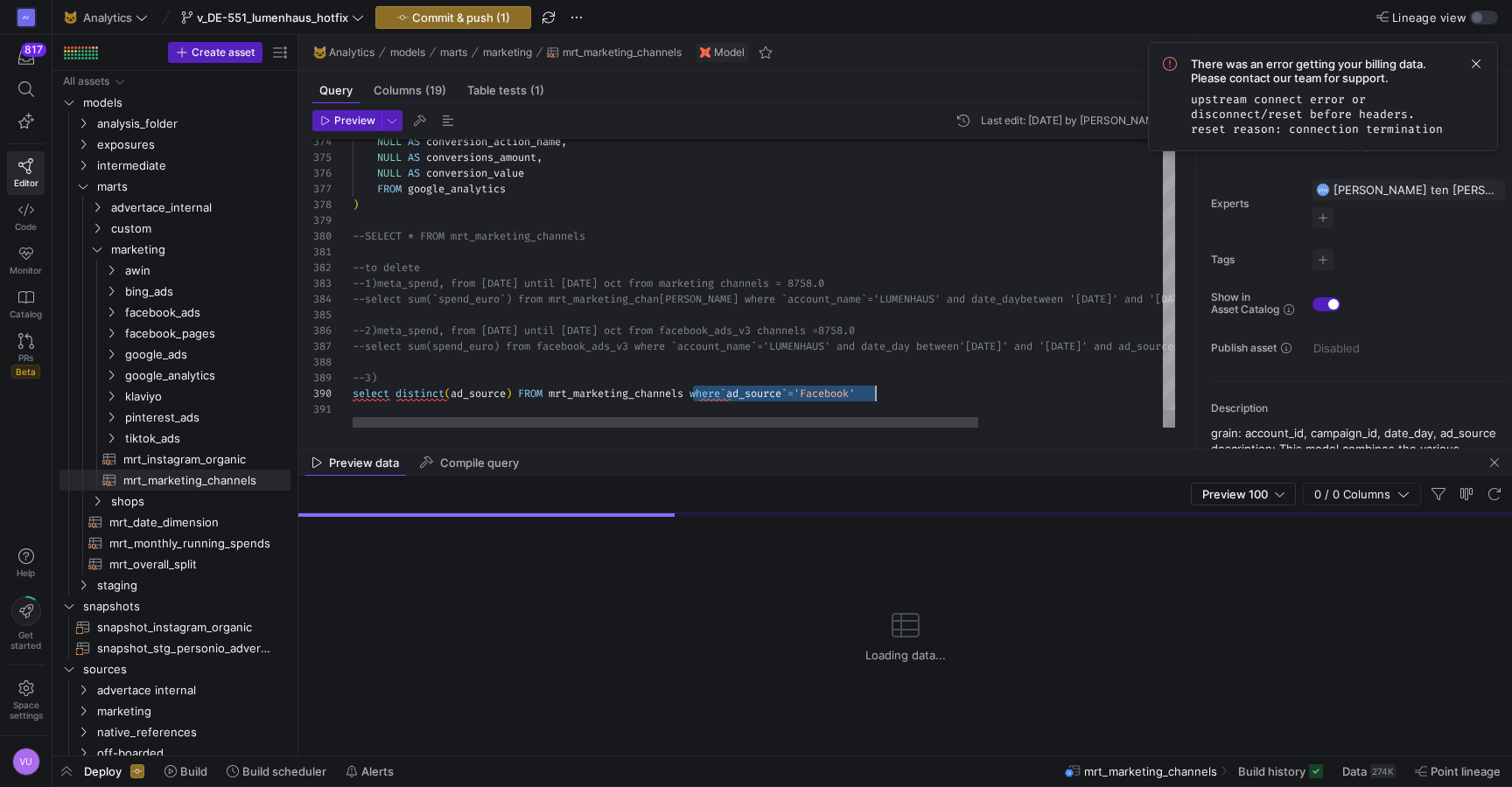
drag, startPoint x: 693, startPoint y: 395, endPoint x: 878, endPoint y: 391, distance: 185.0
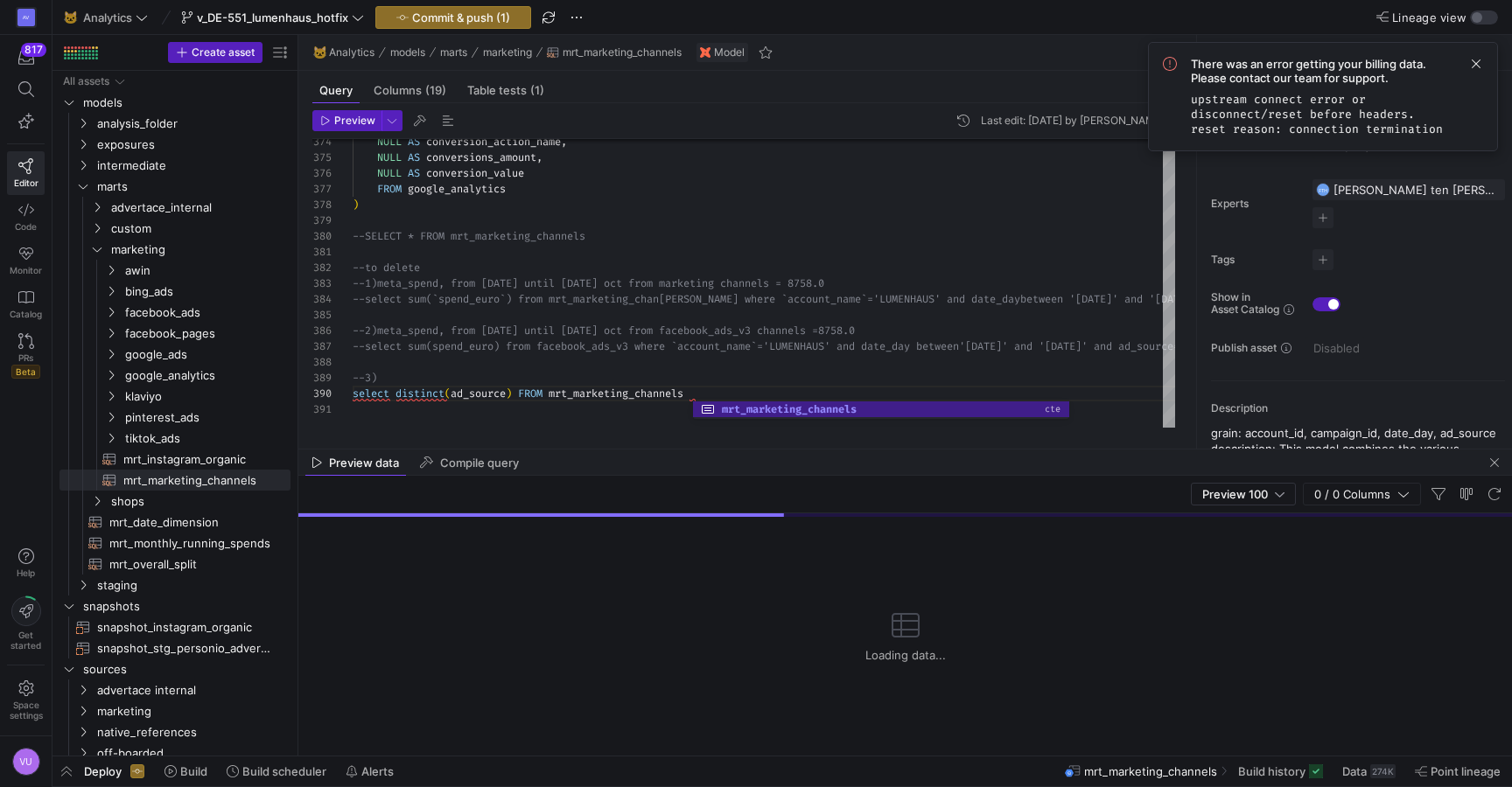
click at [353, 133] on header "Preview Last edit: [DATE] by [PERSON_NAME]" at bounding box center [744, 124] width 863 height 29
click at [353, 131] on header "Preview Last edit: [DATE] by [PERSON_NAME]" at bounding box center [744, 124] width 863 height 29
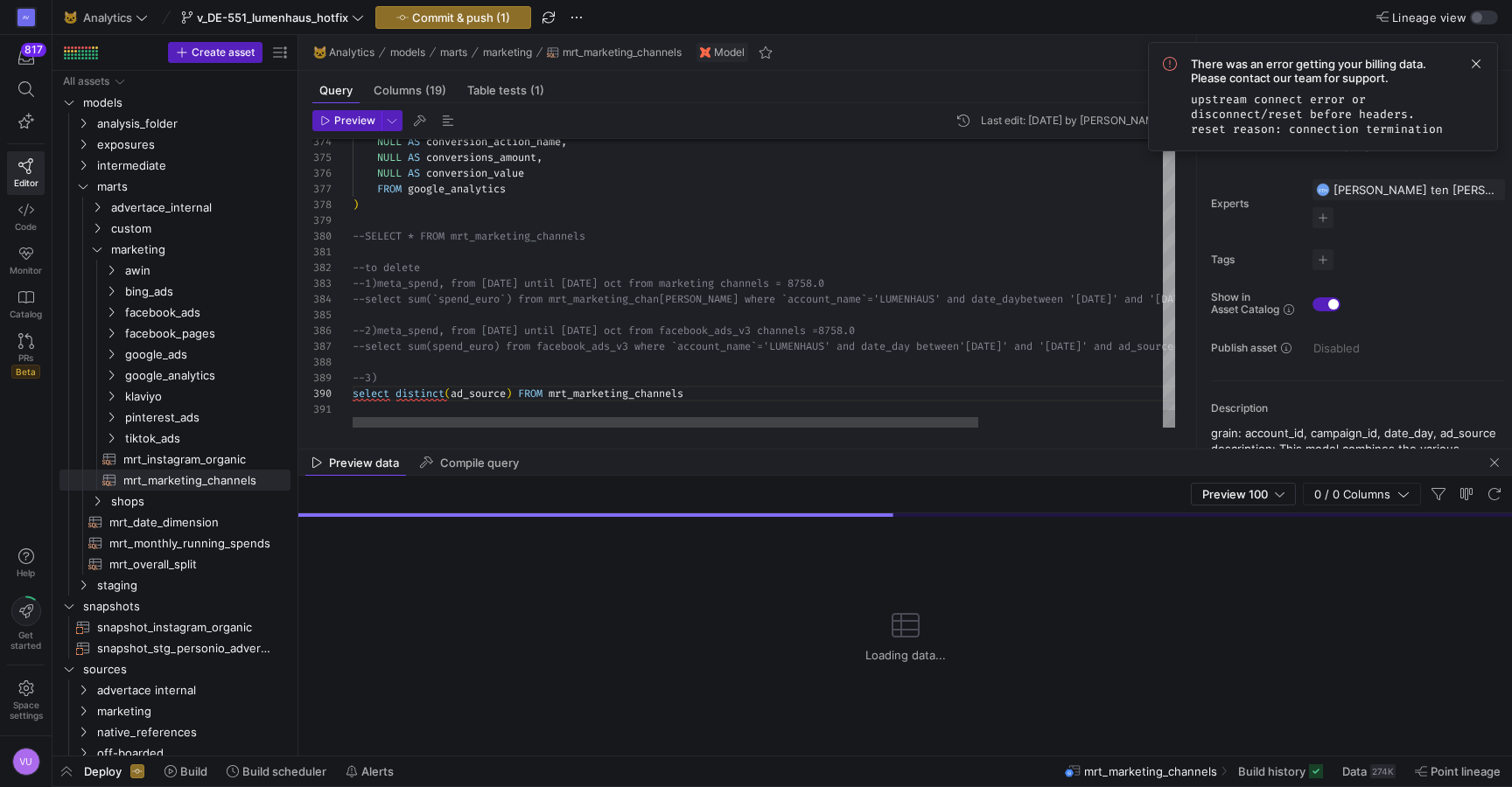
scroll to position [47, 240]
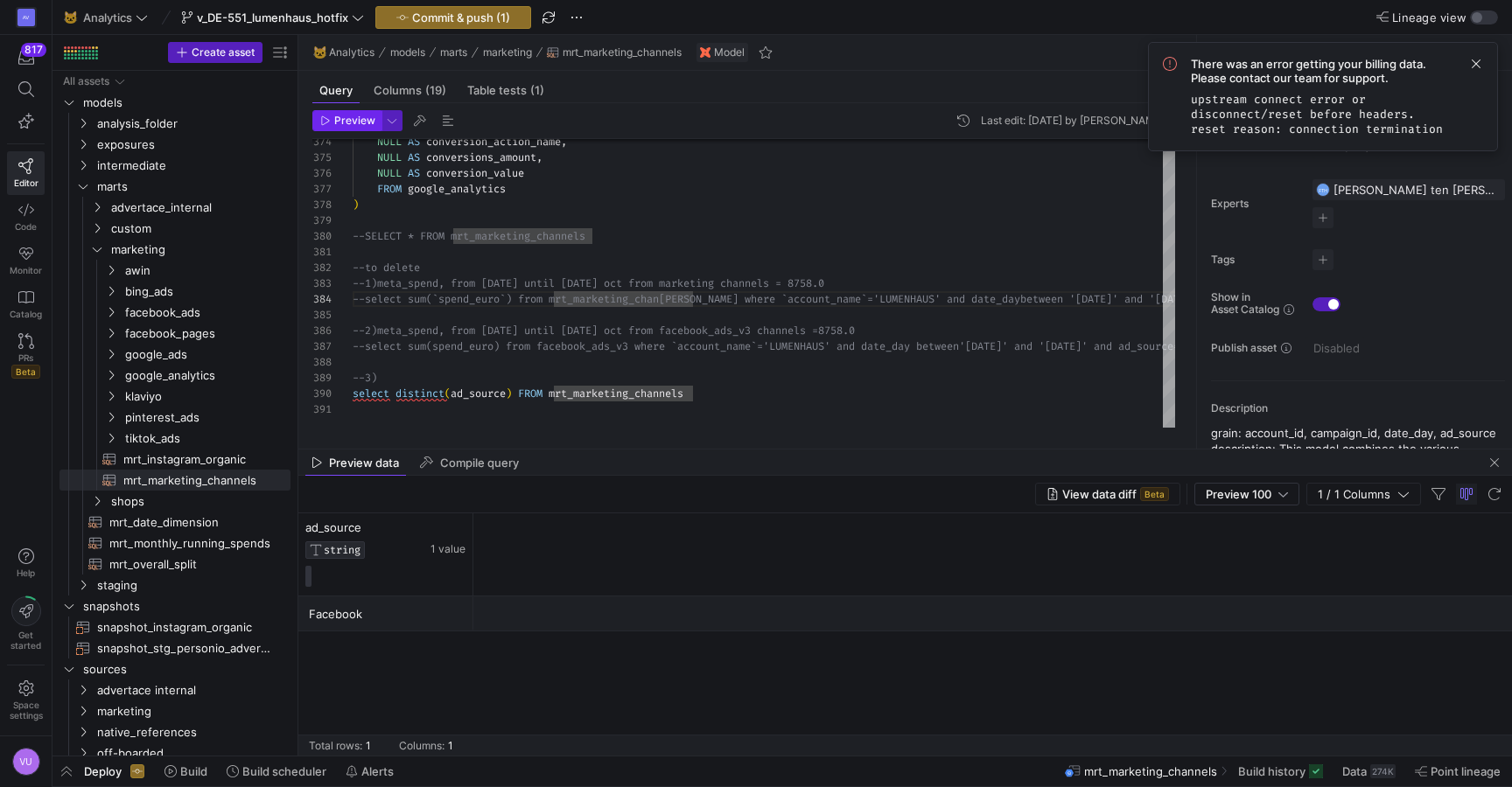
click at [352, 122] on span "Preview" at bounding box center [354, 120] width 41 height 12
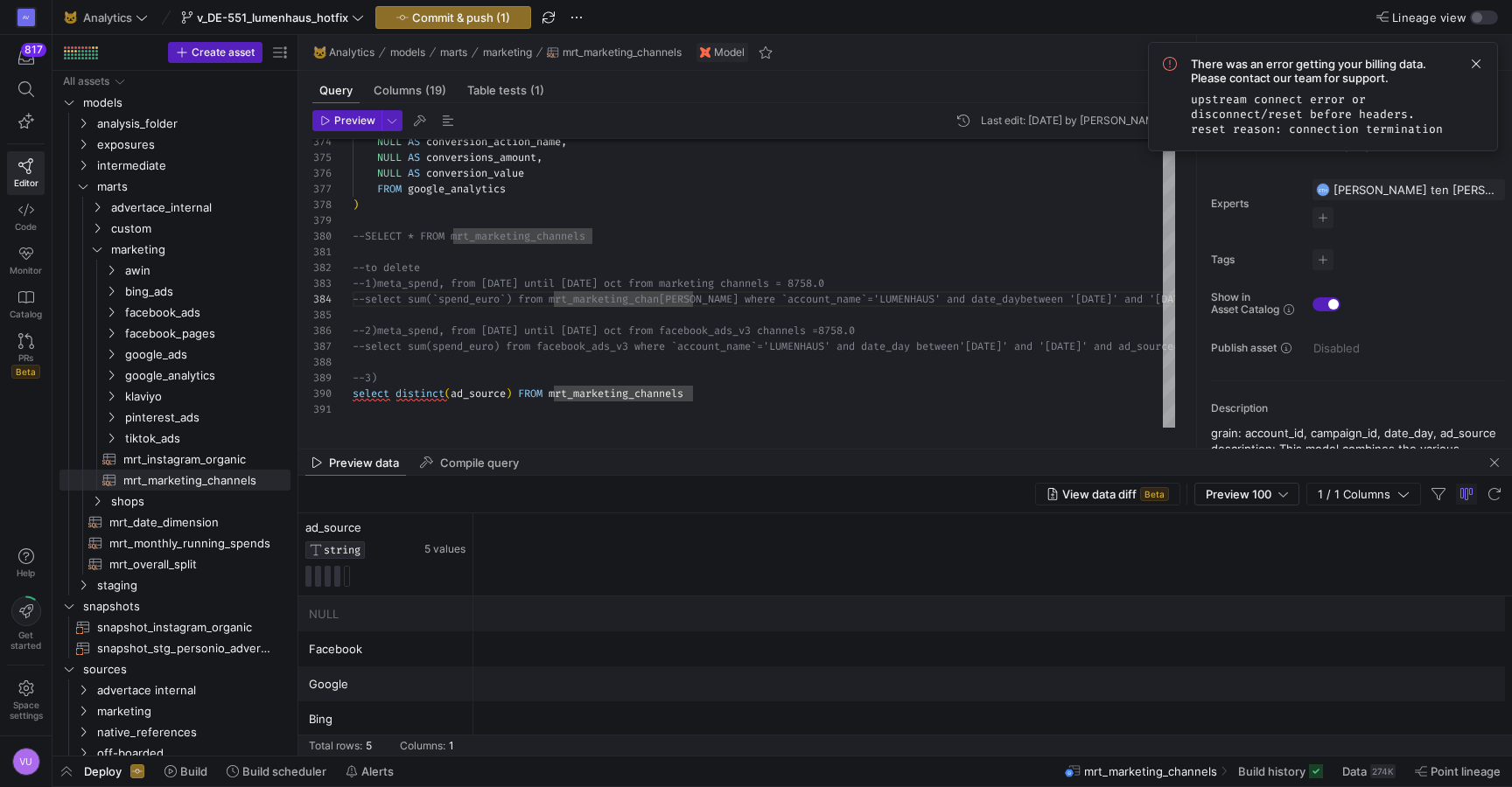
scroll to position [15, 0]
click at [319, 668] on div "Google" at bounding box center [385, 669] width 154 height 34
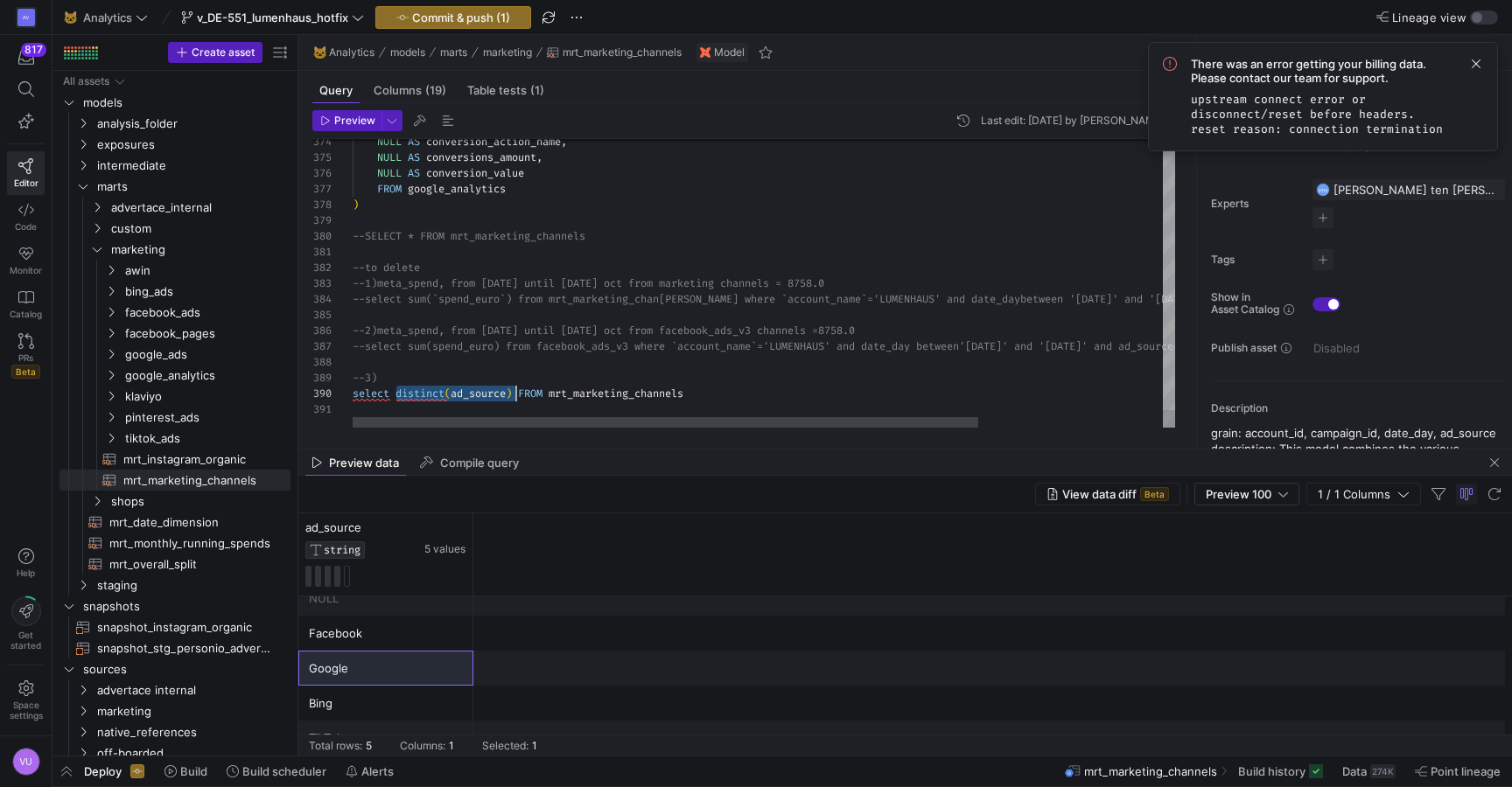
drag, startPoint x: 396, startPoint y: 391, endPoint x: 517, endPoint y: 390, distance: 121.0
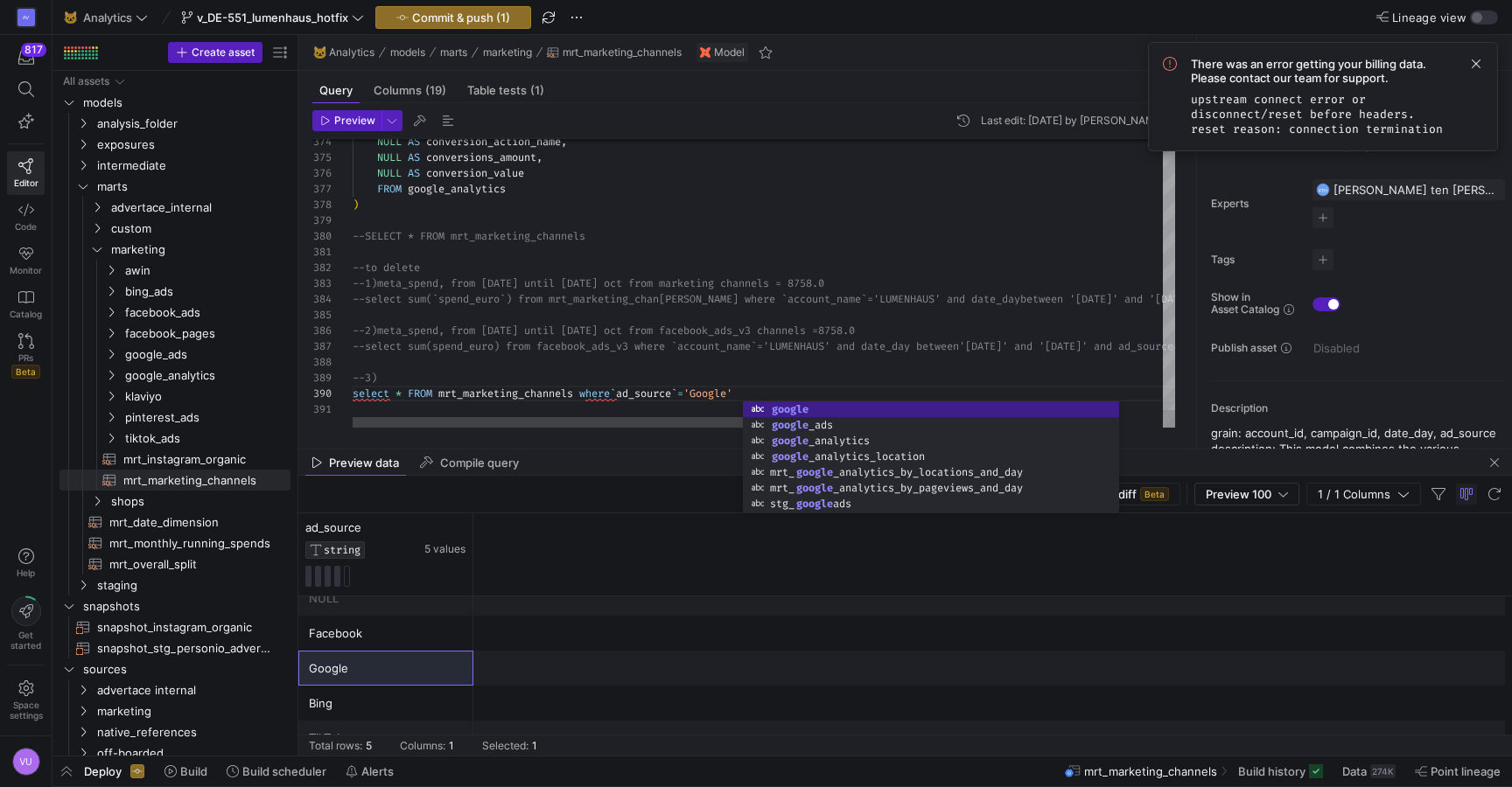
scroll to position [15, 69]
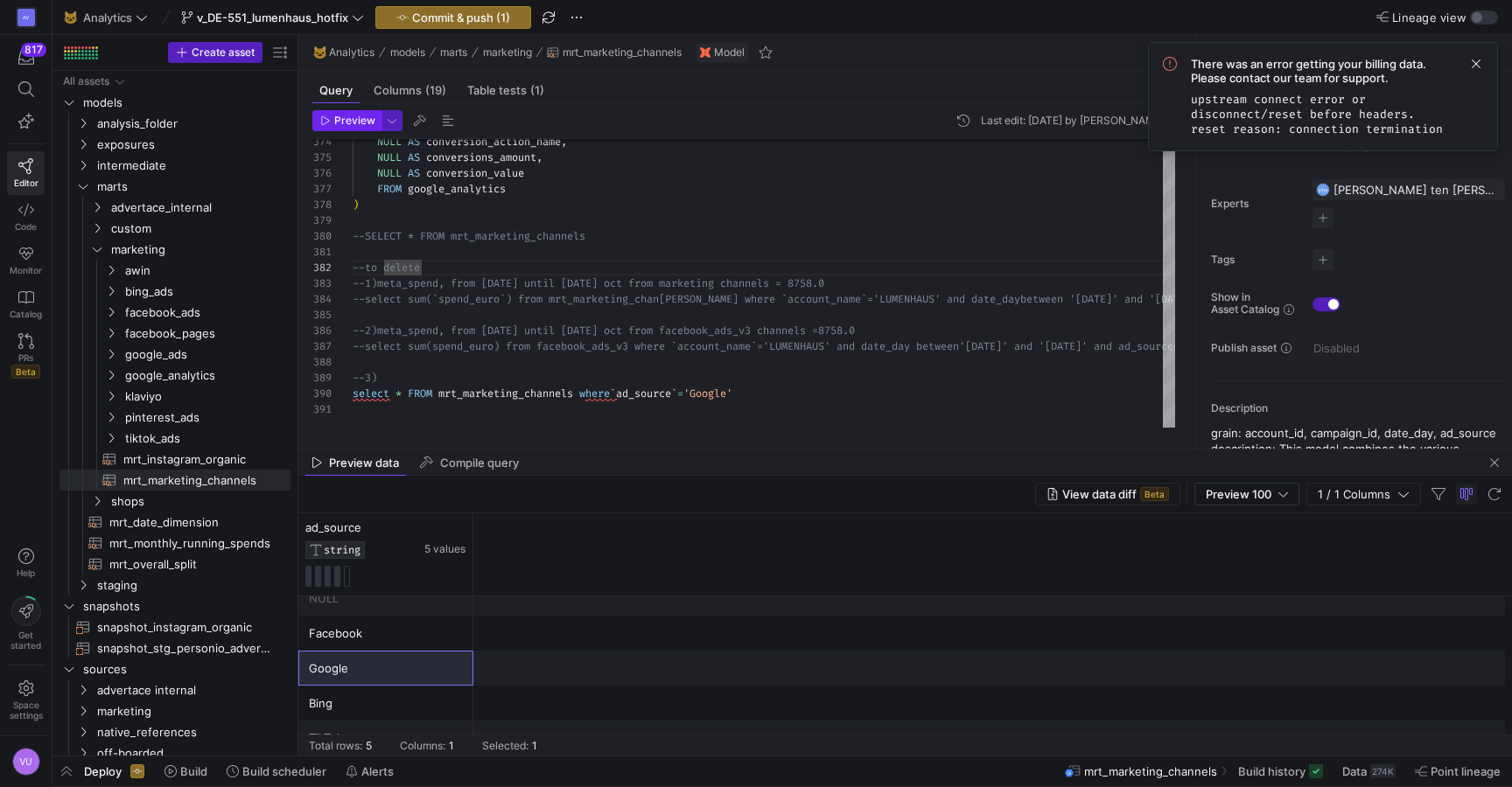
click at [345, 120] on span "Preview" at bounding box center [354, 120] width 41 height 12
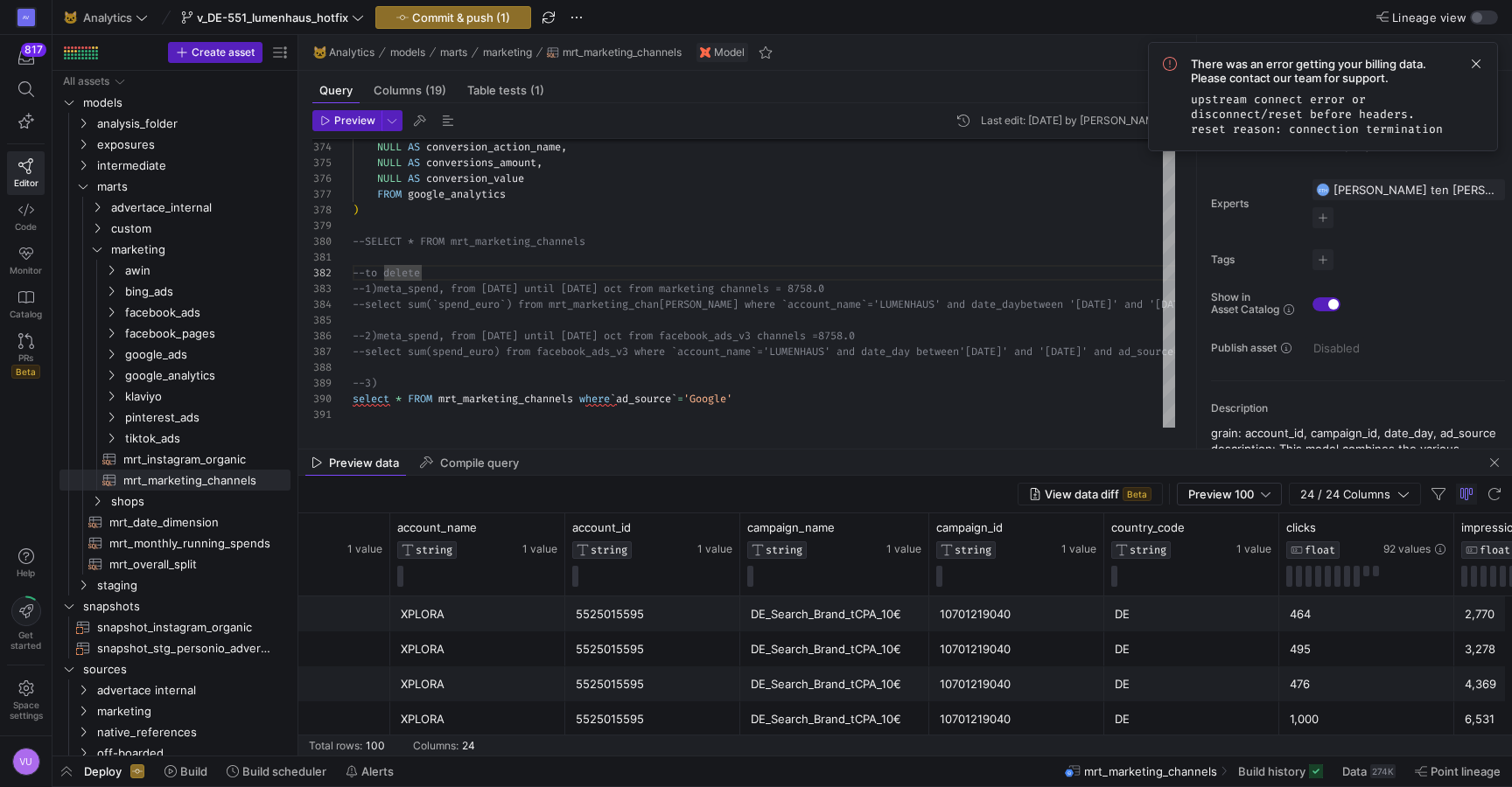
scroll to position [0, 0]
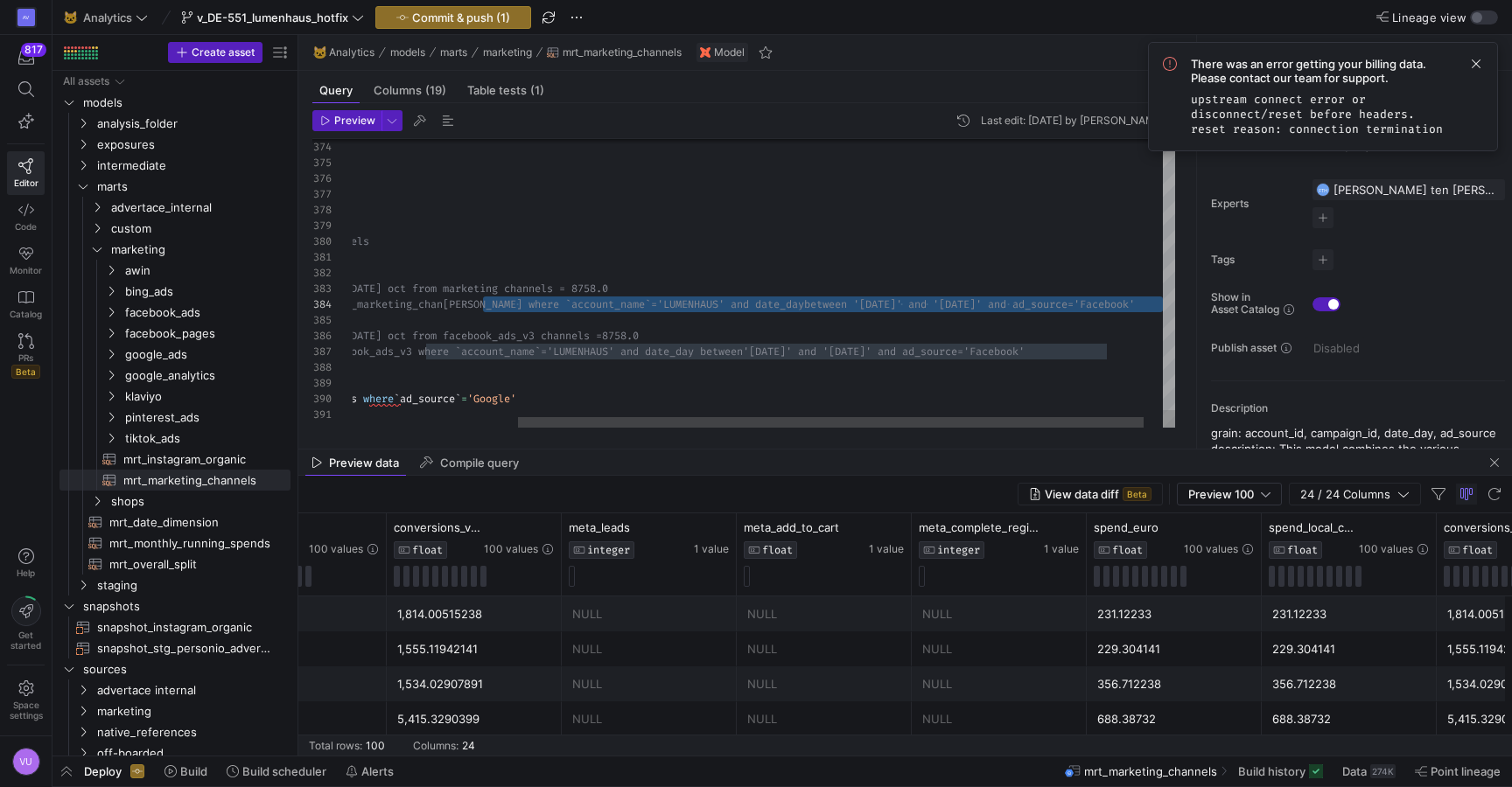
drag, startPoint x: 699, startPoint y: 306, endPoint x: 1183, endPoint y: 311, distance: 484.0
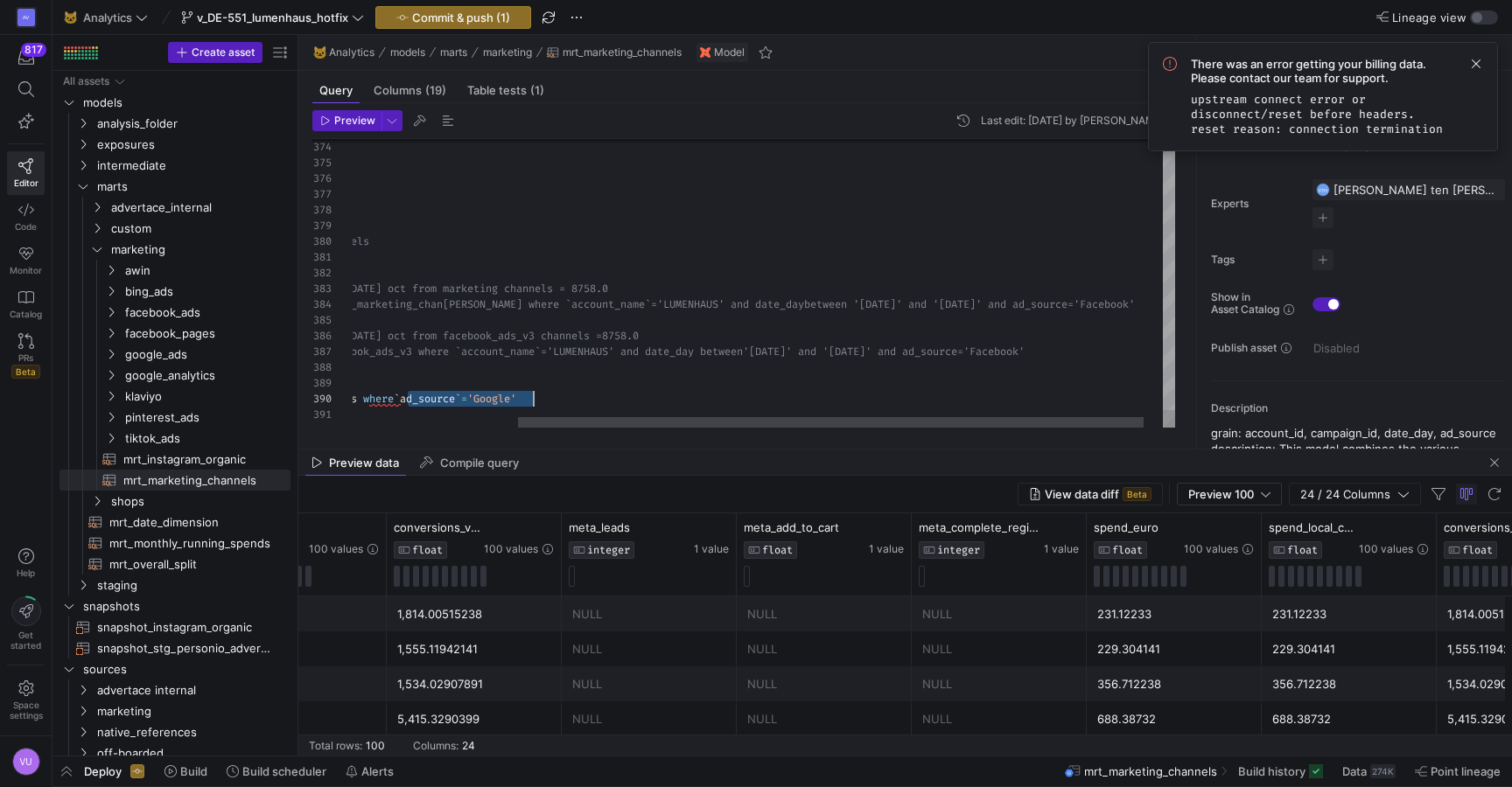
drag, startPoint x: 406, startPoint y: 396, endPoint x: 552, endPoint y: 399, distance: 146.0
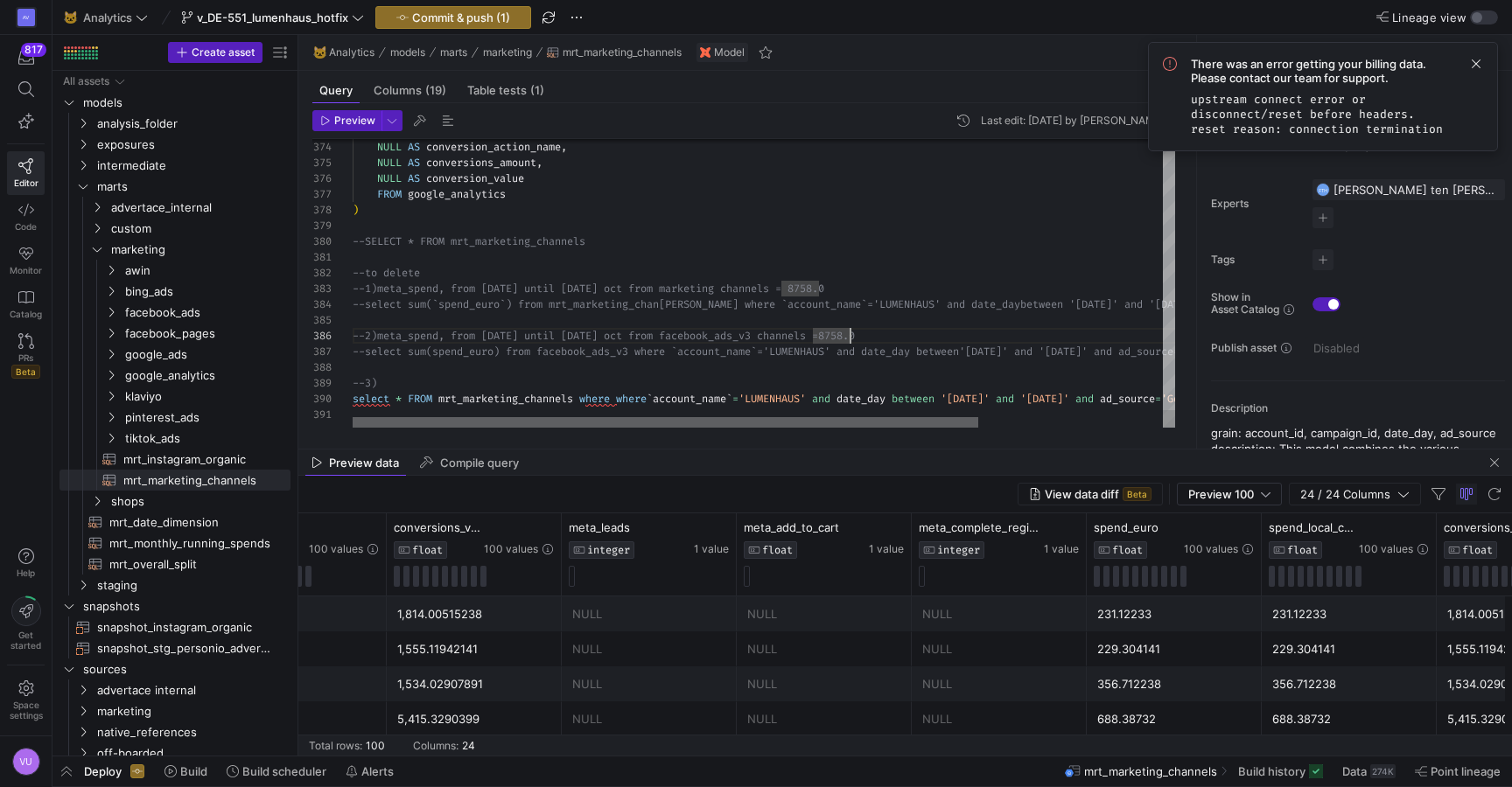
click at [743, 427] on div at bounding box center [666, 422] width 625 height 11
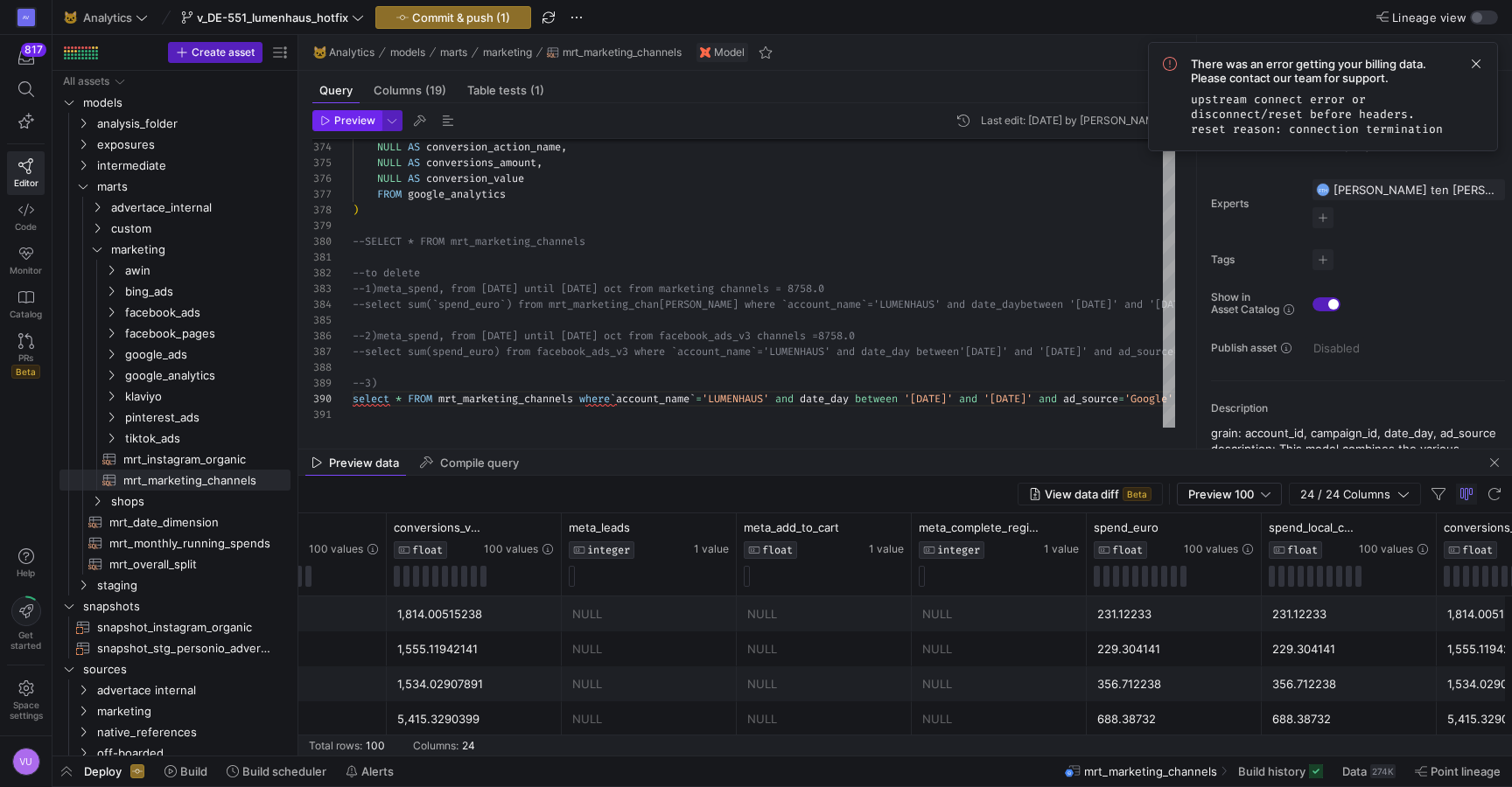
click at [346, 125] on span "Preview" at bounding box center [354, 120] width 41 height 12
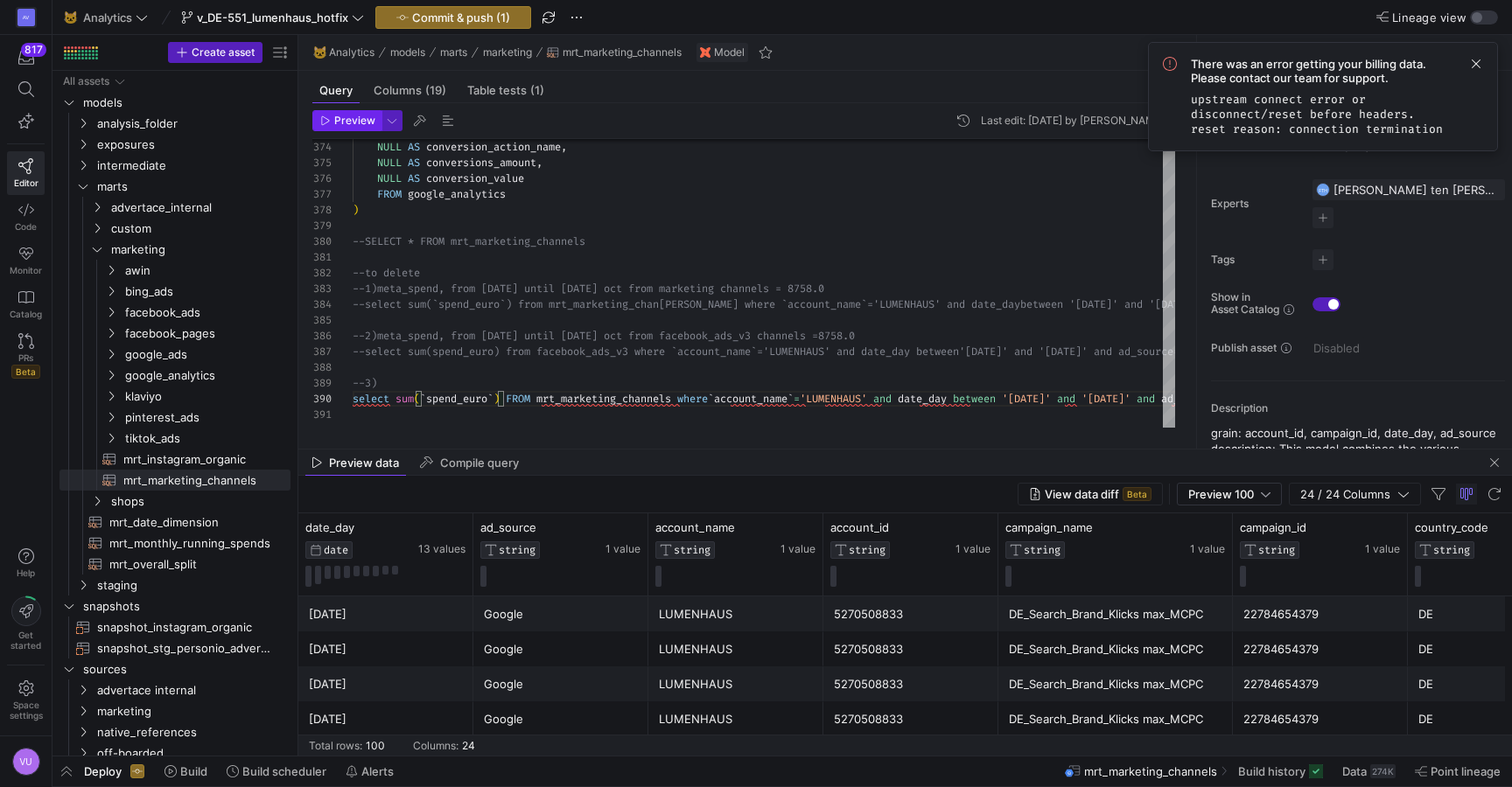
click at [349, 121] on span "Preview" at bounding box center [354, 120] width 41 height 12
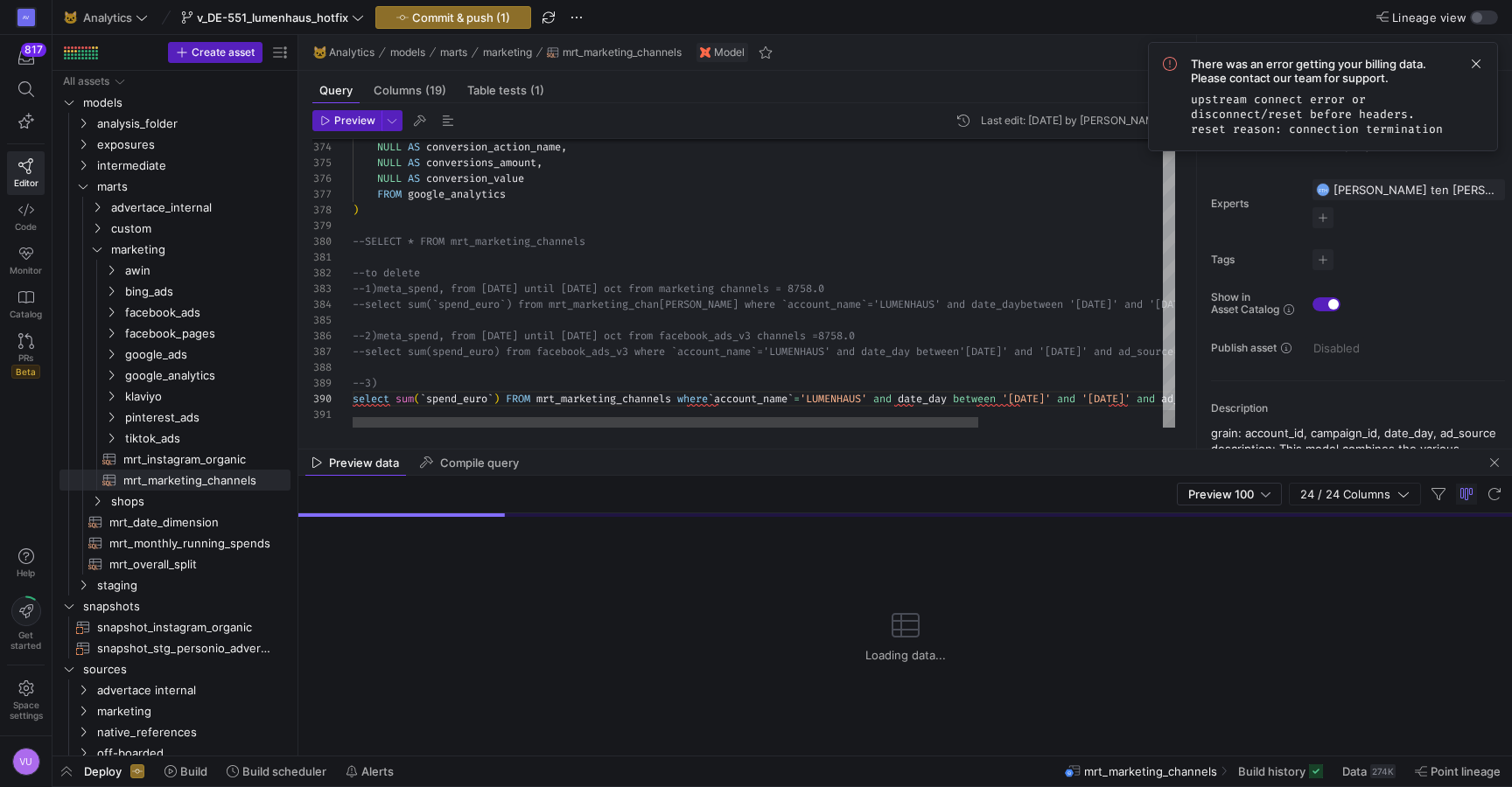
type textarea "--to delete --1)meta_spend, from [DATE] until [DATE] oct from marketing channel…"
